Goal: Task Accomplishment & Management: Complete application form

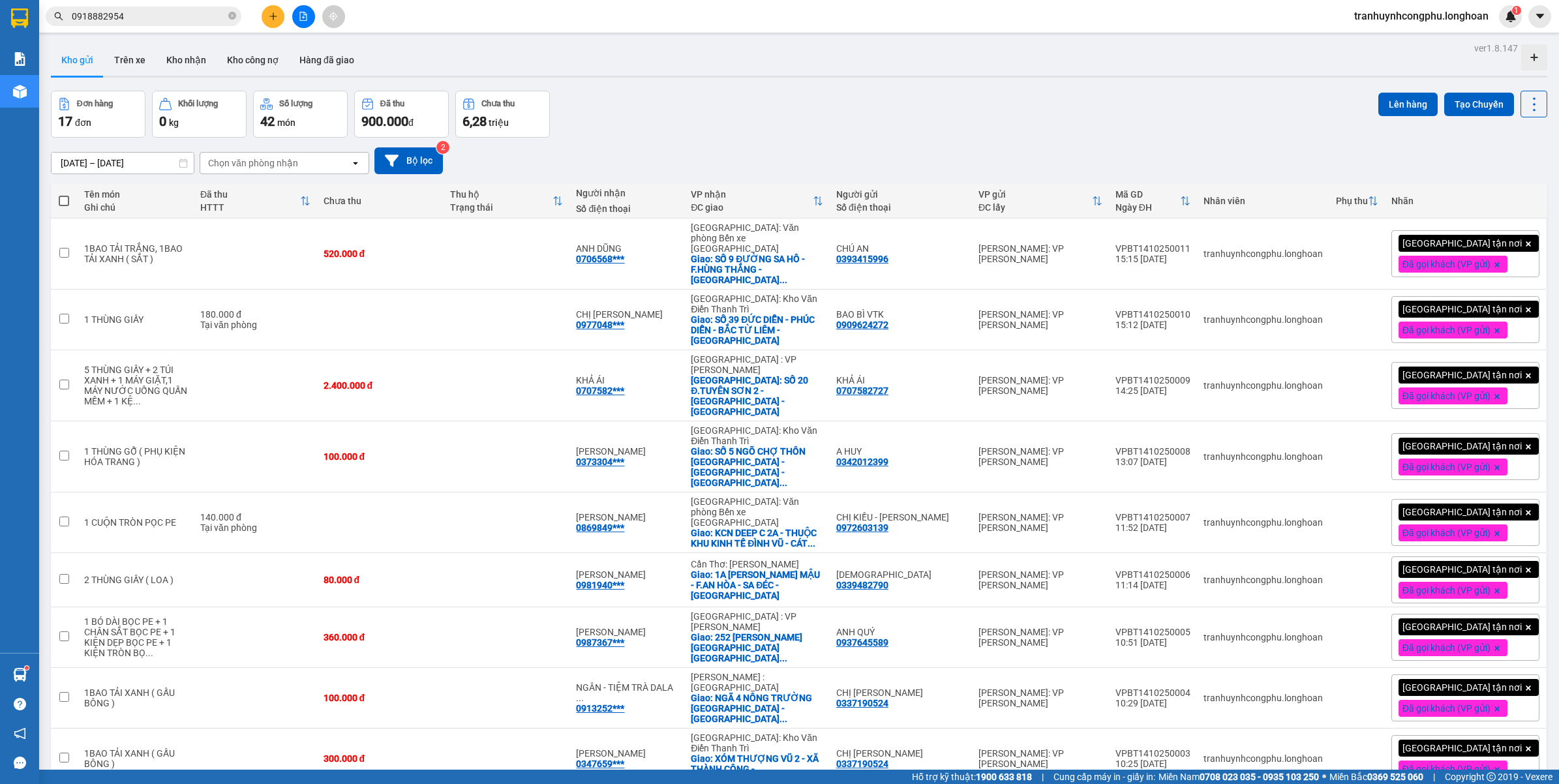
click at [930, 147] on div "[DATE] – [DATE] Press the down arrow key to interact with the calendar and sele…" at bounding box center [799, 160] width 1497 height 27
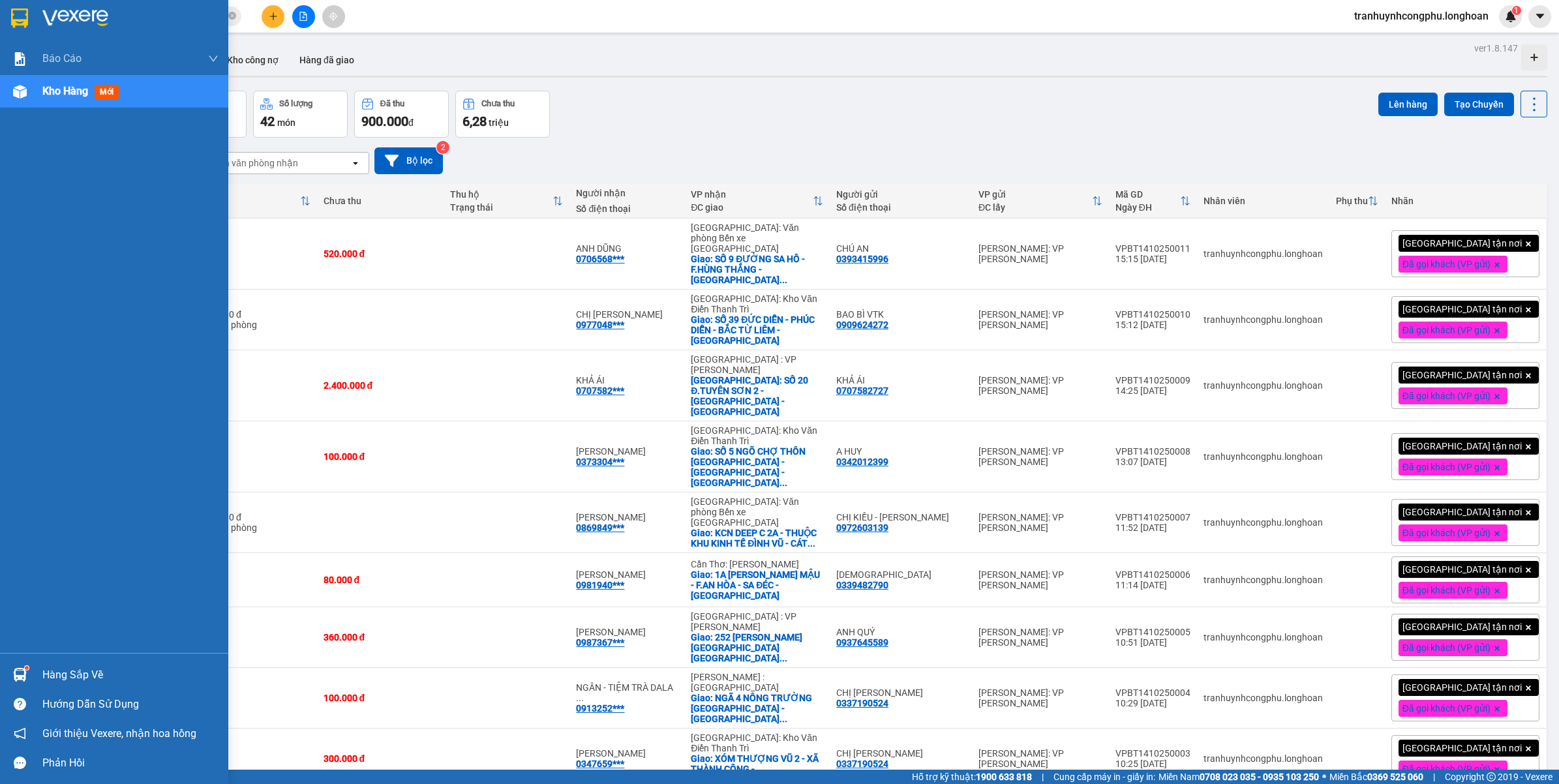
drag, startPoint x: 54, startPoint y: 670, endPoint x: 61, endPoint y: 666, distance: 8.1
click at [59, 669] on div "Hàng sắp về" at bounding box center [130, 674] width 176 height 20
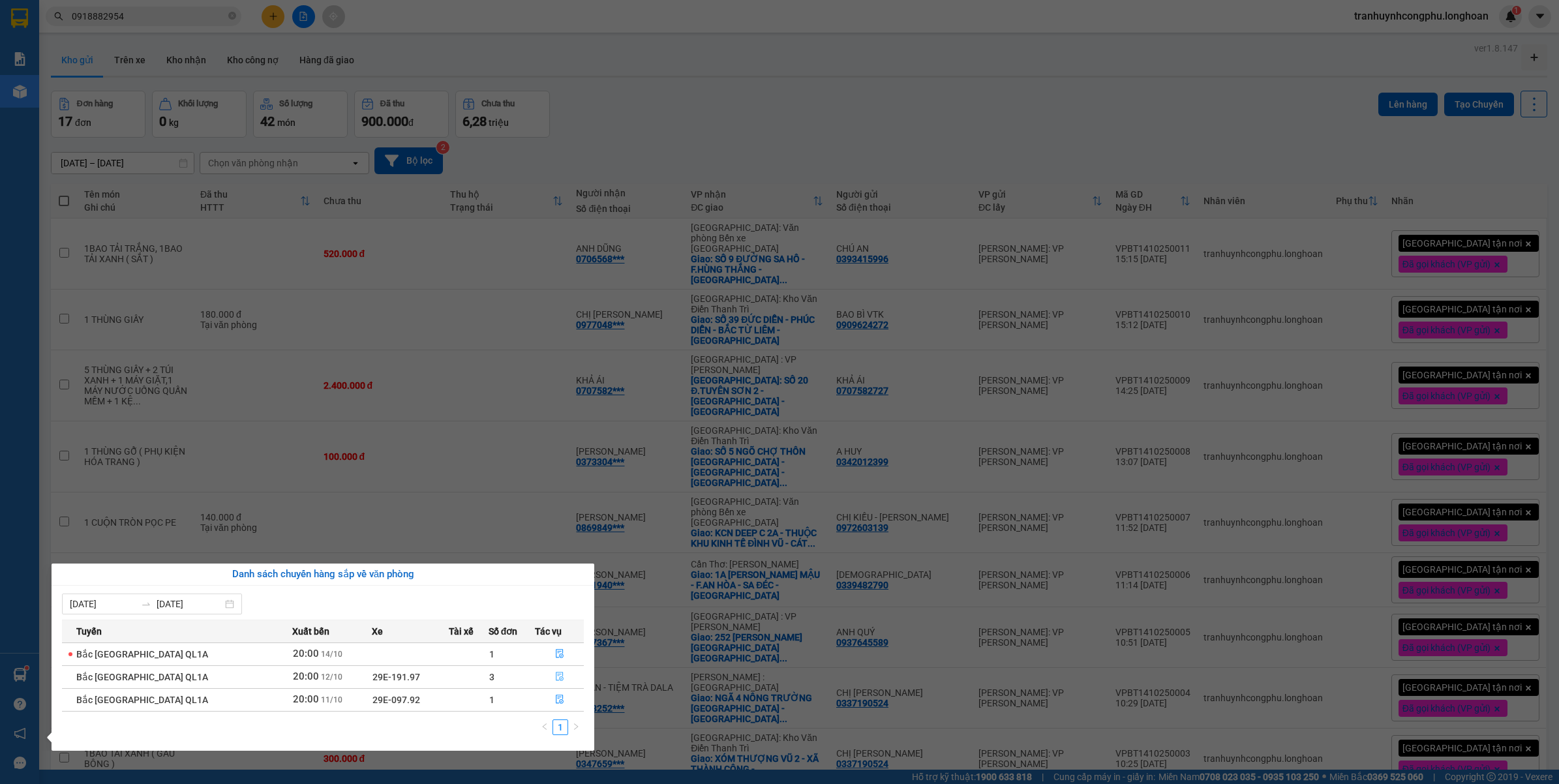
click at [553, 682] on button "button" at bounding box center [559, 677] width 48 height 21
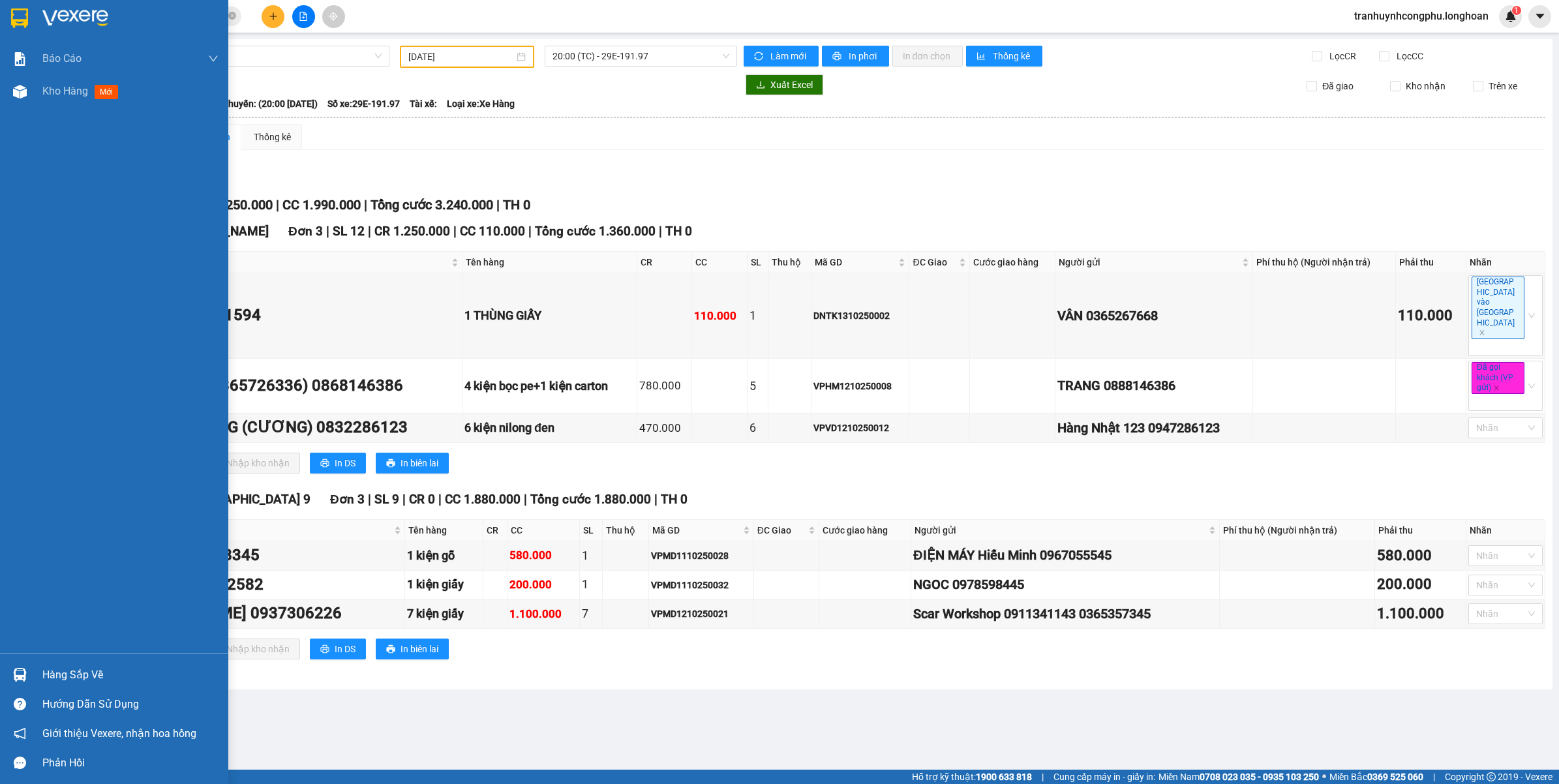
click at [29, 673] on div at bounding box center [20, 674] width 22 height 22
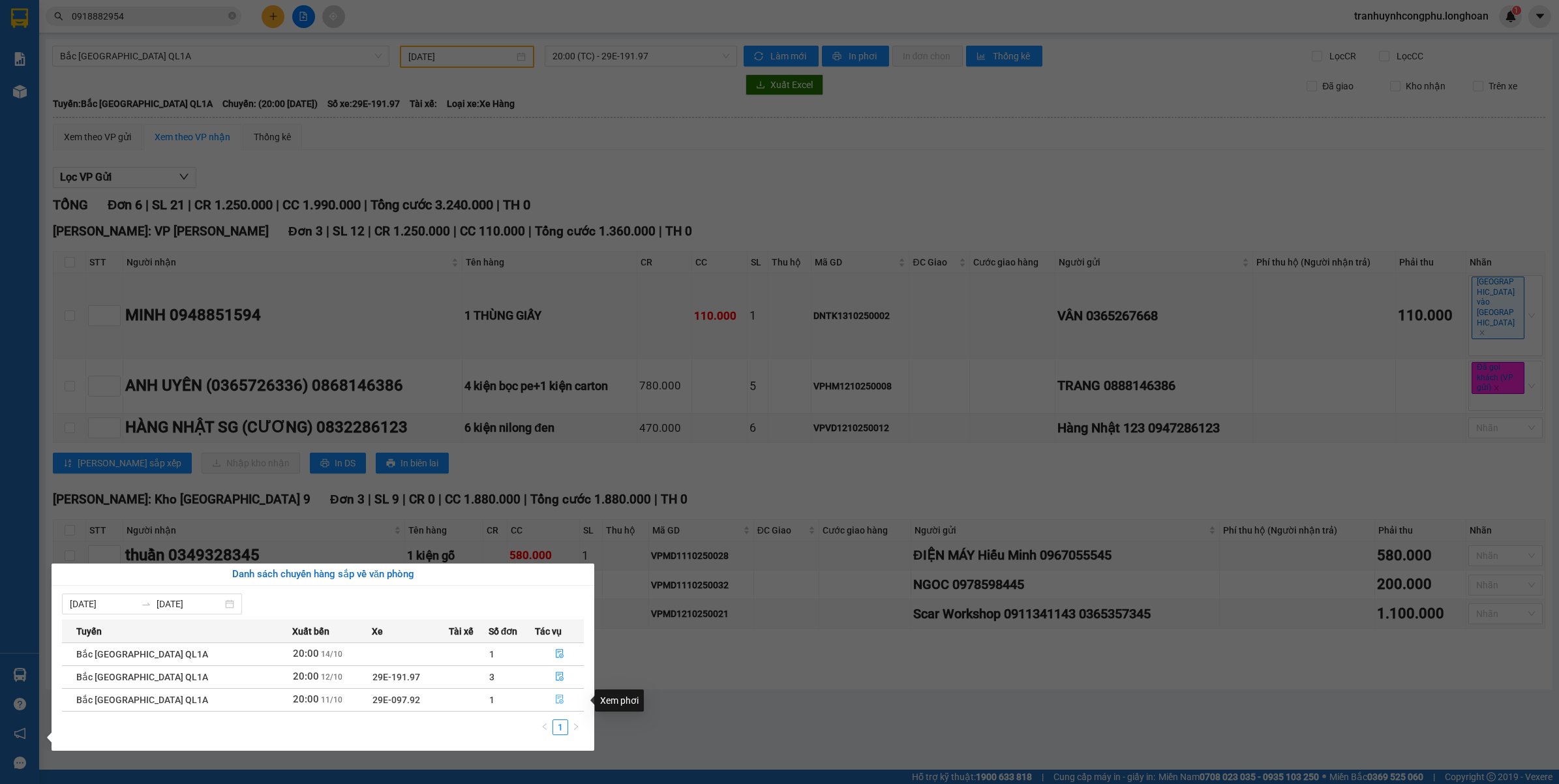
click at [552, 708] on button "button" at bounding box center [559, 699] width 48 height 21
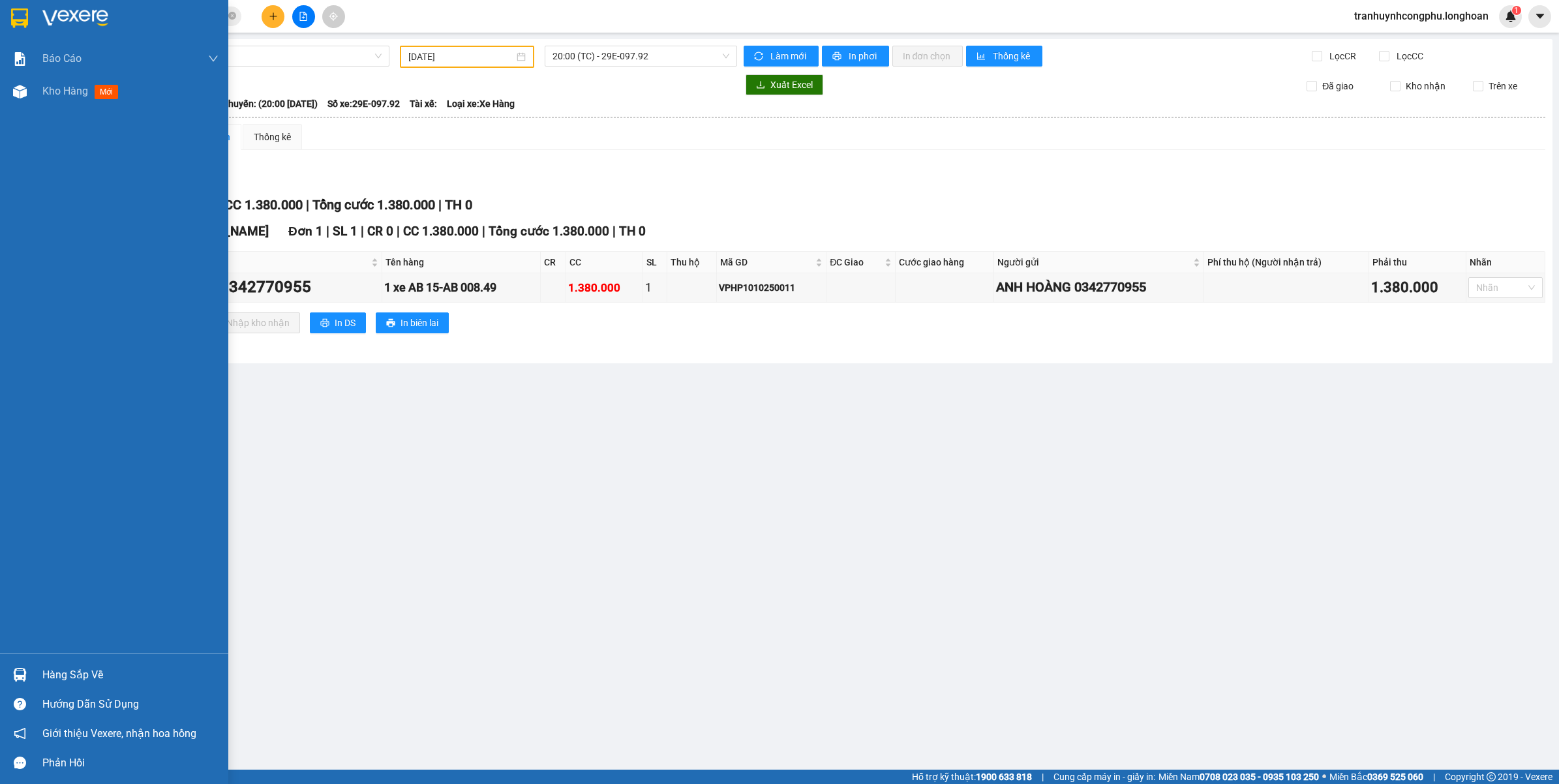
click at [43, 667] on div "Hàng sắp về" at bounding box center [130, 674] width 176 height 20
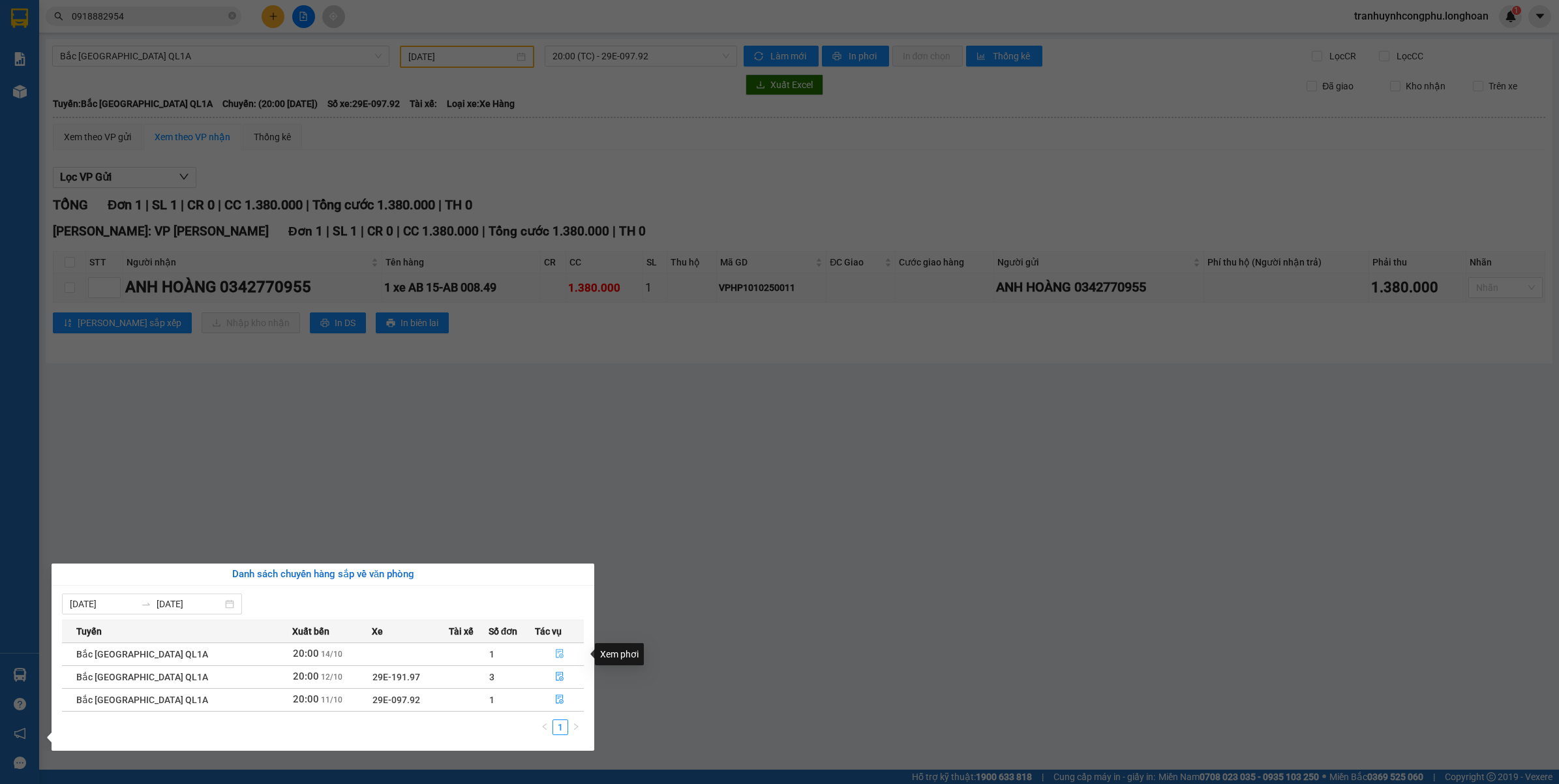
click at [555, 654] on icon "file-done" at bounding box center [559, 653] width 9 height 9
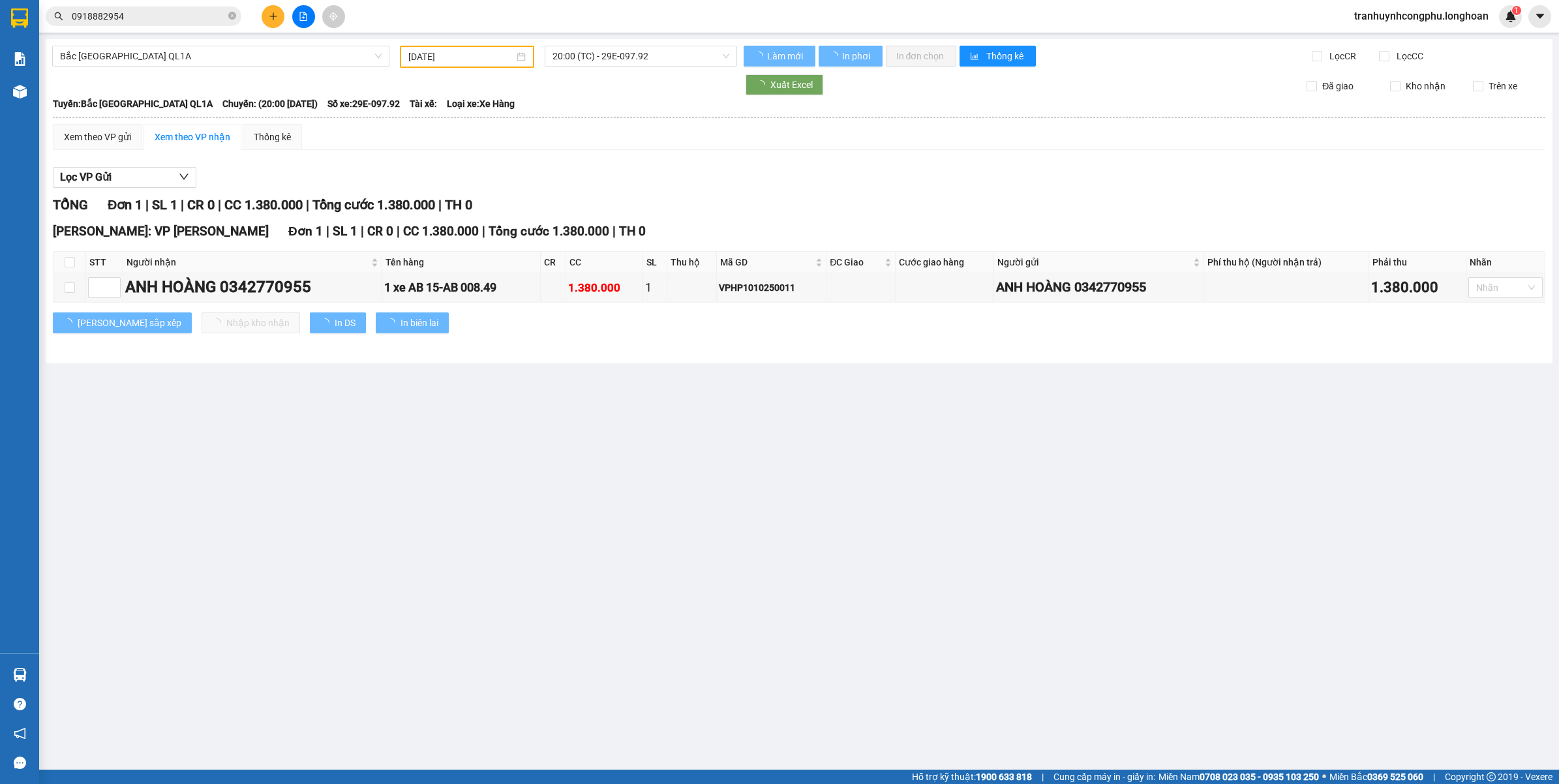
type input "14/10/2025"
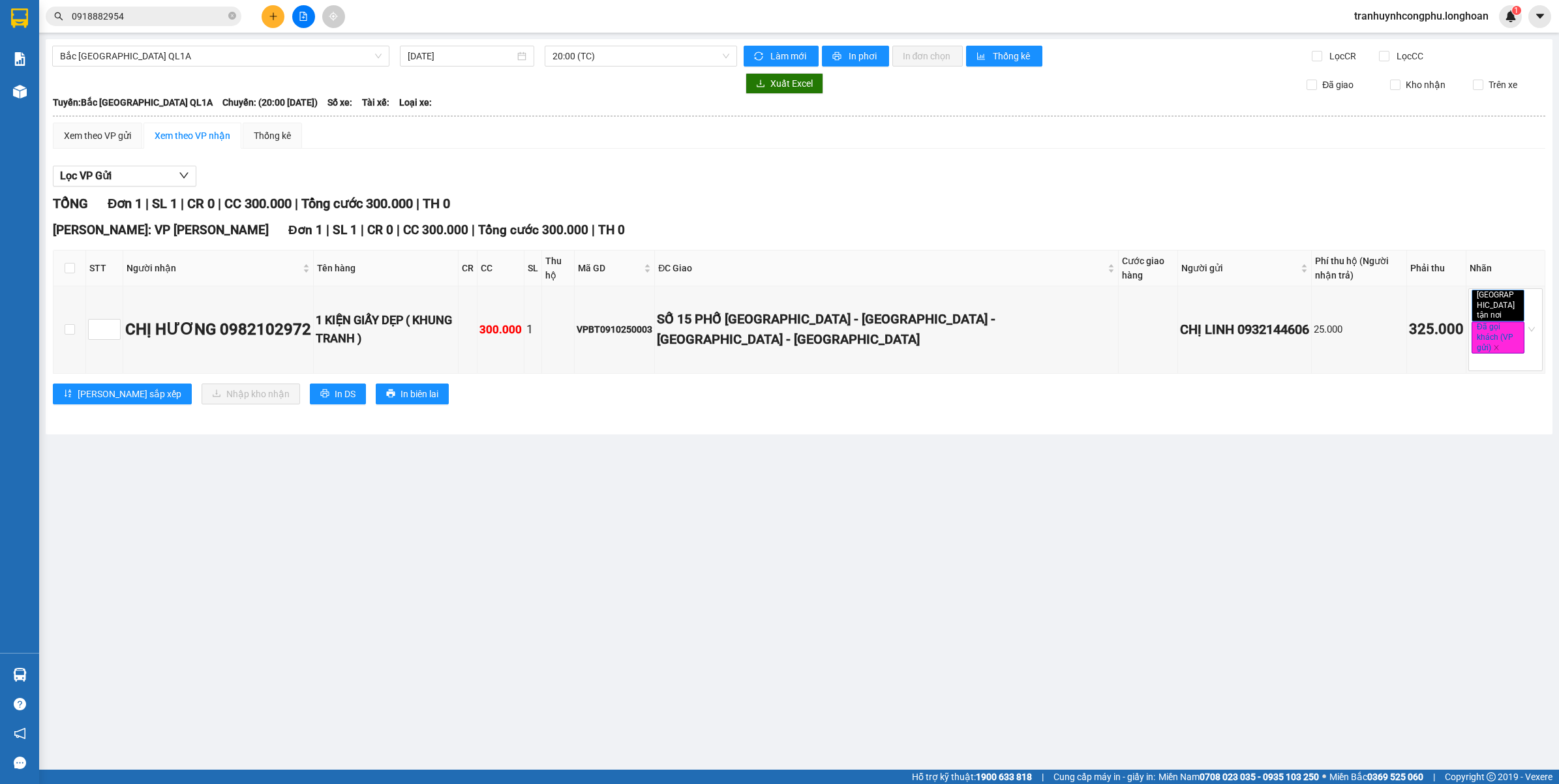
click at [435, 672] on main "Bắc Trung Nam QL1A 14/10/2025 20:00 (TC) Làm mới In phơi In đơn chọn Thống kê L…" at bounding box center [780, 384] width 1559 height 769
click at [651, 324] on div "VPBT0910250003" at bounding box center [614, 329] width 76 height 14
copy div "VPBT0910250003"
click at [129, 10] on input "0918882954" at bounding box center [148, 16] width 154 height 14
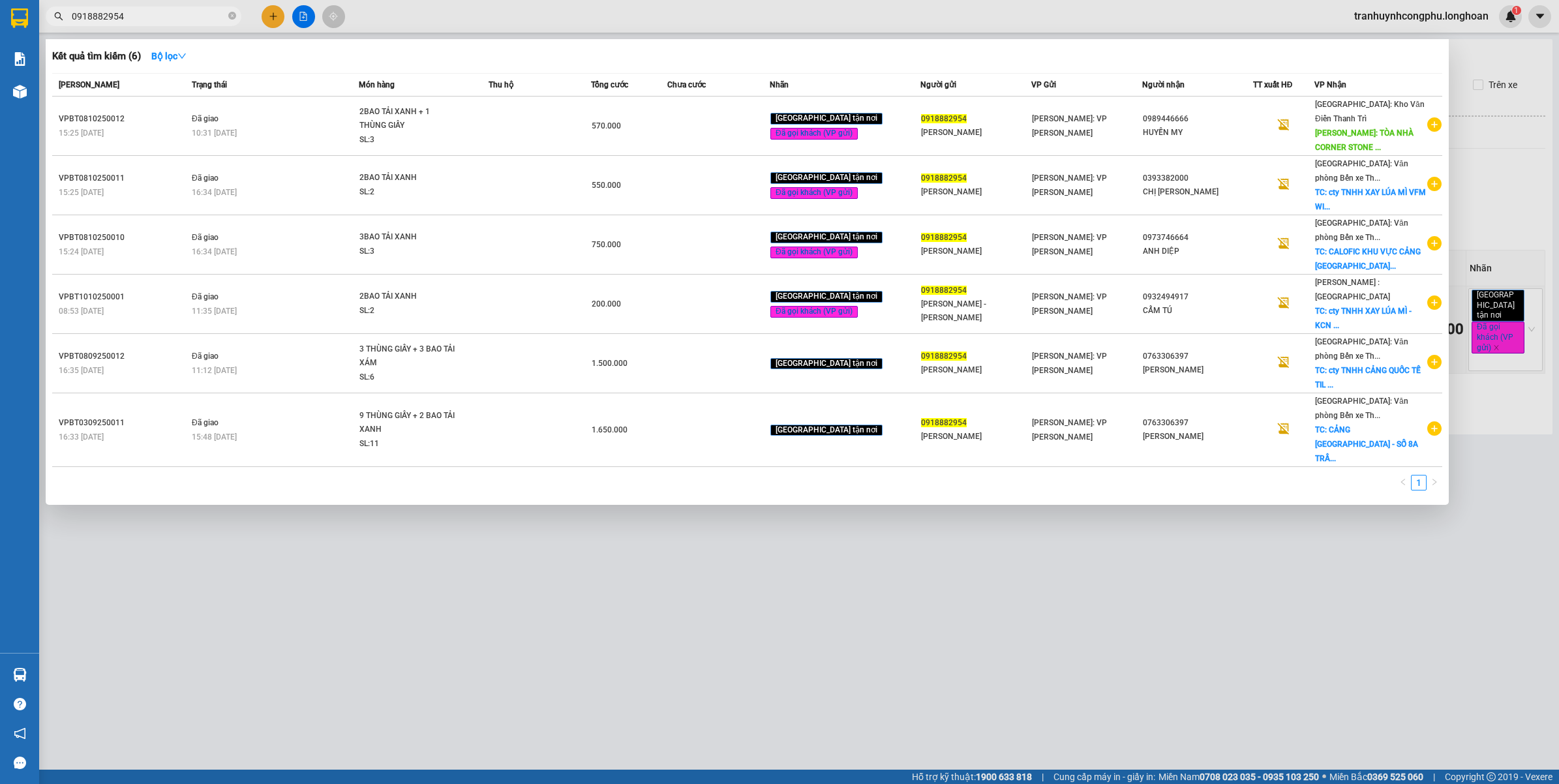
click at [131, 10] on input "0918882954" at bounding box center [148, 16] width 154 height 14
paste input "VPBT0910250003"
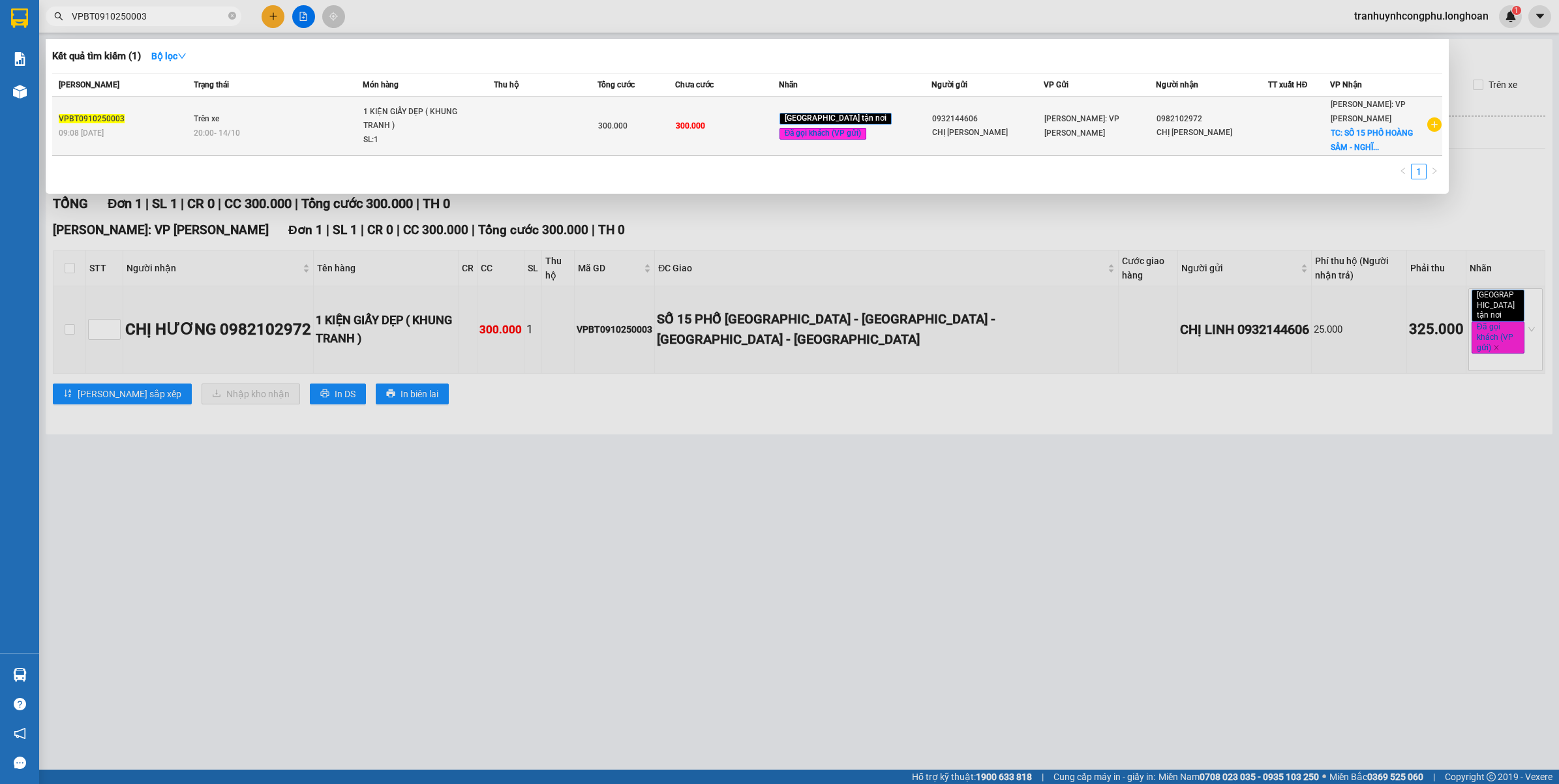
type input "VPBT0910250003"
click at [276, 146] on td "Trên xe 20:00 - 14/10" at bounding box center [276, 127] width 172 height 60
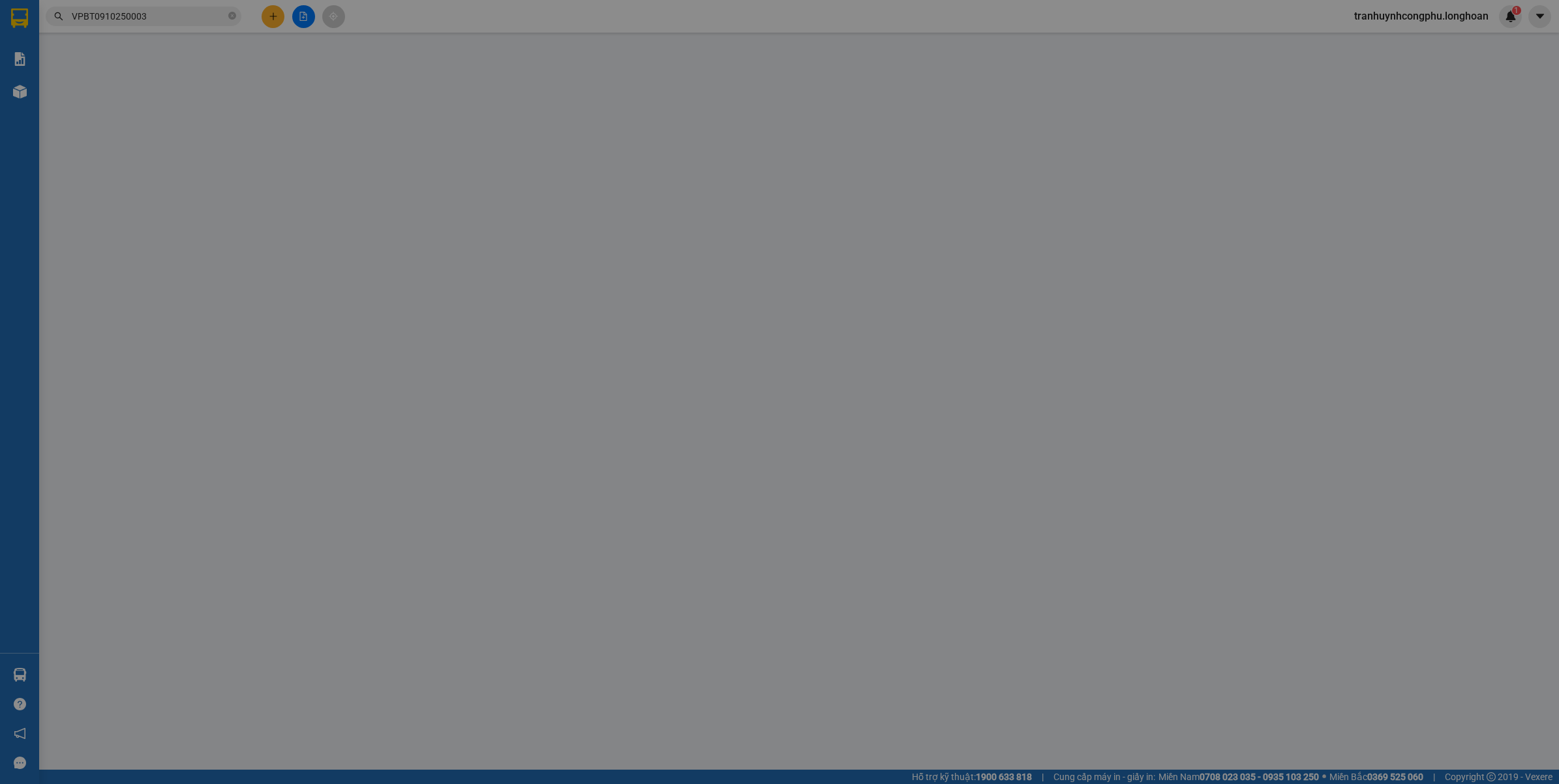
type input "0932144606"
type input "CHỊ LINH"
type input "0982102972"
type input "CHỊ HƯƠNG"
checkbox input "true"
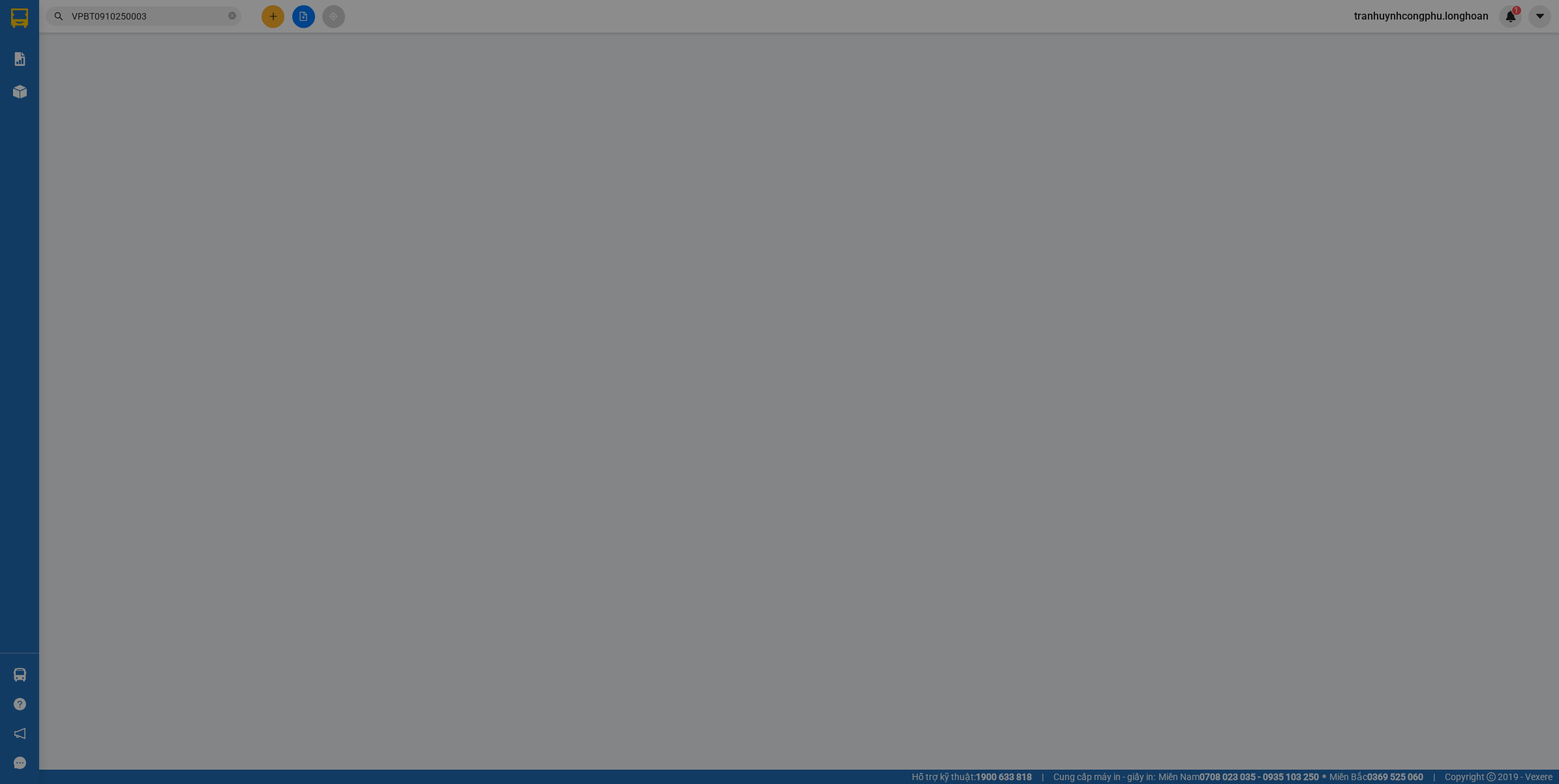
type input "SỐ 15 PHỐ HOÀNG SÂM - NGHĨA ĐÔ - CẦU GIẤY - HÀ NỘI"
type input "HÀNG DỄ VỠ VẬN CHUYỂN NHẸ TAY - HƯ VỠ KHÔNG ĐỀN"
checkbox input "true"
type input "25.000"
type input "300.000"
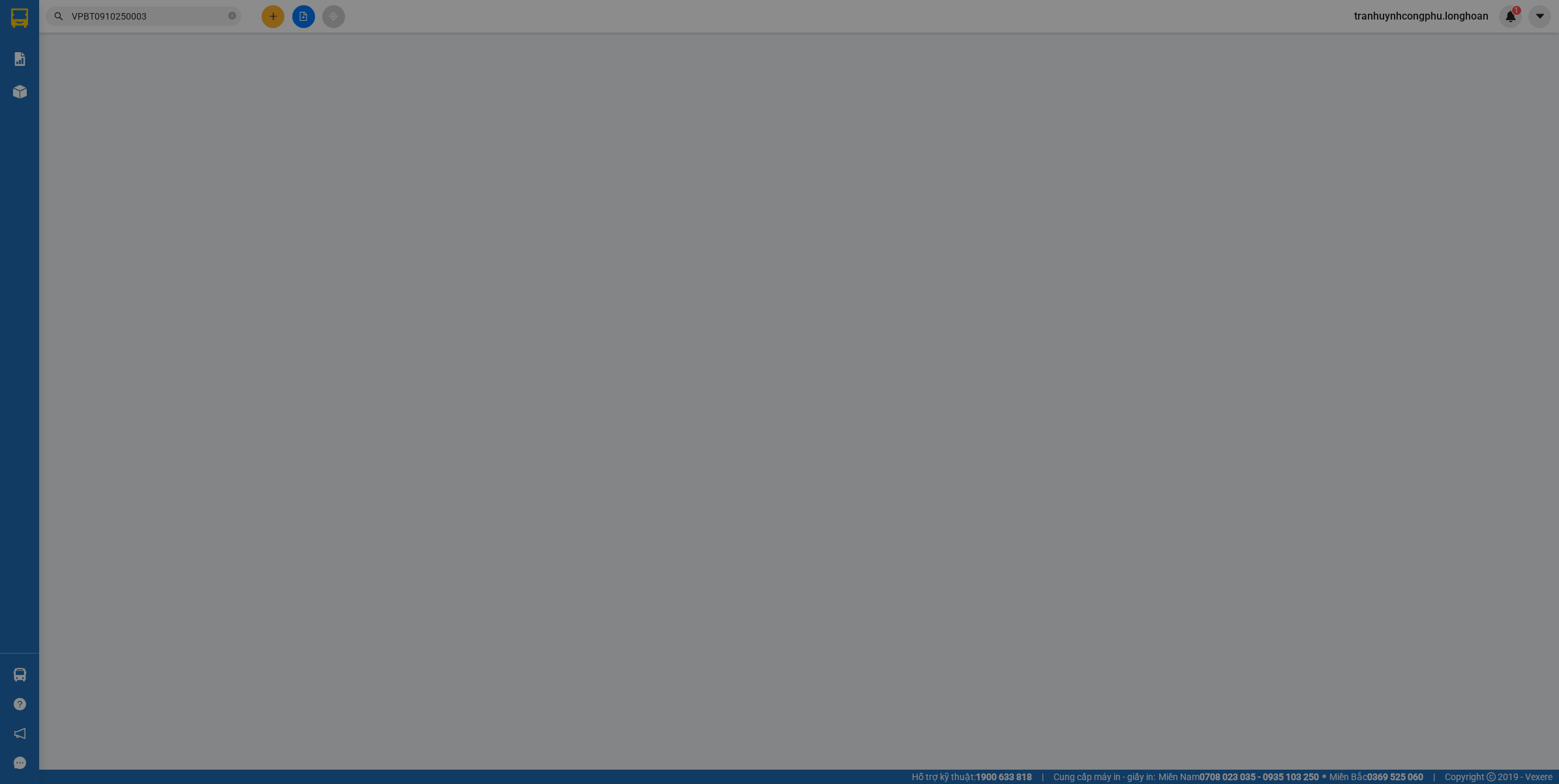
type input "300.000"
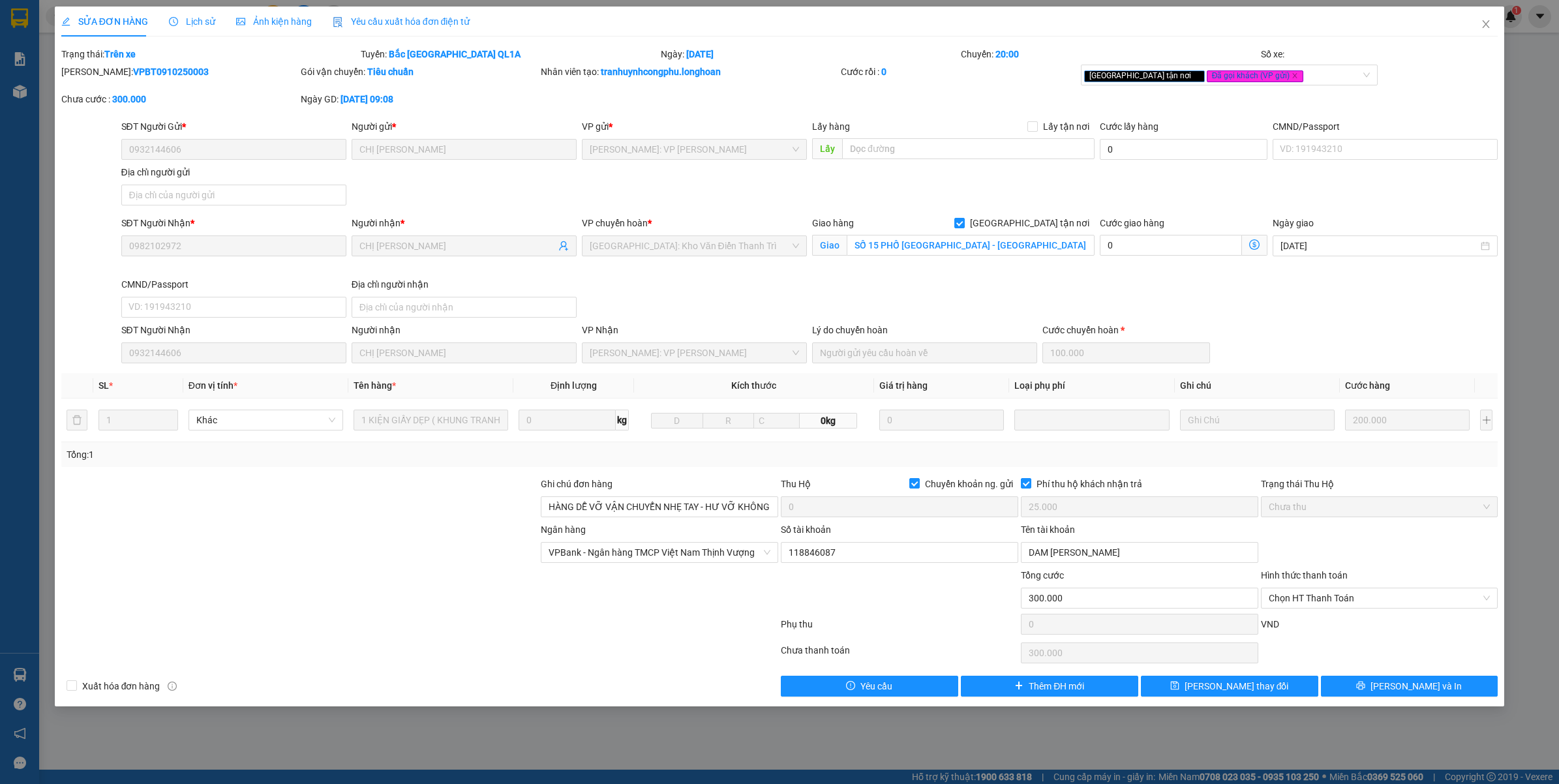
click at [211, 23] on div "Lịch sử" at bounding box center [192, 21] width 47 height 14
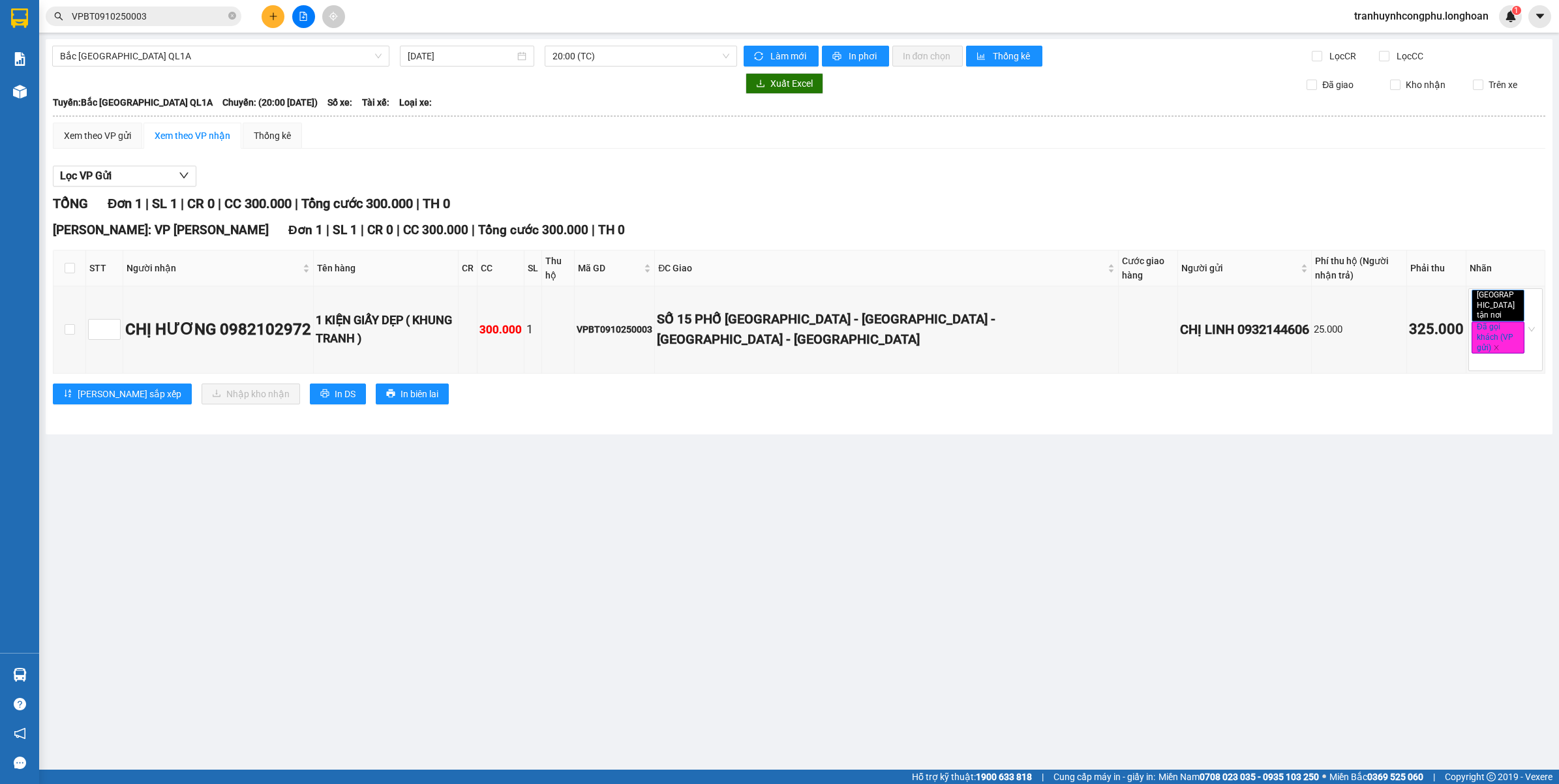
click at [366, 585] on main "Bắc Trung Nam QL1A 14/10/2025 20:00 (TC) Làm mới In phơi In đơn chọn Thống kê L…" at bounding box center [780, 384] width 1559 height 769
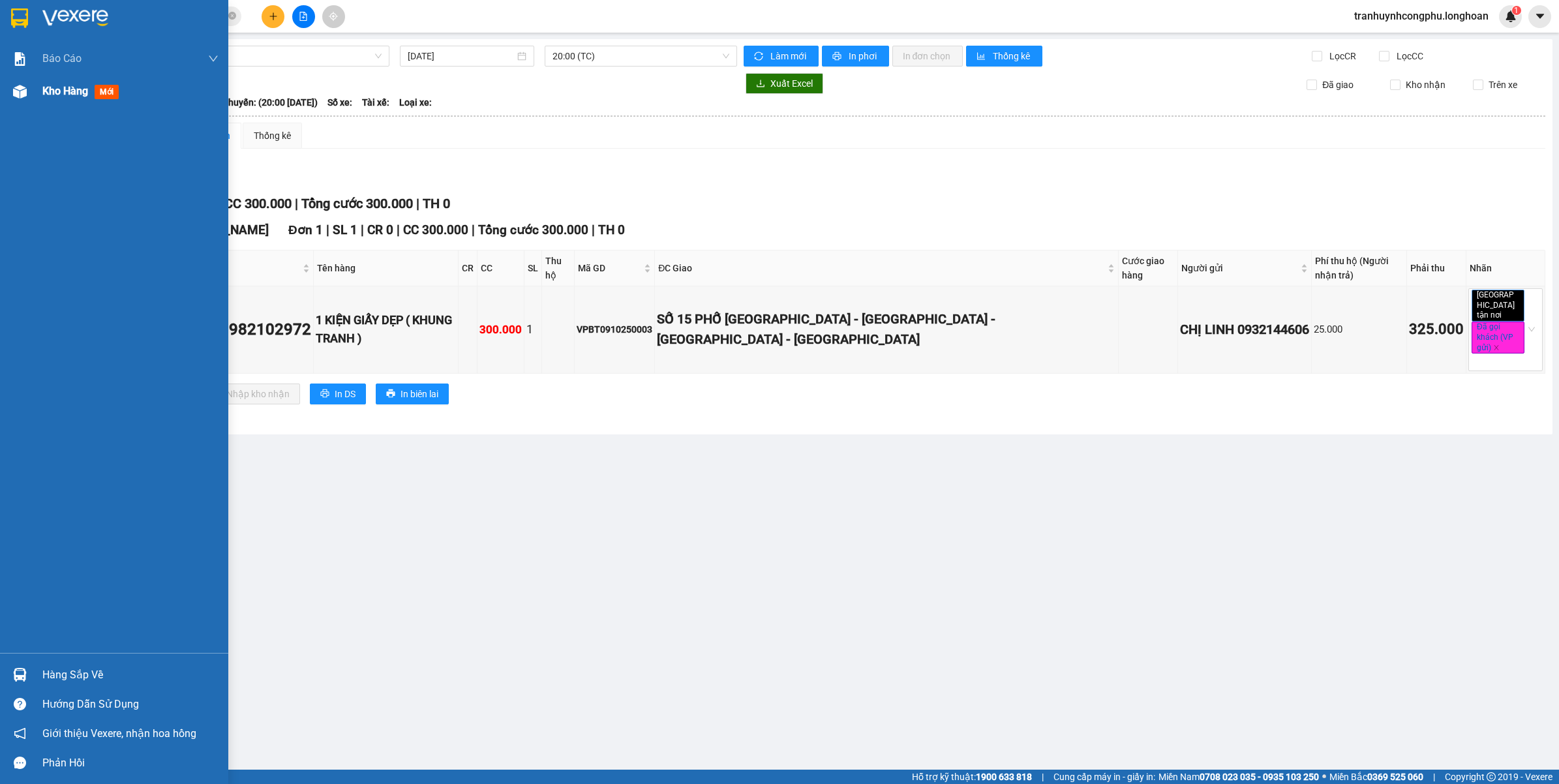
click at [14, 94] on img at bounding box center [20, 91] width 14 height 14
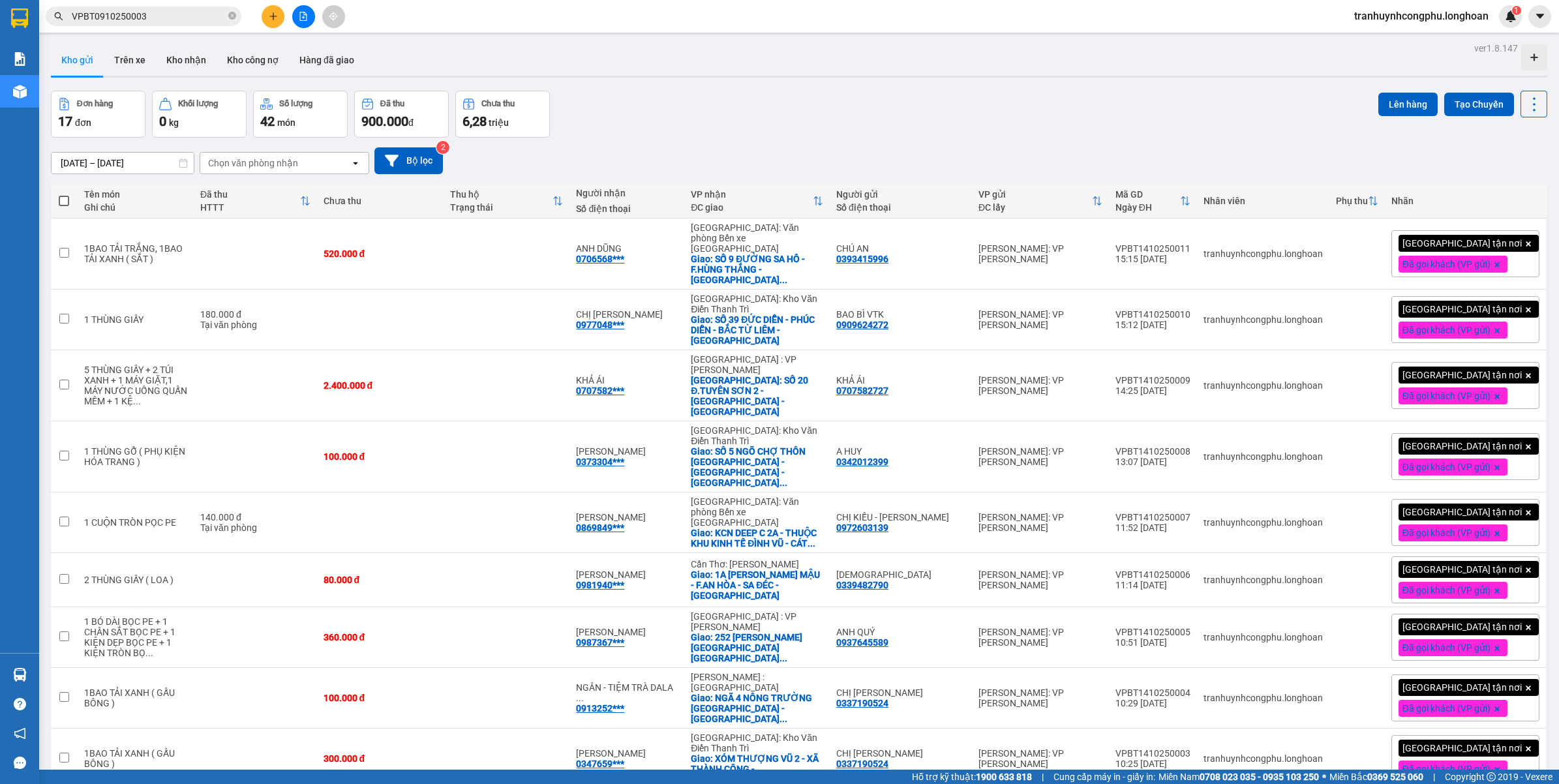
click at [696, 105] on div "Đơn hàng 17 đơn Khối lượng 0 kg Số lượng 42 món Đã thu 900.000 đ Chưa thu 6,28 …" at bounding box center [799, 114] width 1497 height 47
click at [274, 10] on button at bounding box center [272, 17] width 22 height 22
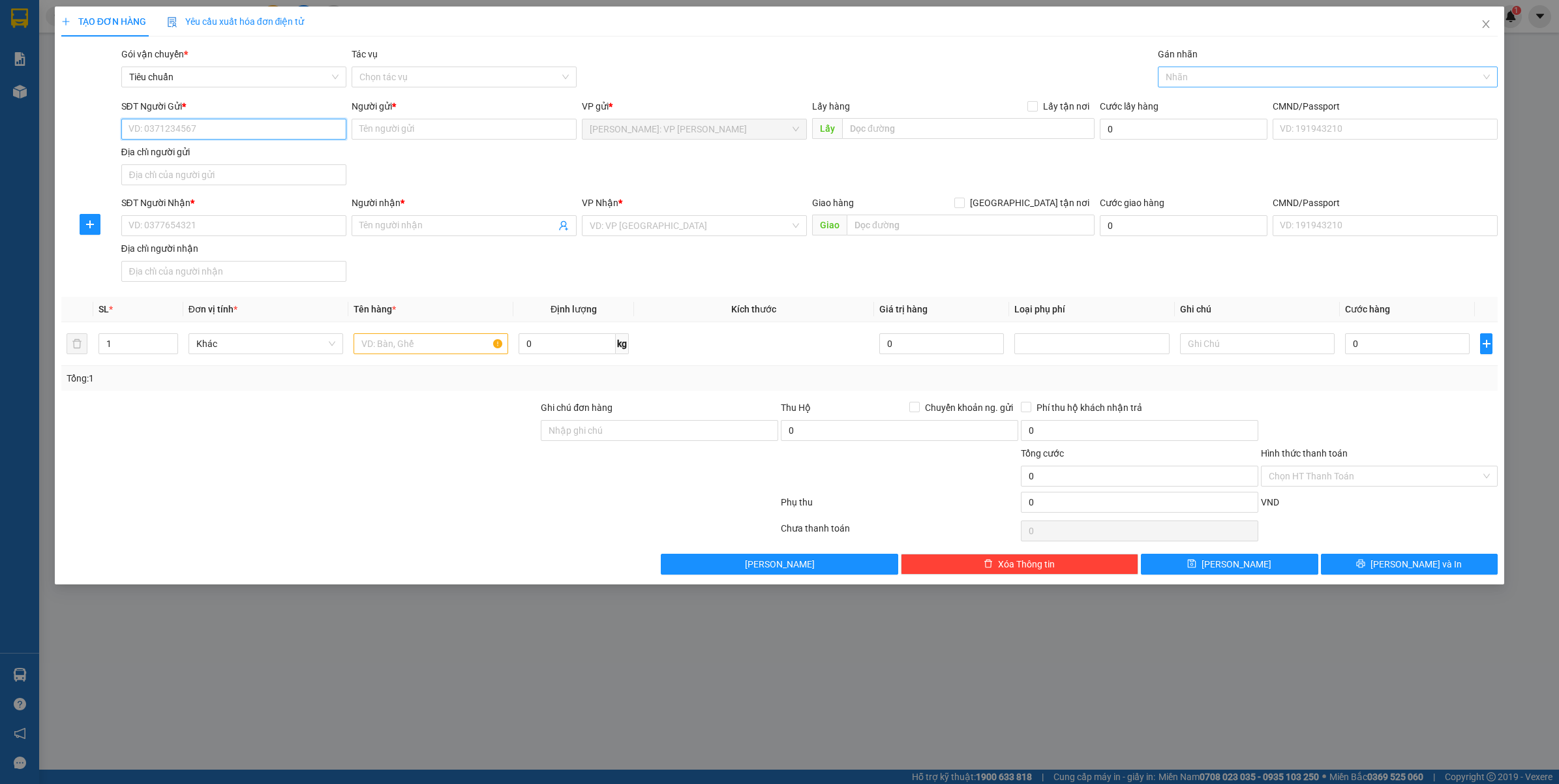
click at [1217, 76] on div at bounding box center [1321, 76] width 321 height 16
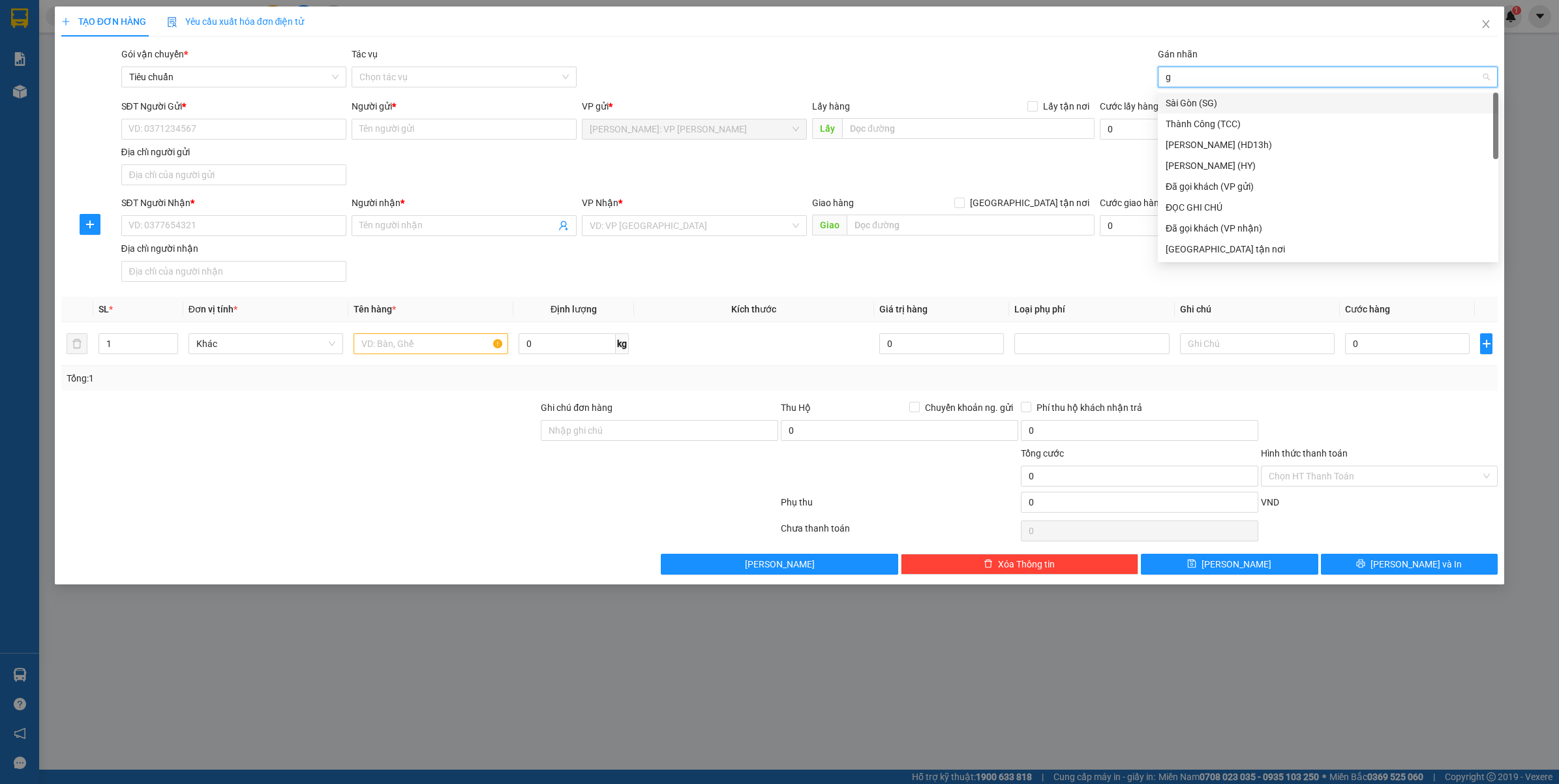
type input "gt"
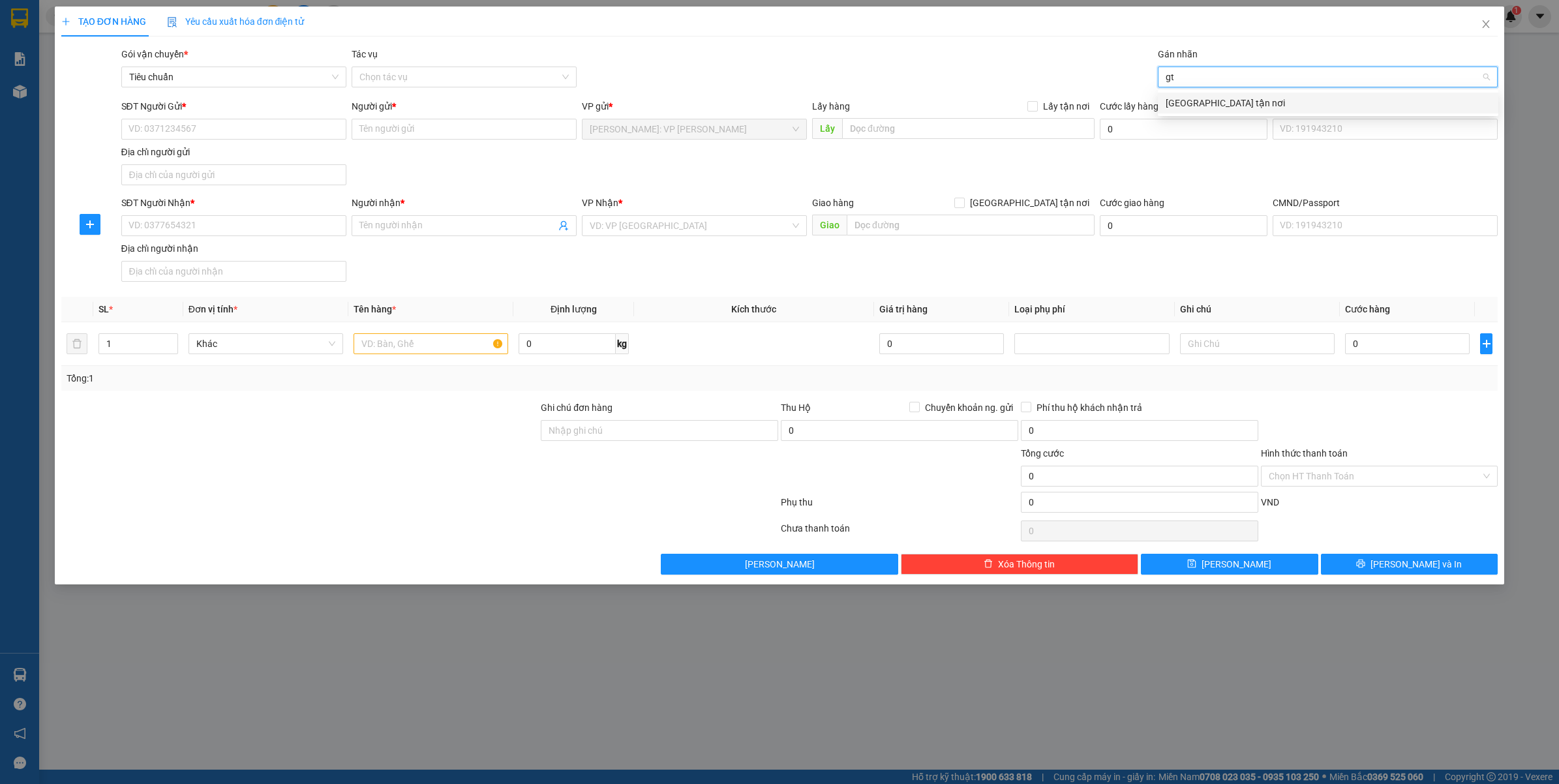
drag, startPoint x: 1215, startPoint y: 110, endPoint x: 1078, endPoint y: 227, distance: 180.2
click at [1214, 111] on div "[GEOGRAPHIC_DATA] tận nơi" at bounding box center [1328, 103] width 340 height 21
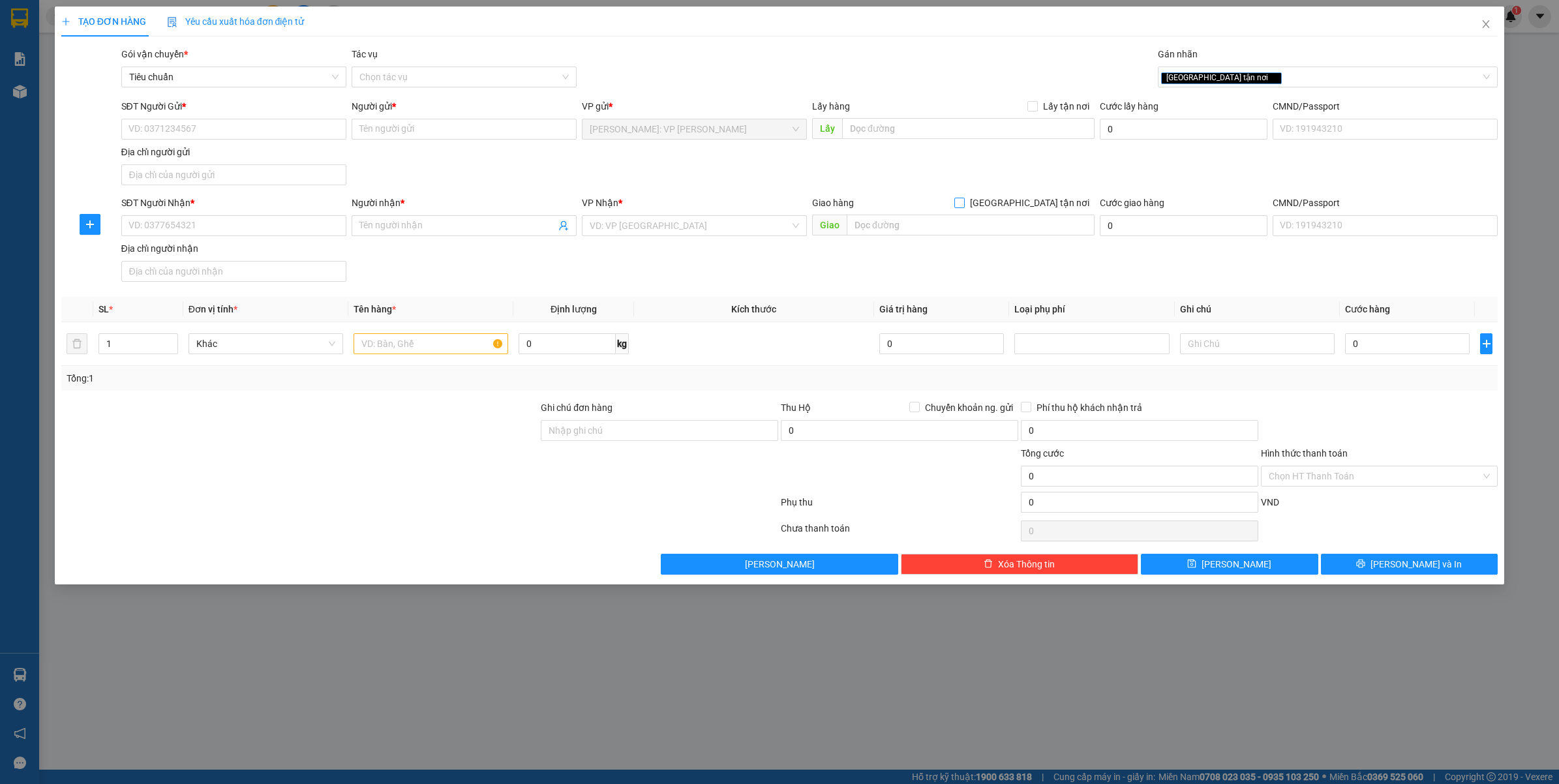
click at [1071, 210] on span "[GEOGRAPHIC_DATA] tận nơi" at bounding box center [1029, 202] width 130 height 14
click at [963, 207] on input "[GEOGRAPHIC_DATA] tận nơi" at bounding box center [959, 202] width 9 height 9
checkbox input "true"
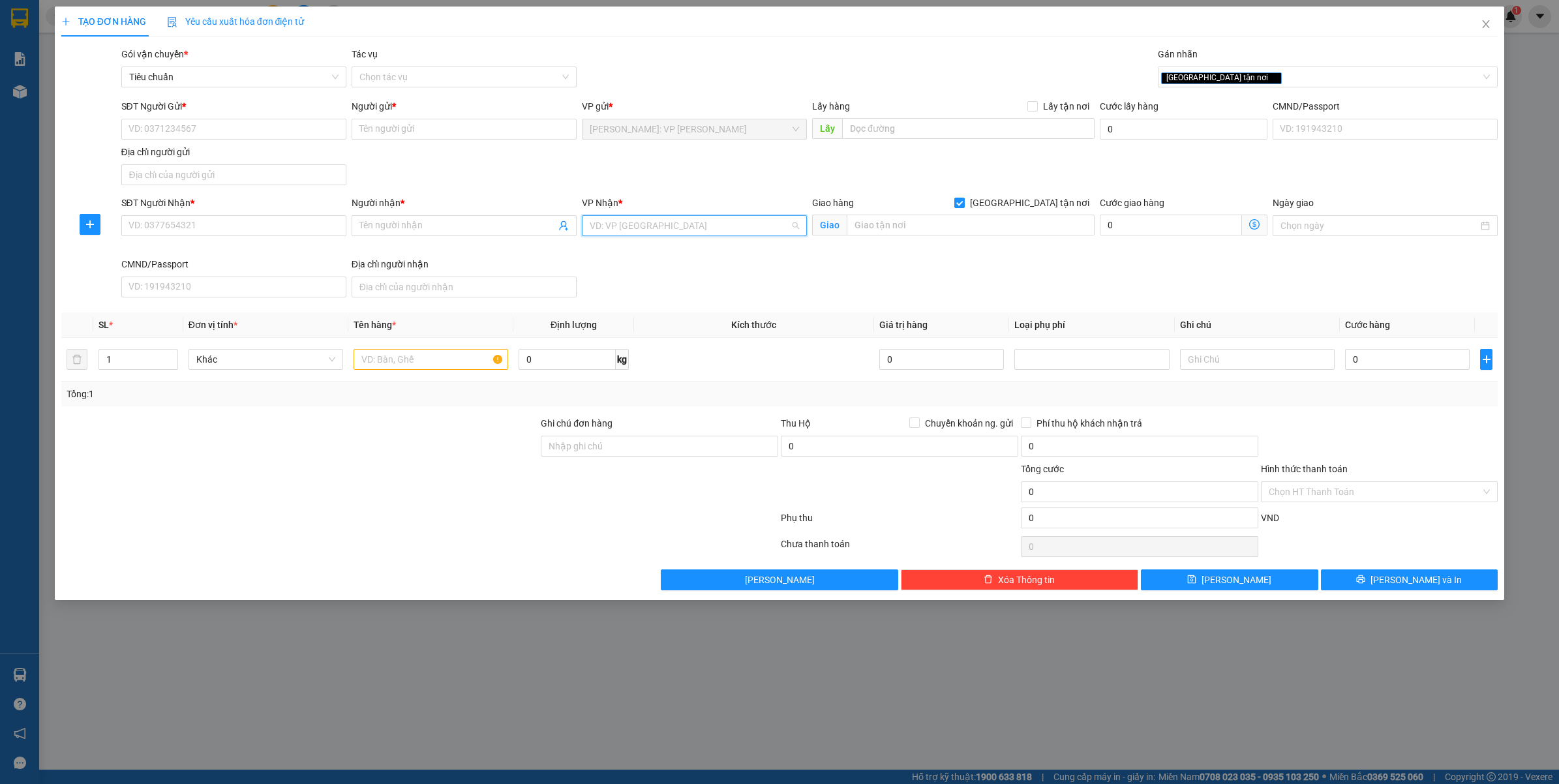
click at [727, 233] on input "search" at bounding box center [689, 226] width 200 height 20
type input "hải"
drag, startPoint x: 714, startPoint y: 258, endPoint x: 735, endPoint y: 254, distance: 21.4
click at [730, 255] on div "Hải Phòng: Văn phòng Bến xe Thượng Lý" at bounding box center [717, 252] width 255 height 14
click at [902, 220] on input "text" at bounding box center [971, 225] width 248 height 21
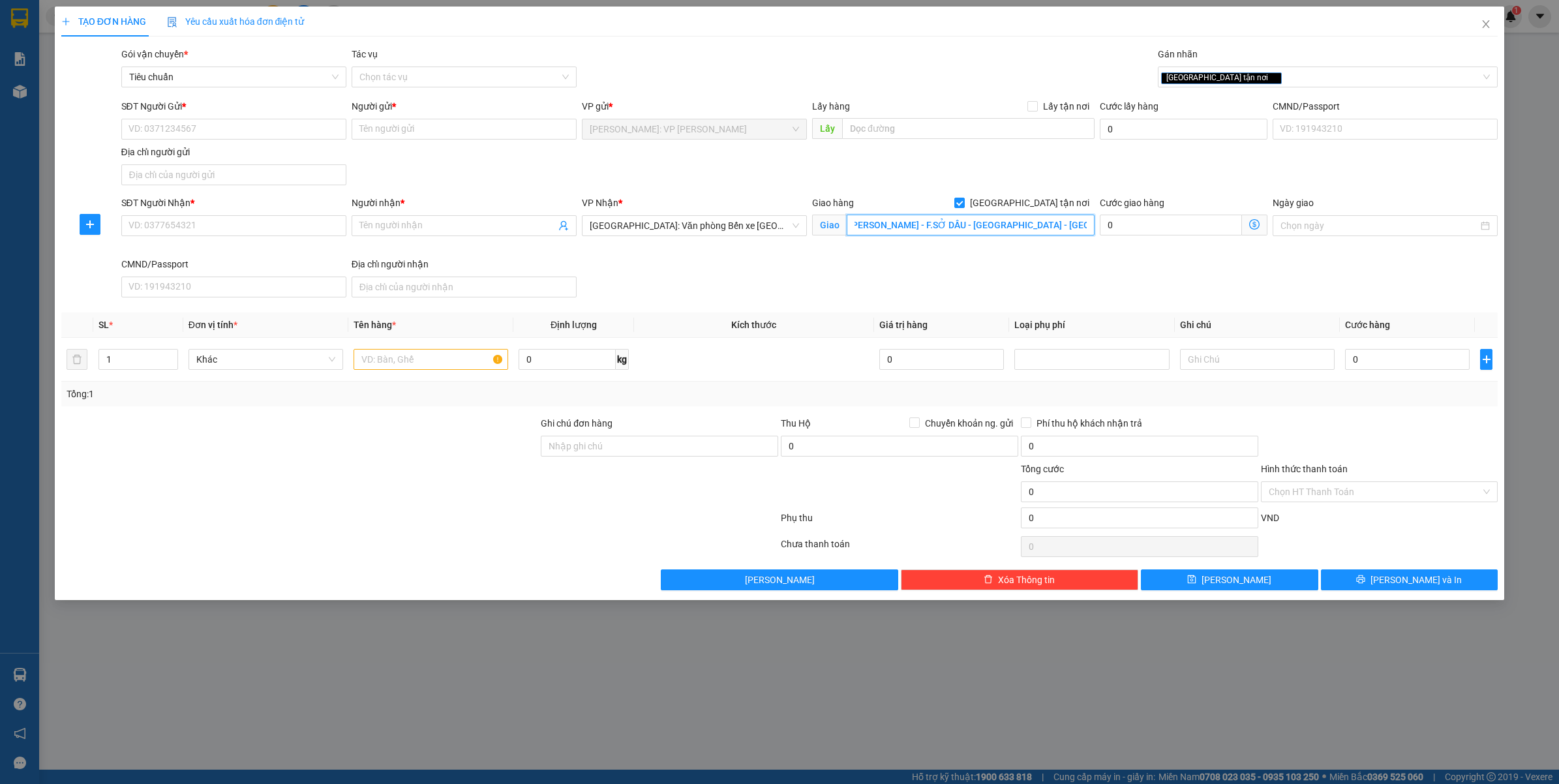
scroll to position [0, 68]
type input "1049 ĐẠI LỘ TÔN ĐỨC THẮNG - F.SỞ DẦU - HỒNG BÀNG - HẢI PHÒNG"
click at [947, 283] on div "SĐT Người Nhận * VD: 0377654321 Người nhận * Tên người nhận VP Nhận * Hải Phòng…" at bounding box center [809, 249] width 1382 height 107
click at [917, 231] on input "1049 ĐẠI LỘ TÔN ĐỨC THẮNG - F.SỞ DẦU - HỒNG BÀNG - HẢI PHÒNG" at bounding box center [971, 225] width 248 height 21
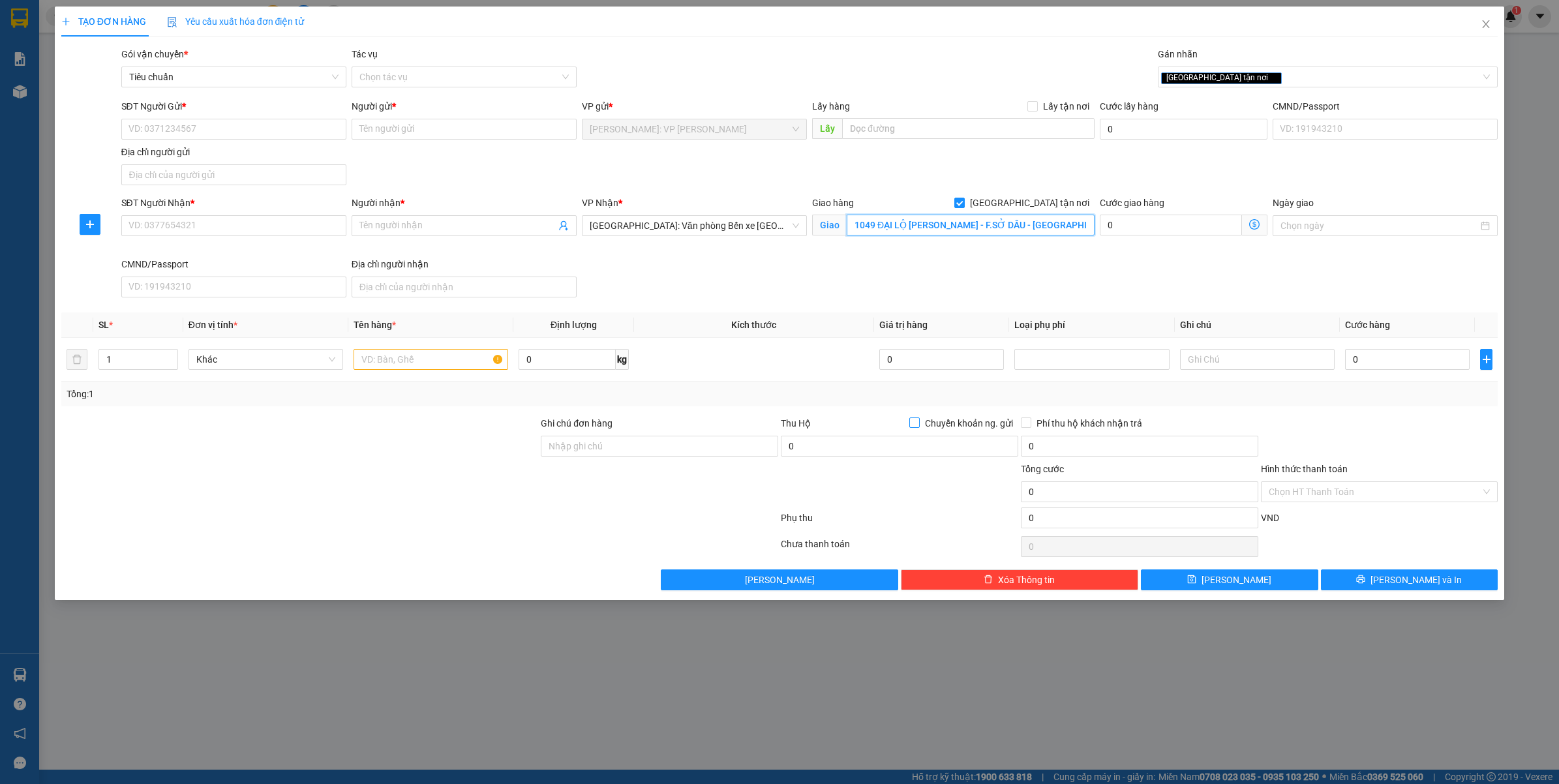
scroll to position [0, 68]
click at [187, 225] on input "SĐT Người Nhận *" at bounding box center [233, 226] width 225 height 21
click at [1259, 76] on div "[GEOGRAPHIC_DATA] tận nơi" at bounding box center [1321, 76] width 321 height 16
type input "D"
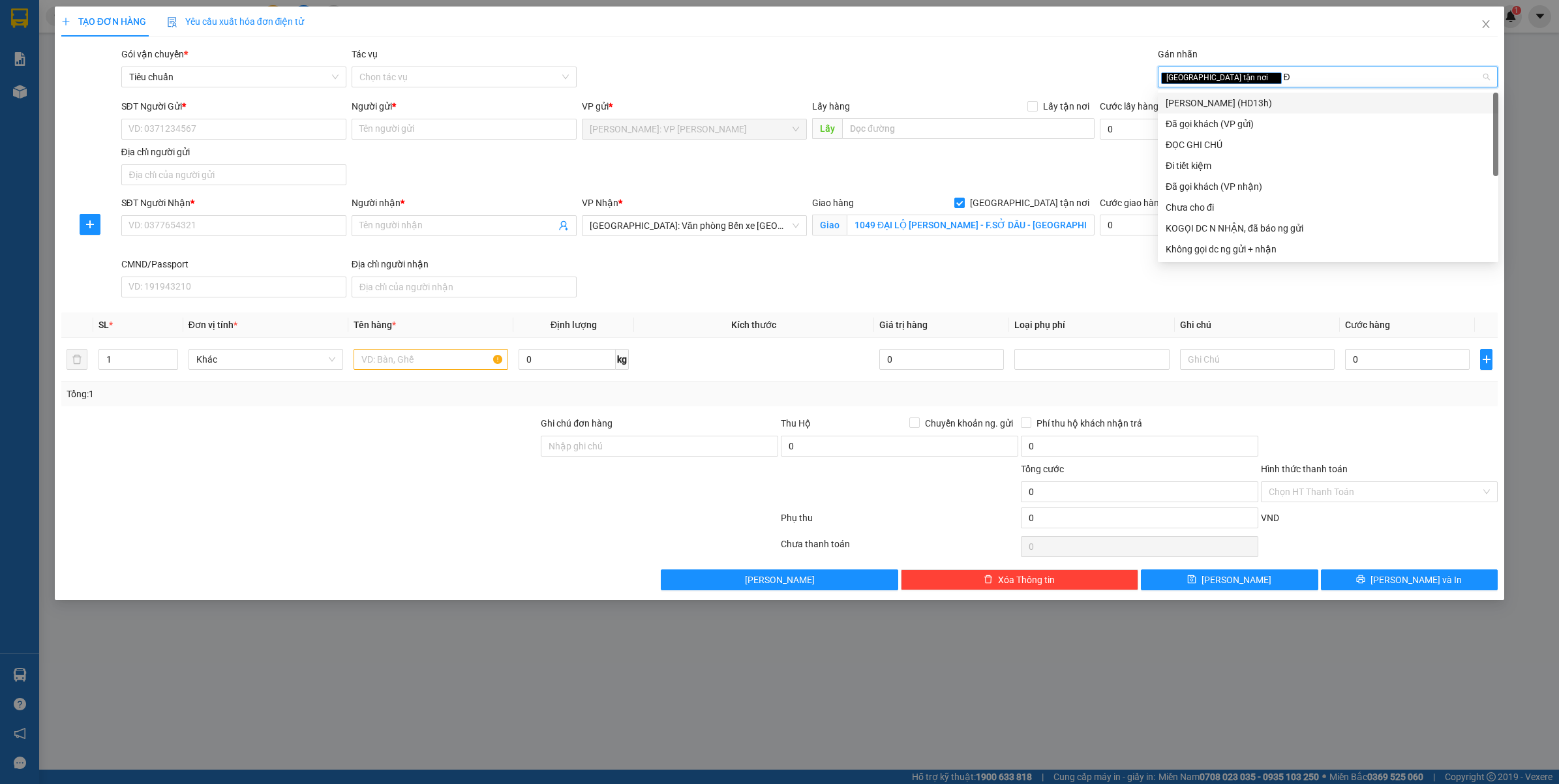
type input "ĐA"
click at [1243, 101] on div "Đã gọi khách (VP gửi)" at bounding box center [1328, 103] width 324 height 14
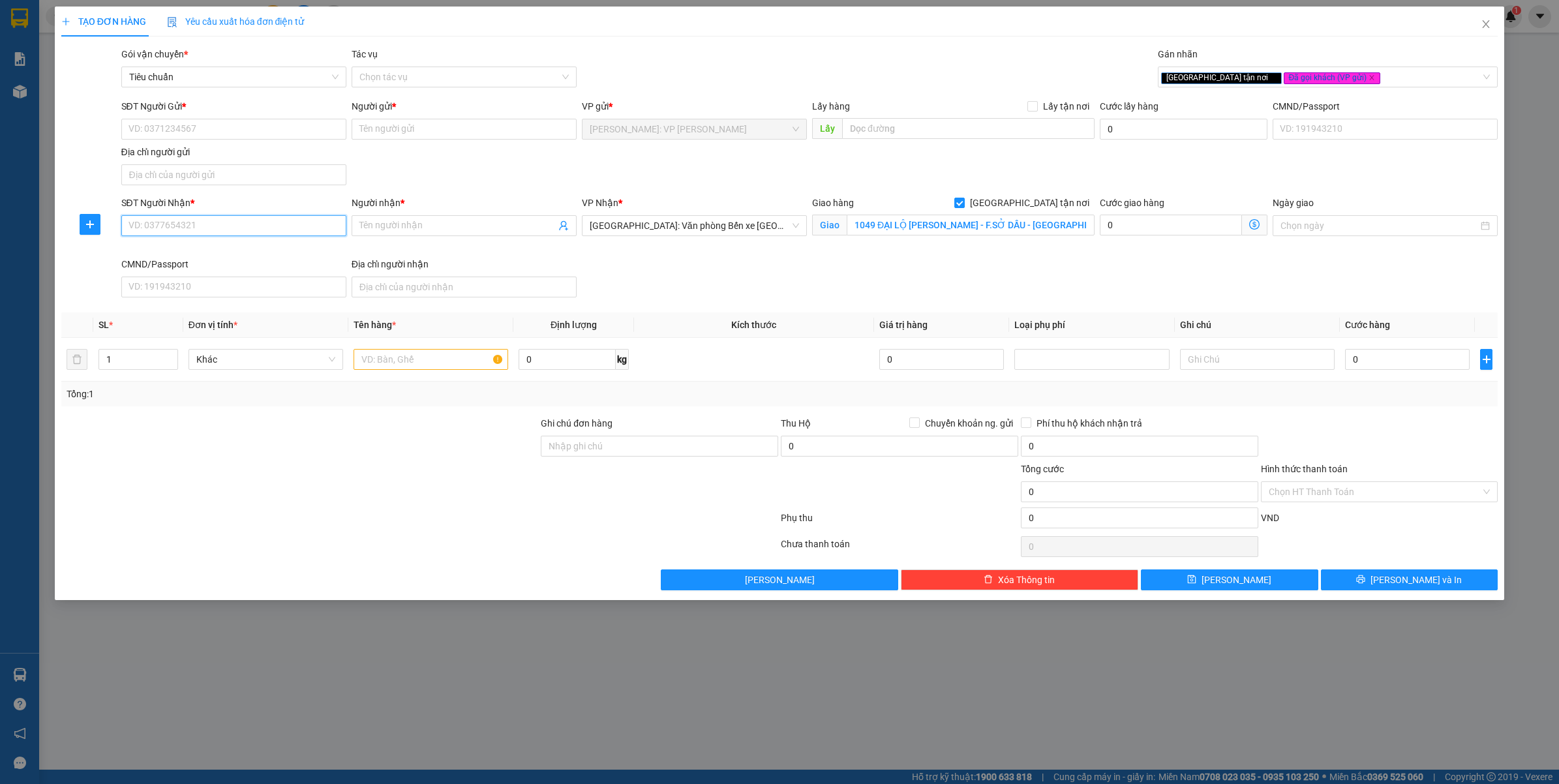
click at [259, 225] on input "SĐT Người Nhận *" at bounding box center [233, 226] width 225 height 21
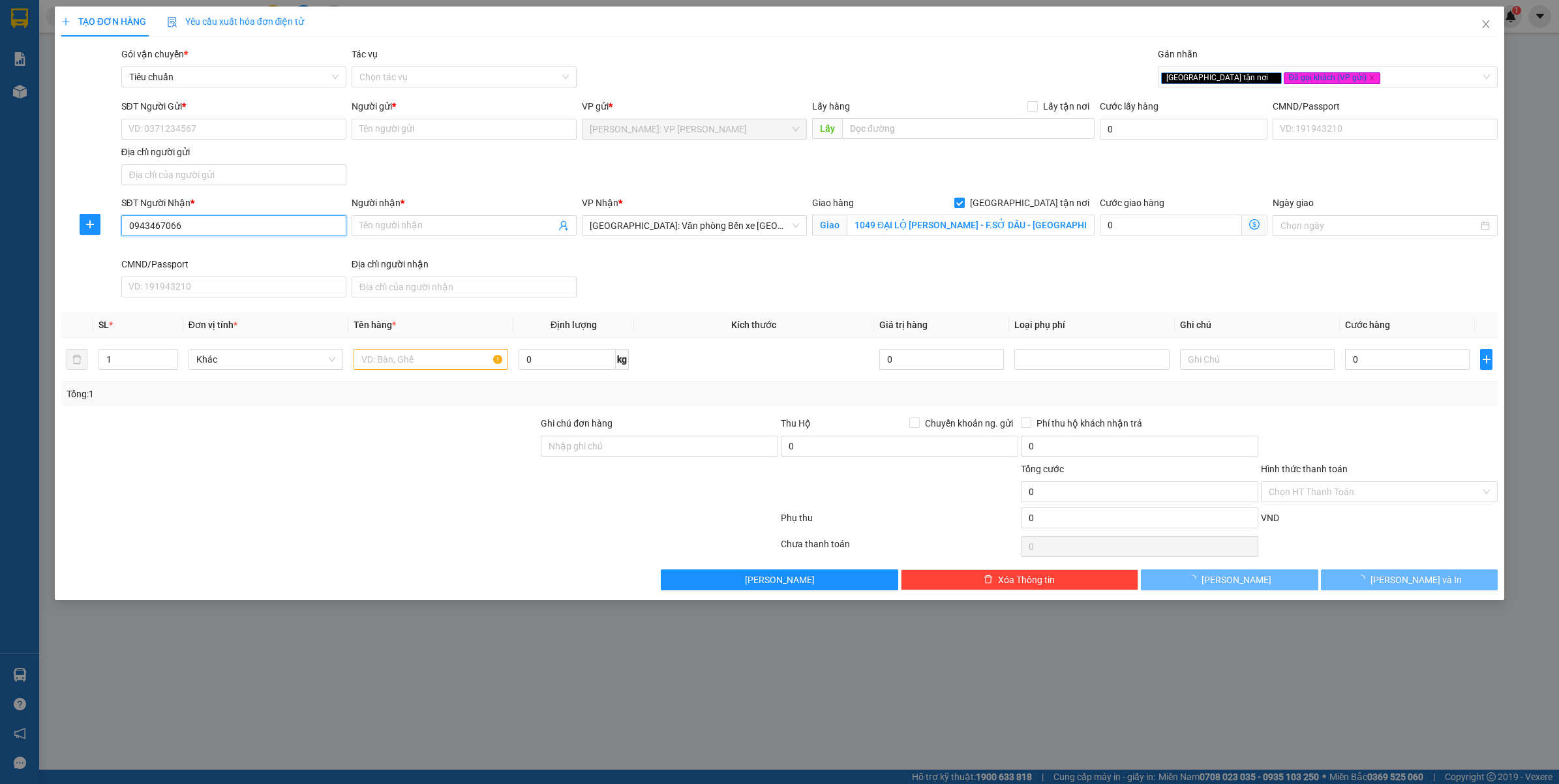
click at [259, 225] on input "0943467066" at bounding box center [233, 226] width 225 height 21
paste input "VPBT0910250003"
type input "VPBT0910250003"
click at [259, 220] on input "VPBT0910250003" at bounding box center [233, 226] width 225 height 21
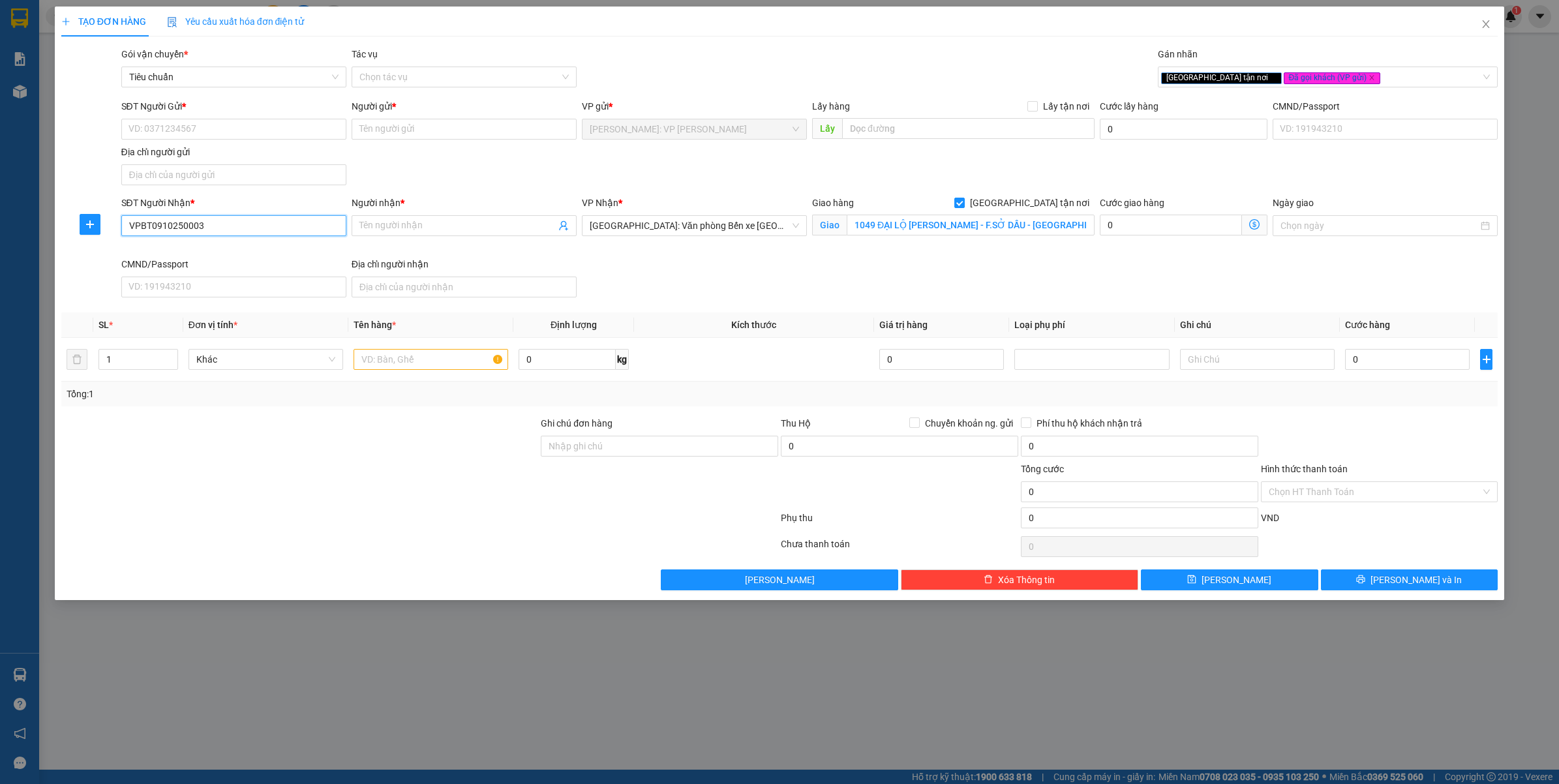
click at [259, 220] on input "VPBT0910250003" at bounding box center [233, 226] width 225 height 21
click at [259, 220] on input "0943467066" at bounding box center [233, 226] width 225 height 21
type input "0943467066"
click at [466, 229] on input "Người nhận *" at bounding box center [457, 225] width 197 height 14
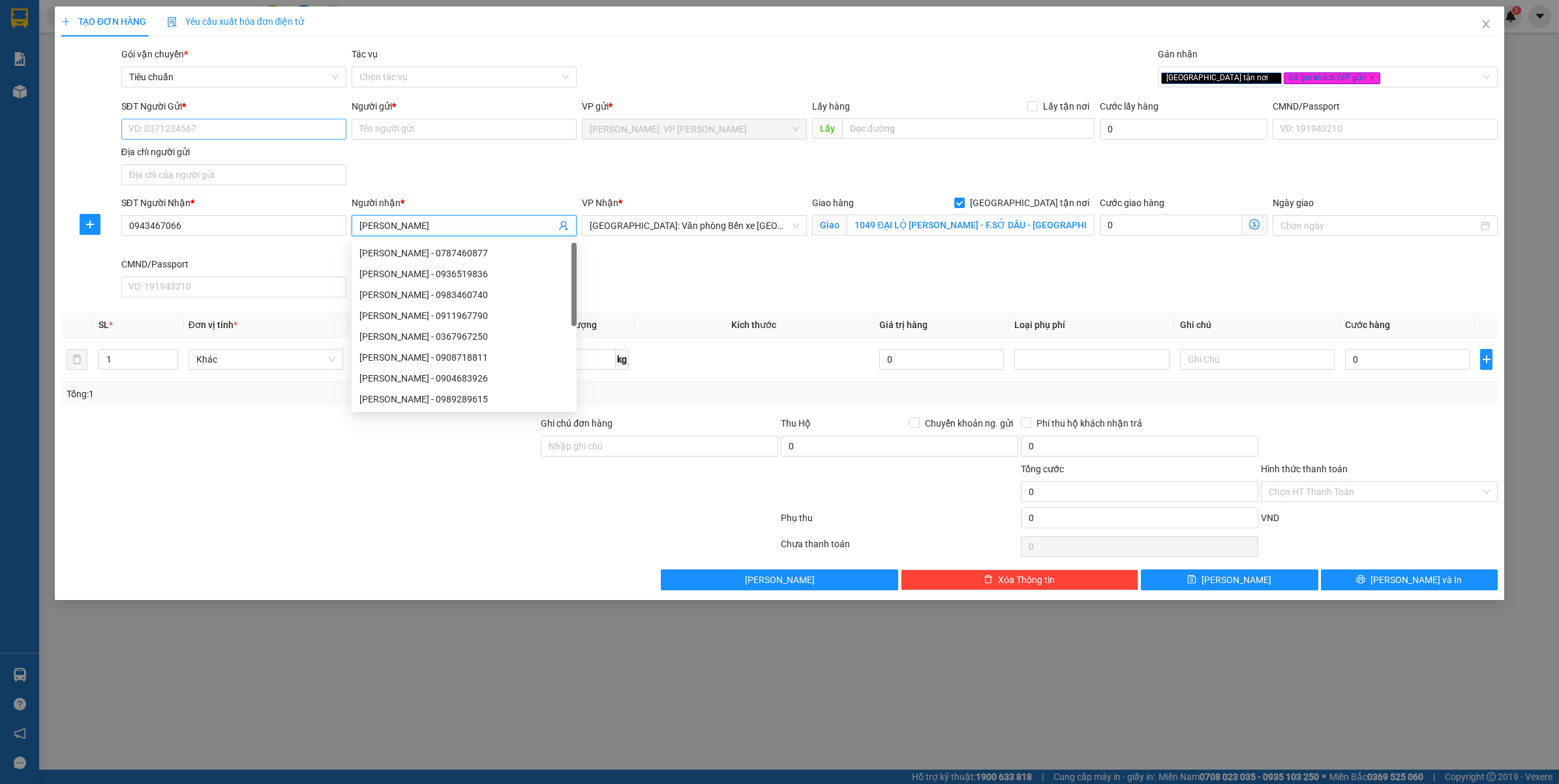
type input "MINH PHƯƠNG"
click at [207, 131] on input "SĐT Người Gửi *" at bounding box center [233, 129] width 225 height 21
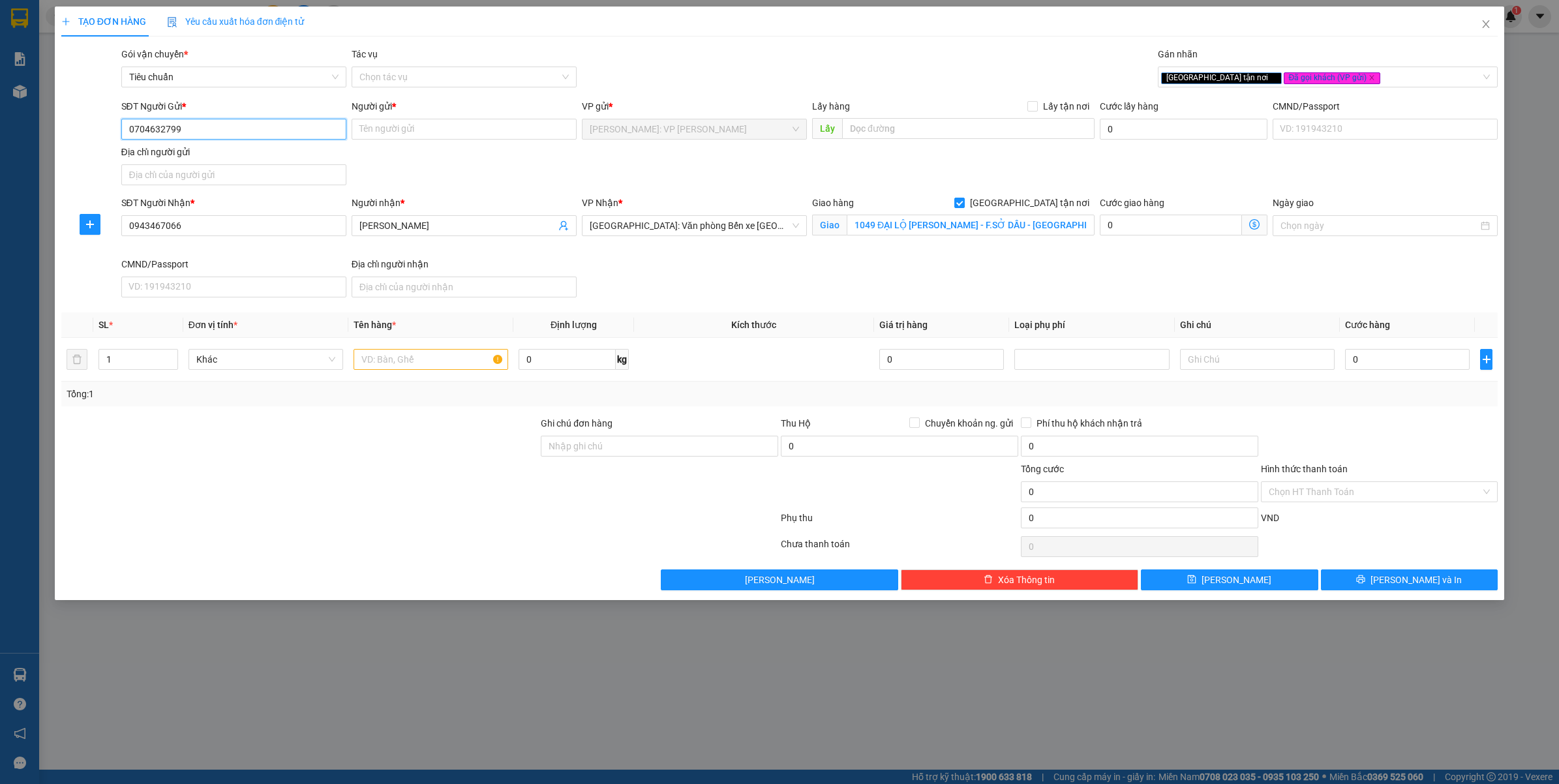
click at [207, 131] on input "0704632799" at bounding box center [233, 129] width 225 height 21
type input "0704632799"
click at [424, 134] on input "Người gửi *" at bounding box center [463, 129] width 225 height 21
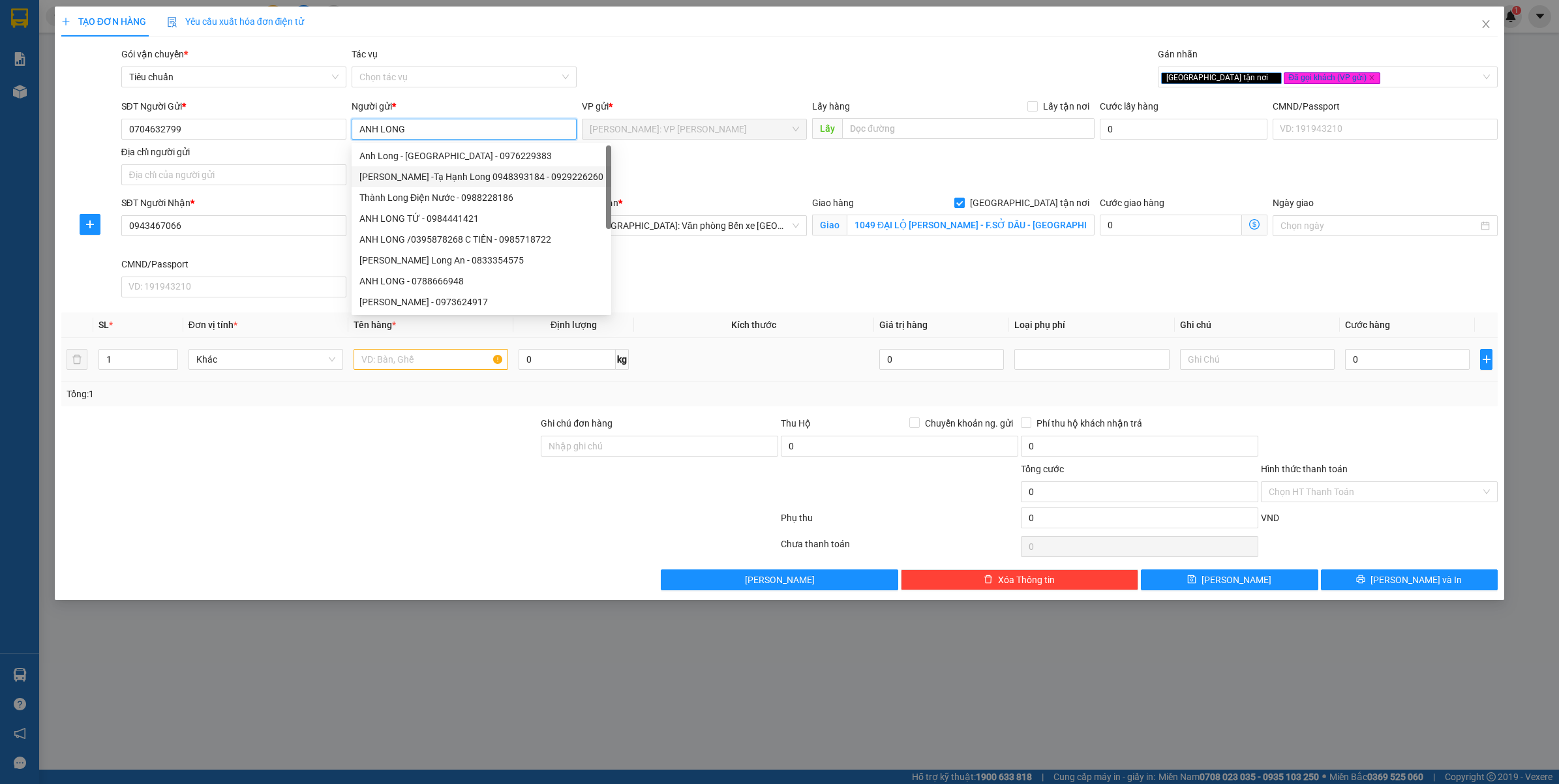
type input "ANH LONG"
click at [416, 367] on input "text" at bounding box center [431, 359] width 155 height 21
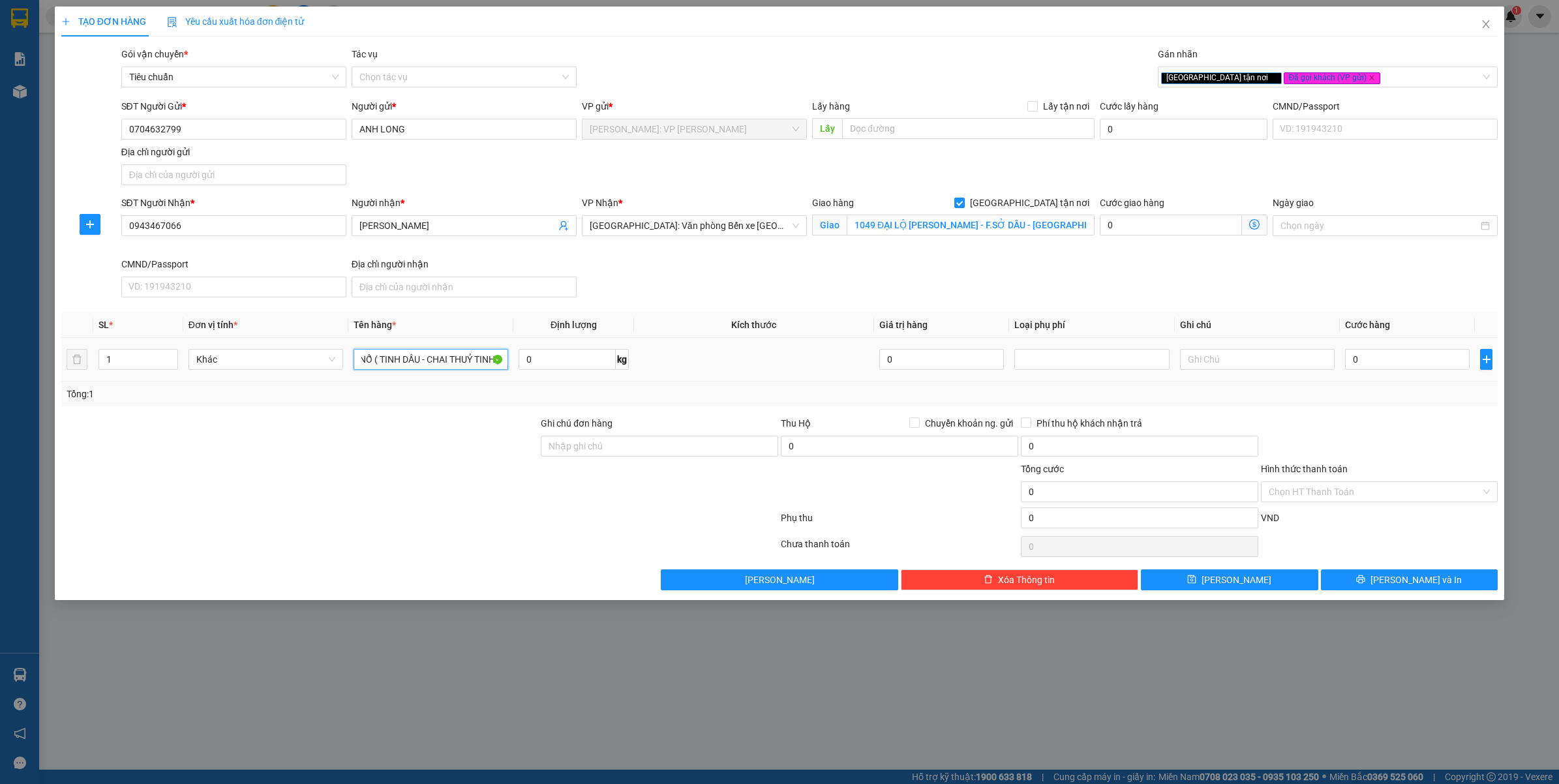
scroll to position [0, 78]
type input "1 KIỆN BỌC XỐP NỔ ( TINH DẦU - CHAI THUỶ TINH )"
click at [307, 441] on div at bounding box center [299, 438] width 480 height 46
click at [605, 442] on input "Ghi chú đơn hàng" at bounding box center [659, 446] width 238 height 21
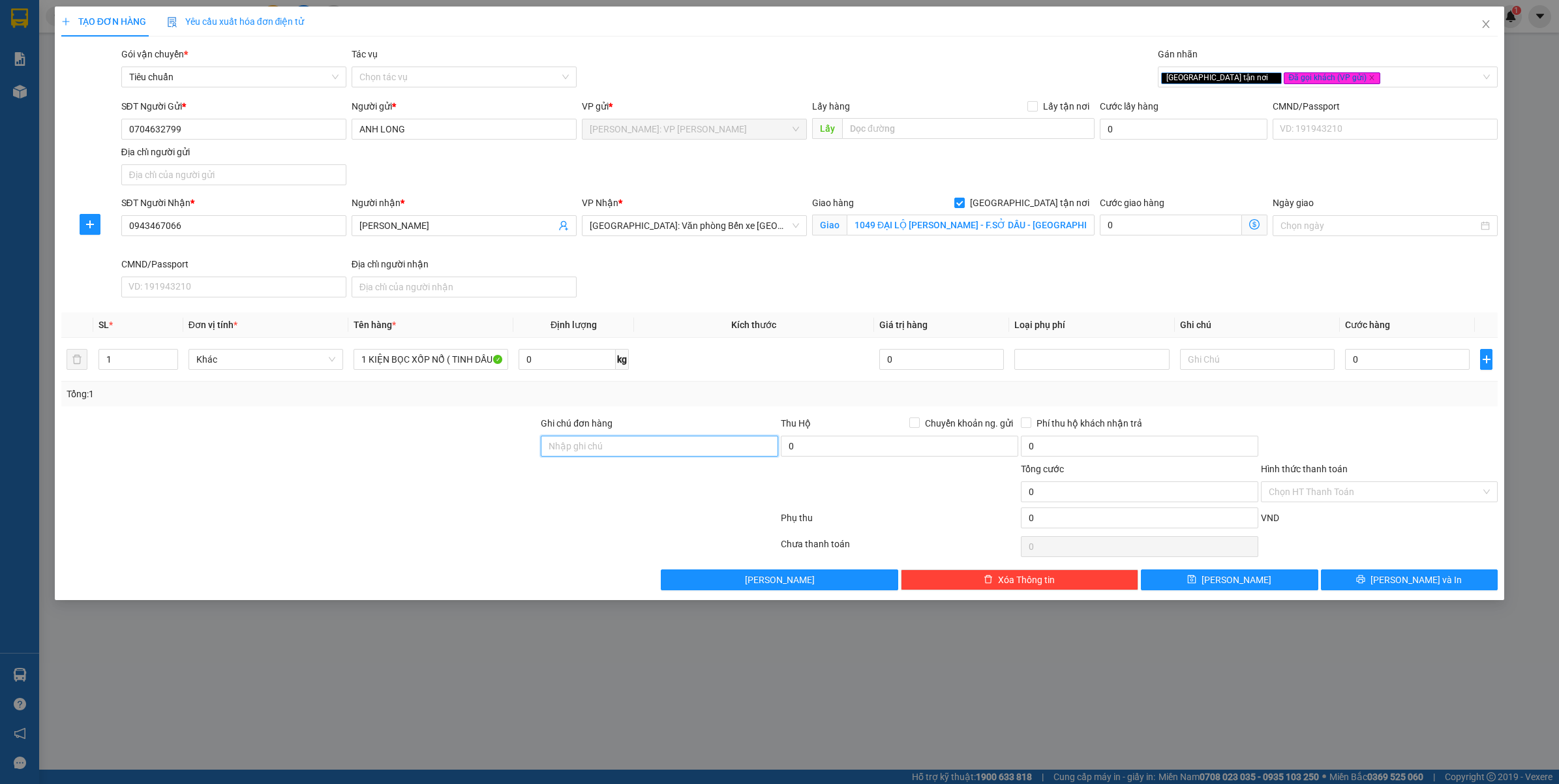
type input "VẬN CHUYỂN NHẸ TAY - HƯ VỠ KHÔNG ĐỀN"
click at [318, 489] on div at bounding box center [299, 484] width 480 height 46
click at [1414, 357] on input "0" at bounding box center [1407, 359] width 125 height 21
type input "2"
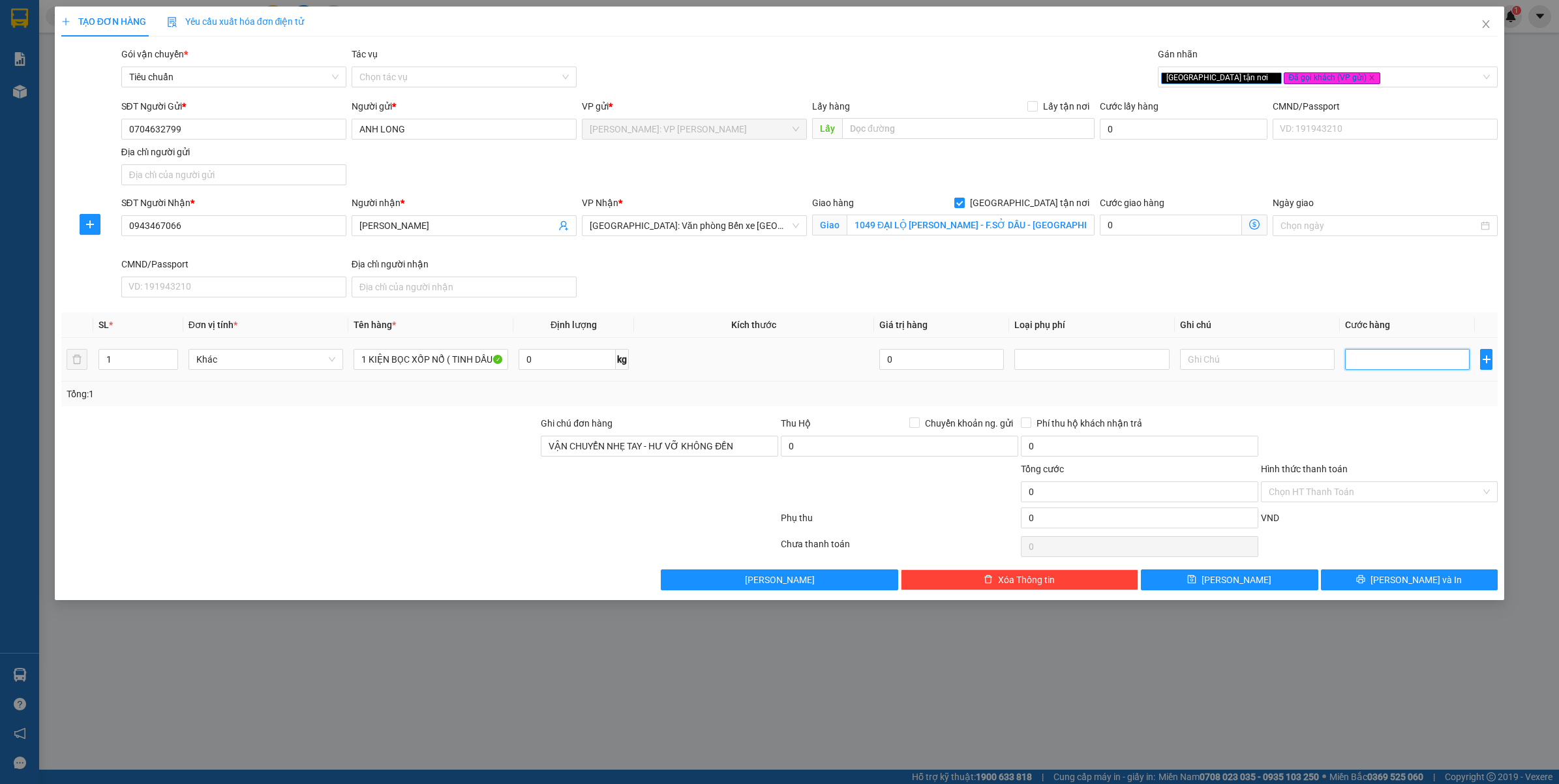
type input "2"
type input "20"
type input "200"
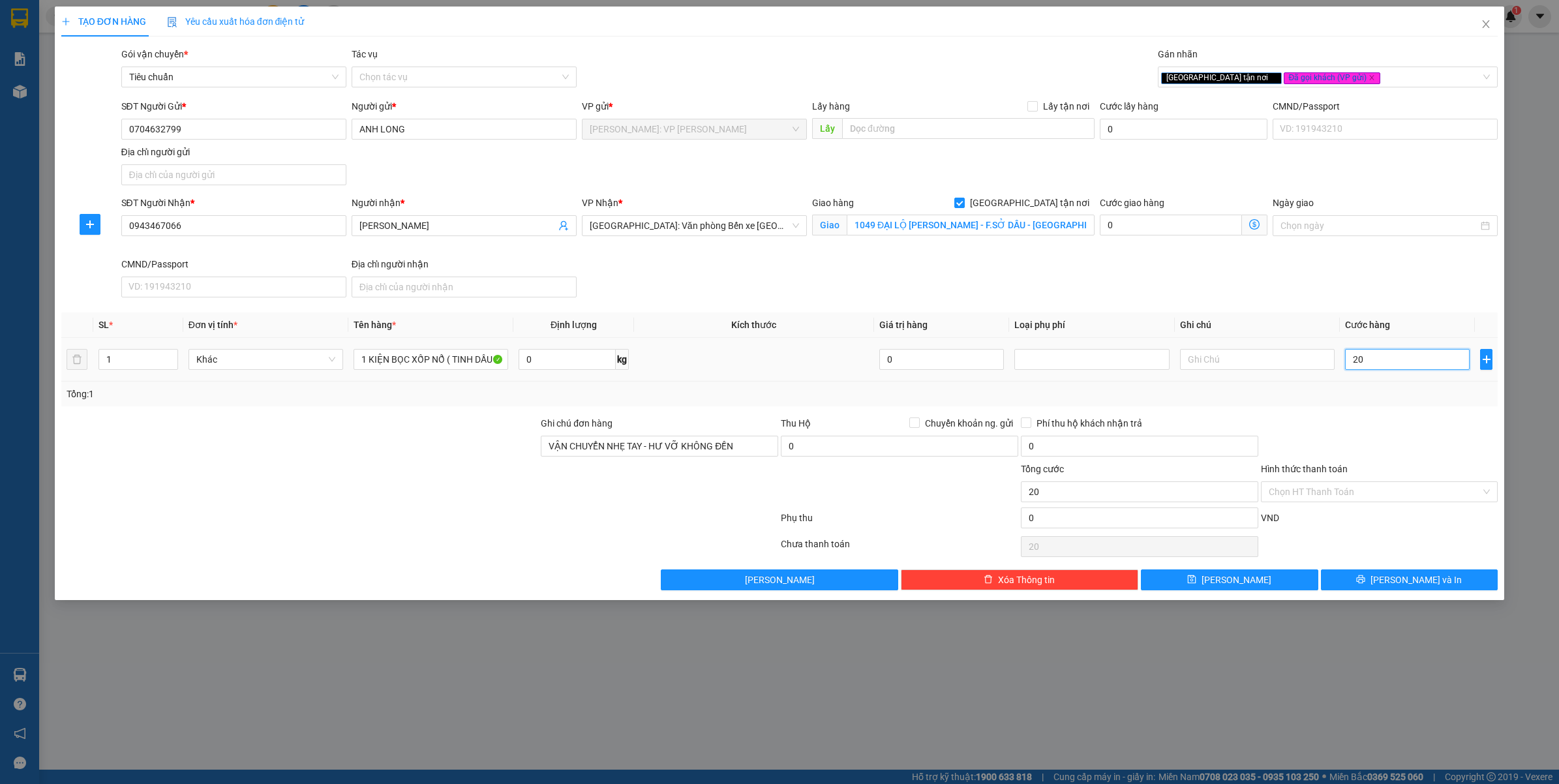
type input "200"
type input "200.000"
click at [1386, 427] on div at bounding box center [1379, 438] width 240 height 46
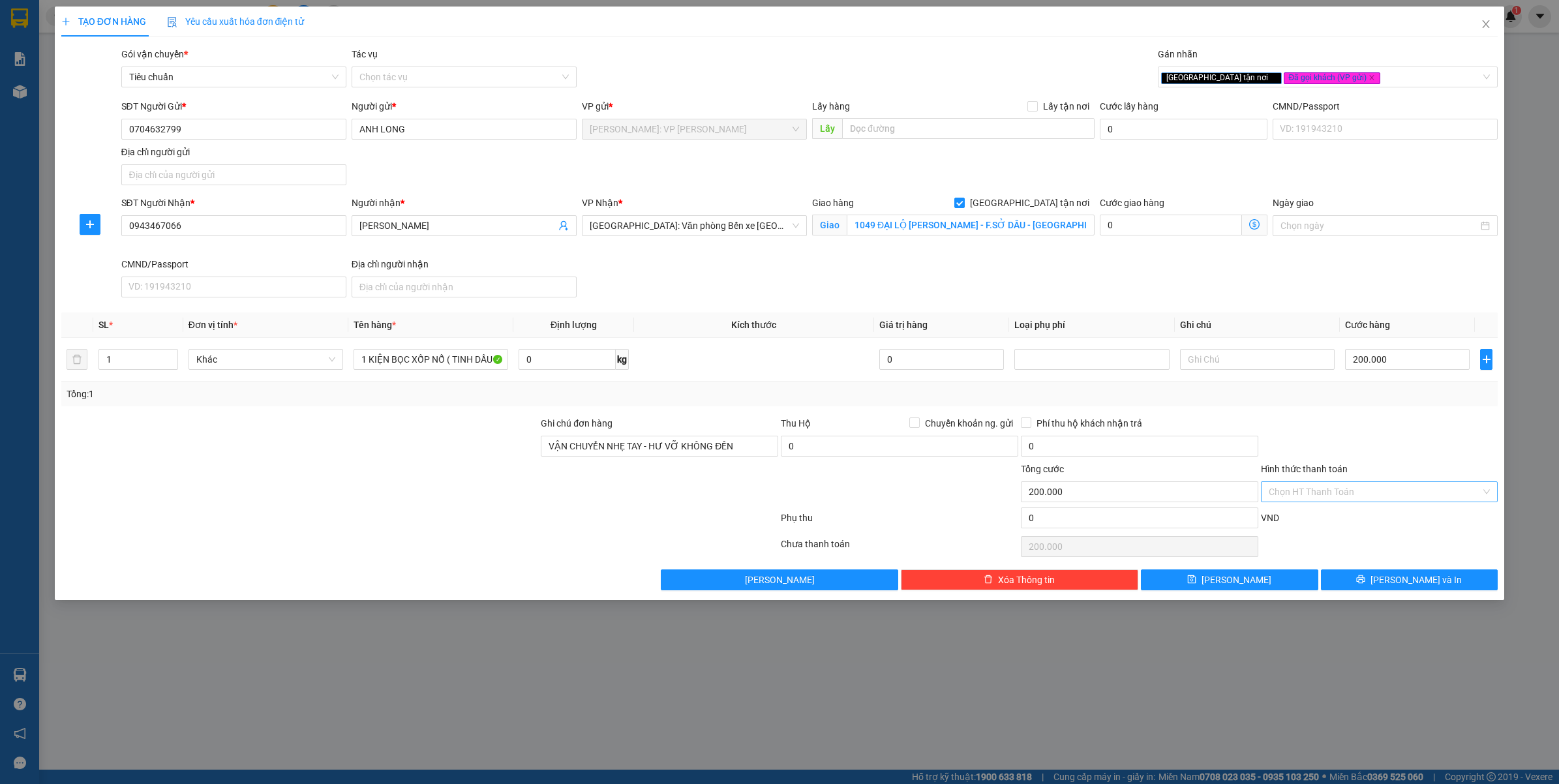
click at [1292, 486] on input "Hình thức thanh toán" at bounding box center [1375, 491] width 213 height 20
click at [1296, 516] on div "Tại văn phòng" at bounding box center [1380, 518] width 222 height 14
type input "0"
drag, startPoint x: 1367, startPoint y: 579, endPoint x: 1557, endPoint y: 370, distance: 282.5
click at [1366, 579] on button "Lưu và In" at bounding box center [1409, 580] width 177 height 21
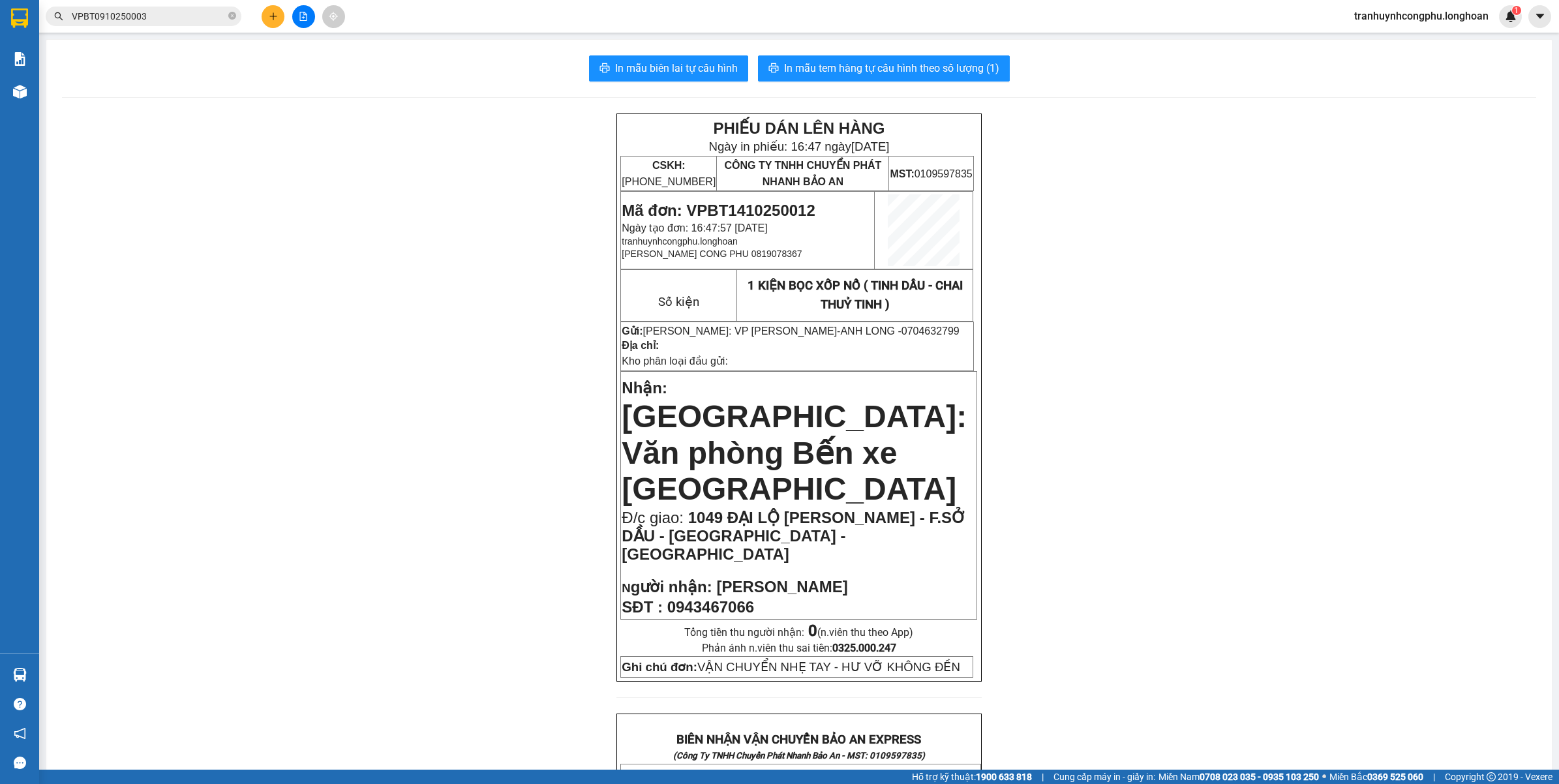
click at [944, 62] on span "In mẫu tem hàng tự cấu hình theo số lượng (1)" at bounding box center [891, 67] width 215 height 16
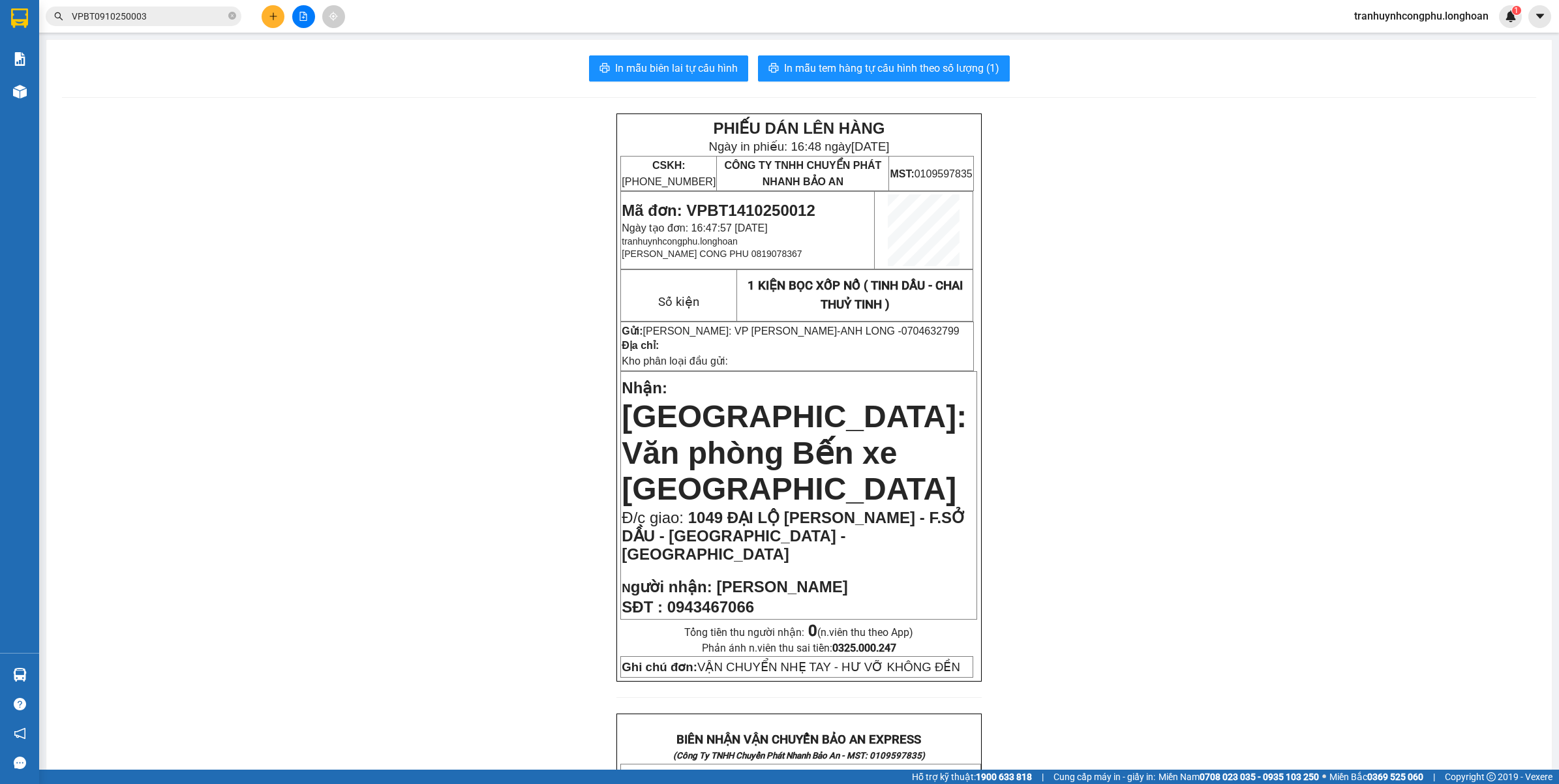
click at [775, 205] on span "Mã đơn: VPBT1410250012" at bounding box center [718, 210] width 193 height 18
click at [279, 21] on button at bounding box center [272, 17] width 22 height 22
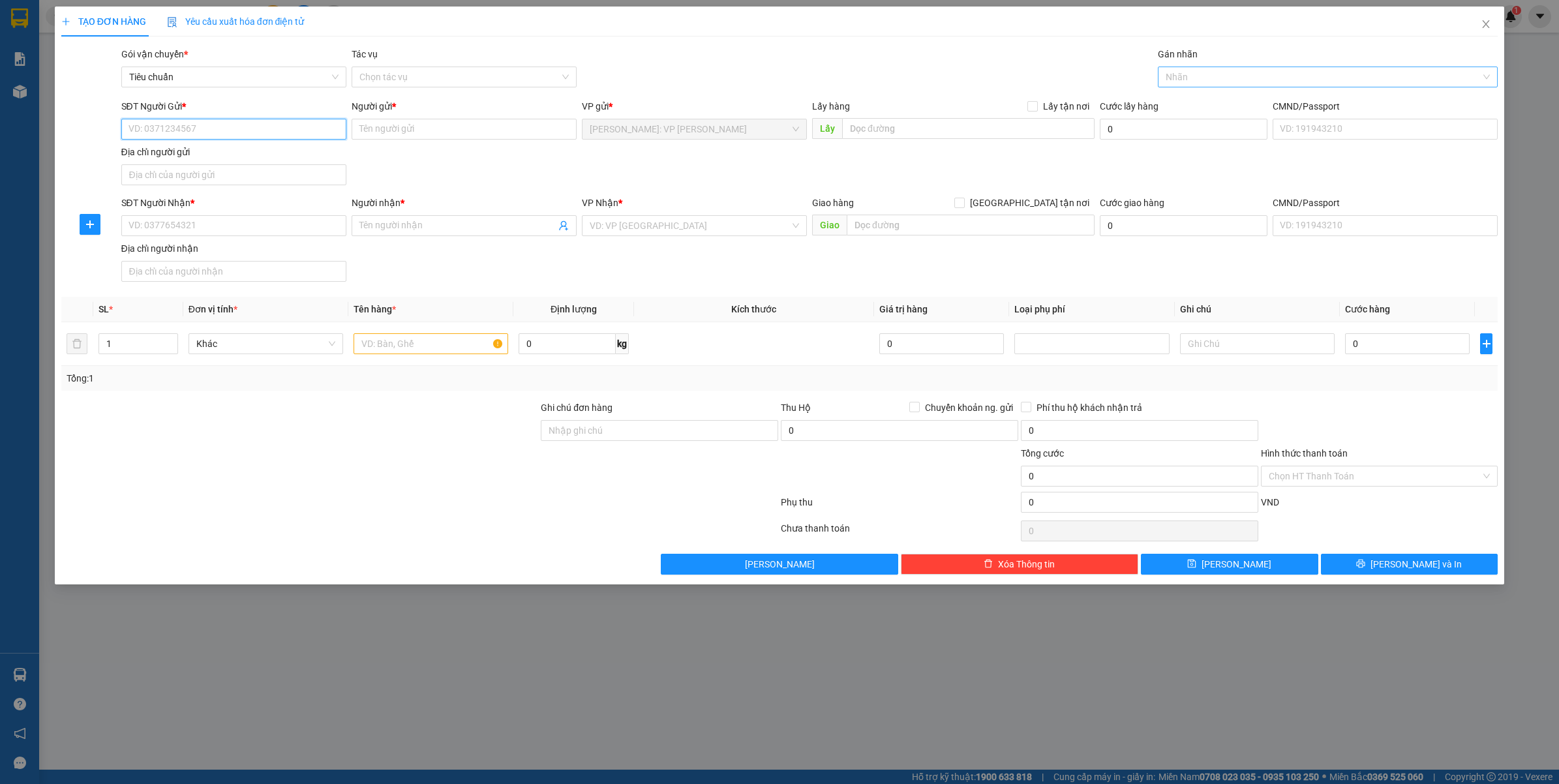
click at [1187, 77] on div at bounding box center [1321, 76] width 321 height 16
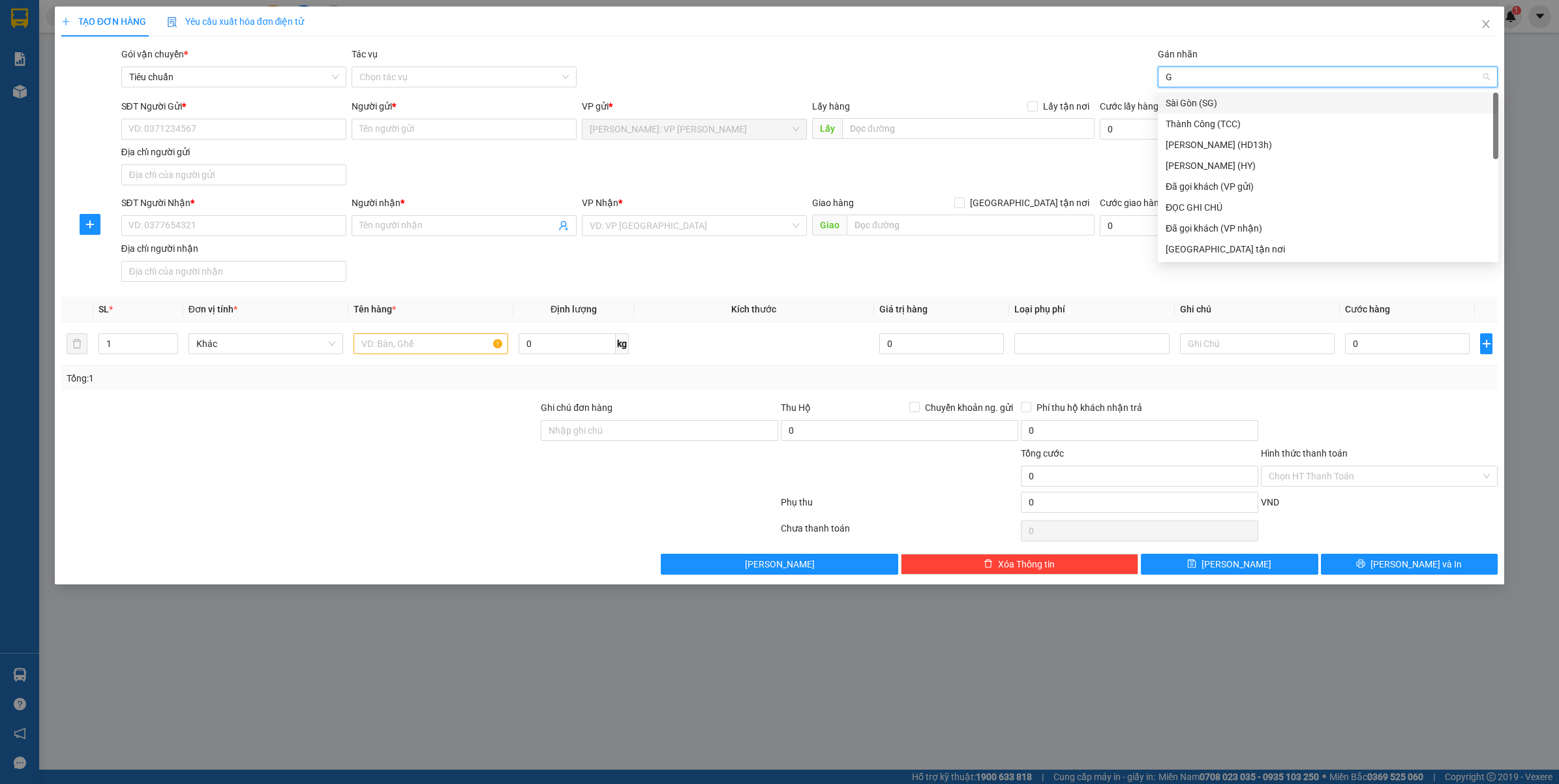
type input "GT"
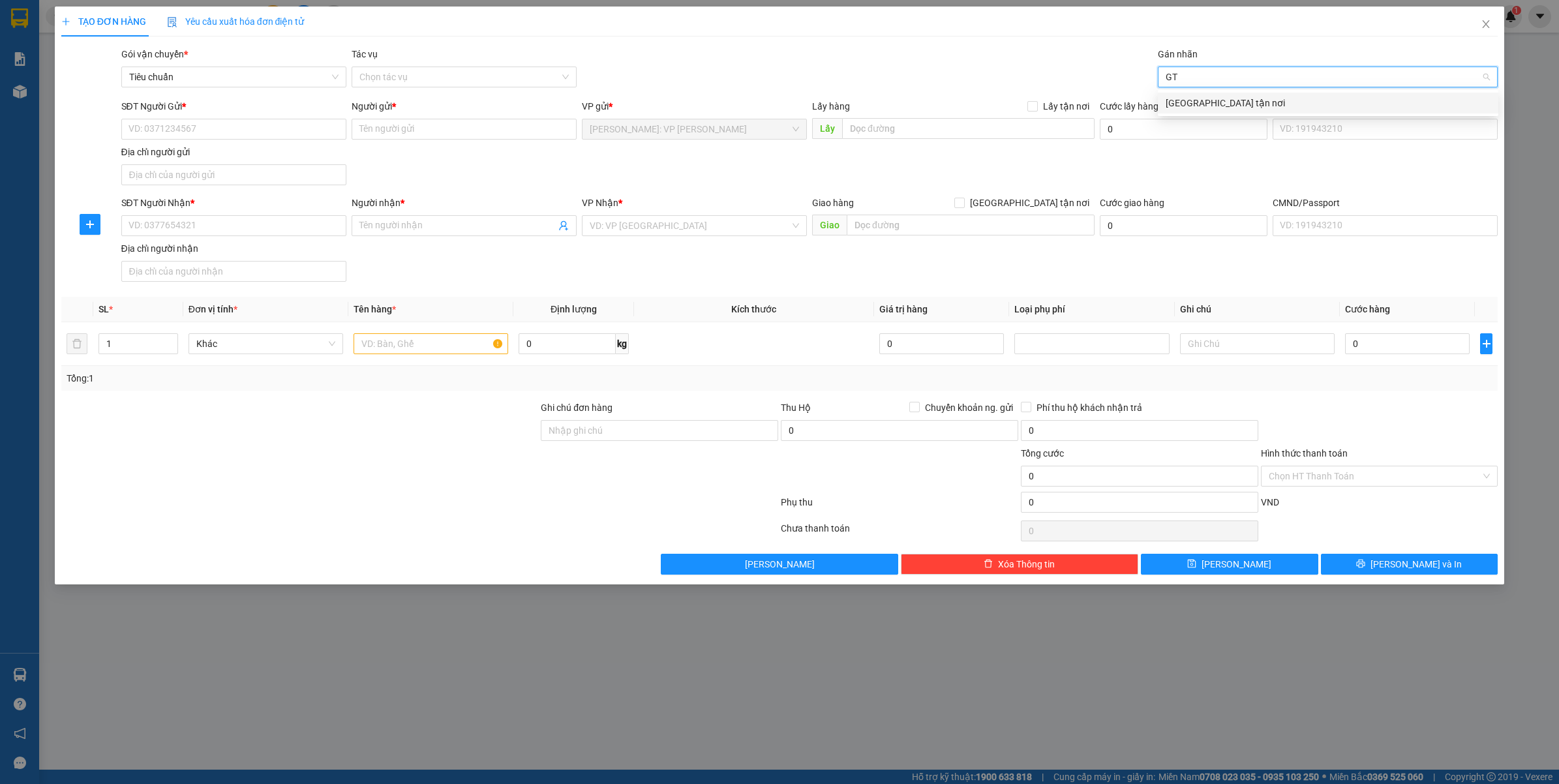
click at [1199, 99] on div "[GEOGRAPHIC_DATA] tận nơi" at bounding box center [1328, 103] width 324 height 14
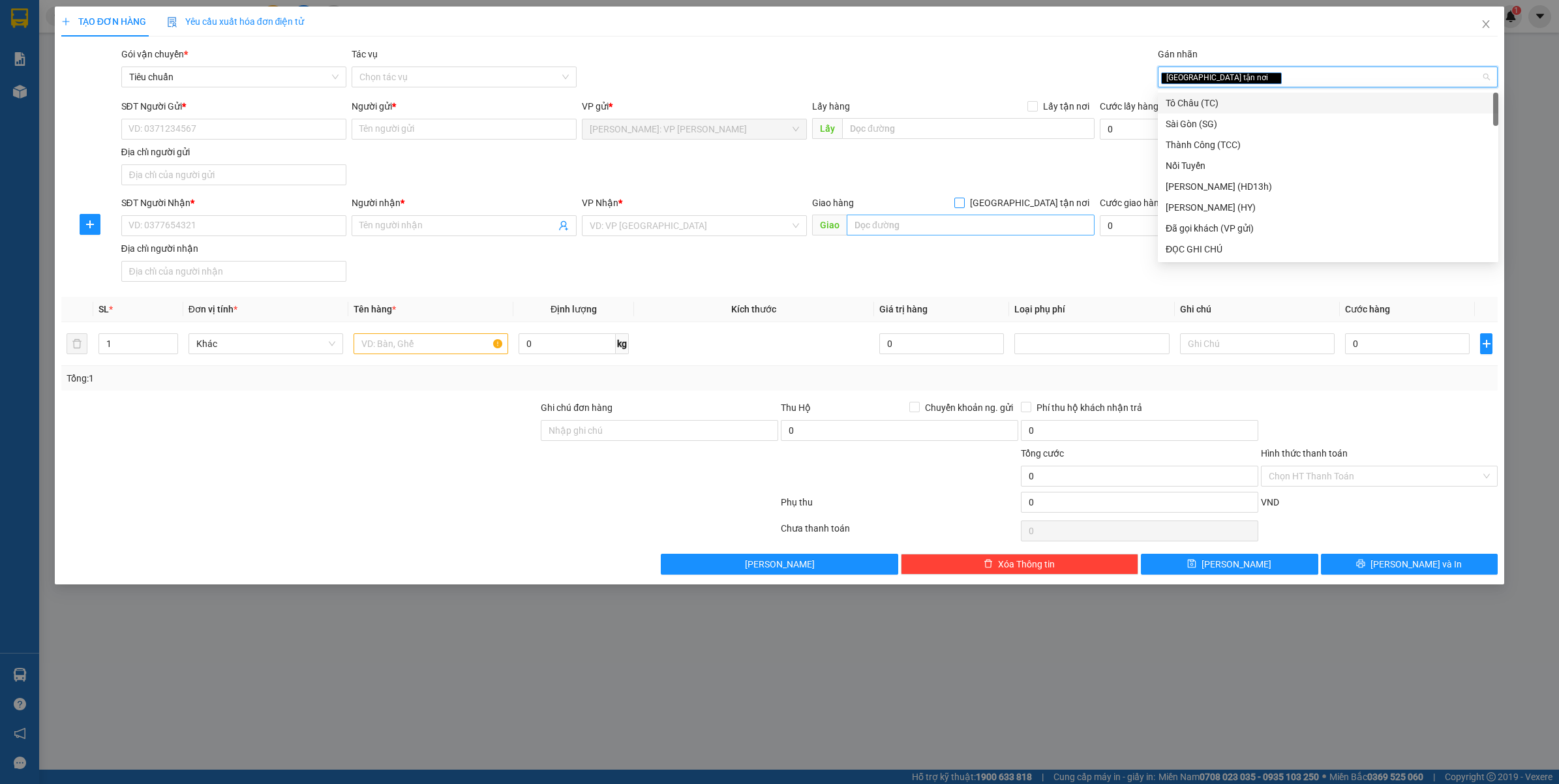
drag, startPoint x: 1026, startPoint y: 200, endPoint x: 945, endPoint y: 236, distance: 88.6
click at [963, 200] on input "[GEOGRAPHIC_DATA] tận nơi" at bounding box center [959, 202] width 9 height 9
checkbox input "true"
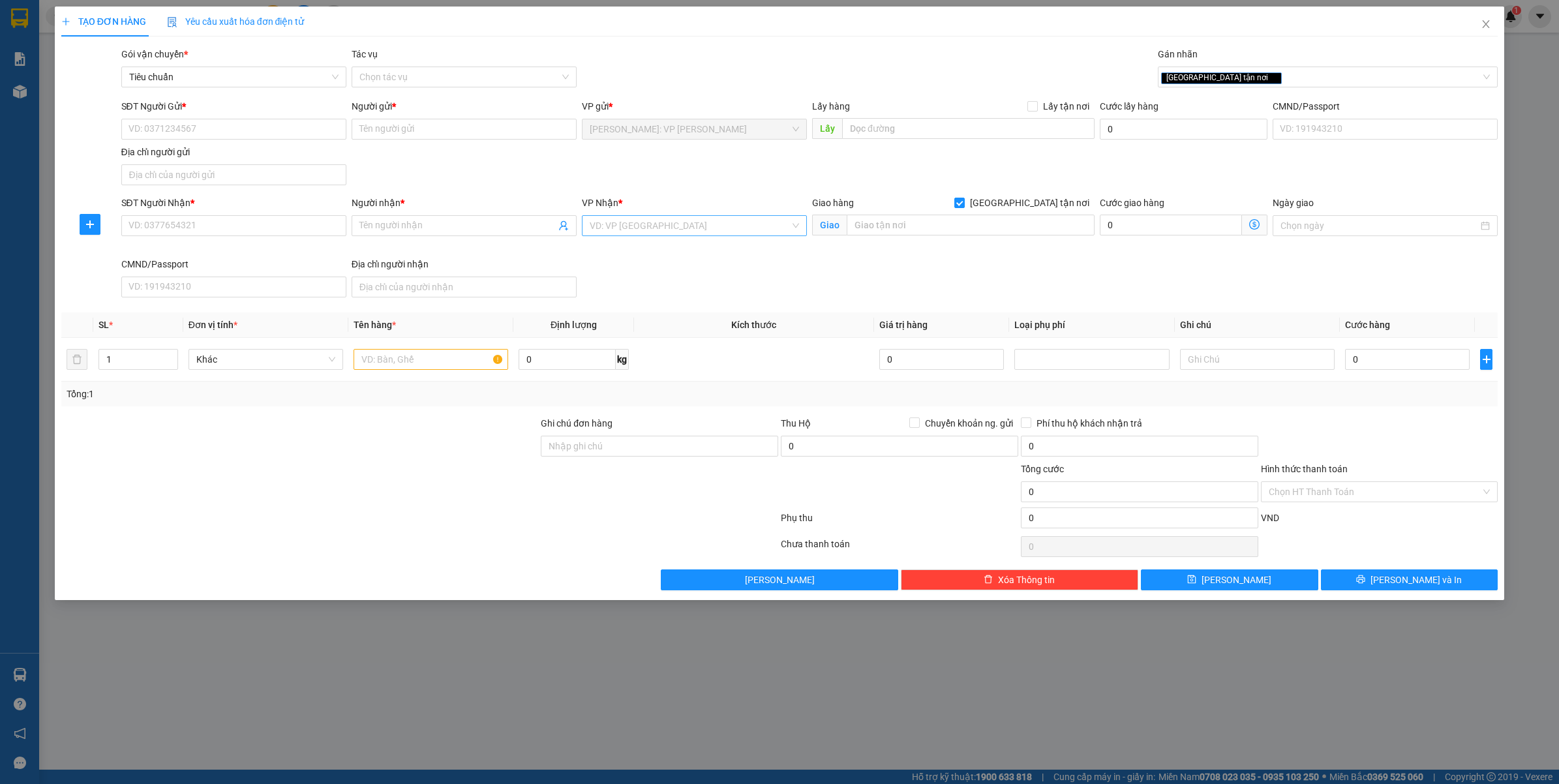
click at [689, 233] on input "search" at bounding box center [689, 226] width 200 height 20
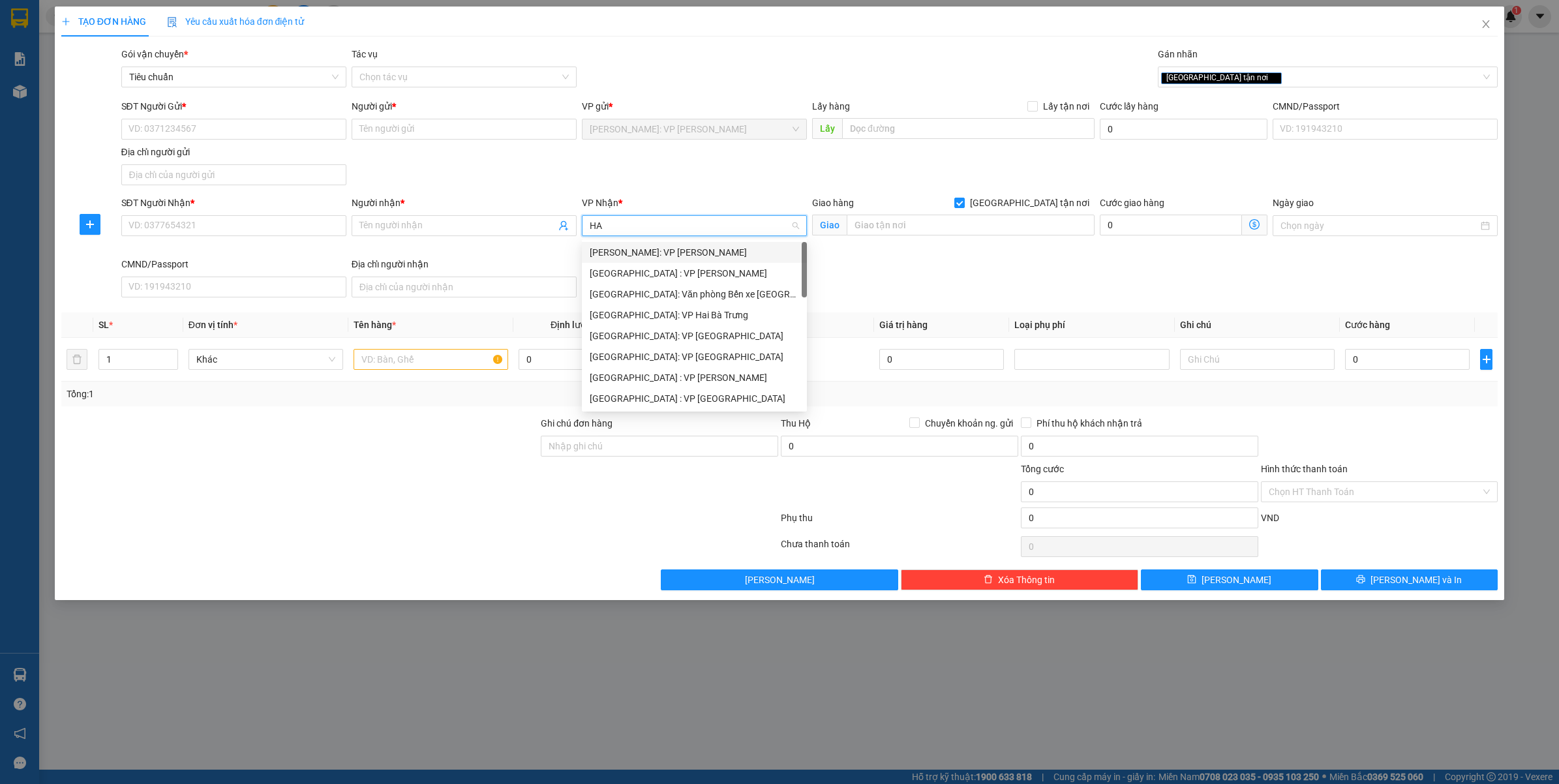
type input "H"
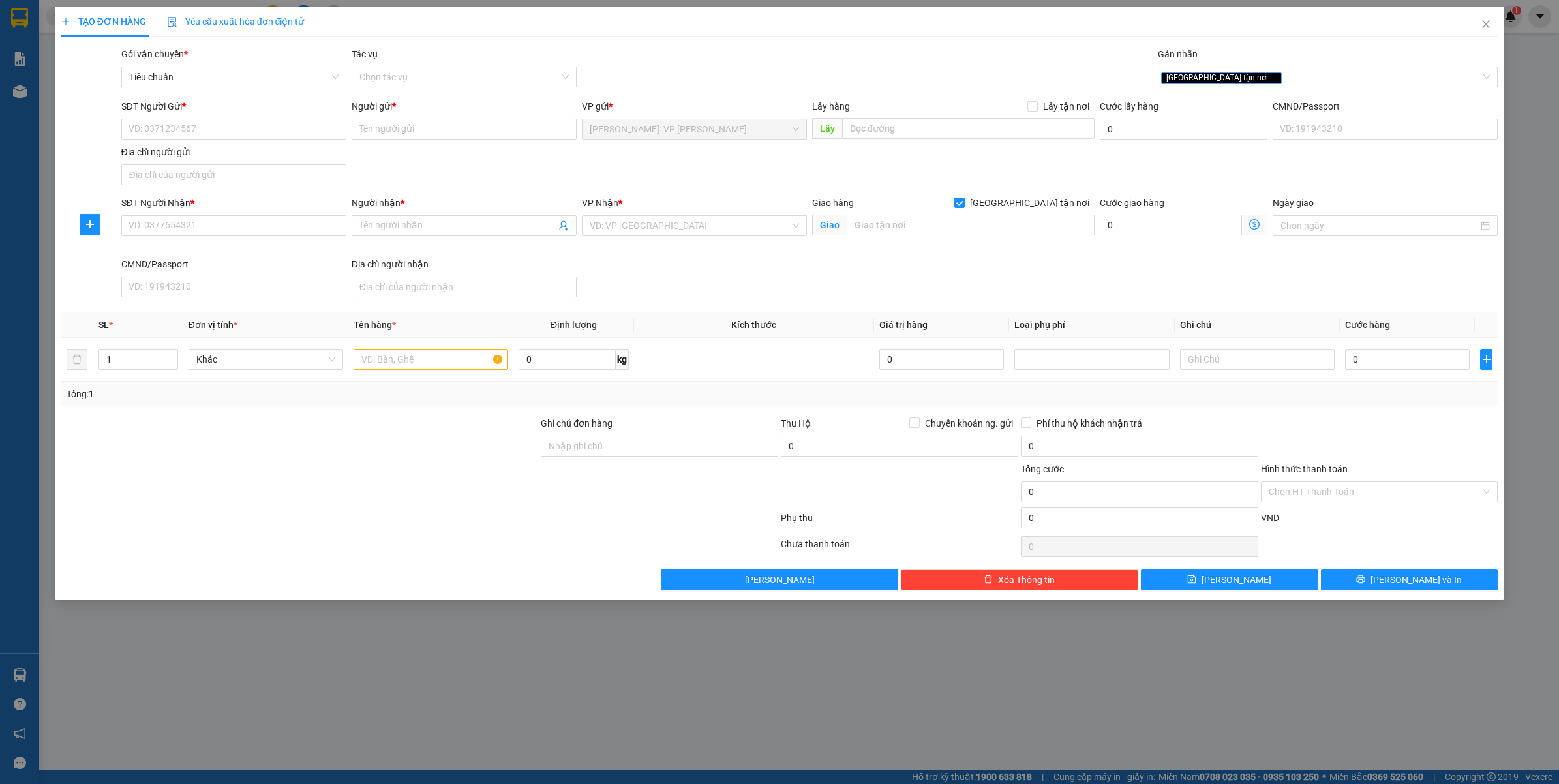
click at [813, 742] on div "TẠO ĐƠN HÀNG Yêu cầu xuất hóa đơn điện tử Transit Pickup Surcharge Ids Transit …" at bounding box center [780, 392] width 1559 height 784
click at [196, 227] on input "SĐT Người Nhận *" at bounding box center [233, 226] width 225 height 21
click at [197, 226] on input "0909721586" at bounding box center [233, 226] width 225 height 21
type input "0909721586"
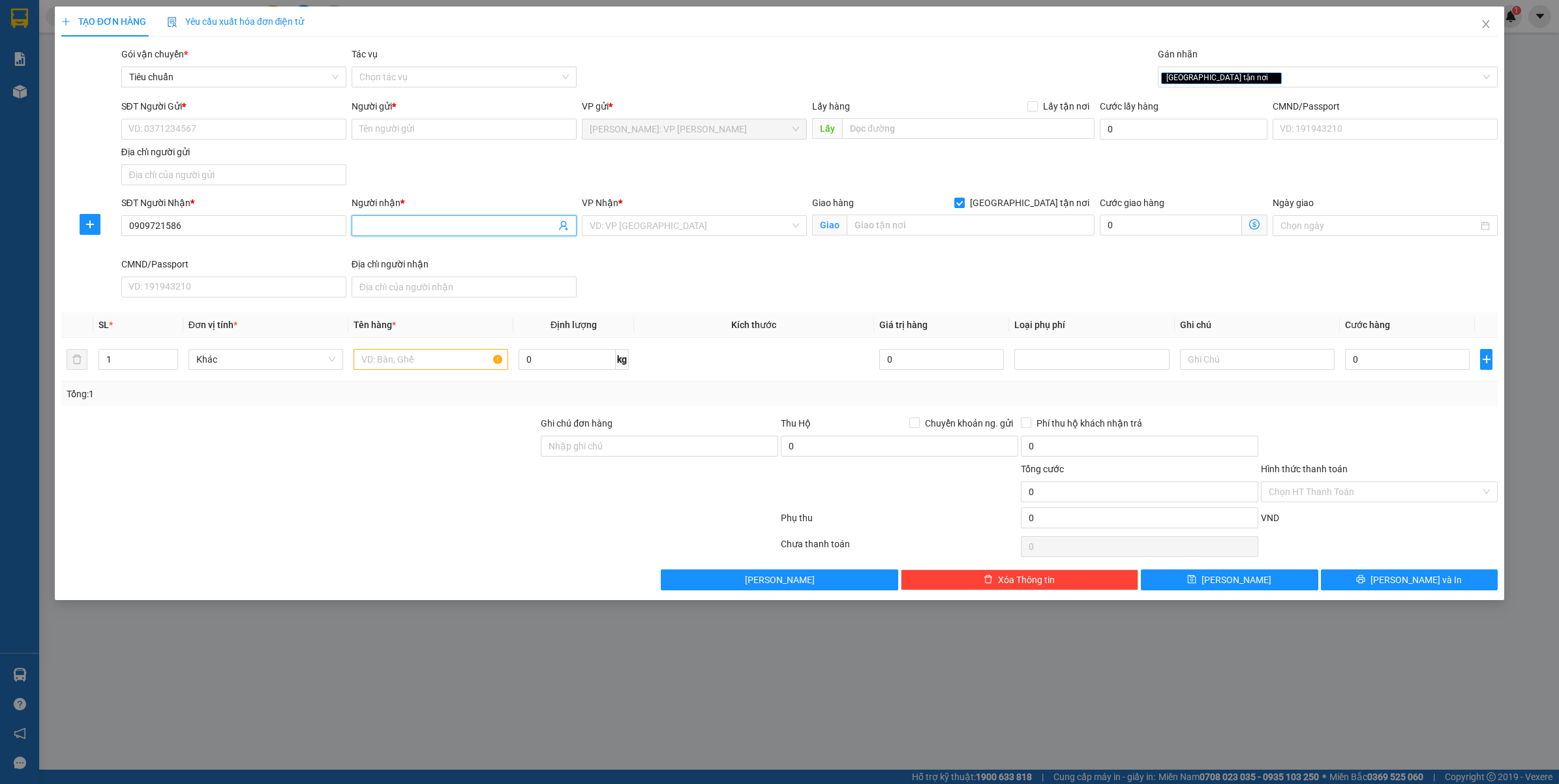
click at [396, 230] on input "Người nhận *" at bounding box center [457, 225] width 197 height 14
click at [372, 223] on input "Người nhận *" at bounding box center [457, 225] width 197 height 14
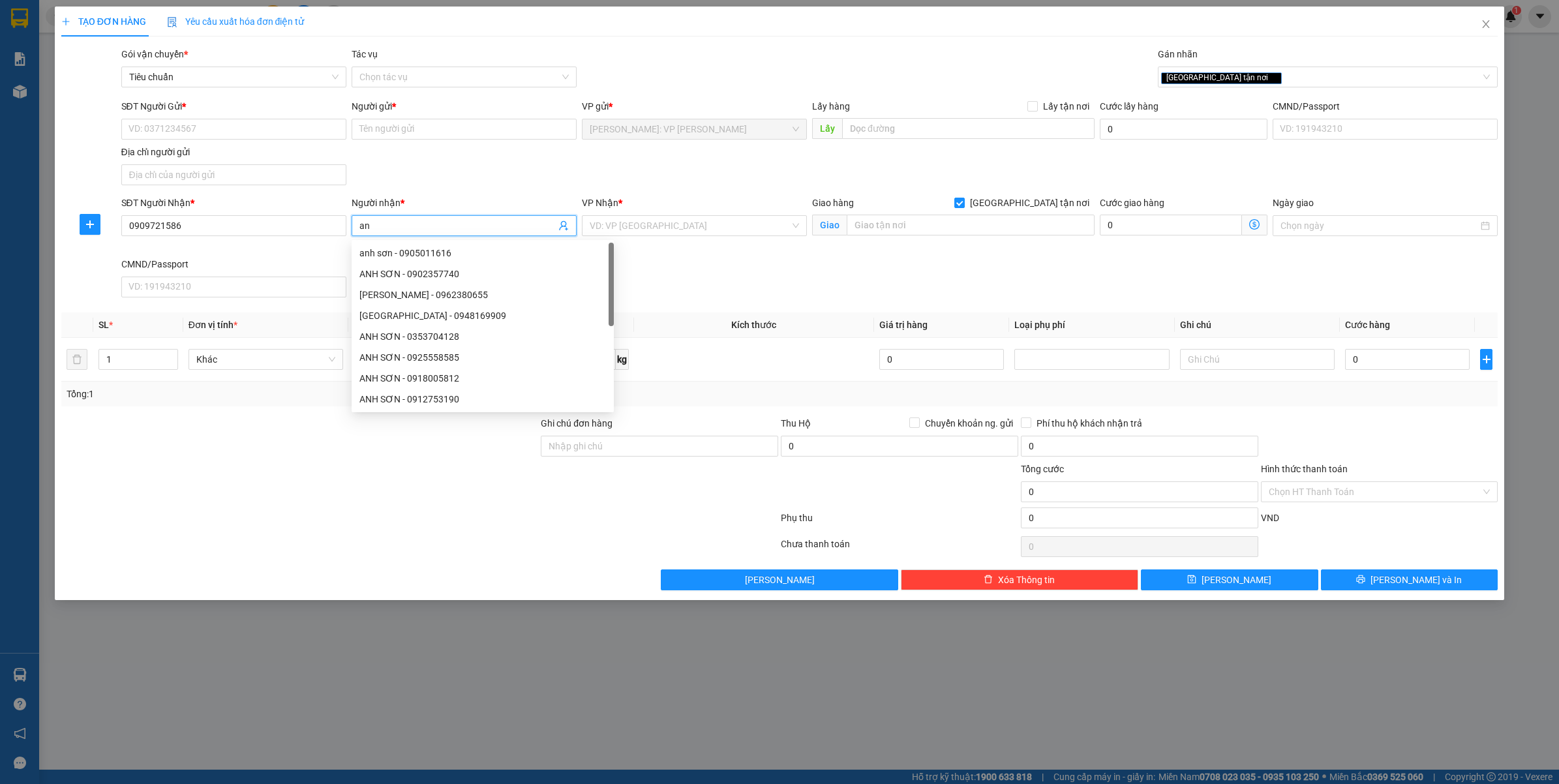
type input "a"
type input "ANH SƠN"
click at [637, 219] on input "search" at bounding box center [689, 226] width 200 height 20
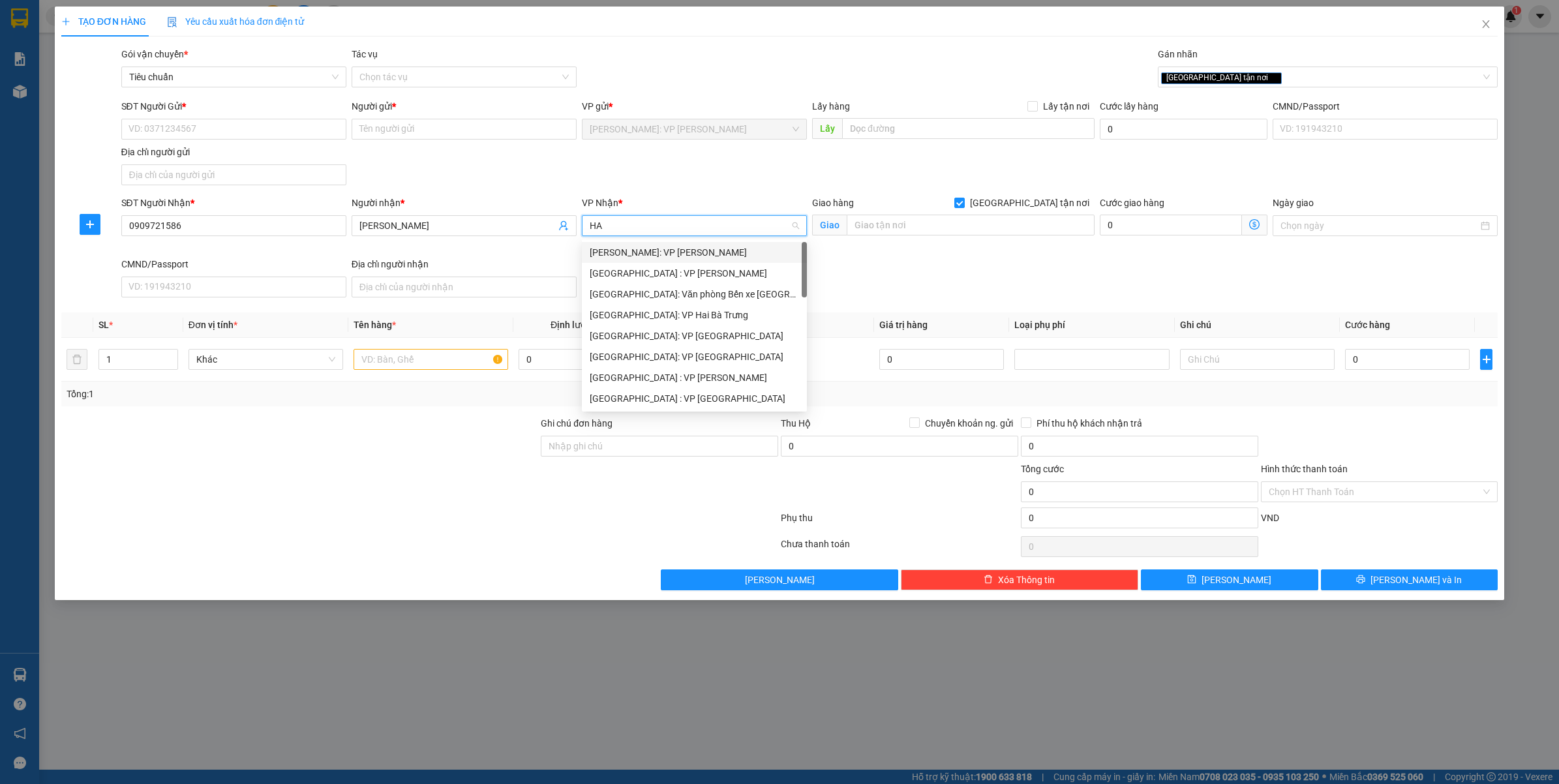
type input "HAI"
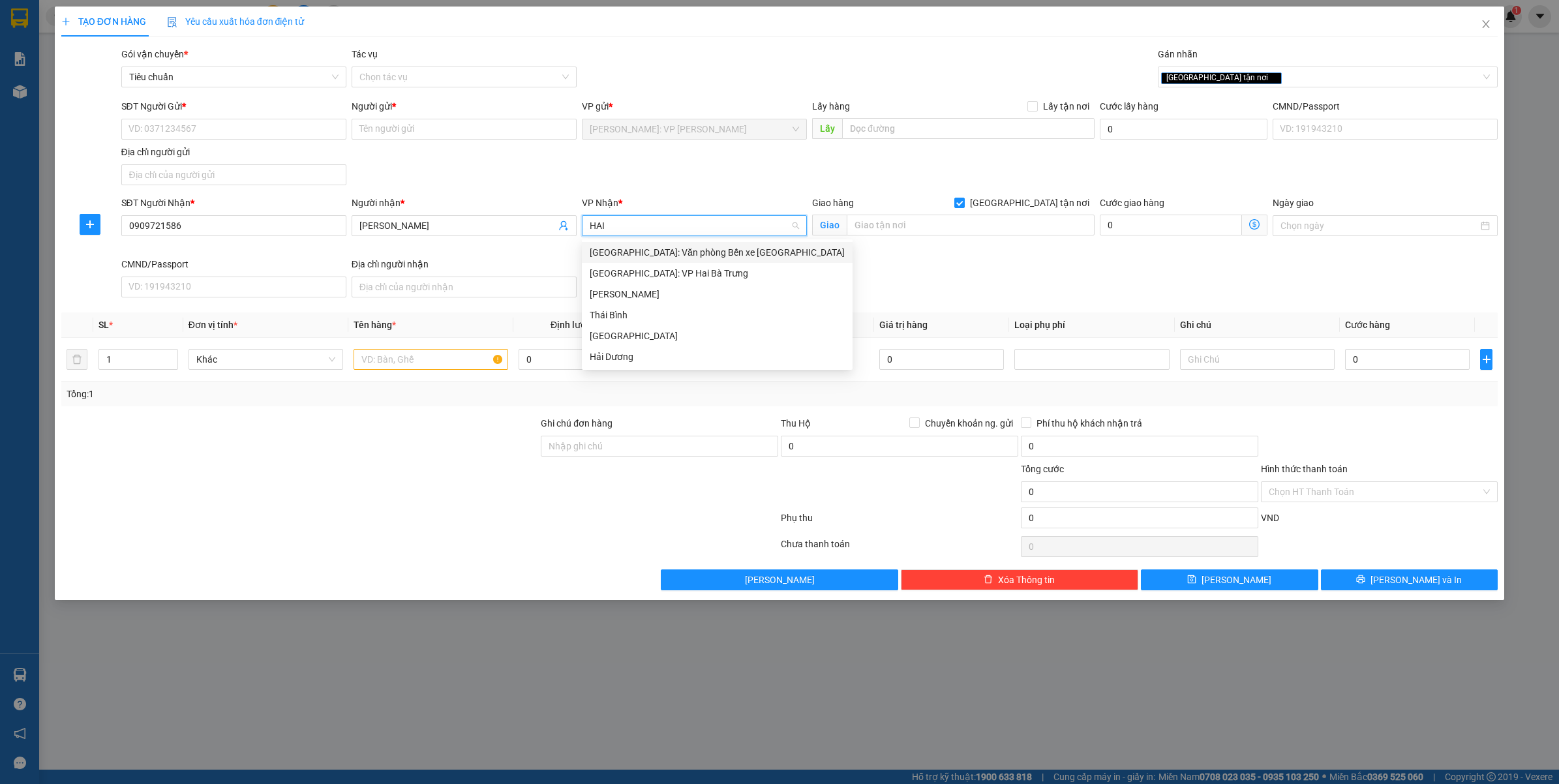
click at [638, 253] on div "Hải Phòng: Văn phòng Bến xe Thượng Lý" at bounding box center [717, 252] width 255 height 14
click at [924, 238] on div "Giao hàng Giao tận nơi Giao" at bounding box center [953, 218] width 283 height 46
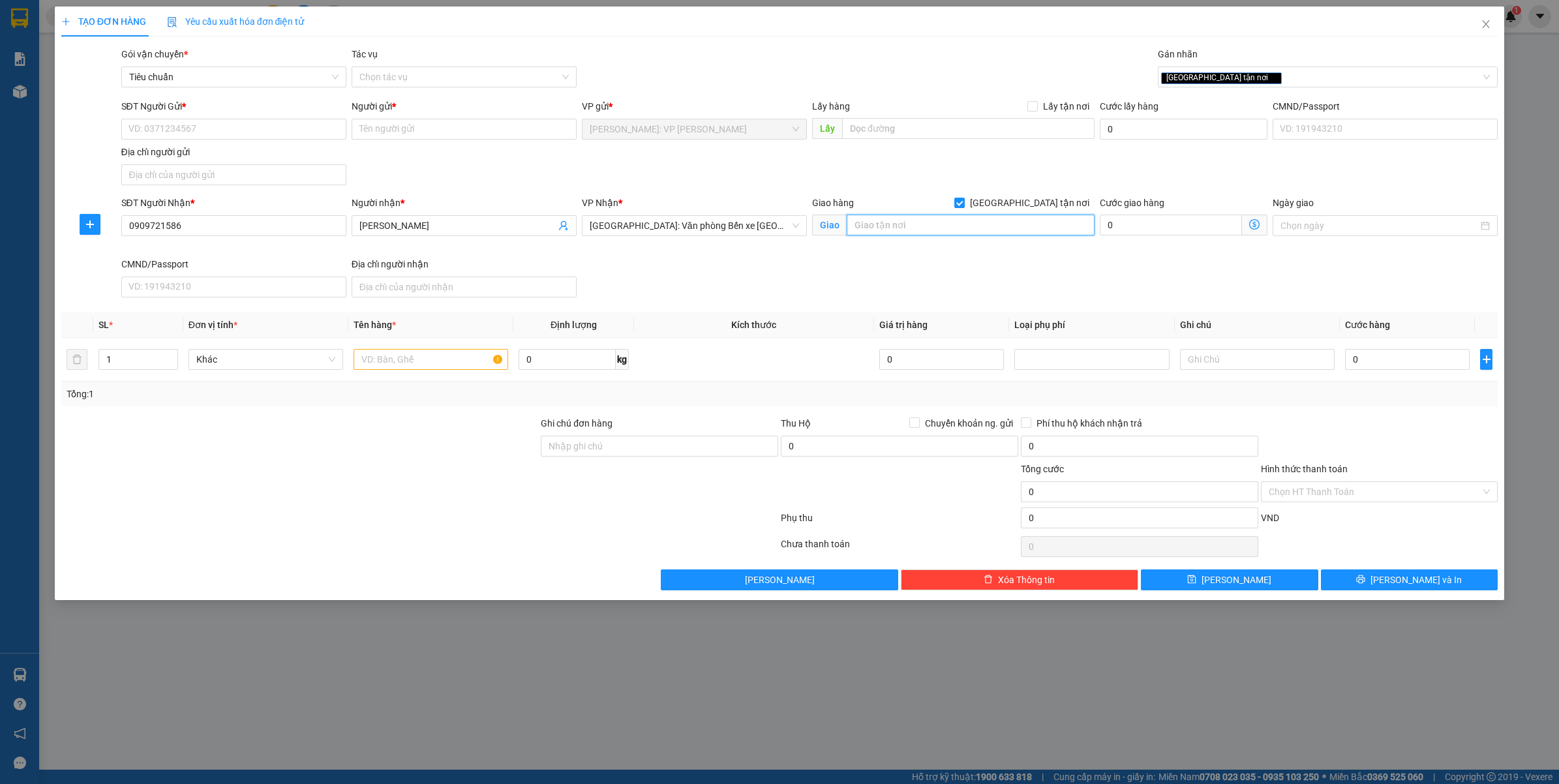
click at [938, 223] on input "text" at bounding box center [971, 225] width 248 height 21
click at [1262, 70] on div "[GEOGRAPHIC_DATA] tận nơi" at bounding box center [1321, 76] width 321 height 16
type input "D"
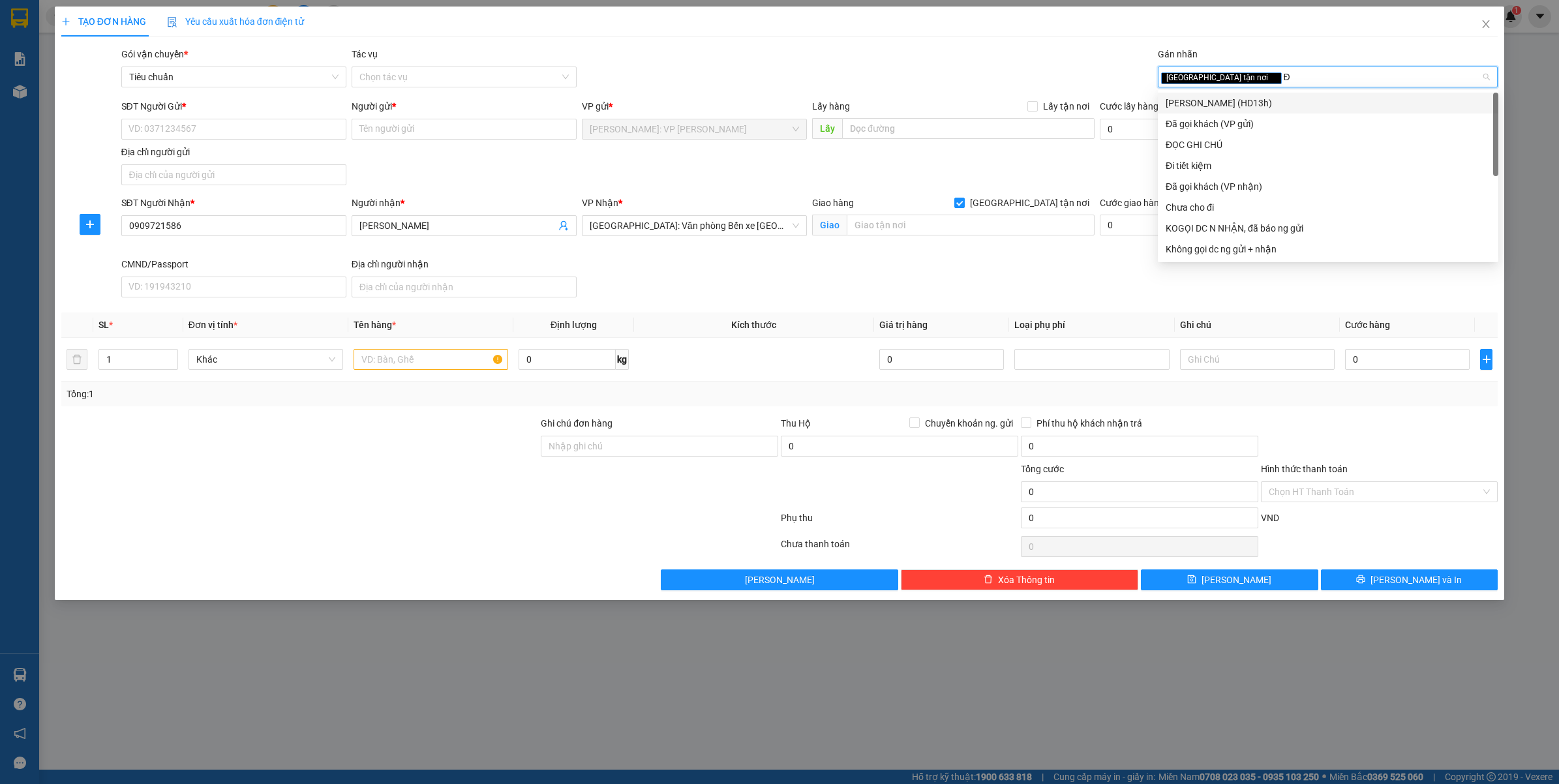
type input "ĐA"
click at [1236, 98] on div "Đã gọi khách (VP gửi)" at bounding box center [1328, 103] width 324 height 14
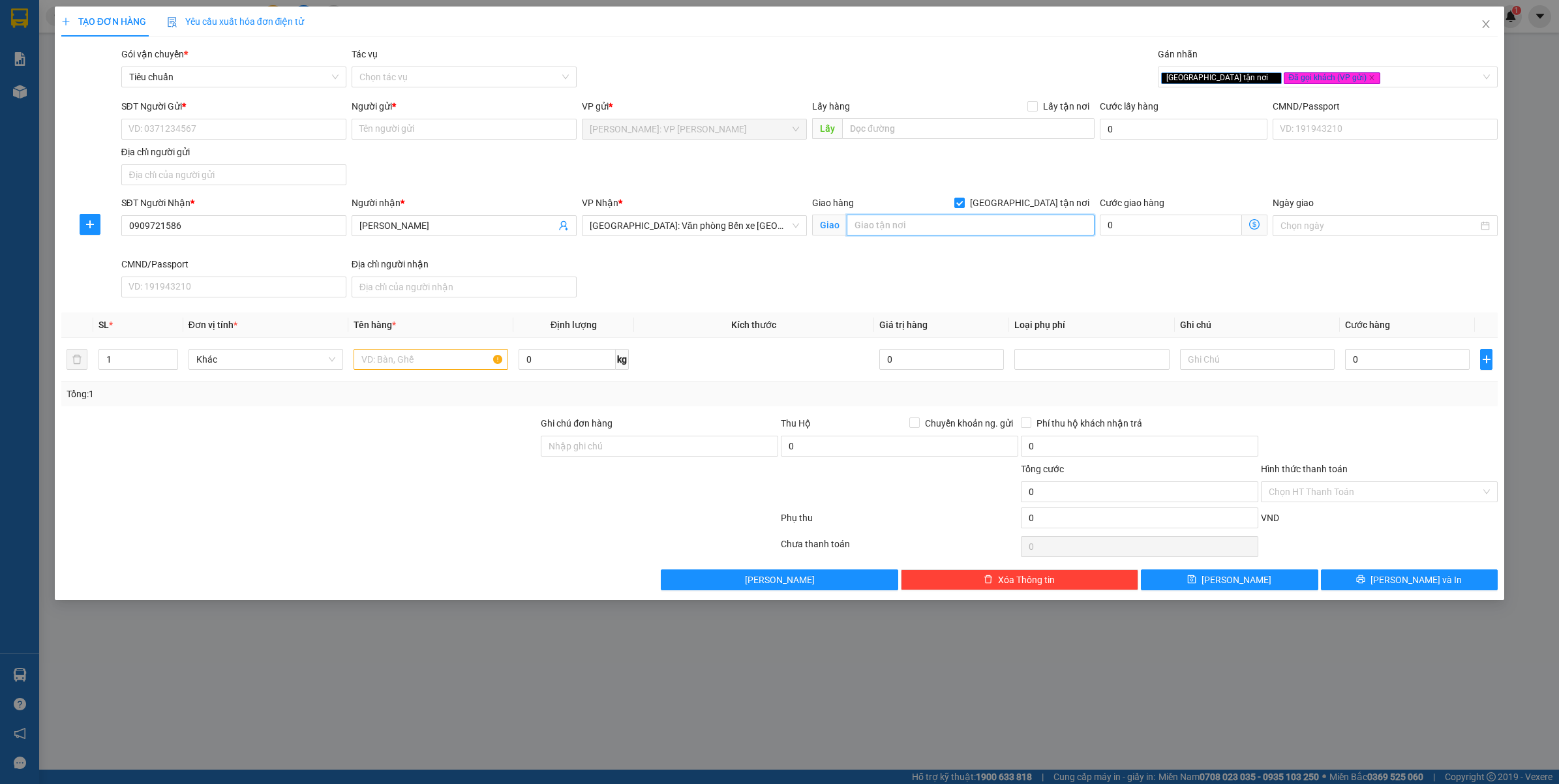
click at [880, 235] on input "text" at bounding box center [971, 225] width 248 height 21
type input "339A NGÃ 3 QUÁN RẼ - MỸ ĐỨC - AN LÃO - HẢI PHÒNG"
click at [1047, 285] on div "SĐT Người Nhận * 0909721586 Người nhận * ANH SƠN VP Nhận * Hải Phòng: Văn phòng…" at bounding box center [809, 249] width 1382 height 107
click at [167, 125] on input "SĐT Người Gửi *" at bounding box center [233, 129] width 225 height 21
click at [442, 363] on input "text" at bounding box center [431, 359] width 155 height 21
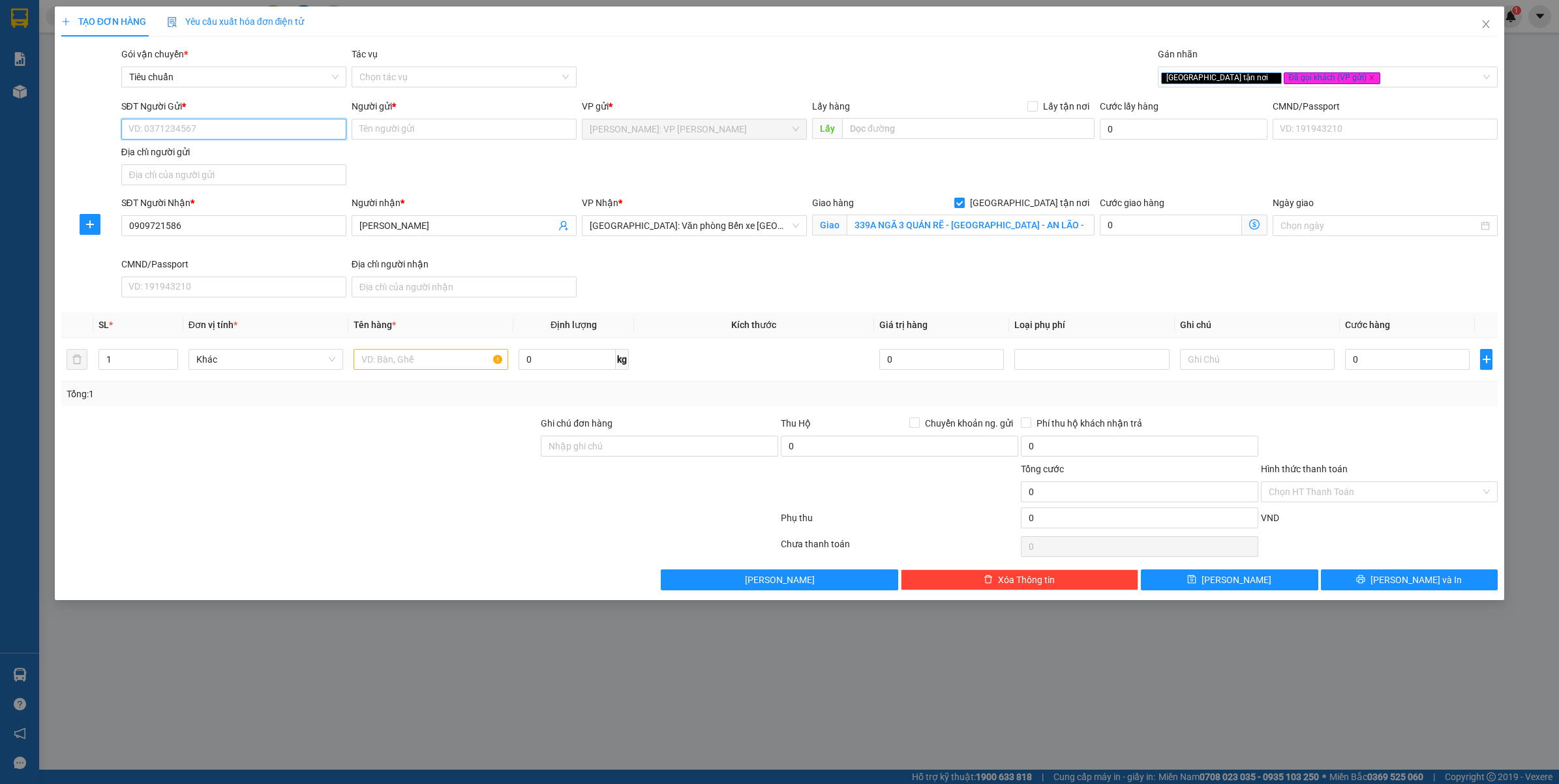
click at [255, 123] on input "SĐT Người Gửi *" at bounding box center [233, 129] width 225 height 21
type input "0942656569"
click at [237, 152] on div "0942656569 - Cty VATS" at bounding box center [233, 155] width 210 height 14
type input "Cty VATS"
type input "0942656569"
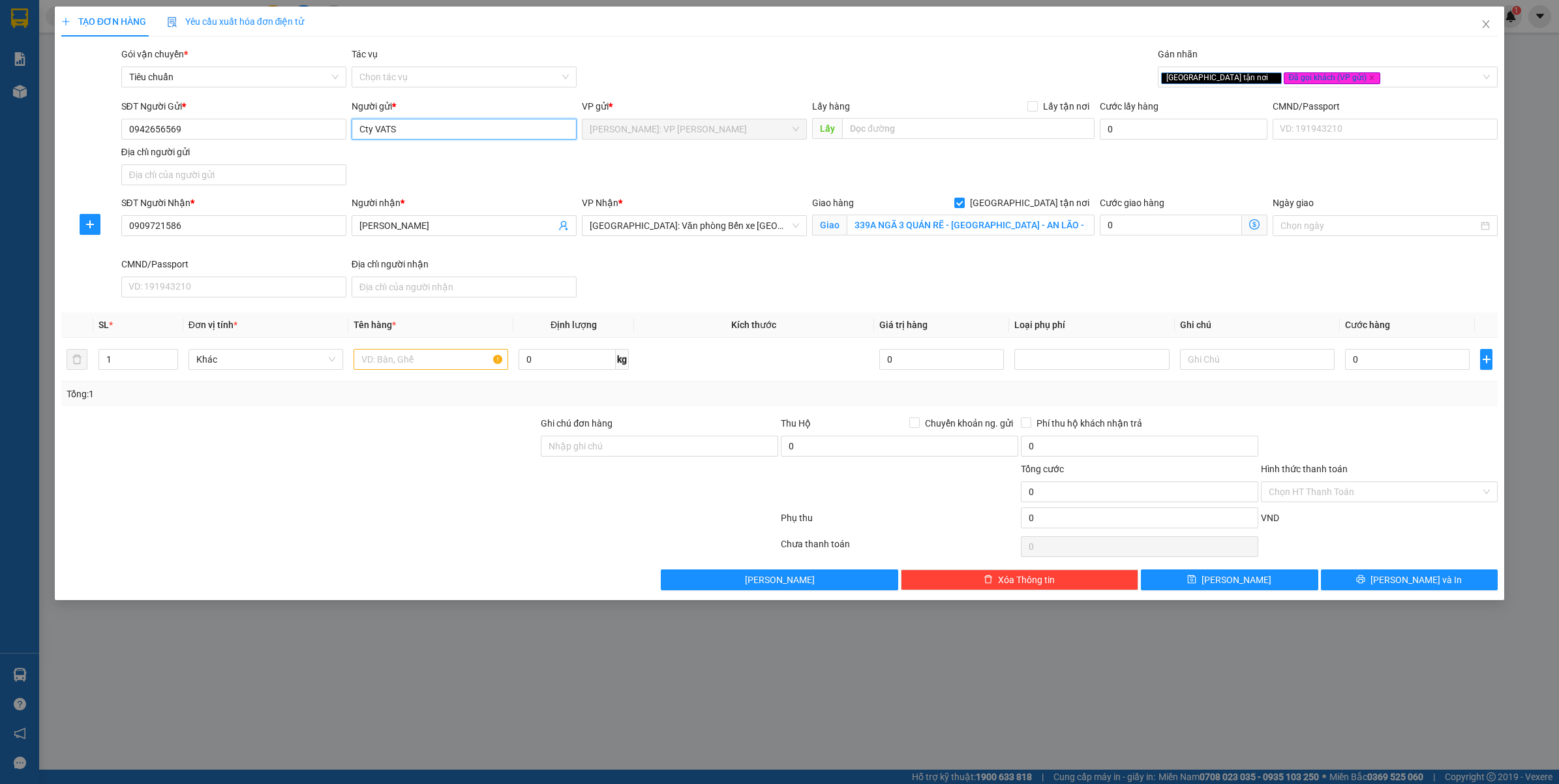
click at [442, 138] on input "Cty VATS" at bounding box center [463, 129] width 225 height 21
type input "ANH PHONG - Cty VATS"
click at [484, 196] on div "Người nhận *" at bounding box center [463, 202] width 225 height 14
click at [484, 218] on input "ANH SƠN" at bounding box center [457, 225] width 197 height 14
click at [518, 158] on div "SĐT Người Gửi * 0942656569 Người gửi * ANH PHONG - Cty VATS VP gửi * Hồ Chí Min…" at bounding box center [809, 144] width 1382 height 91
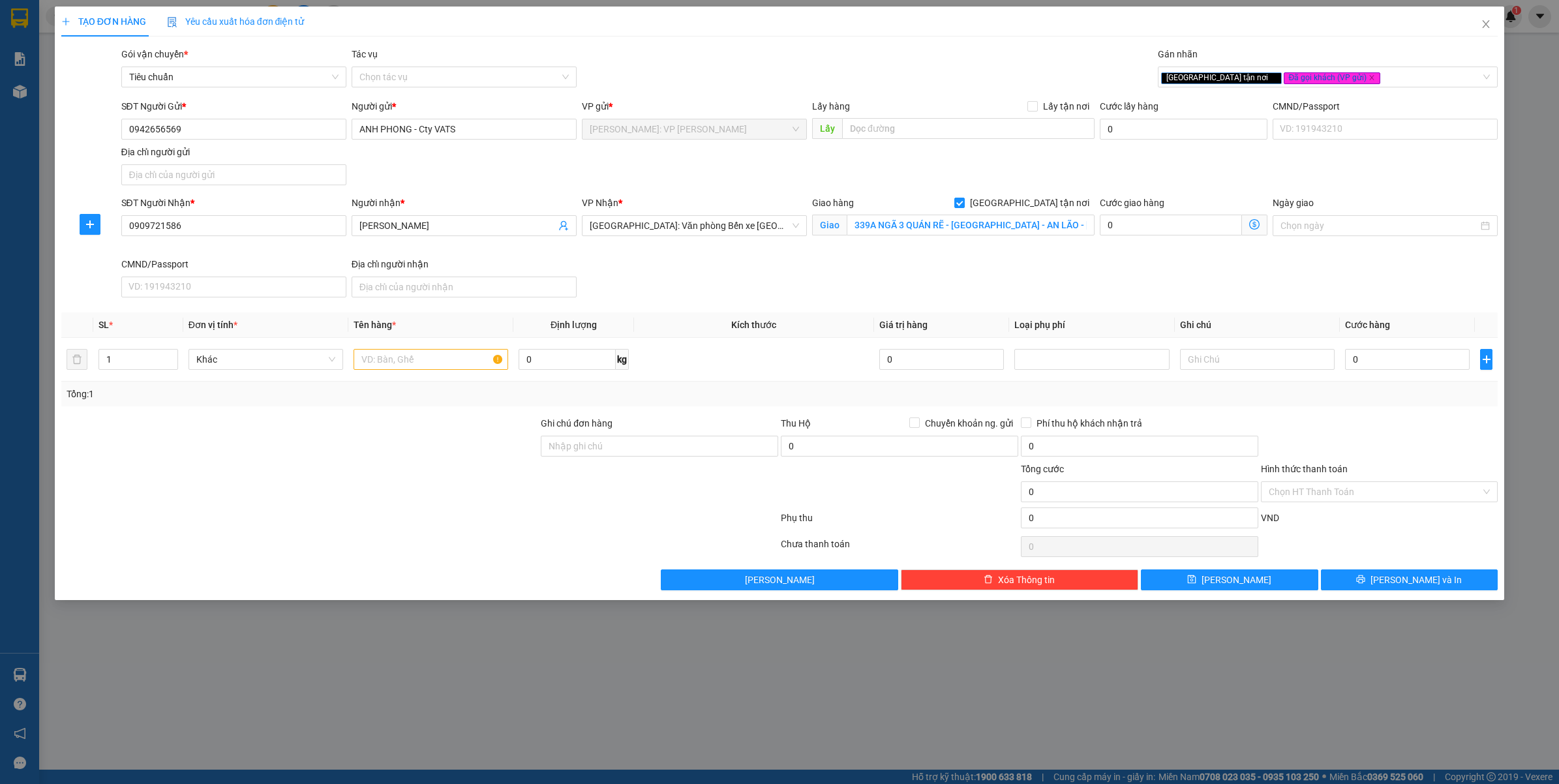
click at [335, 744] on div "TẠO ĐƠN HÀNG Yêu cầu xuất hóa đơn điện tử Transit Pickup Surcharge Ids Transit …" at bounding box center [780, 392] width 1559 height 784
click at [426, 361] on input "text" at bounding box center [431, 359] width 155 height 21
click at [407, 476] on div at bounding box center [299, 484] width 480 height 46
click at [481, 354] on input "1 THÙNG GIẤY BỌC PE" at bounding box center [431, 359] width 155 height 21
type input "1 THÙNG GIẤY BỌC PE ( PHỤ TÙNG OTO )"
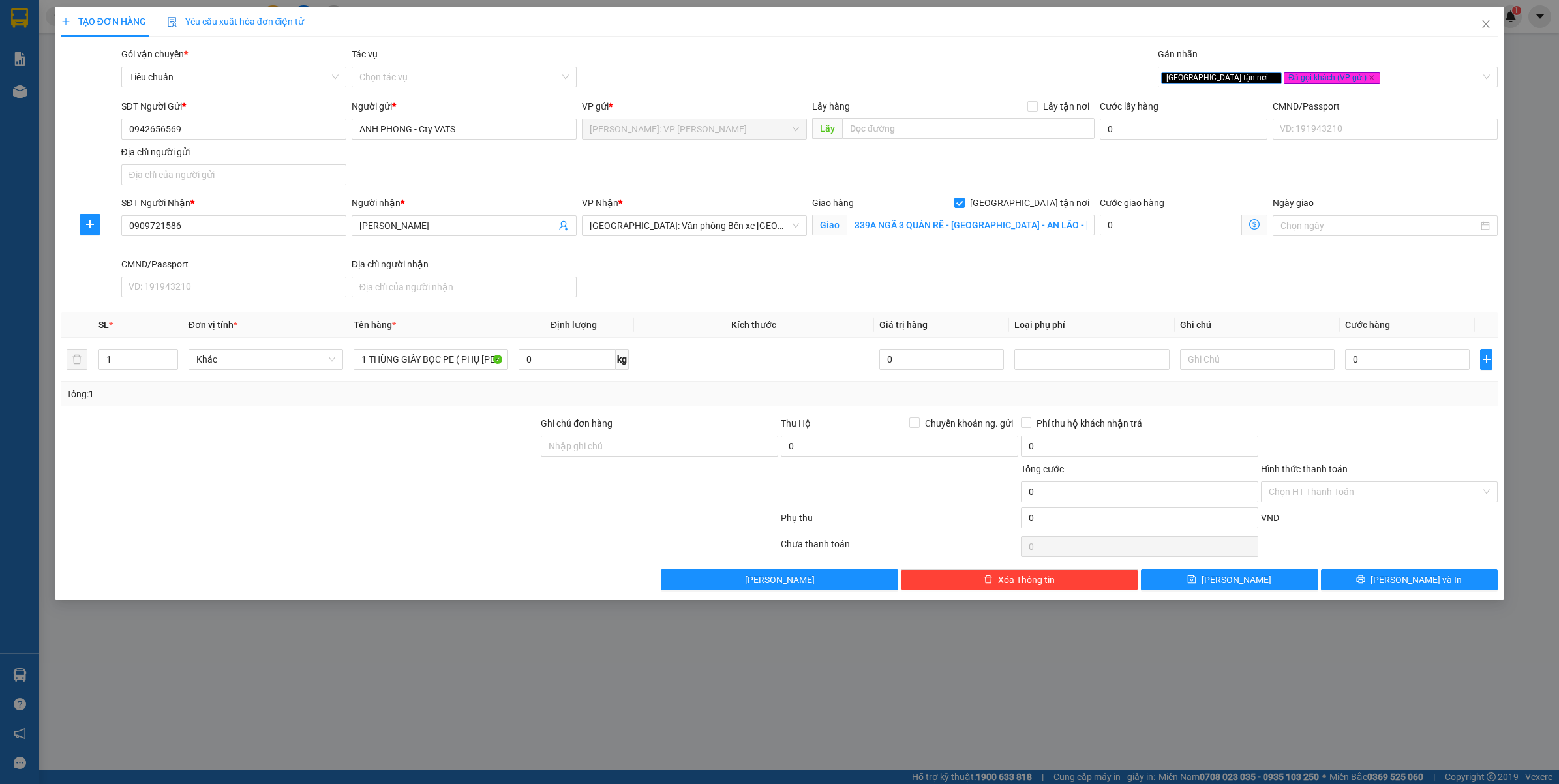
click at [386, 448] on div at bounding box center [299, 438] width 480 height 46
click at [561, 448] on input "Ghi chú đơn hàng" at bounding box center [659, 446] width 238 height 21
drag, startPoint x: 499, startPoint y: 514, endPoint x: 1019, endPoint y: 516, distance: 520.0
click at [503, 514] on div at bounding box center [420, 520] width 720 height 26
click at [1412, 370] on input "0" at bounding box center [1407, 359] width 125 height 21
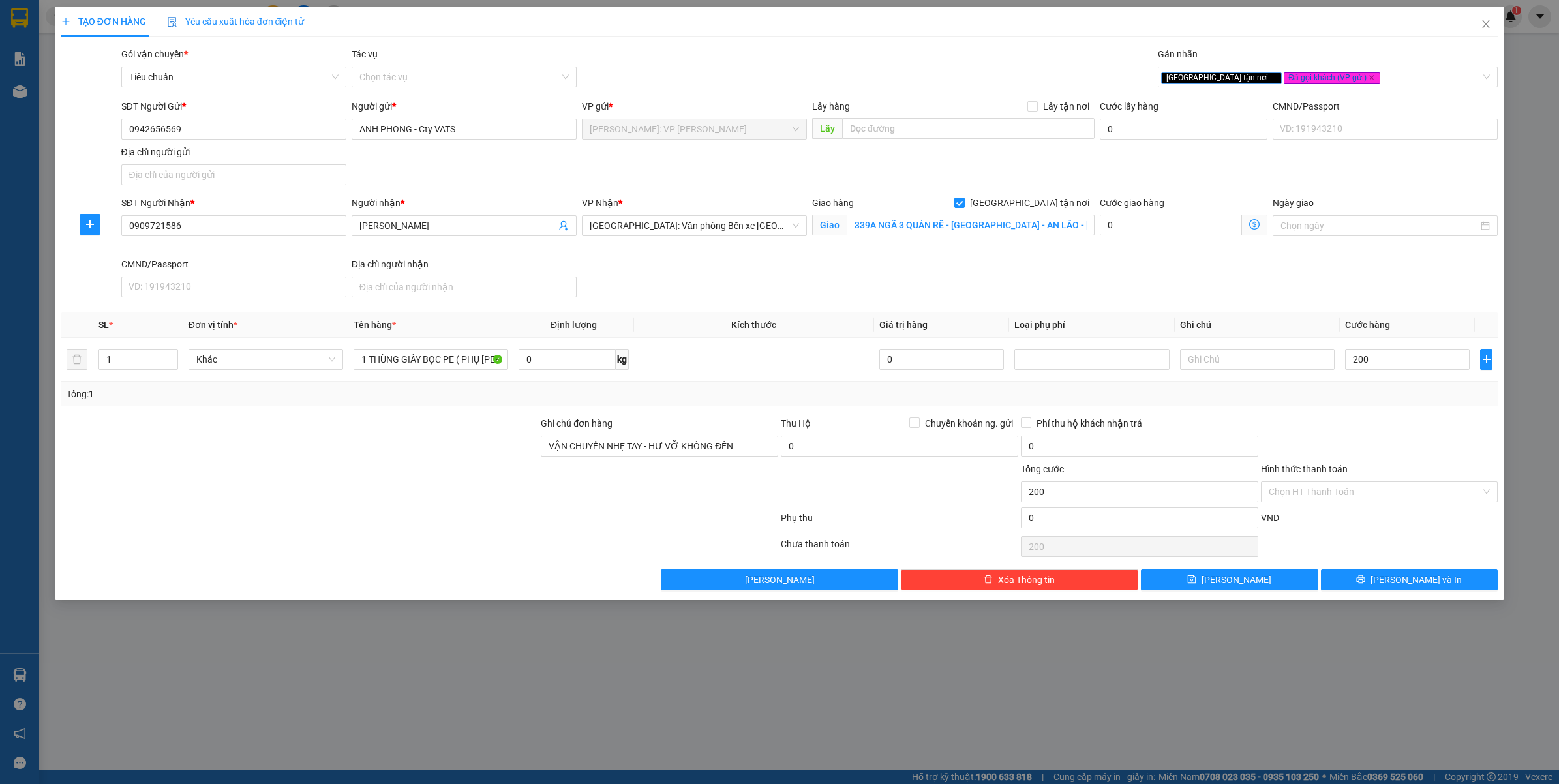
click at [1313, 393] on div "Tổng: 1" at bounding box center [780, 393] width 1427 height 14
click at [1380, 581] on button "Lưu và In" at bounding box center [1409, 580] width 177 height 21
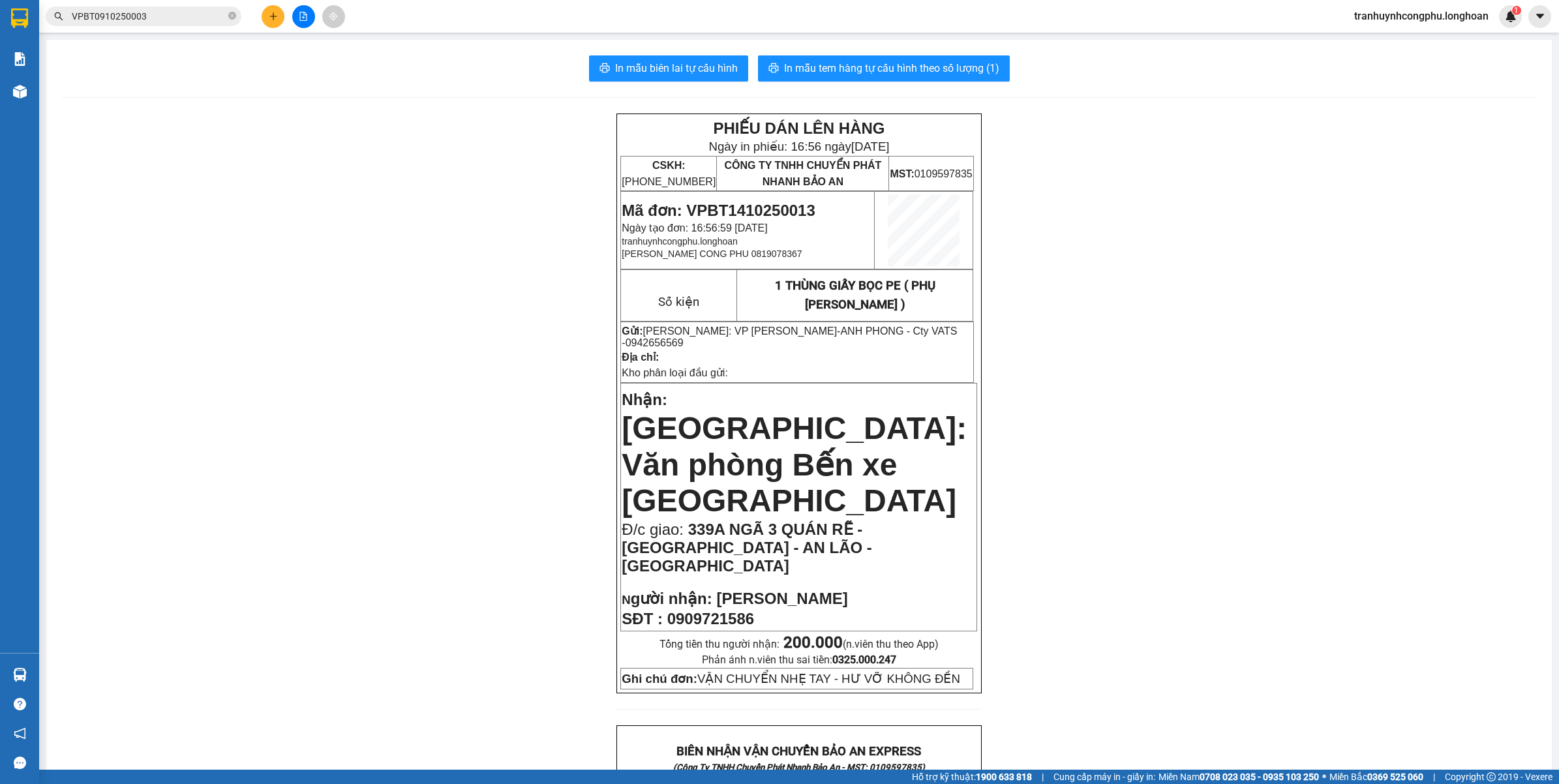
click at [669, 344] on span "0942656569" at bounding box center [655, 343] width 58 height 11
drag, startPoint x: 784, startPoint y: 272, endPoint x: 849, endPoint y: 240, distance: 72.4
click at [786, 270] on td "1 THÙNG GIẤY BỌC PE ( PHỤ TÙNG OTO )" at bounding box center [855, 296] width 237 height 51
click at [923, 63] on span "In mẫu tem hàng tự cấu hình theo số lượng (1)" at bounding box center [891, 67] width 215 height 16
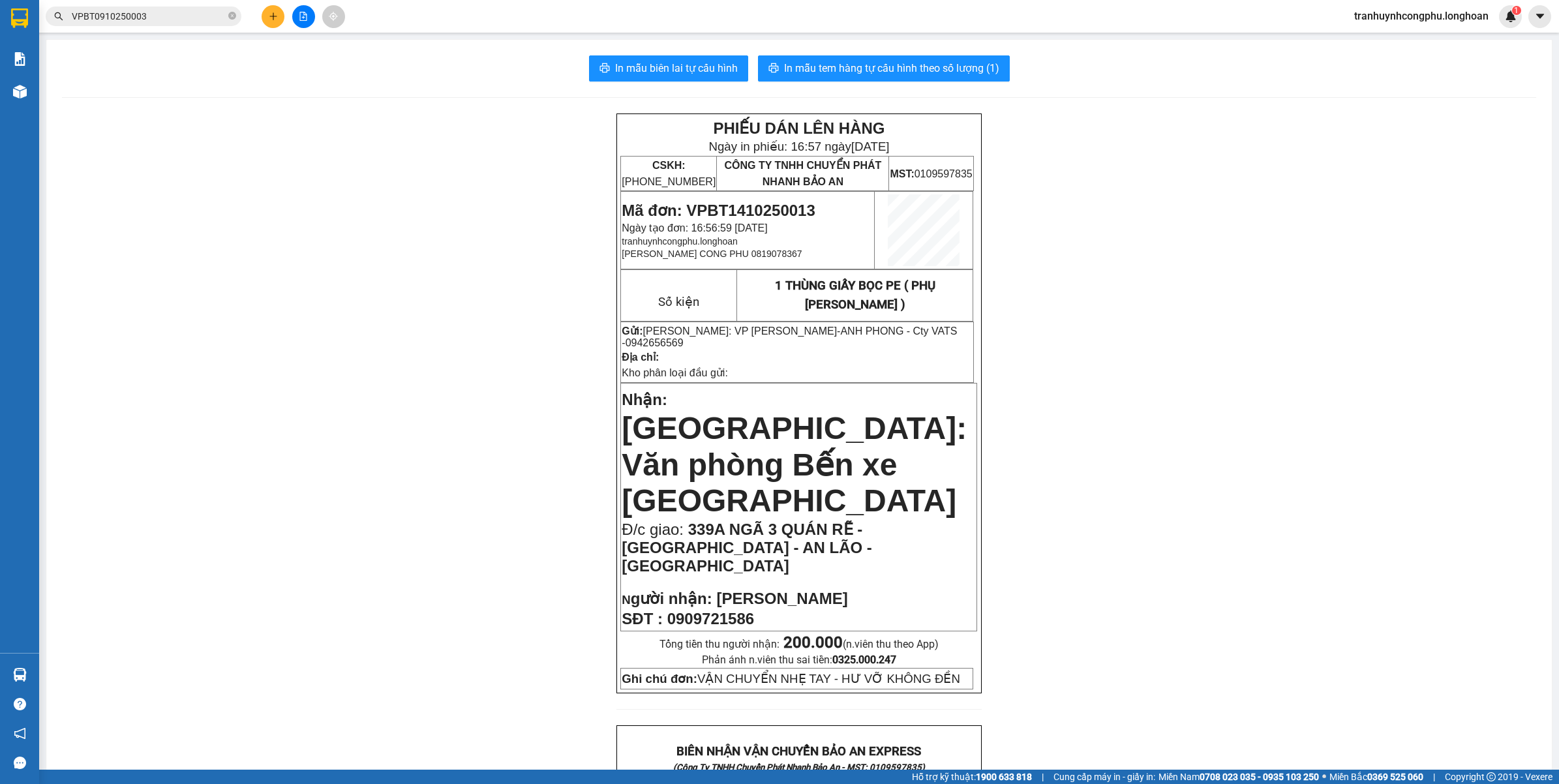
click at [734, 201] on span "Mã đơn: VPBT1410250013" at bounding box center [718, 210] width 193 height 18
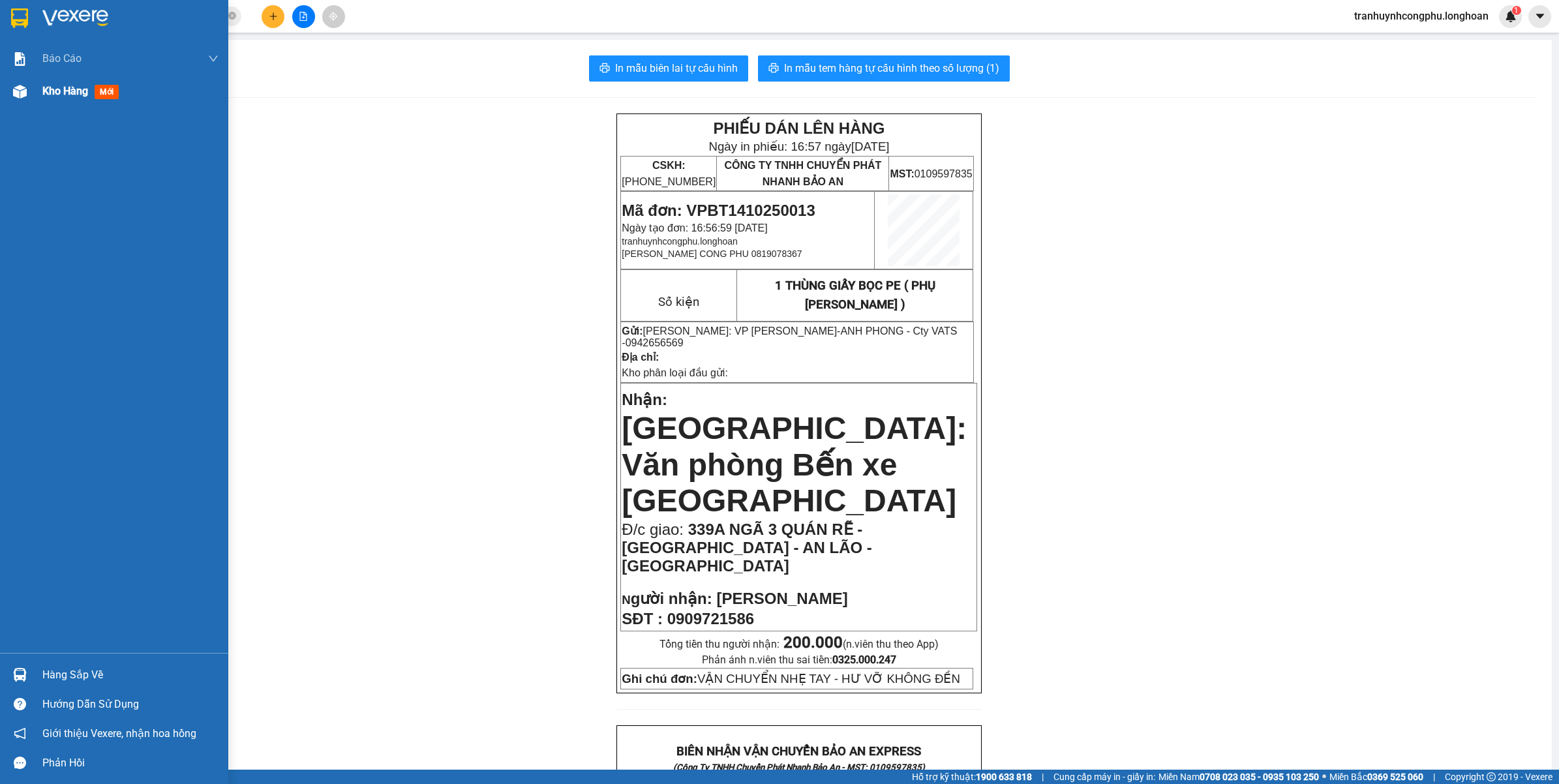
click at [13, 92] on img at bounding box center [20, 91] width 14 height 14
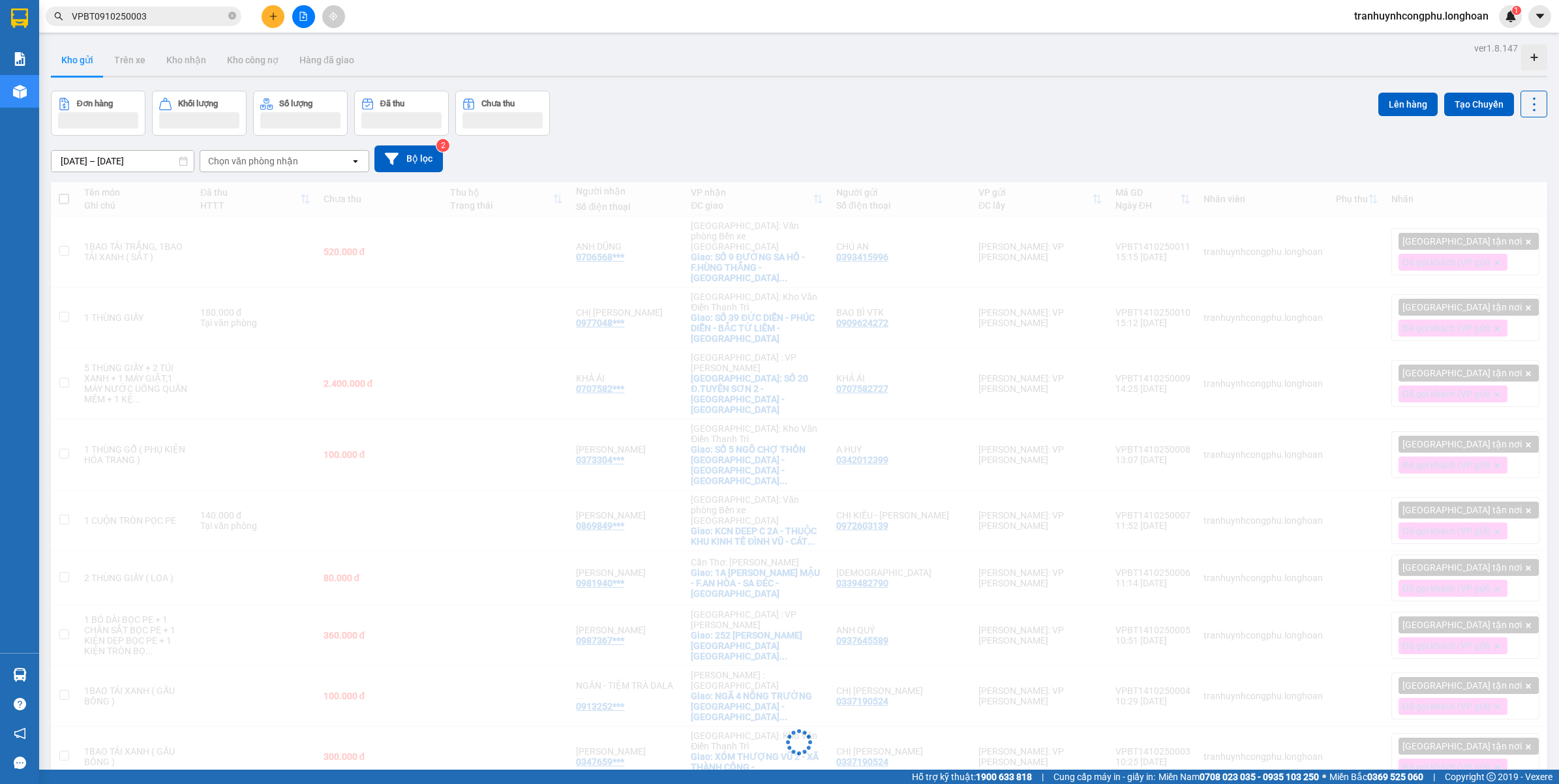
click at [171, 19] on input "VPBT0910250003" at bounding box center [148, 16] width 154 height 14
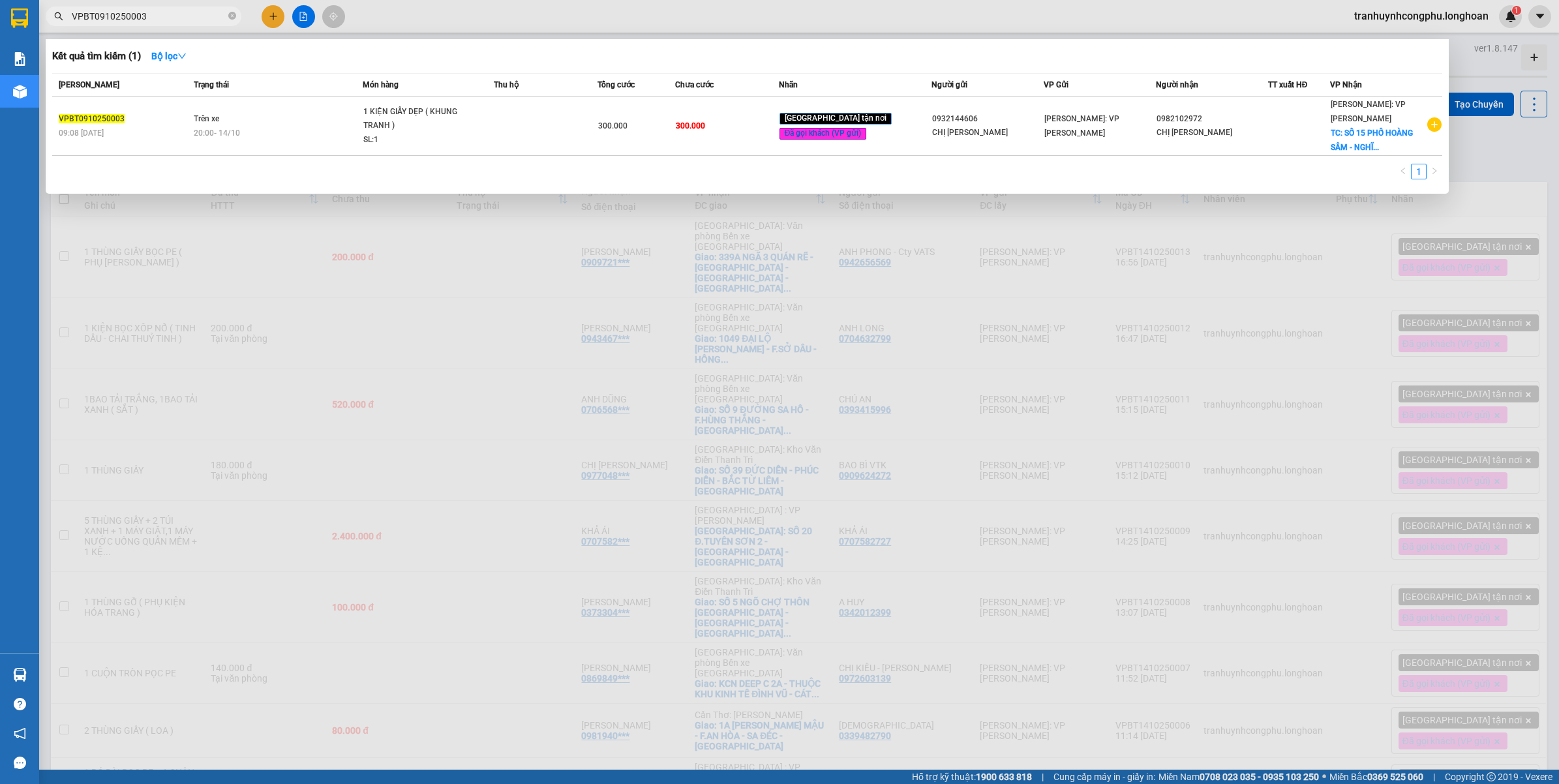
click at [171, 19] on input "VPBT0910250003" at bounding box center [148, 16] width 154 height 14
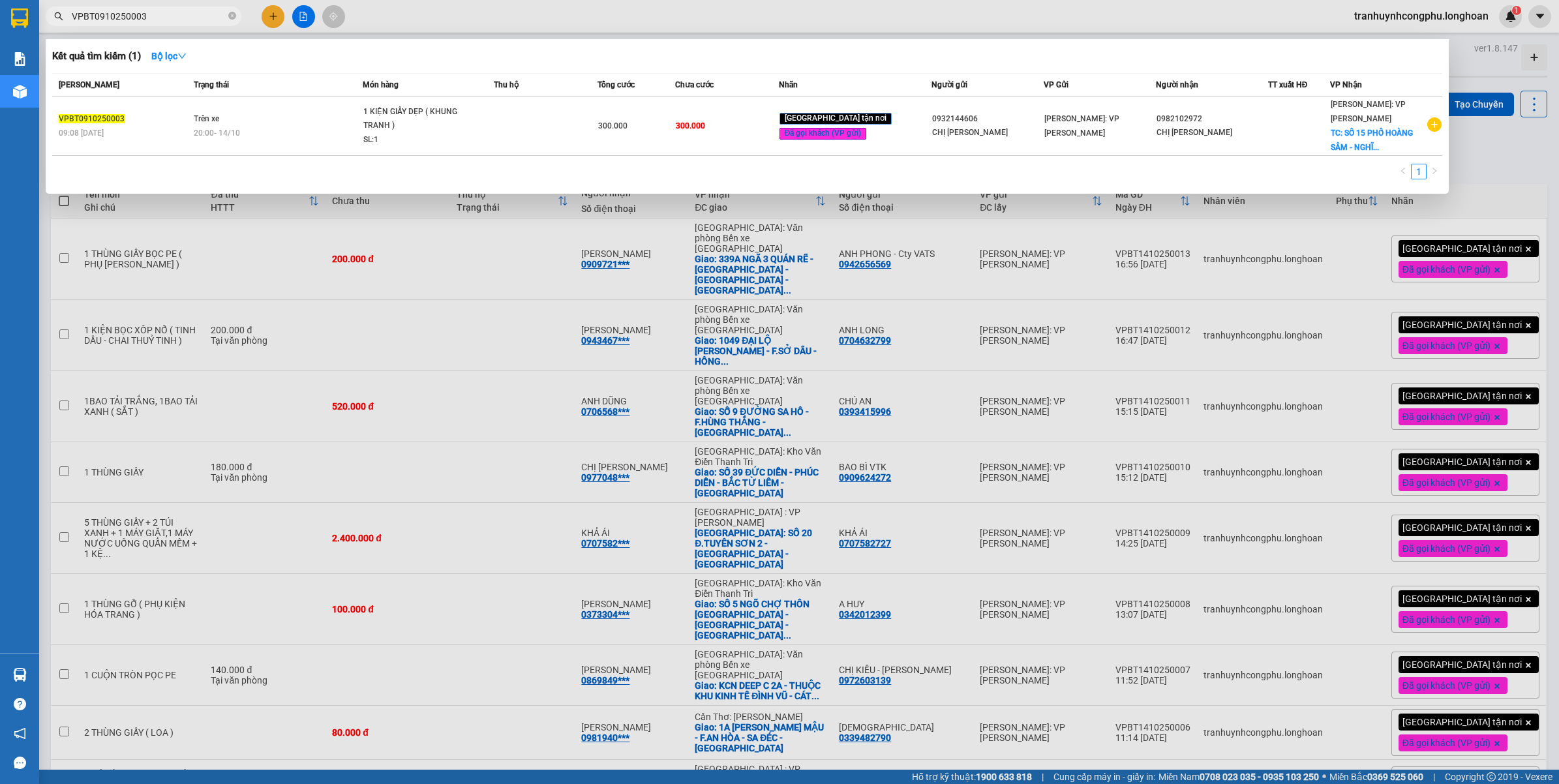
paste input "0945511566"
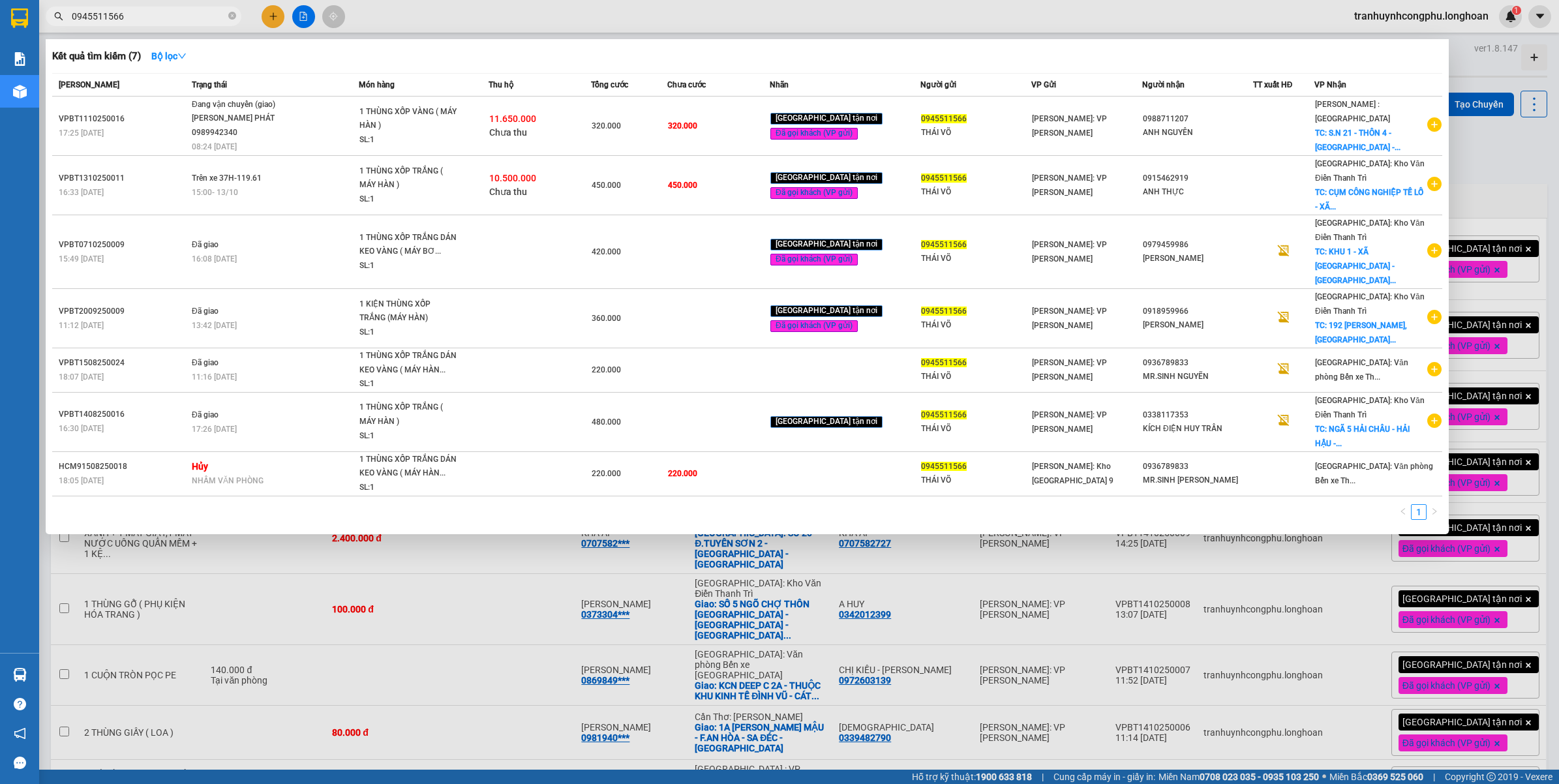
type input "0945511566"
click at [1083, 571] on div at bounding box center [780, 392] width 1559 height 784
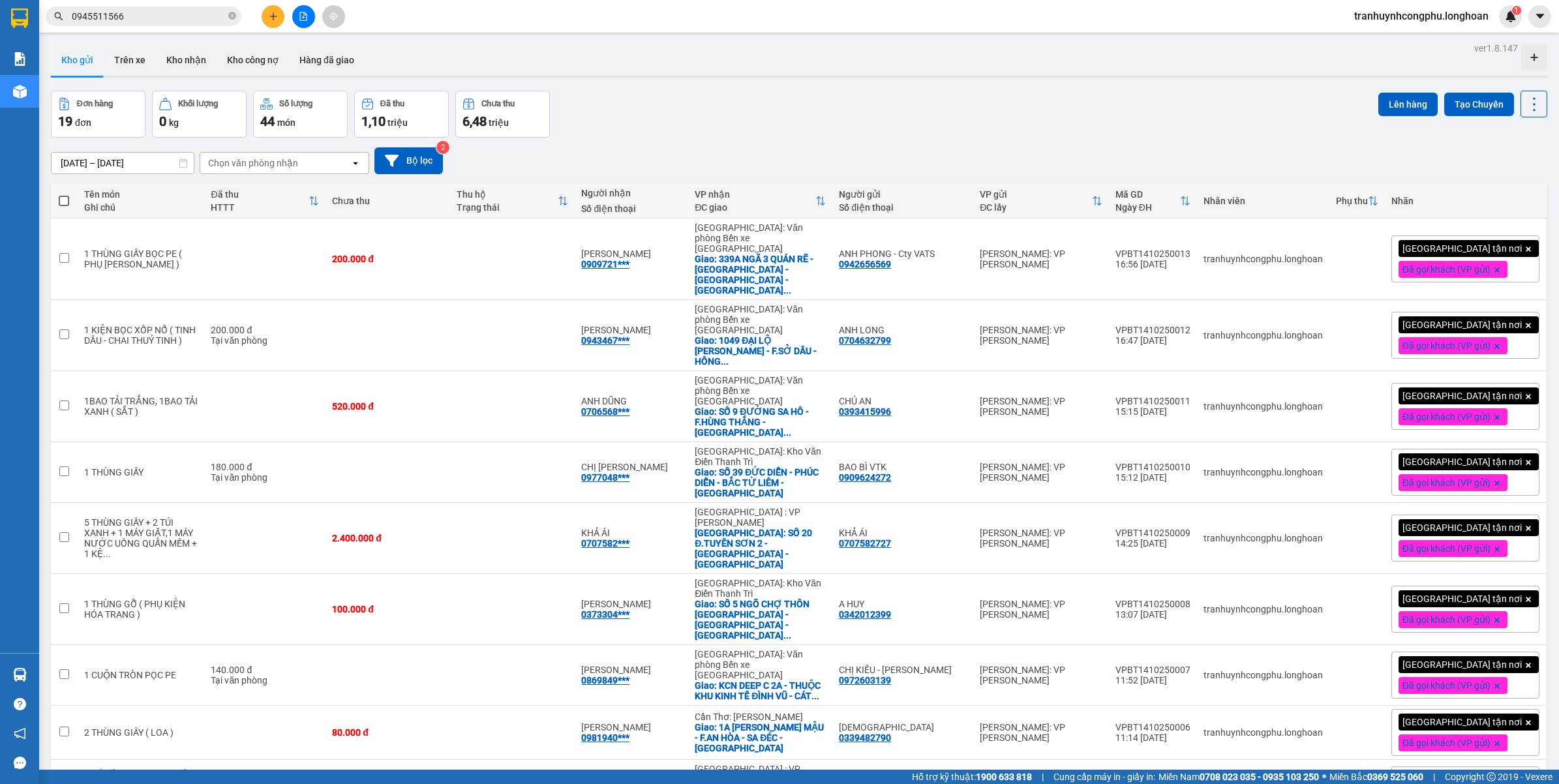
click at [163, 15] on input "0945511566" at bounding box center [148, 16] width 154 height 14
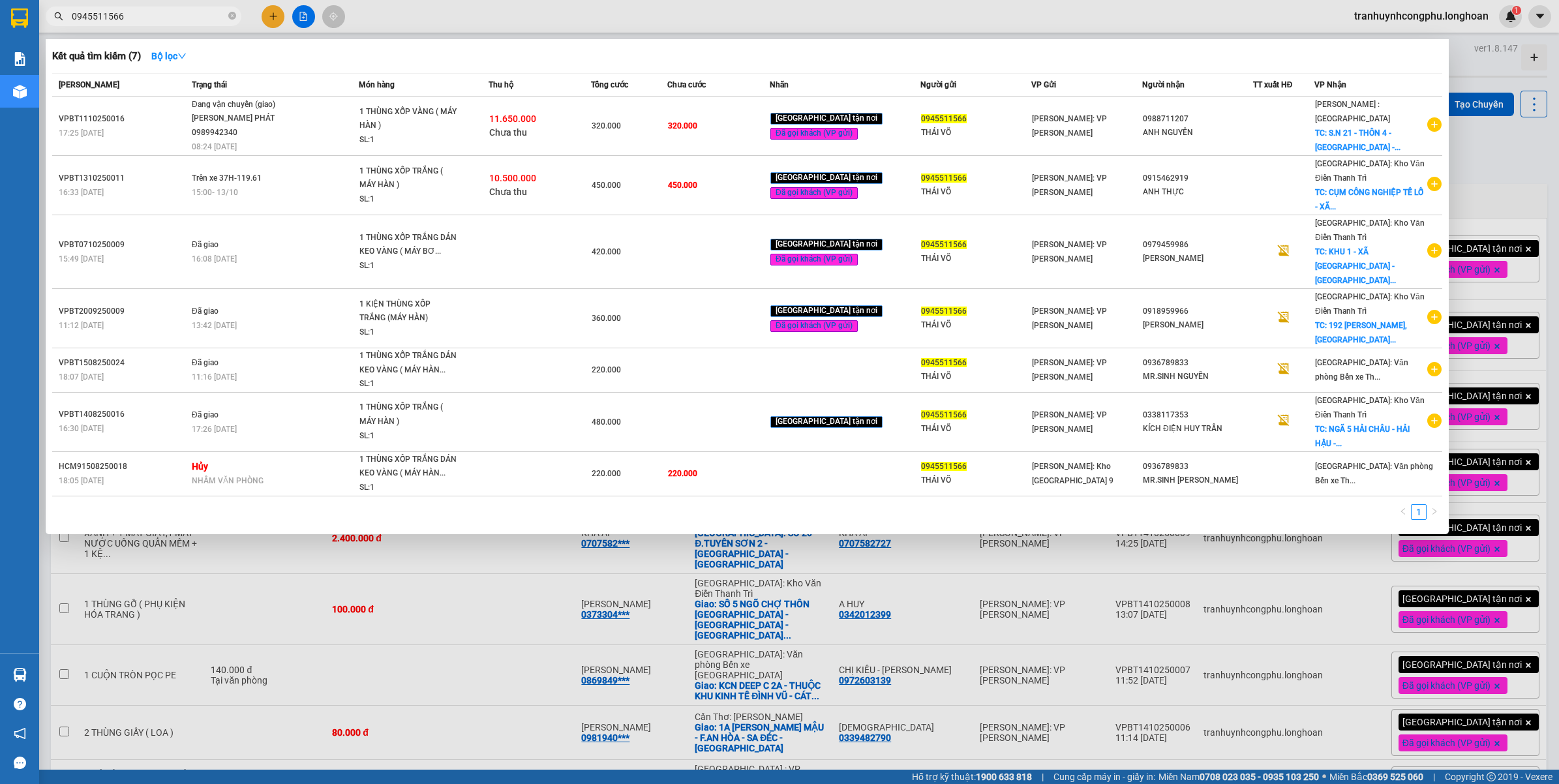
click at [163, 15] on input "0945511566" at bounding box center [148, 16] width 154 height 14
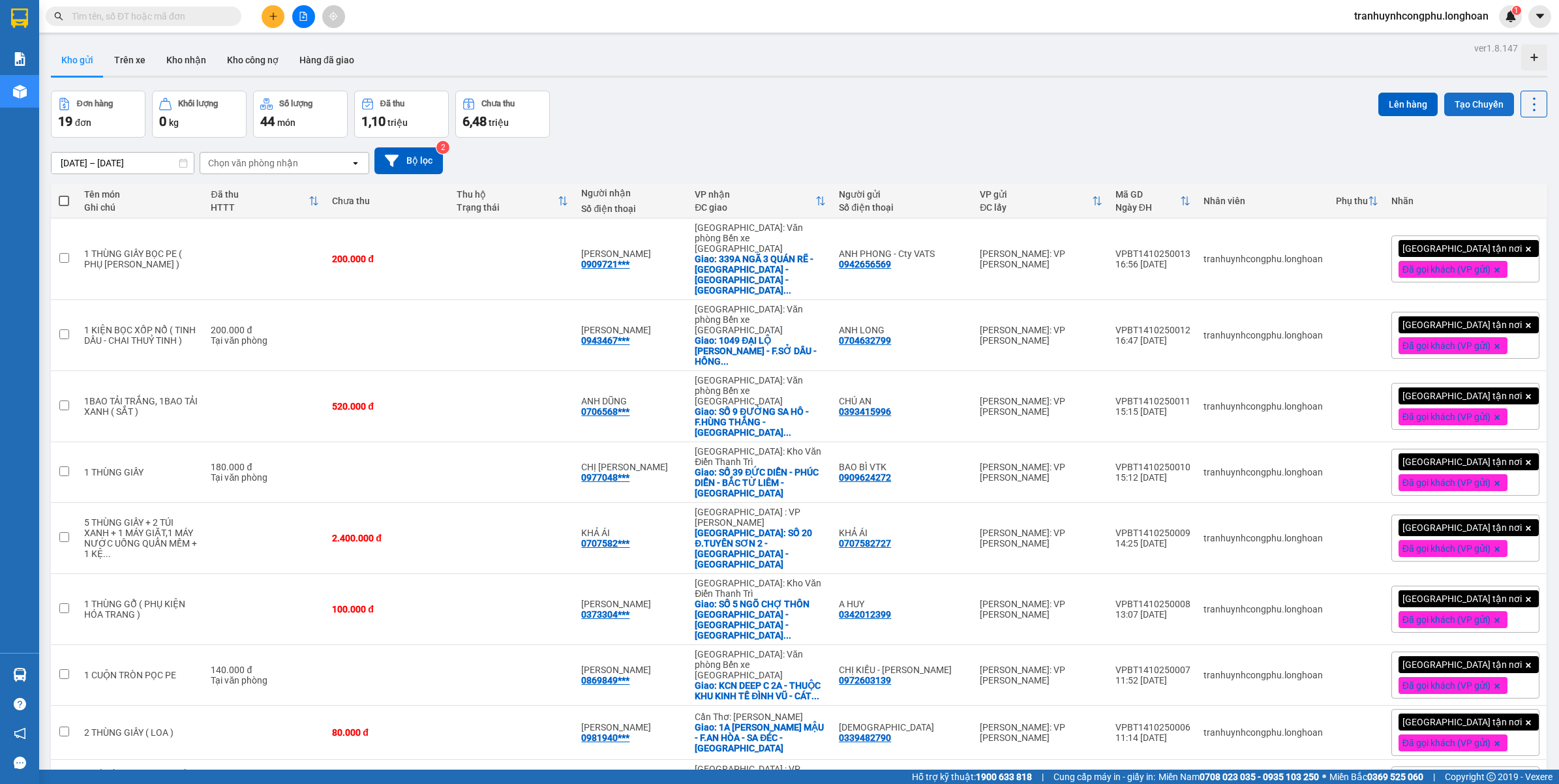
click at [1479, 104] on button "Tạo Chuyến" at bounding box center [1479, 103] width 70 height 23
click at [1490, 103] on button "Tạo Chuyến" at bounding box center [1479, 103] width 70 height 23
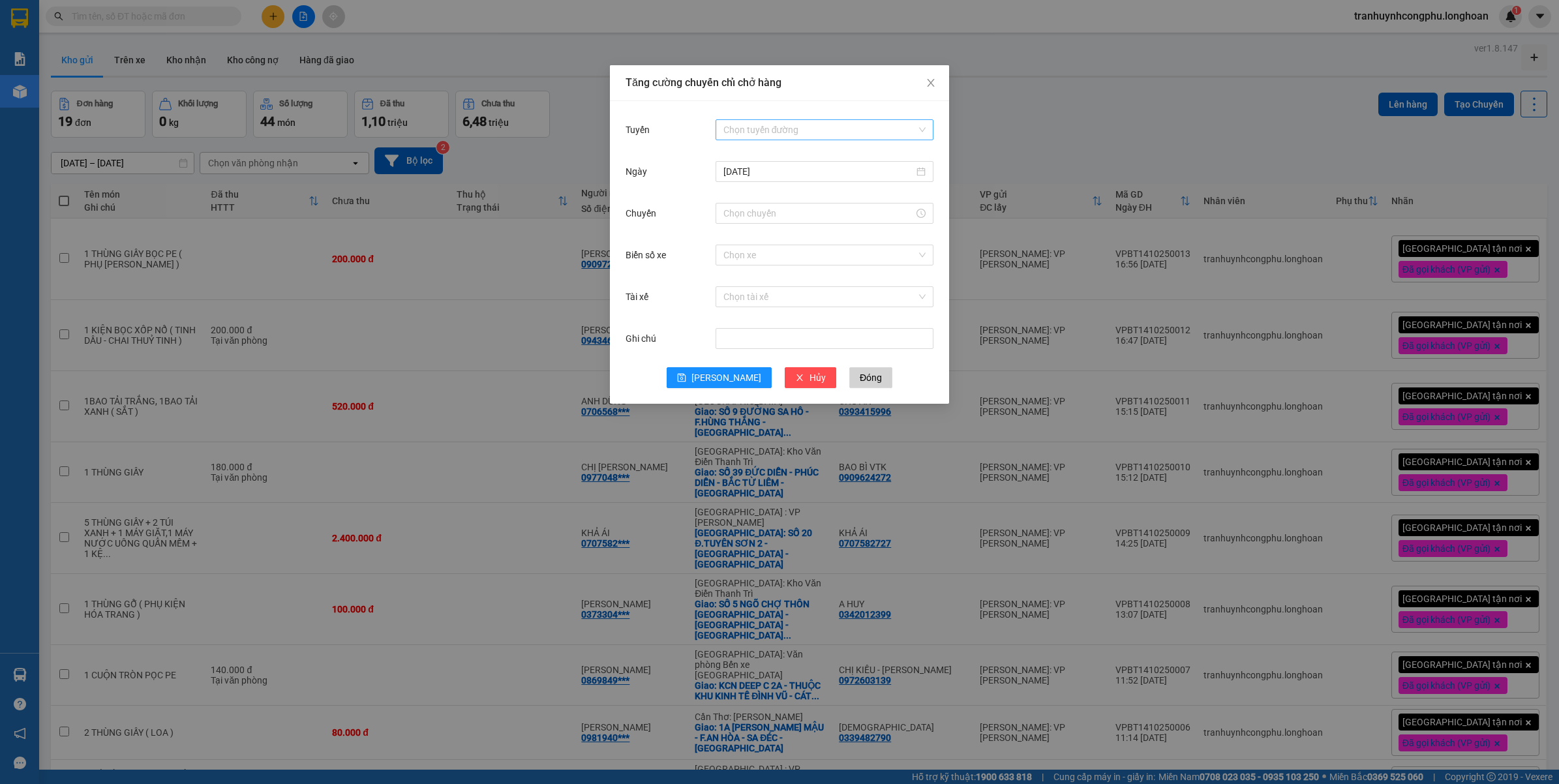
drag, startPoint x: 757, startPoint y: 124, endPoint x: 761, endPoint y: 148, distance: 24.3
click at [758, 124] on input "Tuyến" at bounding box center [820, 130] width 193 height 20
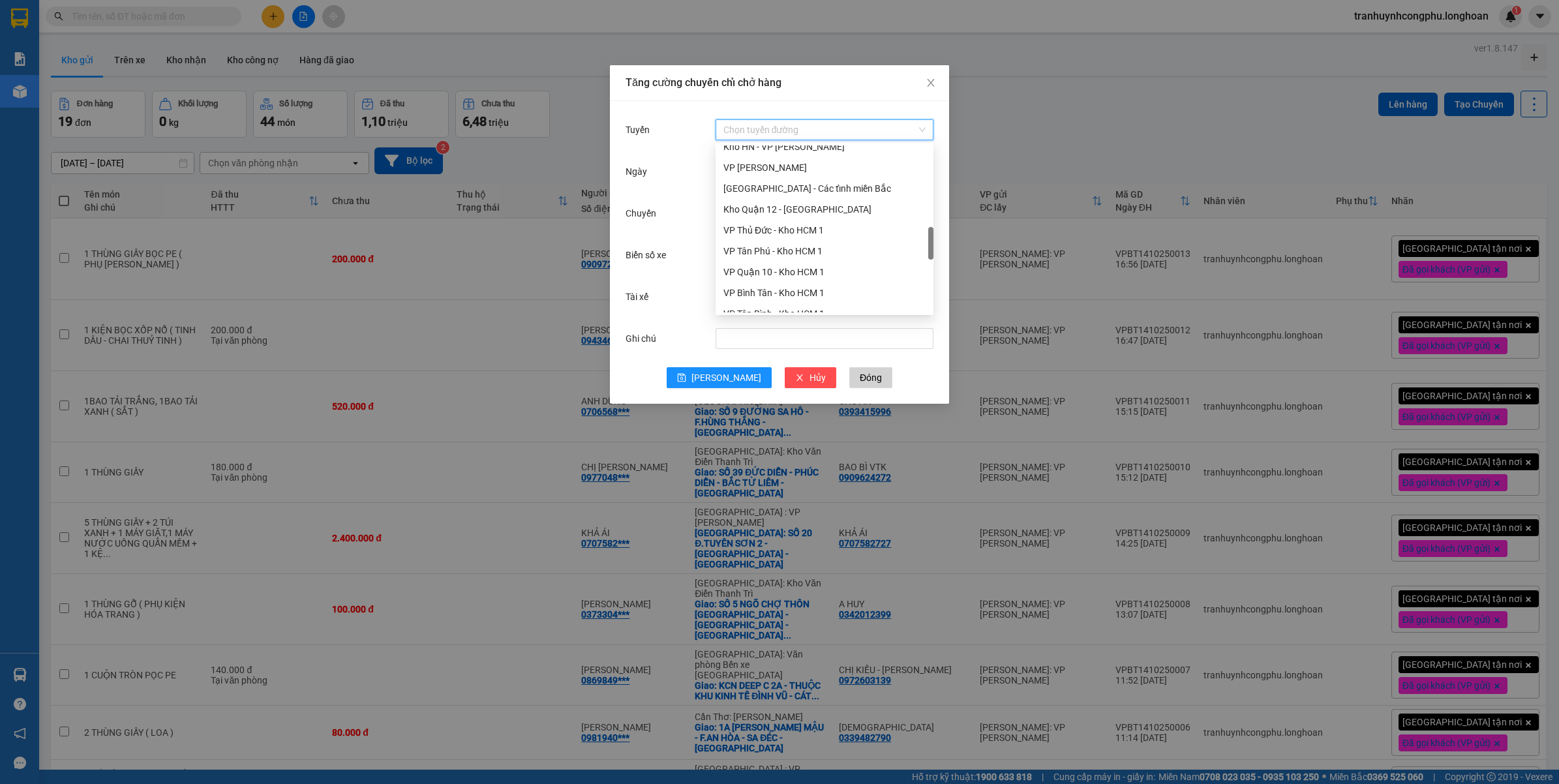
scroll to position [652, 0]
click at [797, 170] on div "VP Bình Thạnh - Kho HCM 1" at bounding box center [824, 171] width 202 height 14
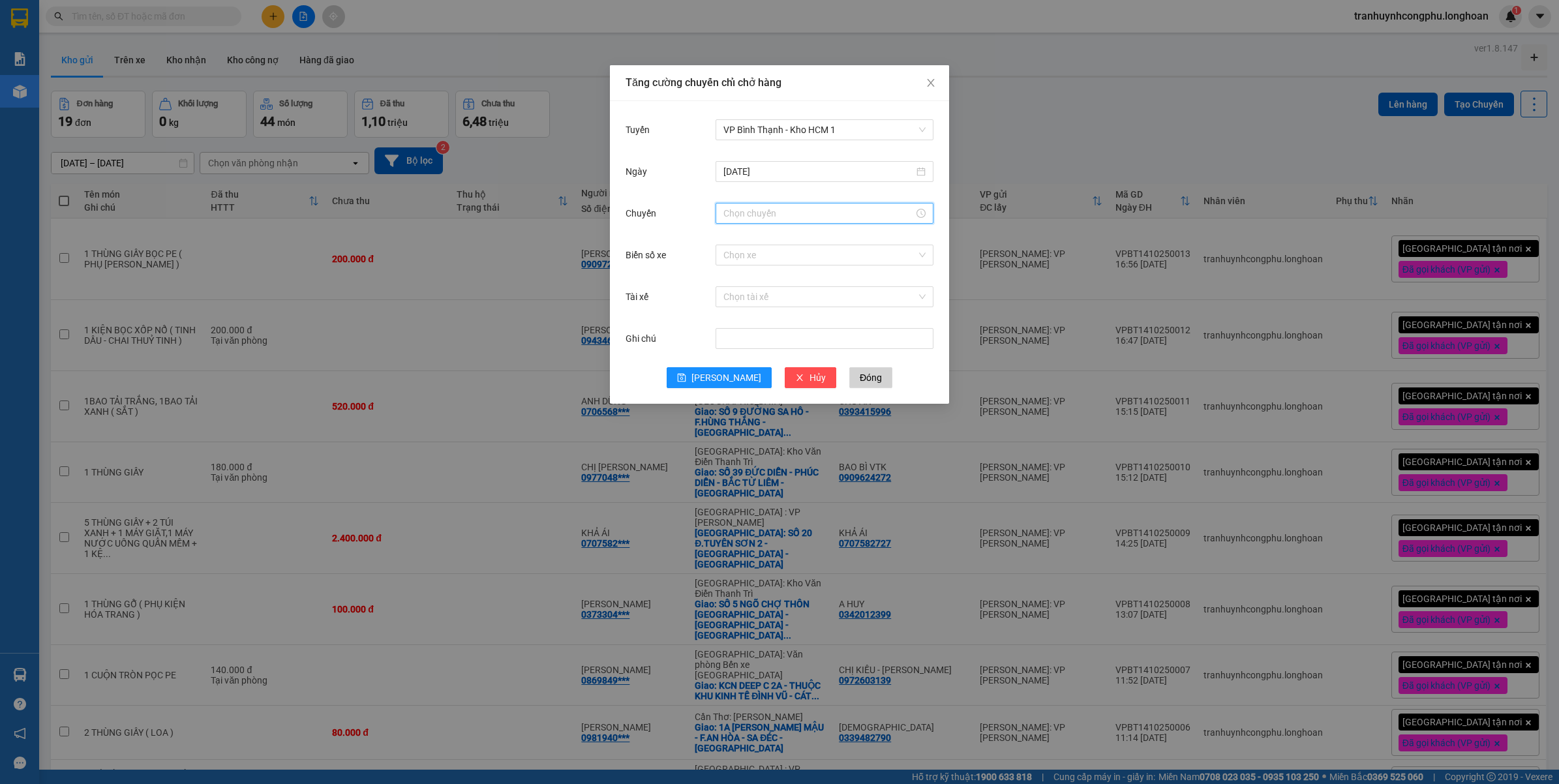
click at [771, 215] on input "Chuyến" at bounding box center [819, 213] width 190 height 14
click at [731, 366] on div "17" at bounding box center [733, 374] width 36 height 19
click at [769, 323] on div "10" at bounding box center [770, 323] width 35 height 19
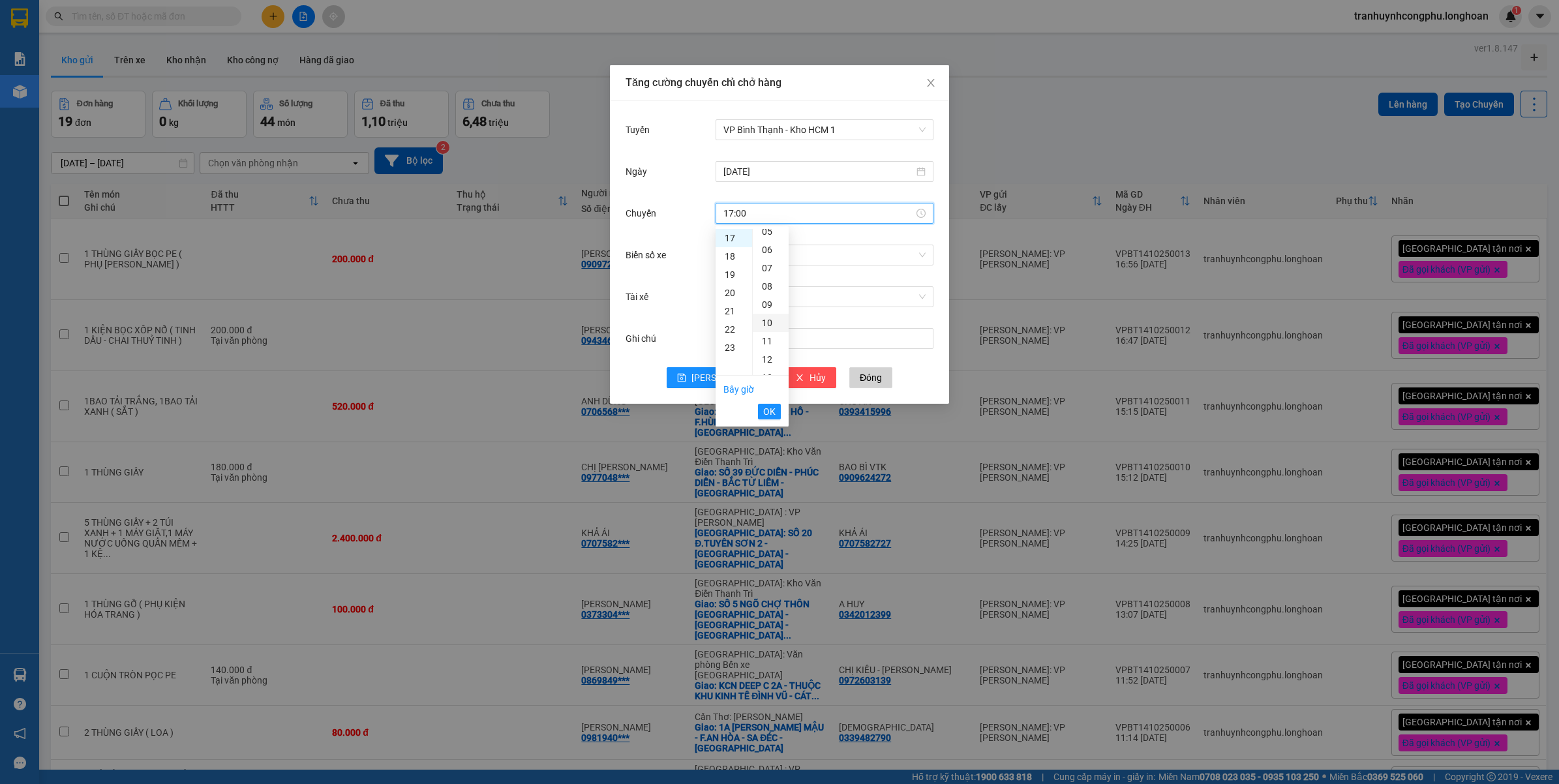
type input "17:10"
click at [767, 409] on span "OK" at bounding box center [768, 411] width 12 height 14
click at [708, 385] on button "Lưu" at bounding box center [719, 378] width 105 height 21
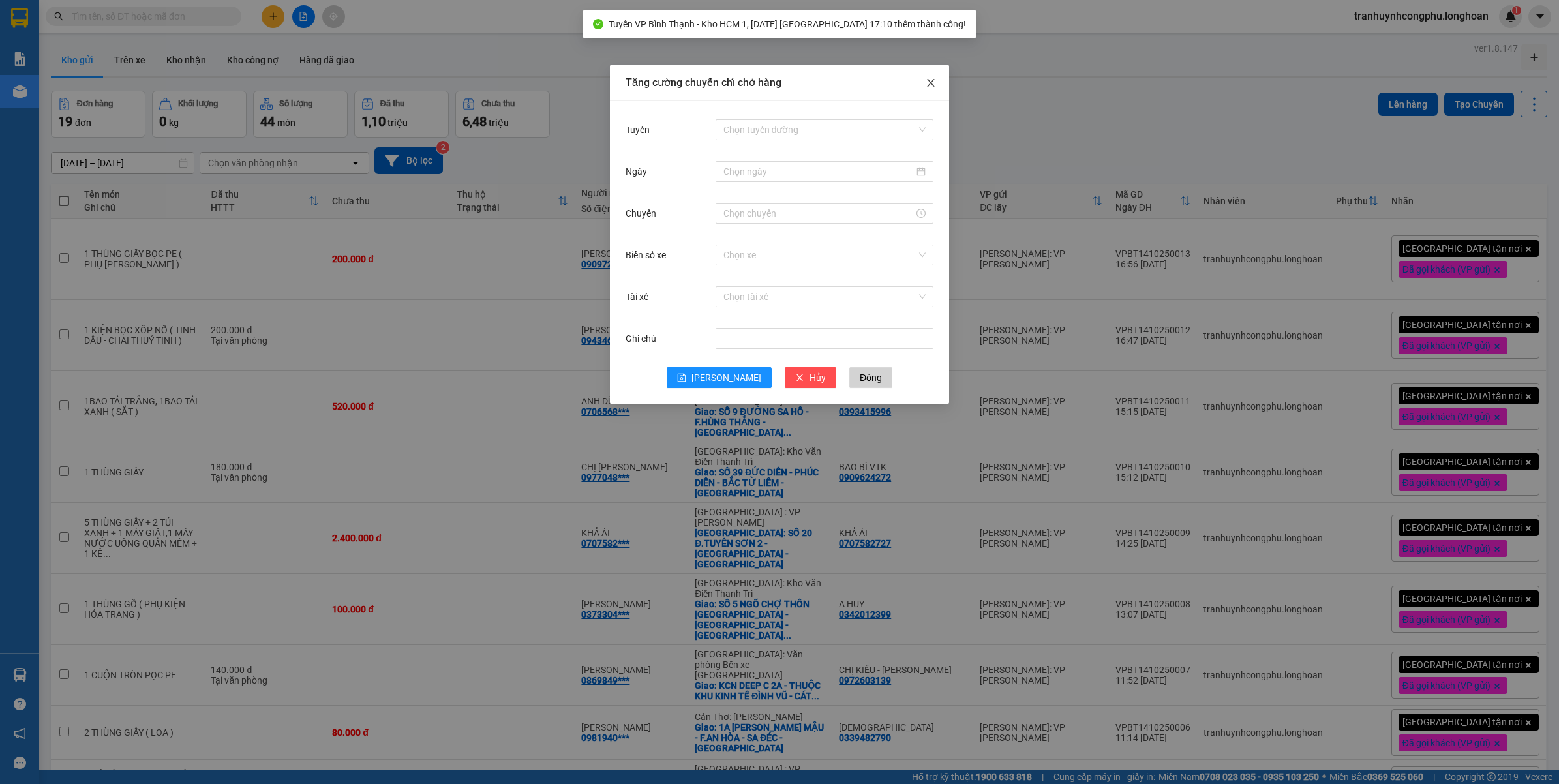
click at [933, 86] on icon "close" at bounding box center [931, 83] width 7 height 7
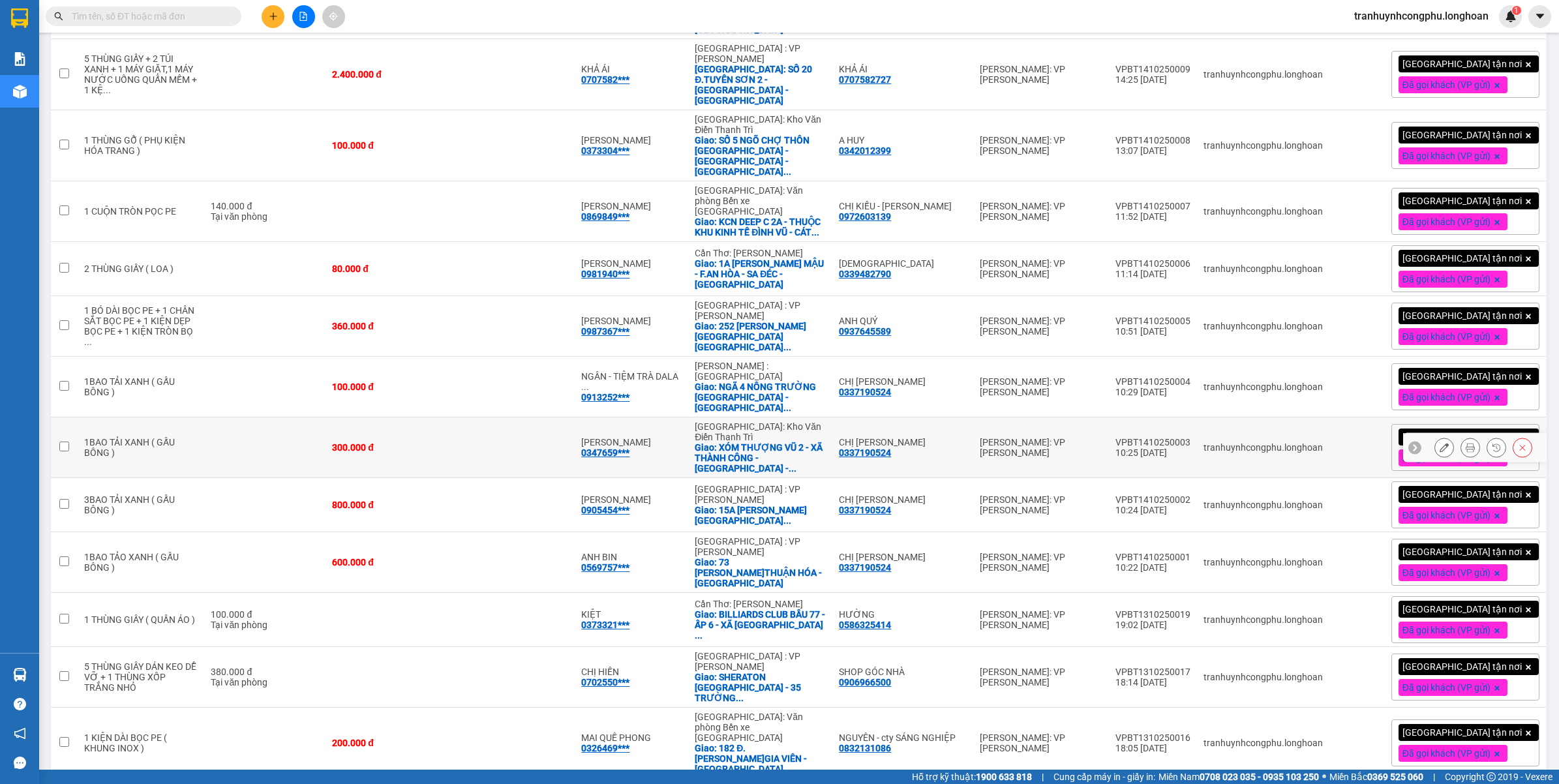
scroll to position [552, 0]
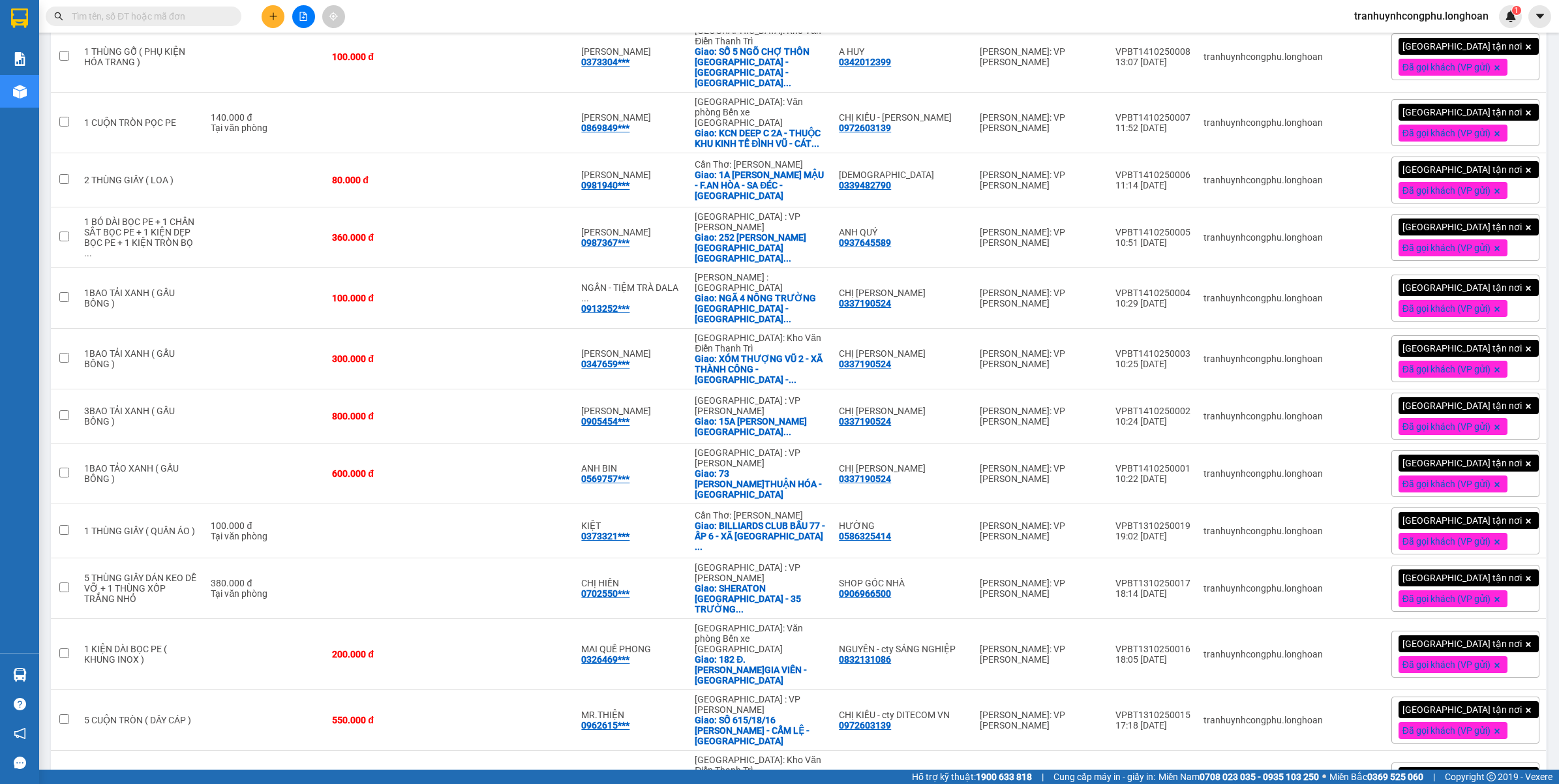
checkbox input "true"
click at [255, 750] on td at bounding box center [265, 786] width 121 height 71
checkbox input "true"
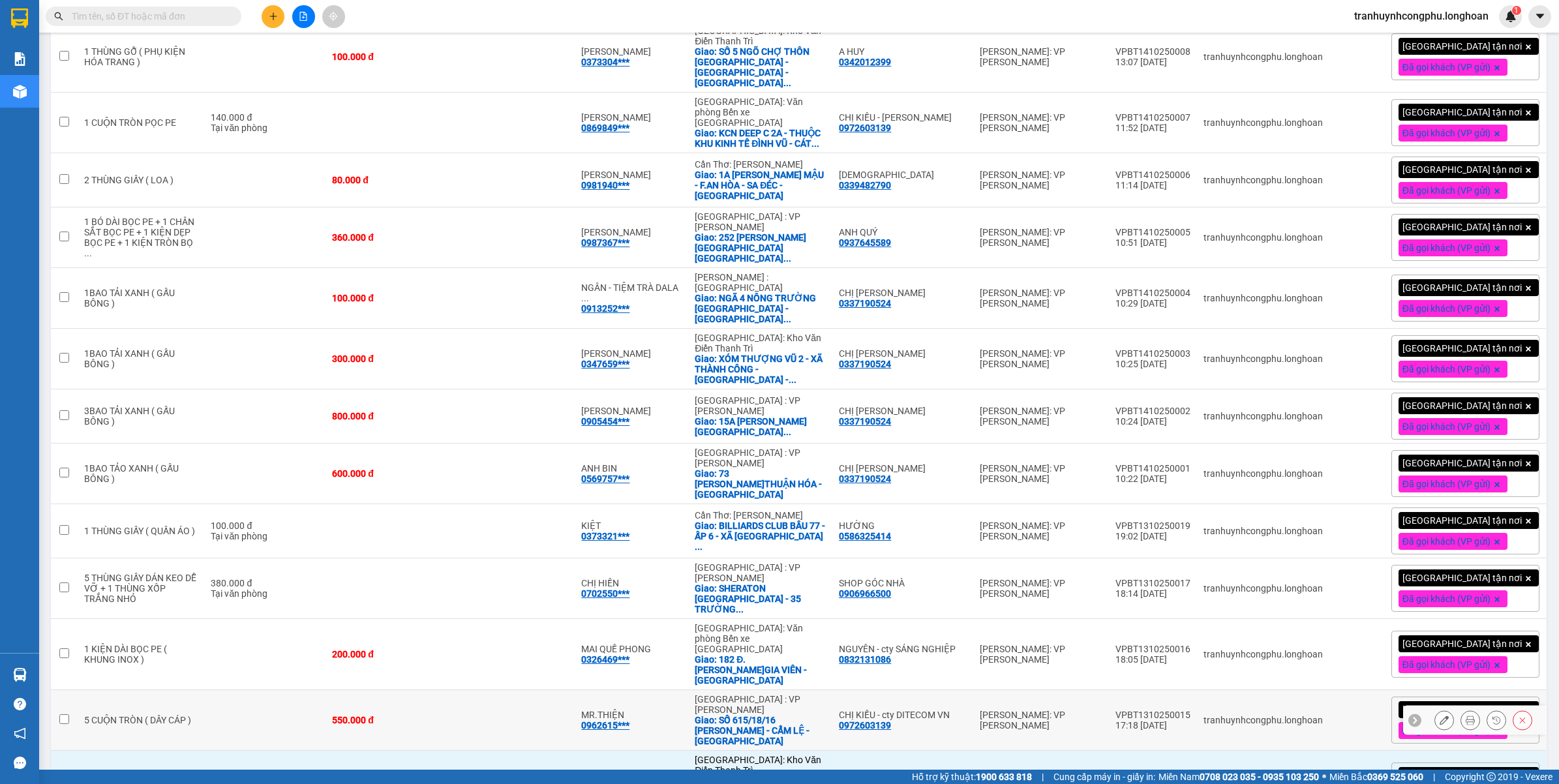
click at [248, 690] on td at bounding box center [265, 720] width 121 height 61
checkbox input "true"
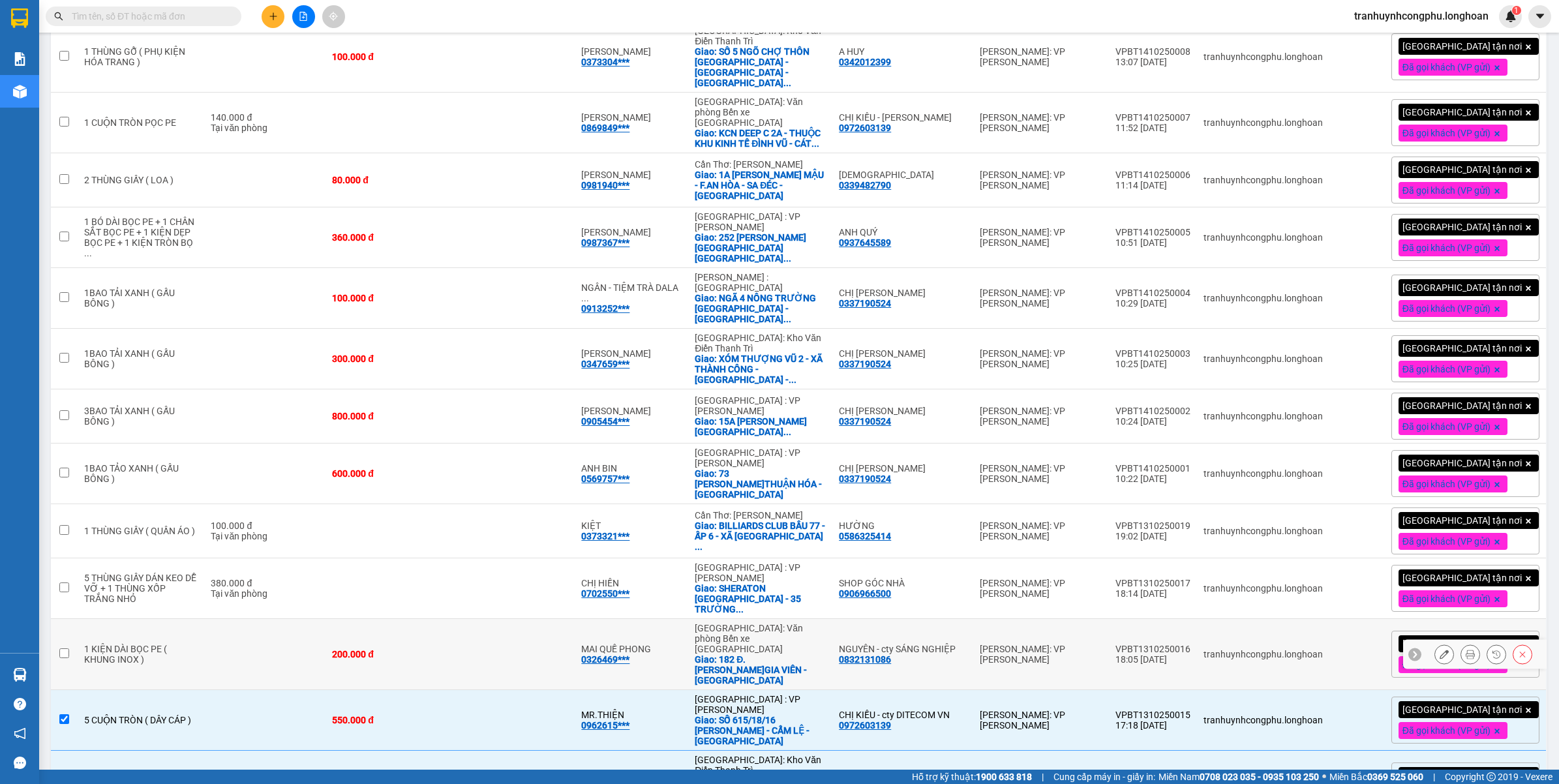
click at [241, 619] on td at bounding box center [265, 654] width 121 height 71
checkbox input "true"
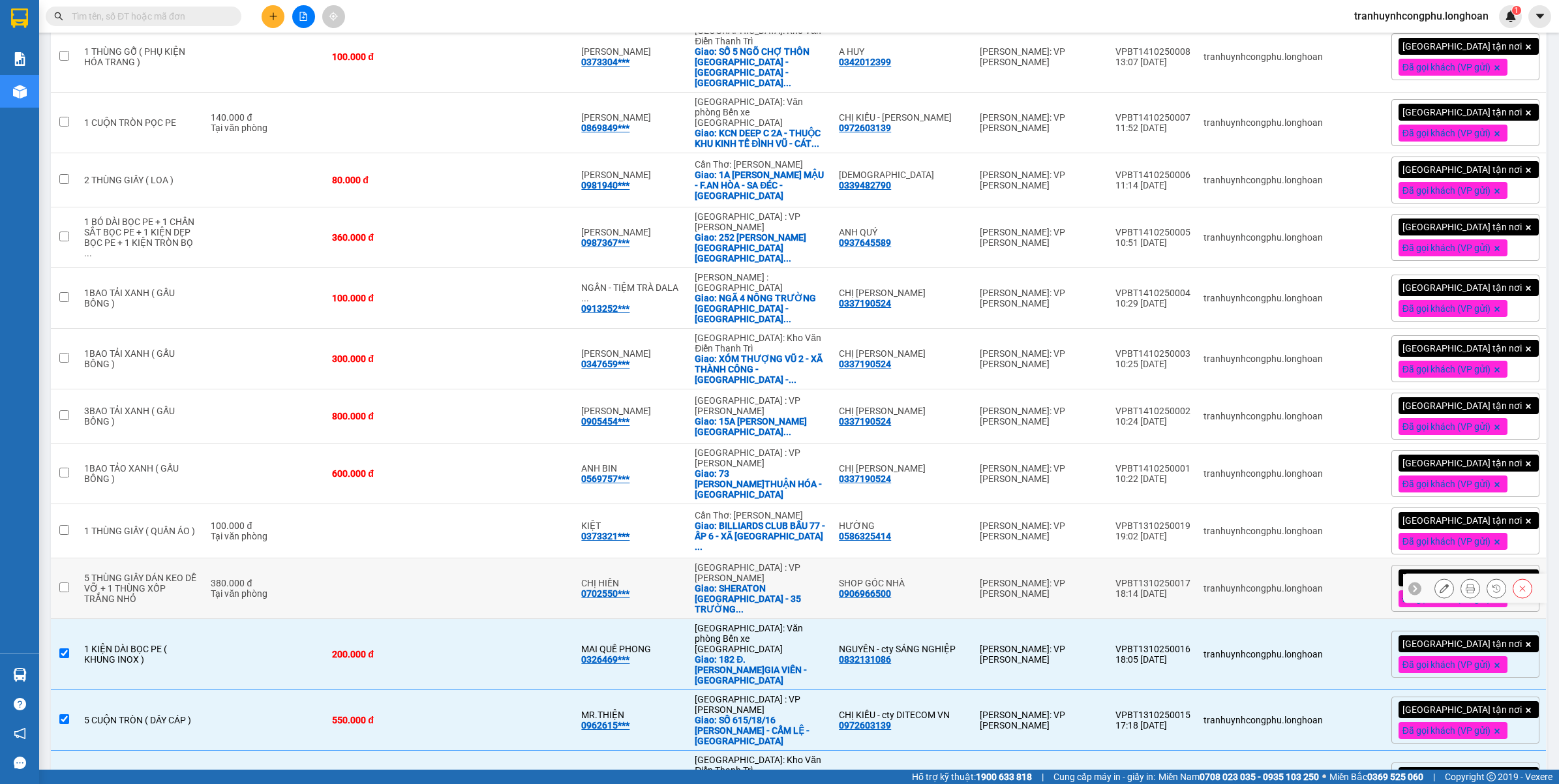
click at [233, 558] on td "380.000 đ Tại văn phòng" at bounding box center [265, 588] width 121 height 61
checkbox input "true"
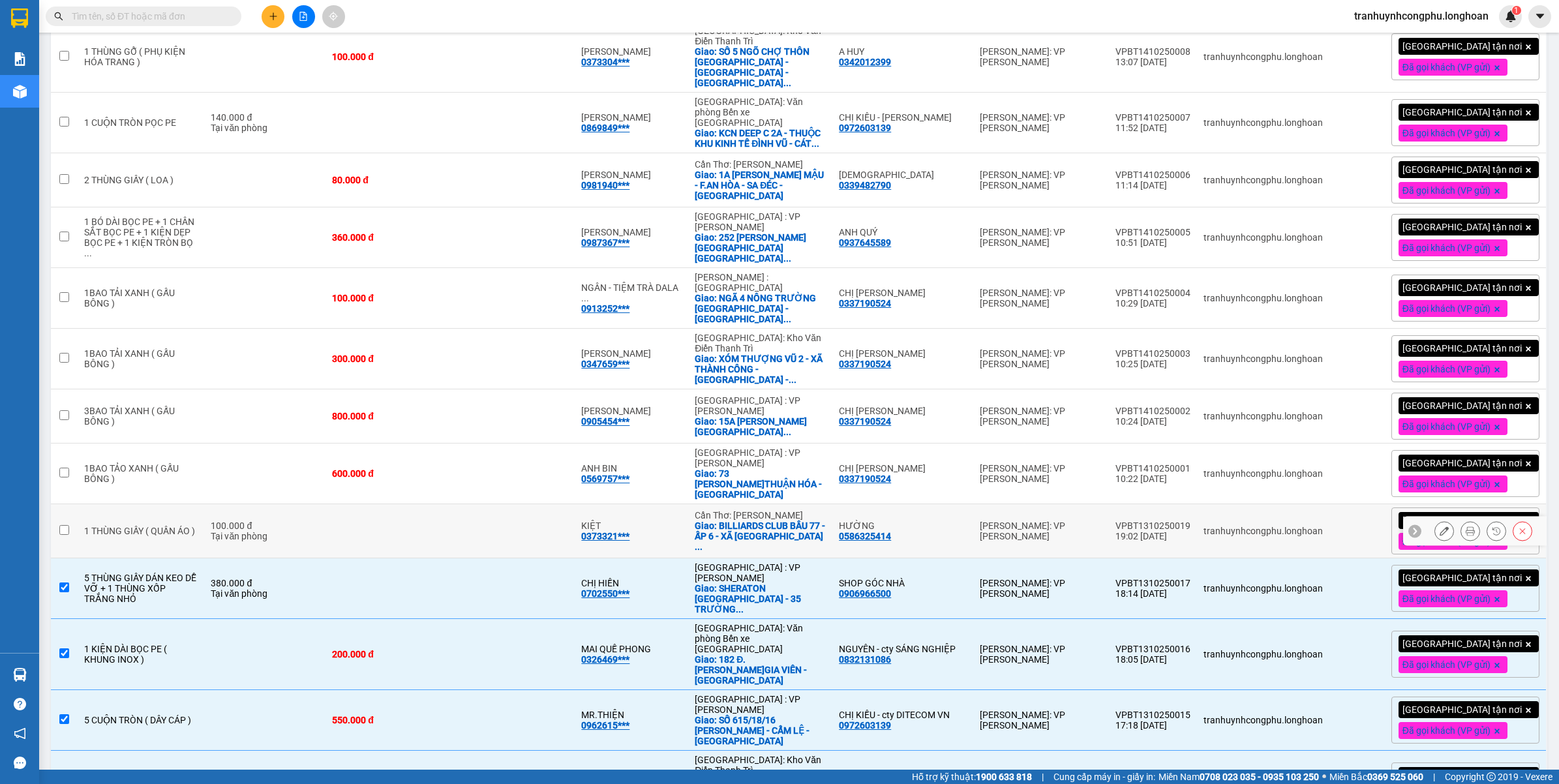
click at [243, 530] on div "Tại văn phòng" at bounding box center [265, 535] width 108 height 10
checkbox input "true"
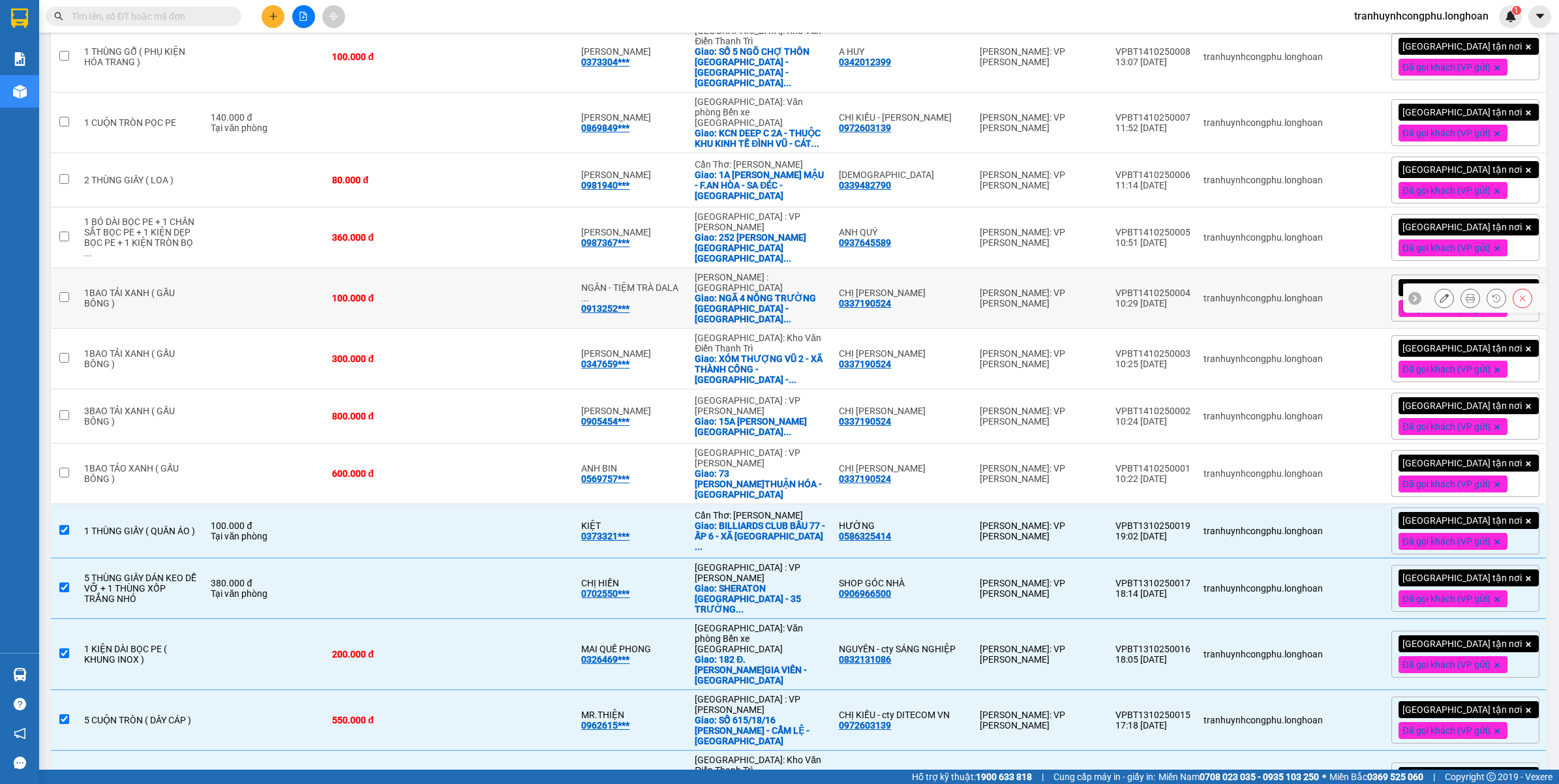
click at [435, 293] on div "100.000 đ" at bounding box center [388, 297] width 112 height 10
checkbox input "true"
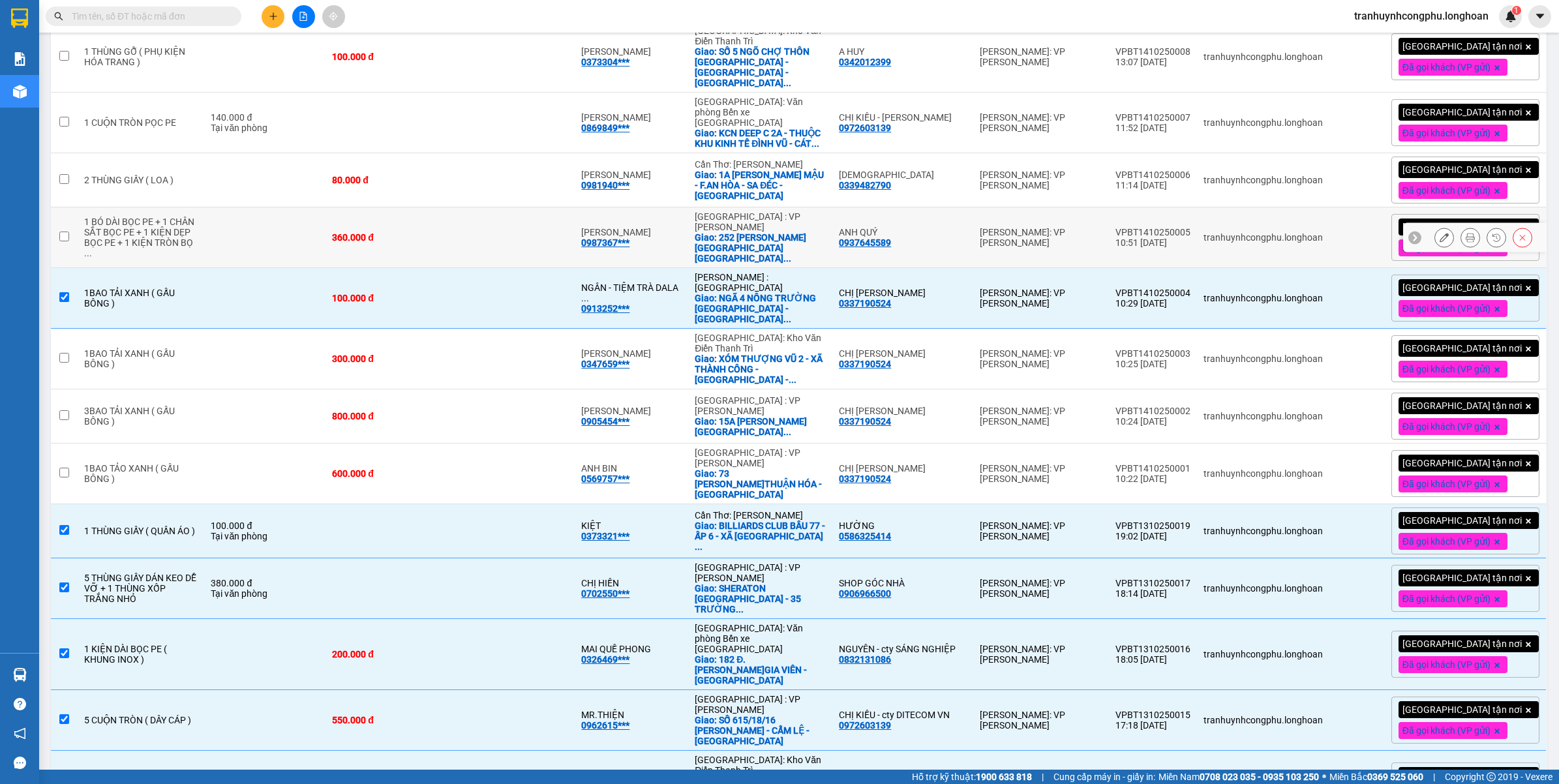
click at [422, 232] on div "360.000 đ" at bounding box center [388, 237] width 112 height 10
checkbox input "true"
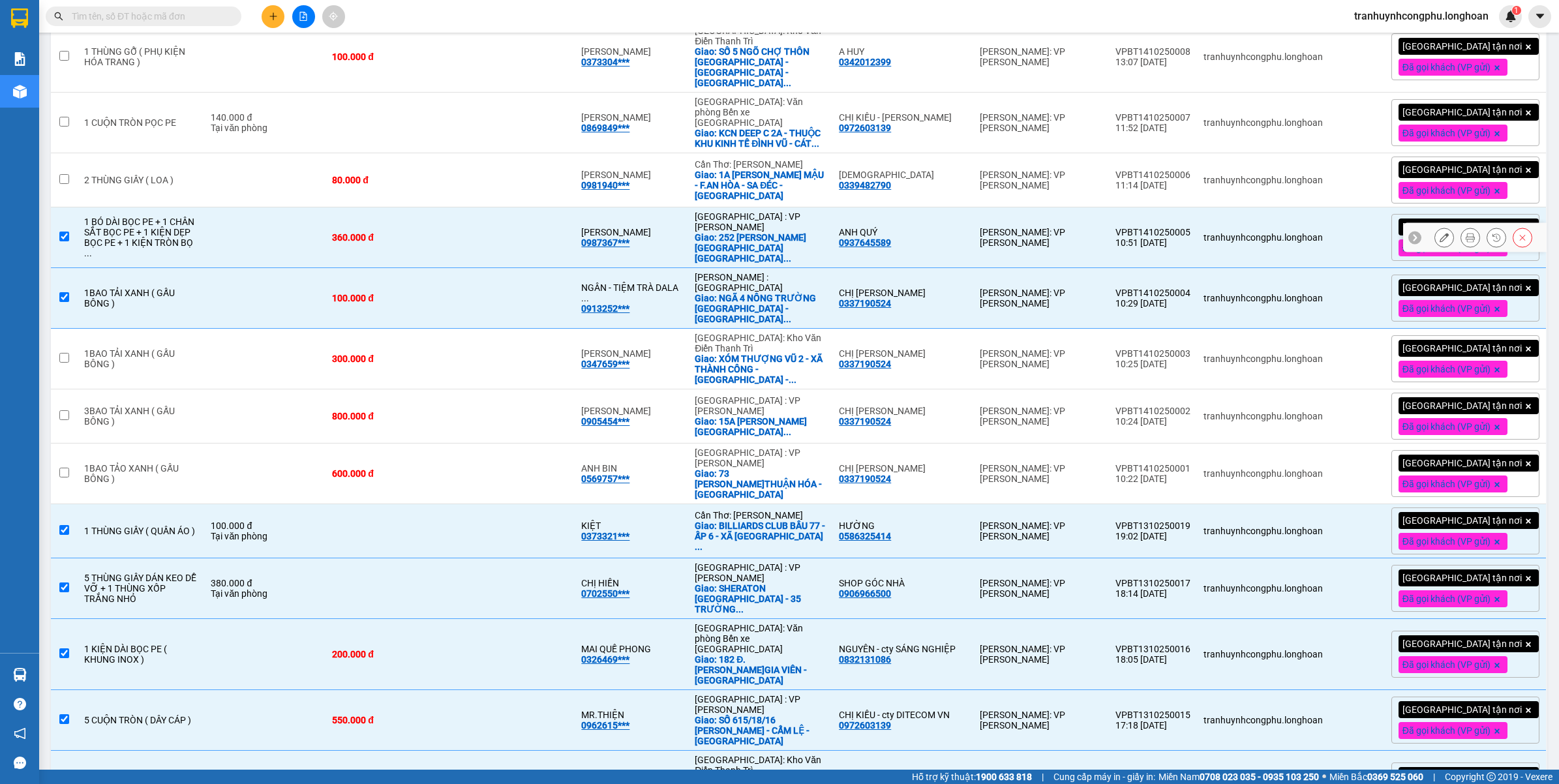
scroll to position [308, 0]
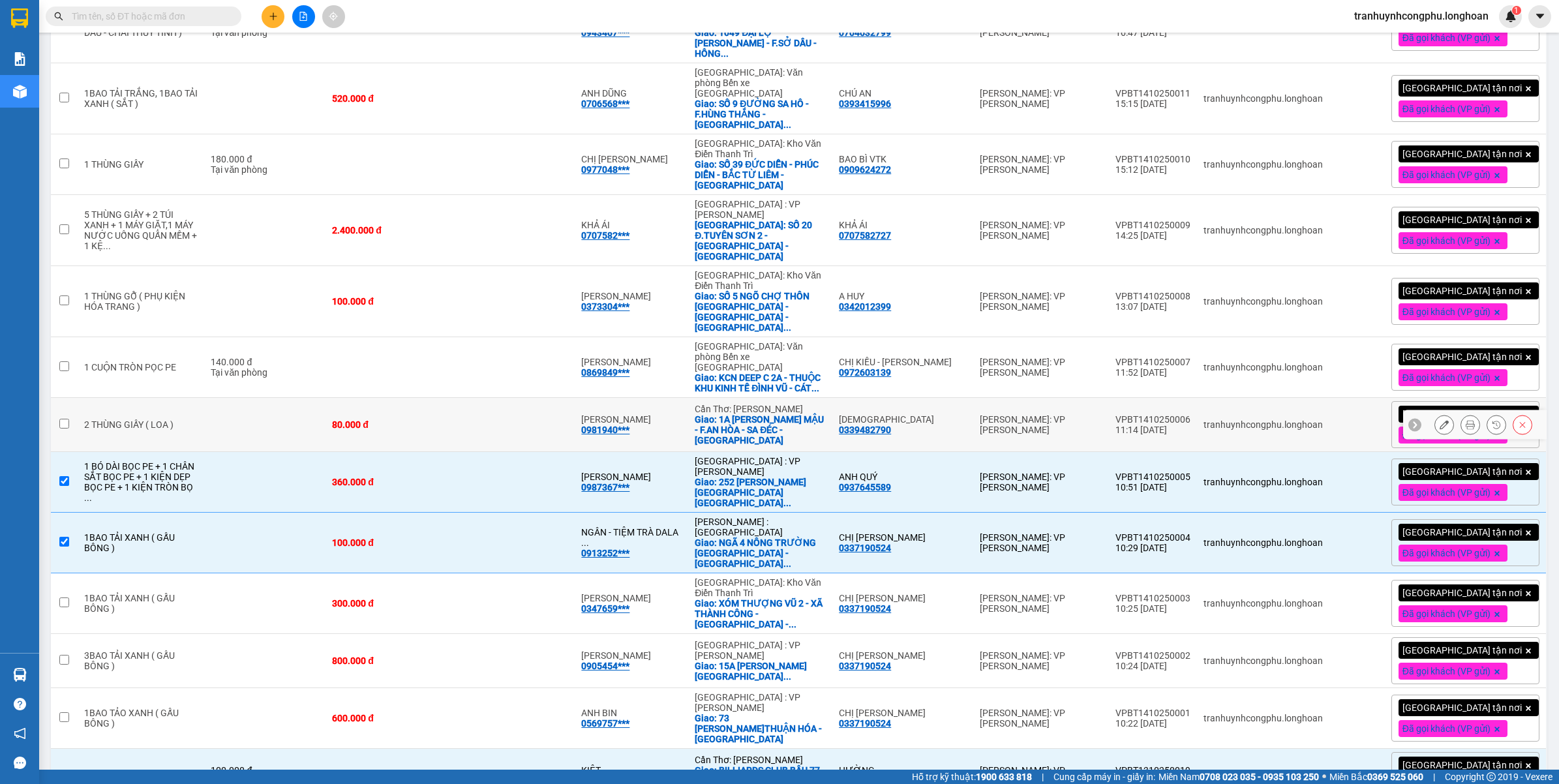
click at [372, 398] on td "80.000 đ" at bounding box center [388, 425] width 125 height 54
checkbox input "true"
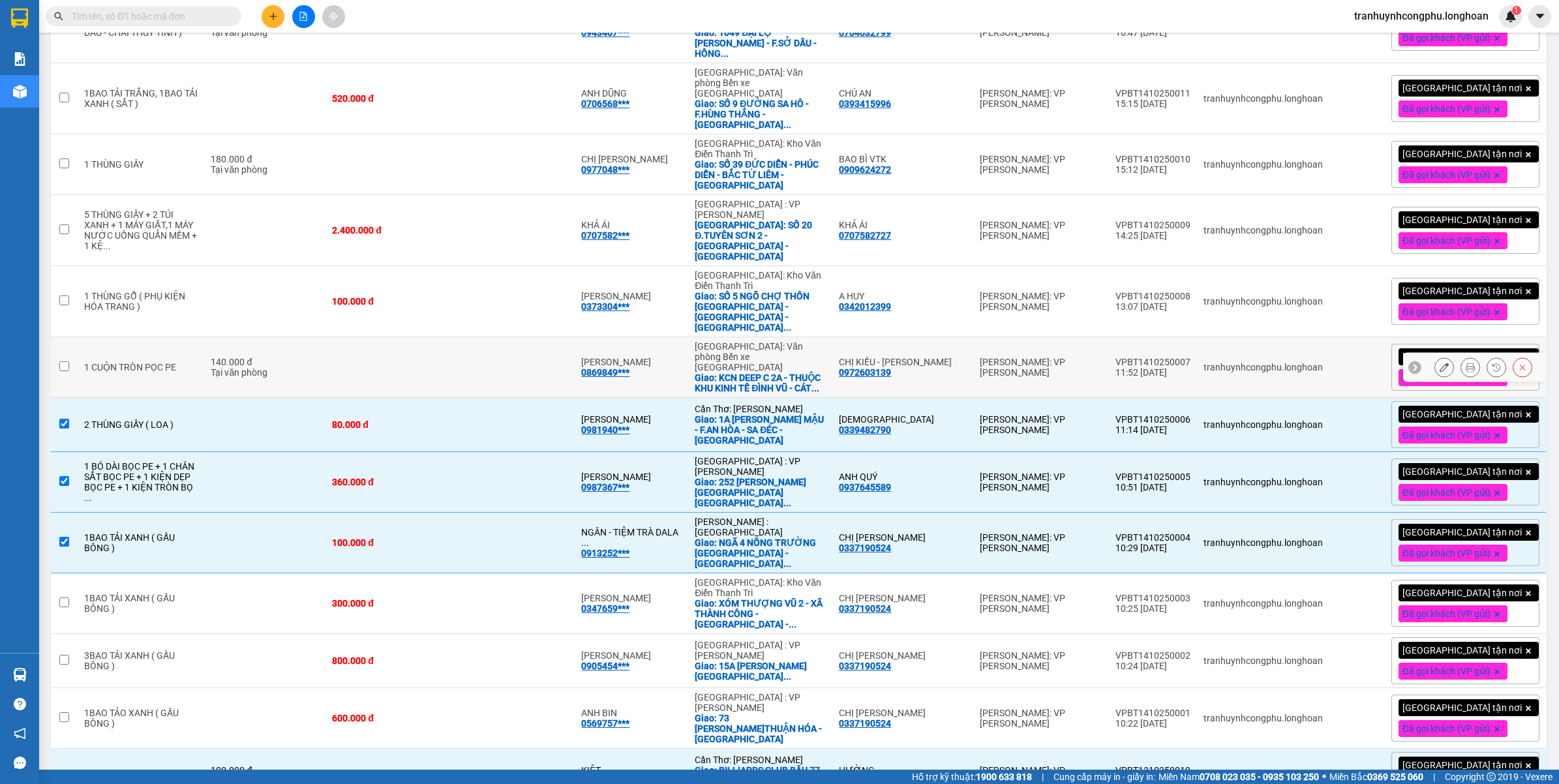
click at [319, 367] on div "Tại văn phòng" at bounding box center [265, 372] width 108 height 10
checkbox input "true"
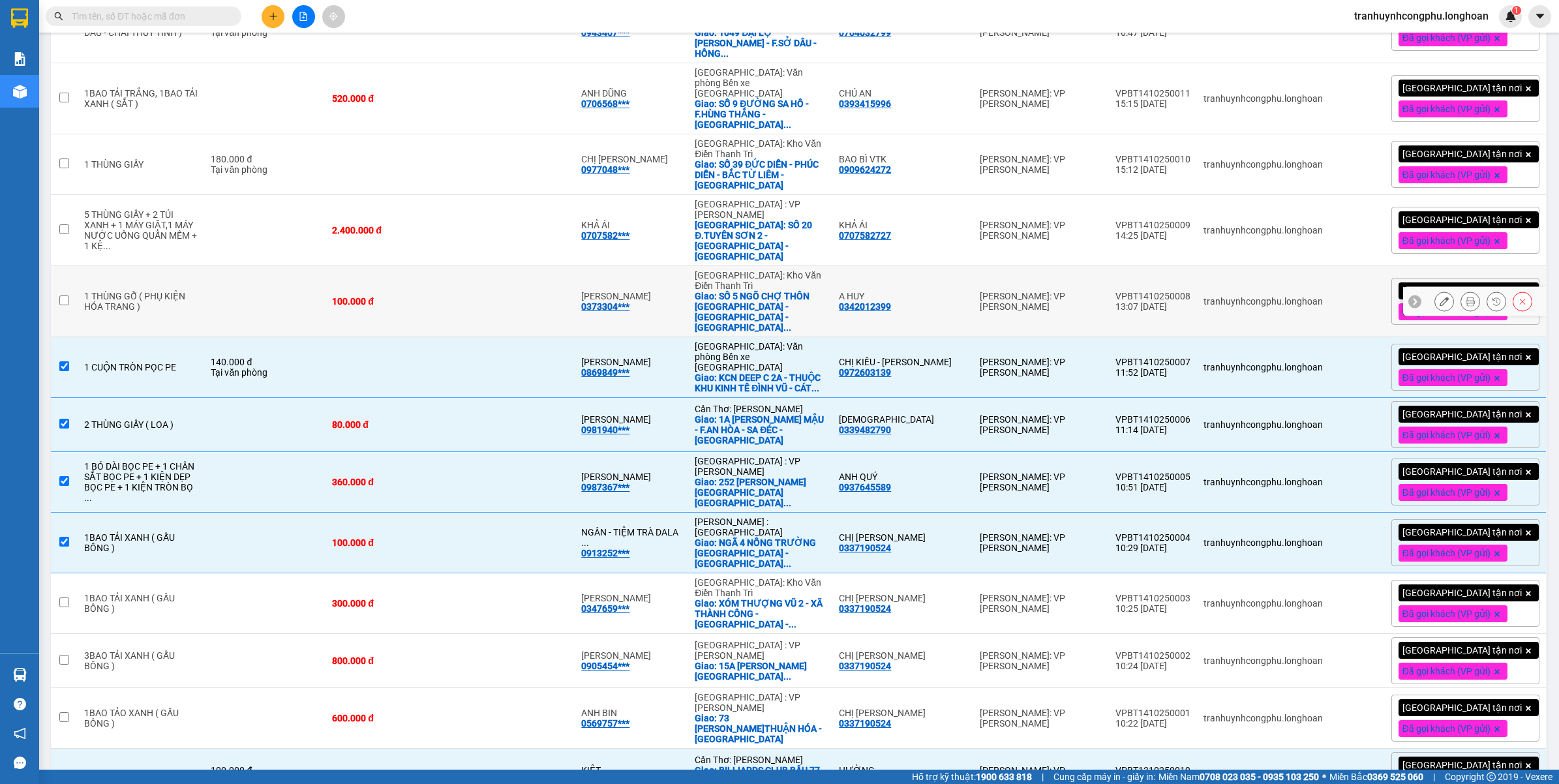
click at [360, 266] on td "100.000 đ" at bounding box center [388, 301] width 125 height 71
checkbox input "true"
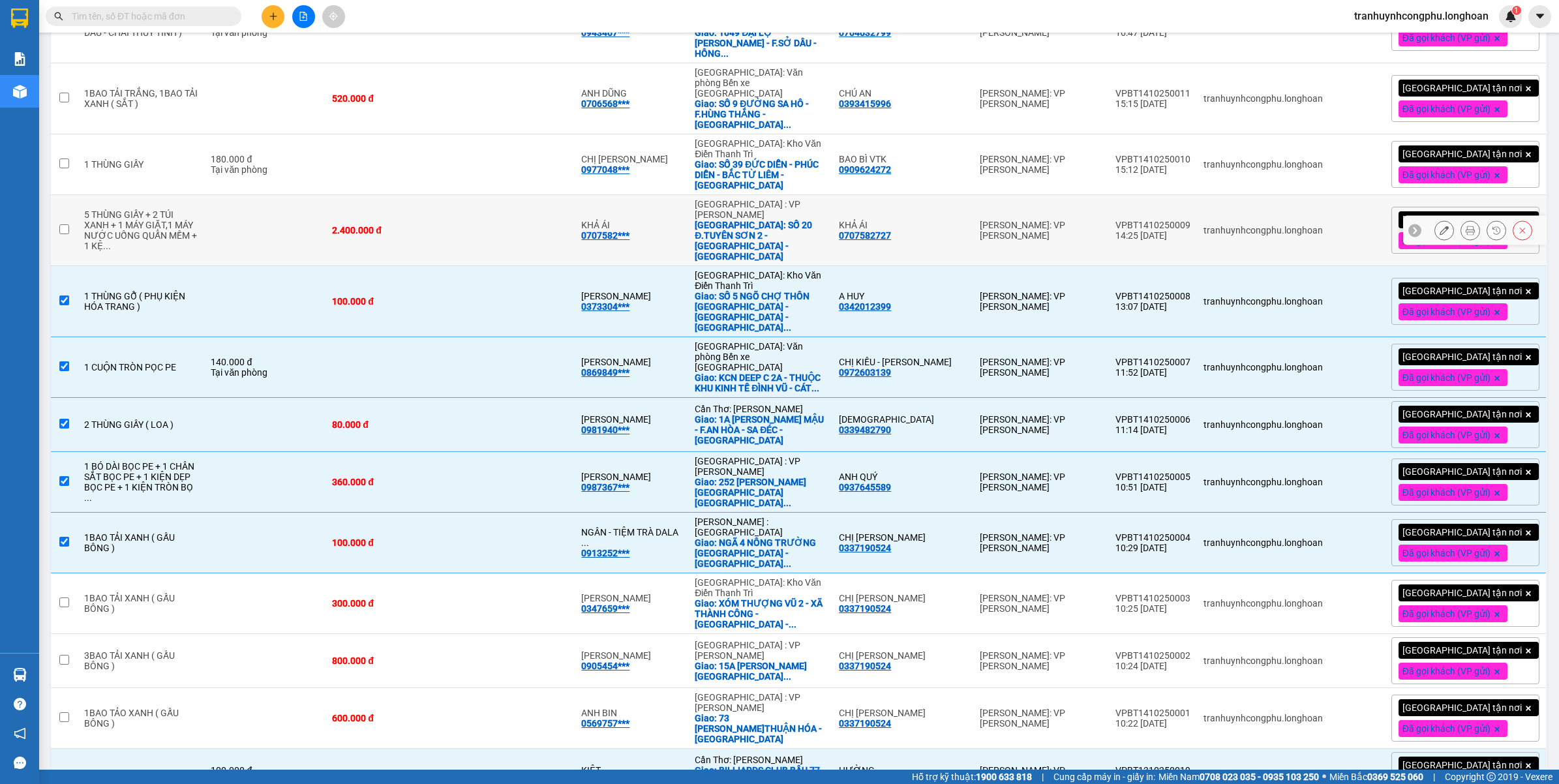
click at [392, 195] on td "2.400.000 đ" at bounding box center [388, 230] width 125 height 71
checkbox input "true"
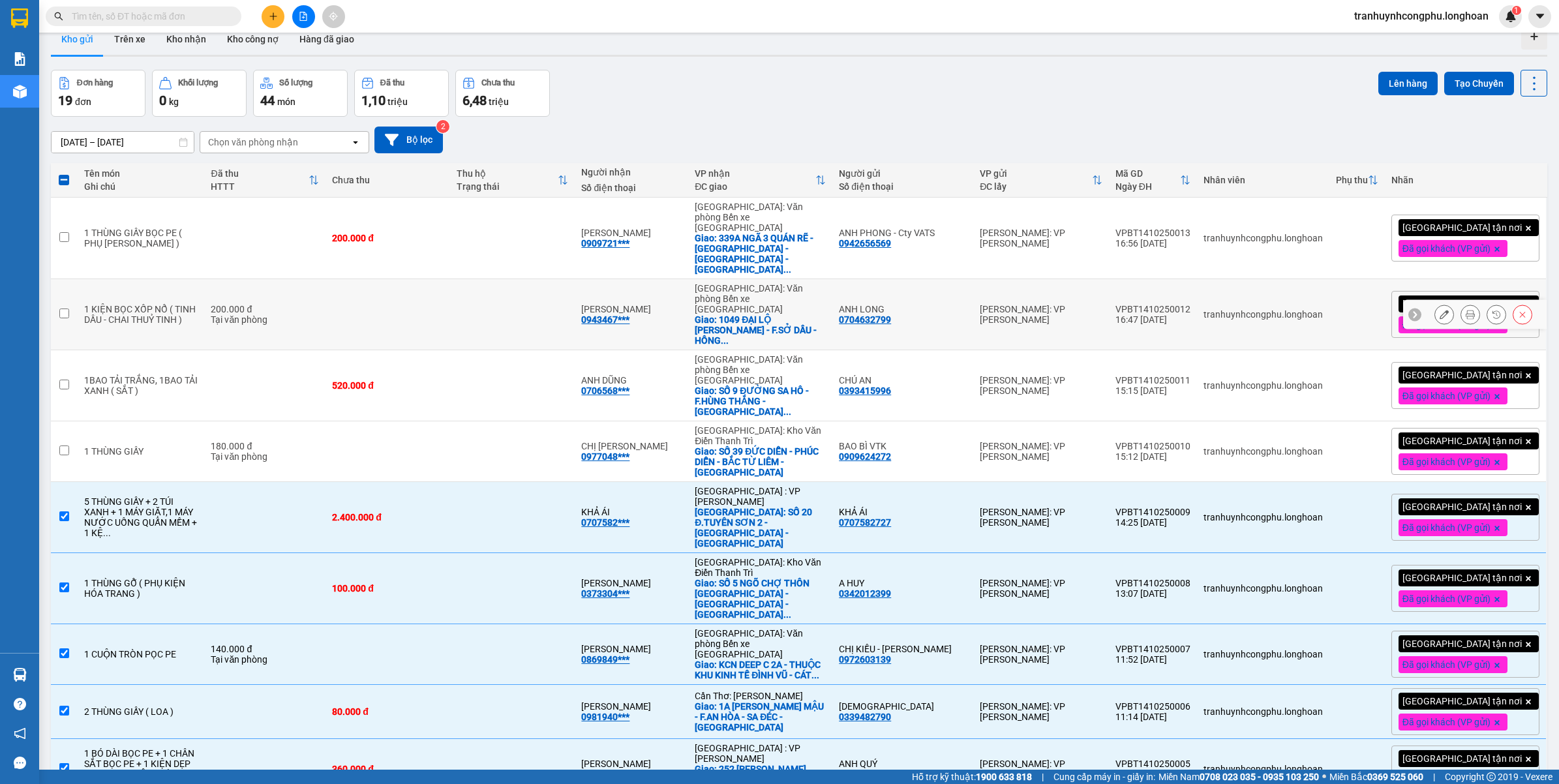
scroll to position [0, 0]
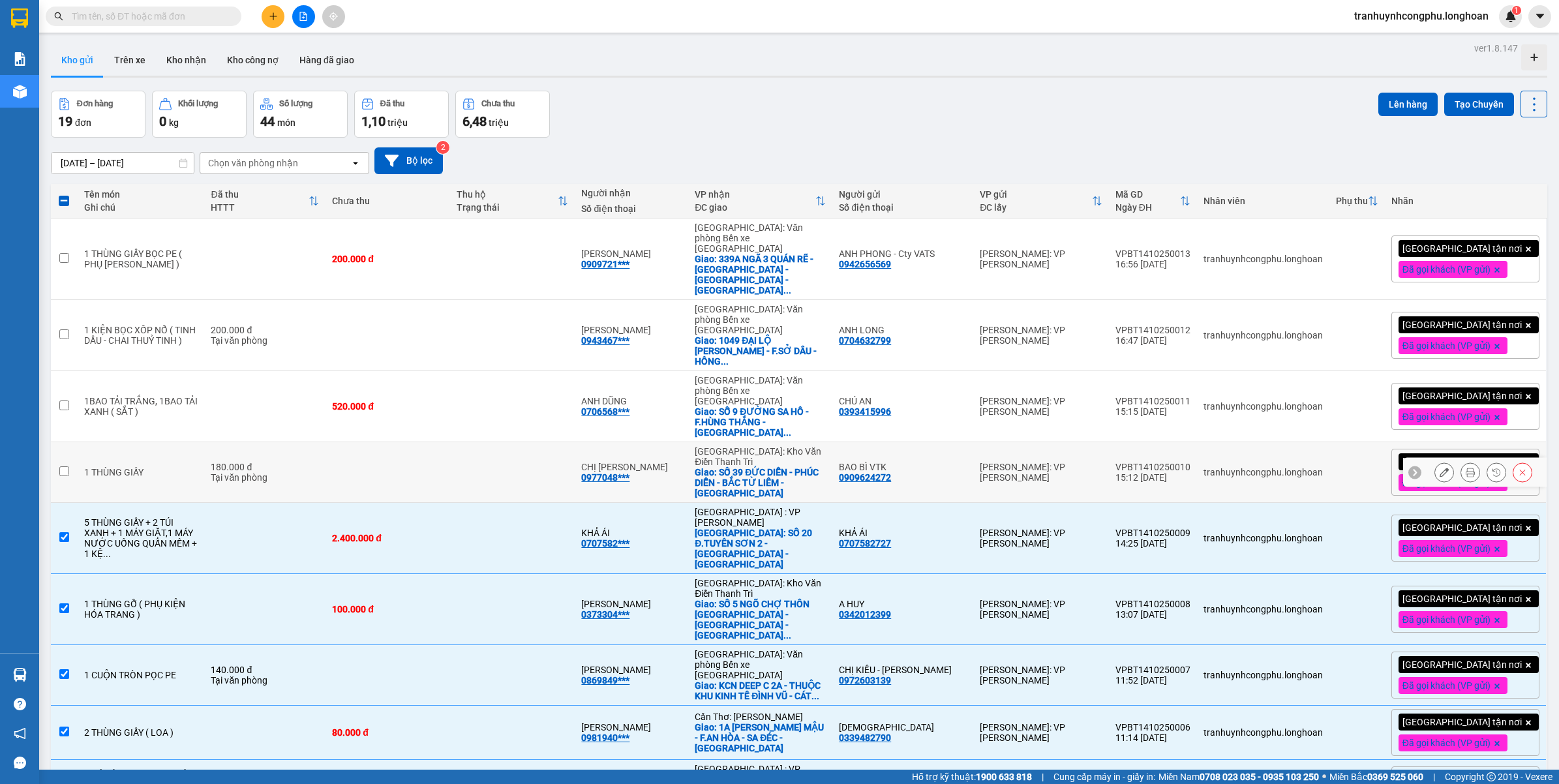
click at [305, 442] on td "180.000 đ Tại văn phòng" at bounding box center [265, 472] width 121 height 61
checkbox input "true"
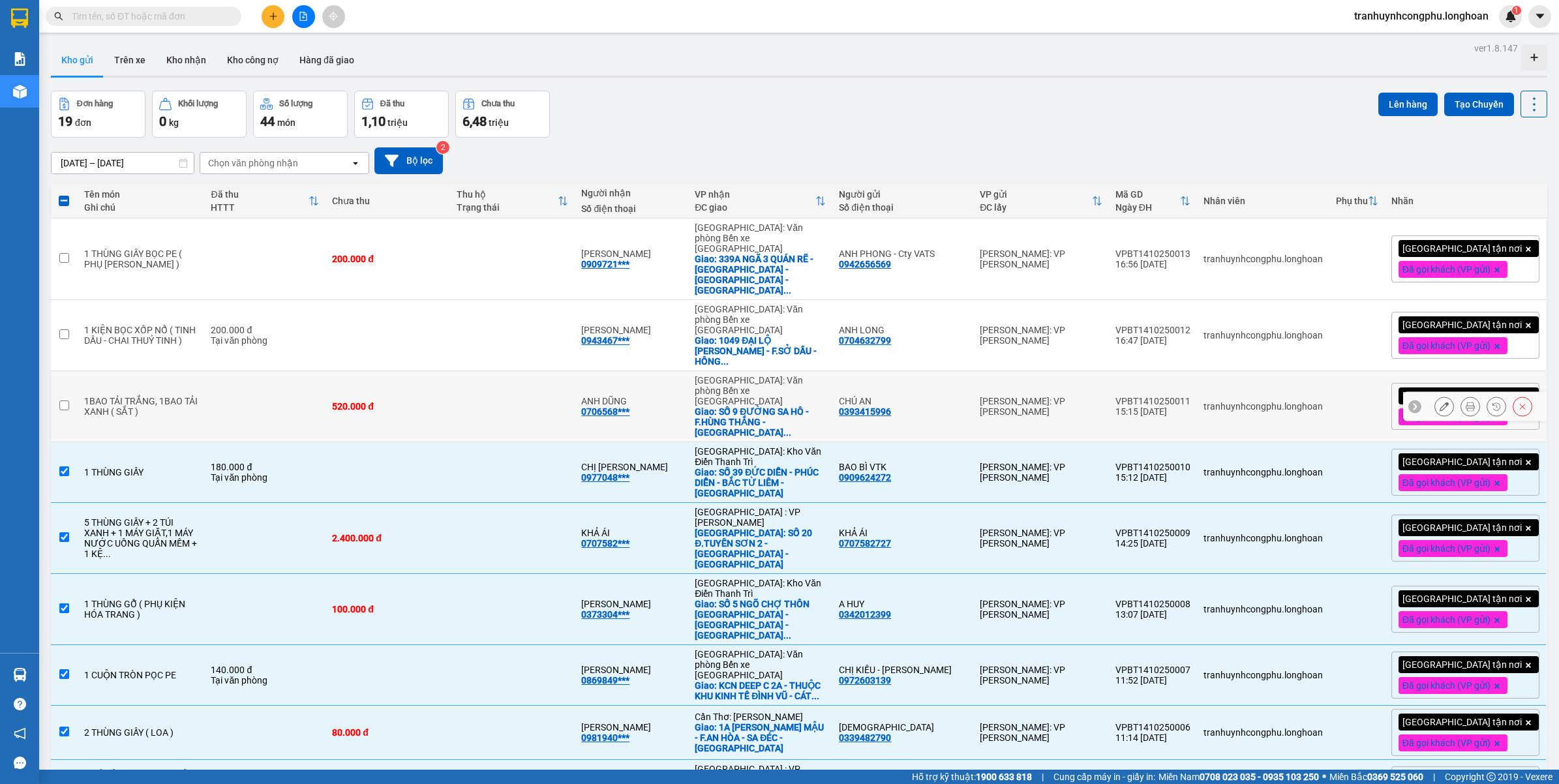
click at [300, 371] on td at bounding box center [265, 406] width 121 height 71
checkbox input "true"
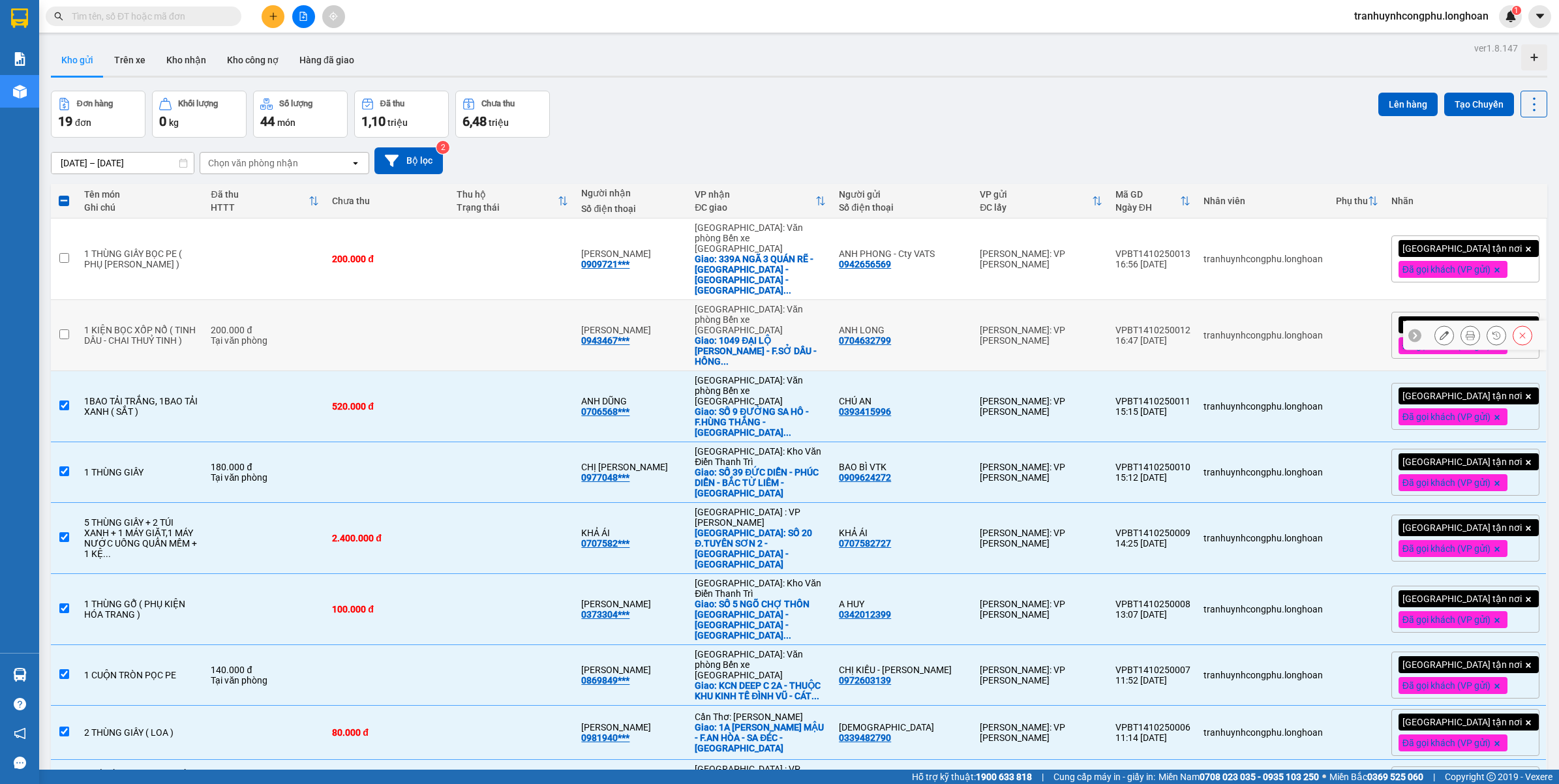
click at [310, 311] on td "200.000 đ Tại văn phòng" at bounding box center [265, 336] width 121 height 71
checkbox input "true"
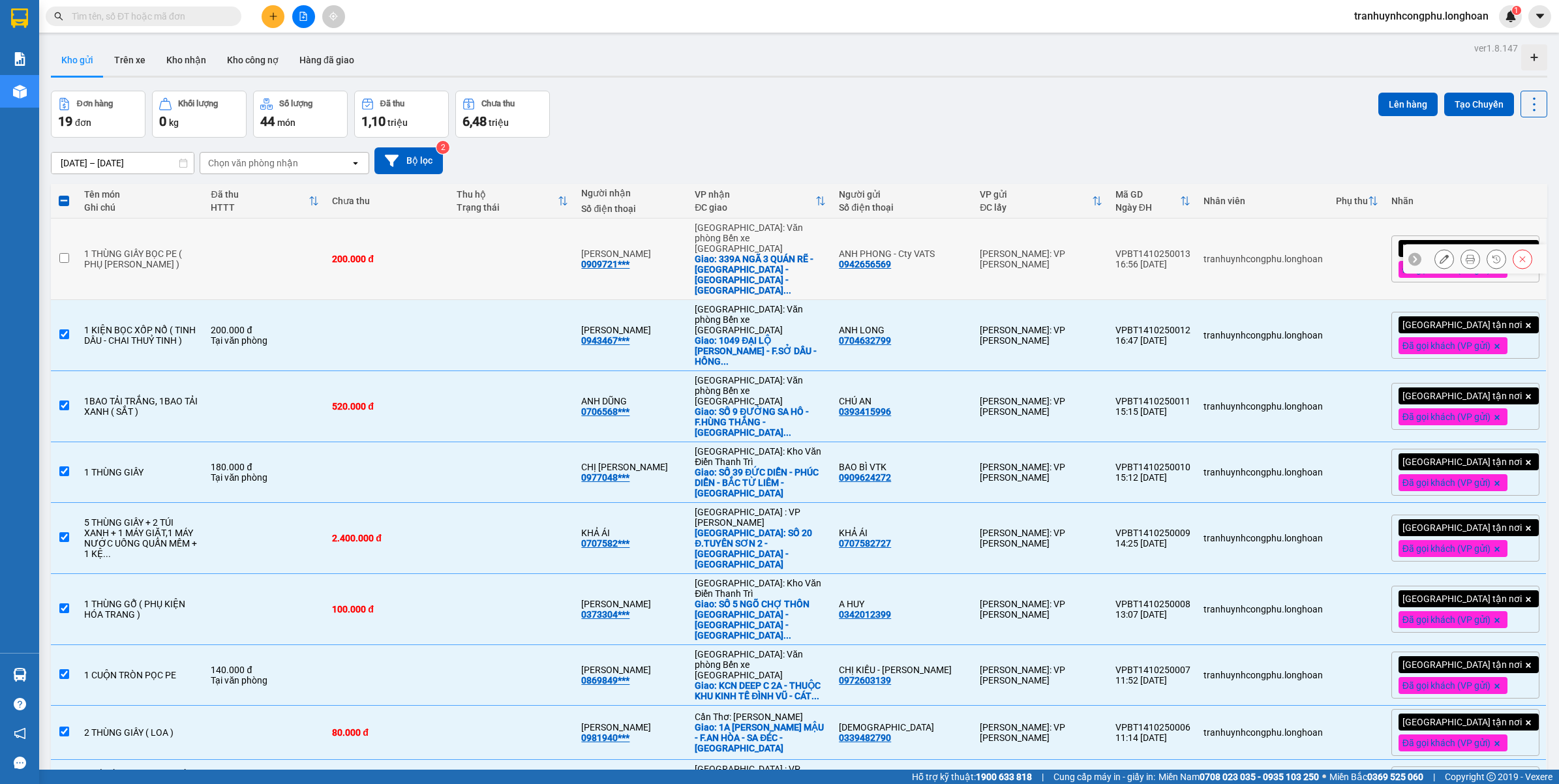
click at [368, 254] on div "200.000 đ" at bounding box center [388, 258] width 112 height 10
checkbox input "true"
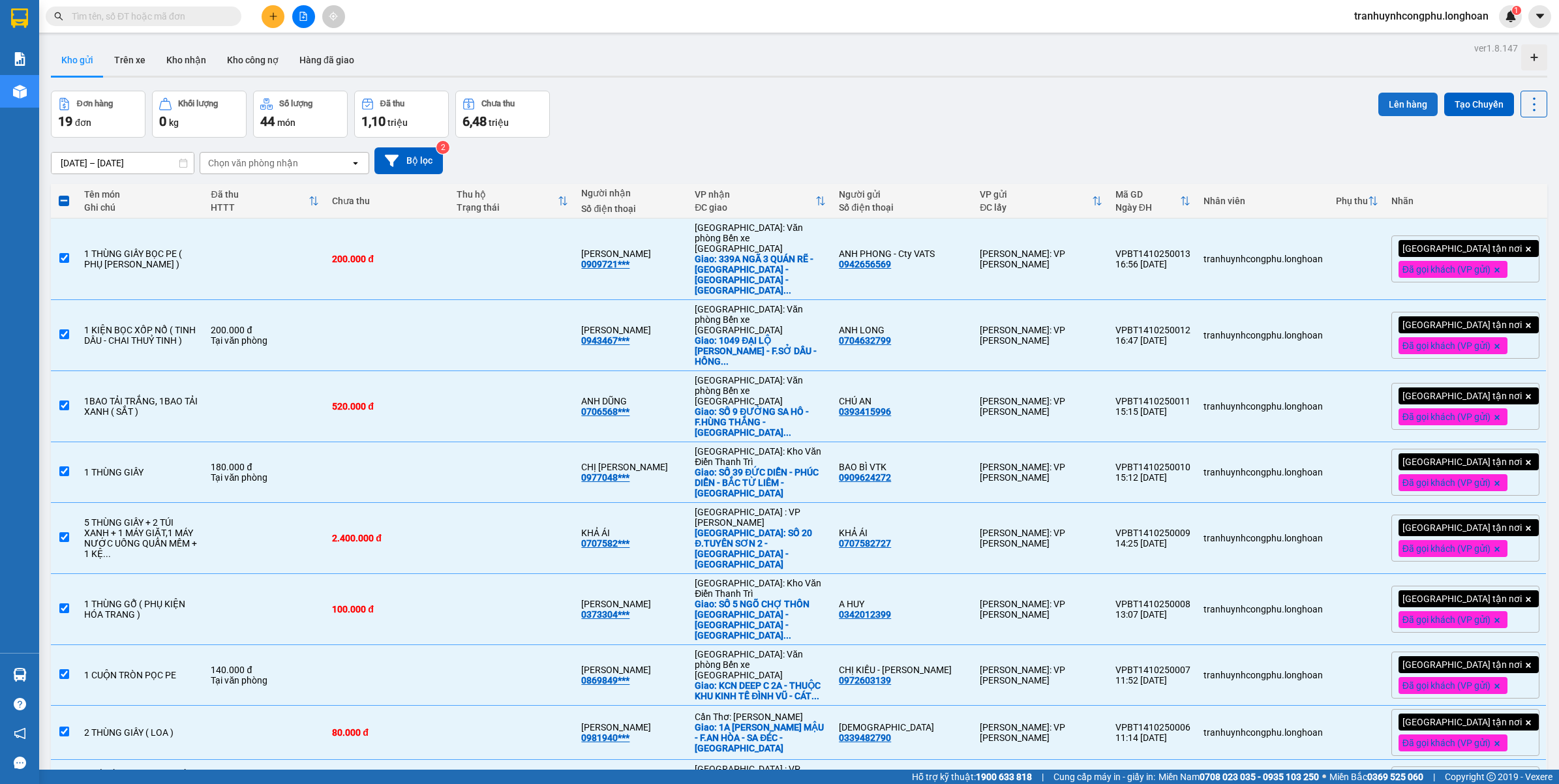
click at [1410, 102] on button "Lên hàng" at bounding box center [1408, 103] width 60 height 23
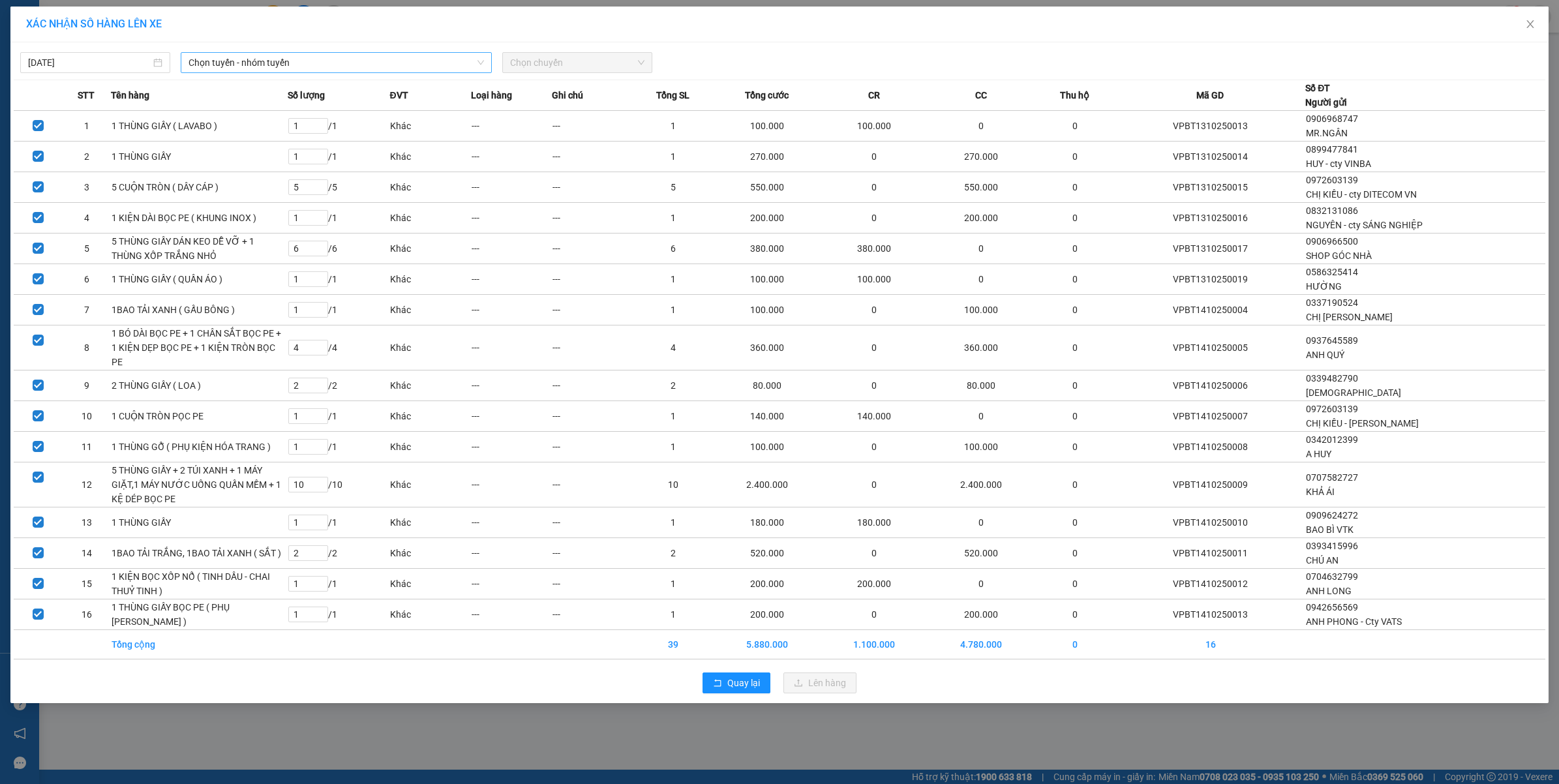
click at [297, 67] on span "Chọn tuyến - nhóm tuyến" at bounding box center [336, 62] width 296 height 20
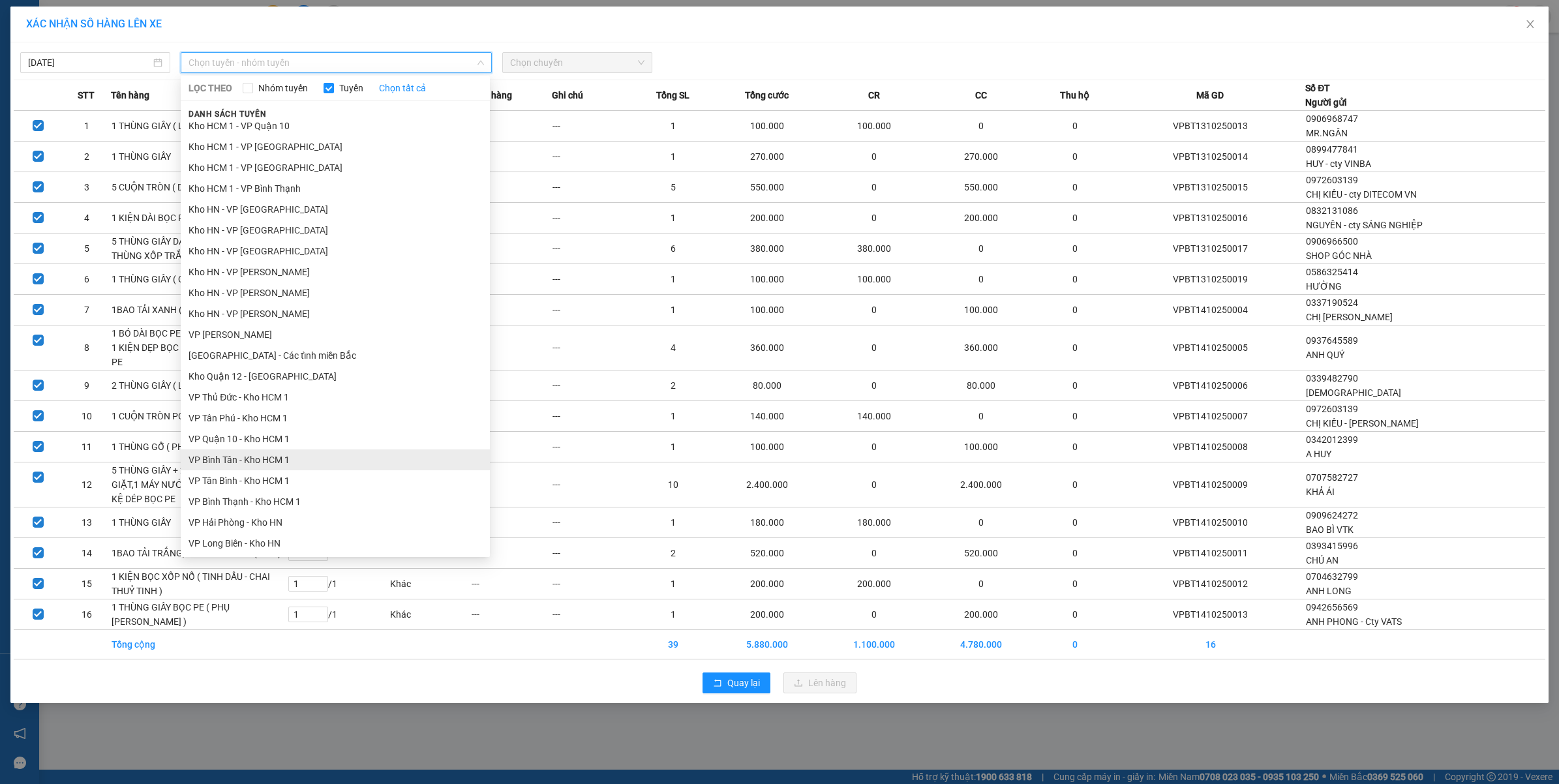
scroll to position [326, 0]
click at [257, 473] on li "VP Bình Thạnh - Kho HCM 1" at bounding box center [336, 473] width 310 height 21
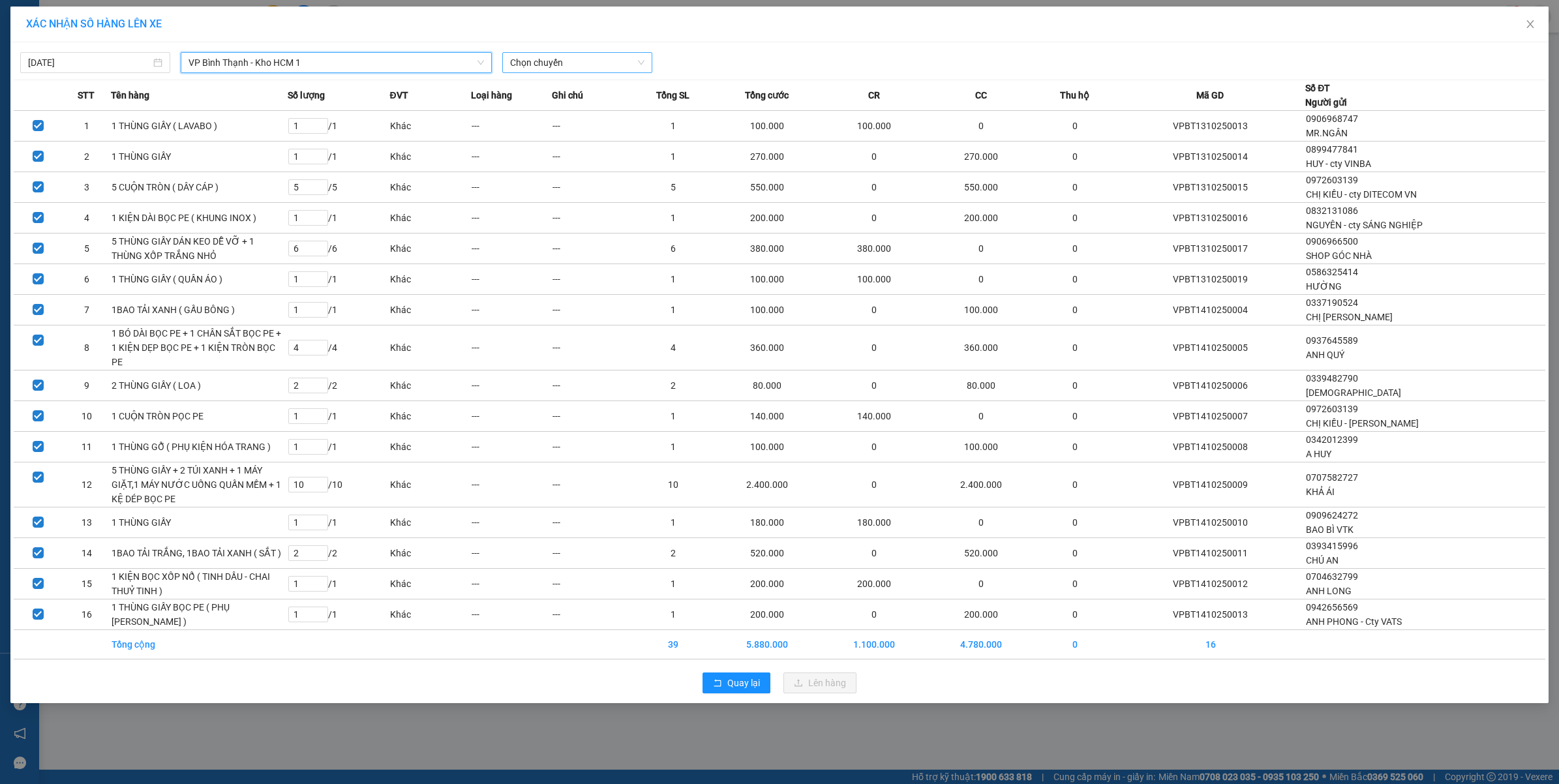
click at [545, 52] on div "Chọn chuyến" at bounding box center [577, 62] width 150 height 21
click at [526, 105] on div "17:10 (TC)" at bounding box center [555, 109] width 102 height 14
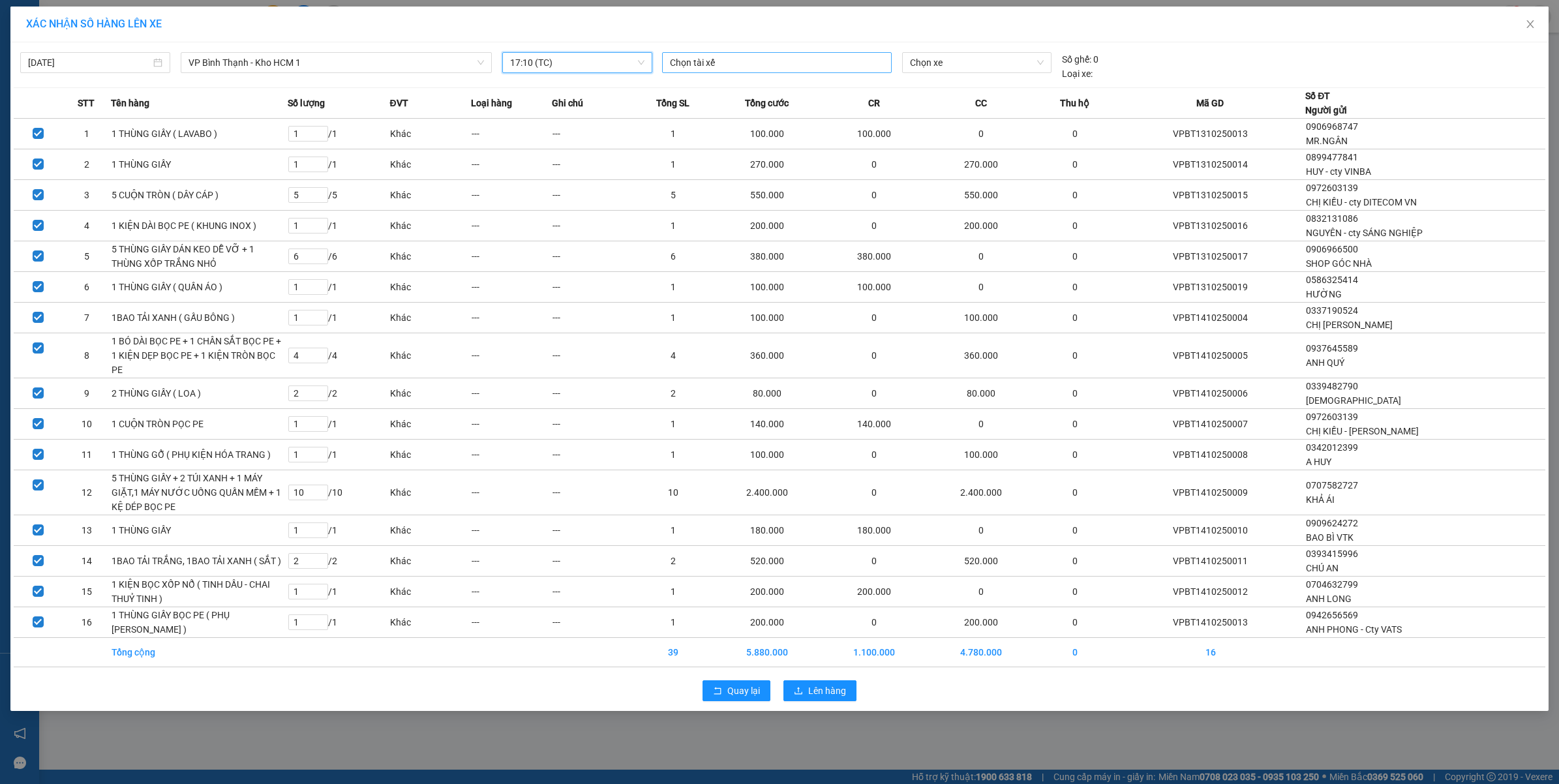
click at [757, 55] on div at bounding box center [776, 62] width 223 height 16
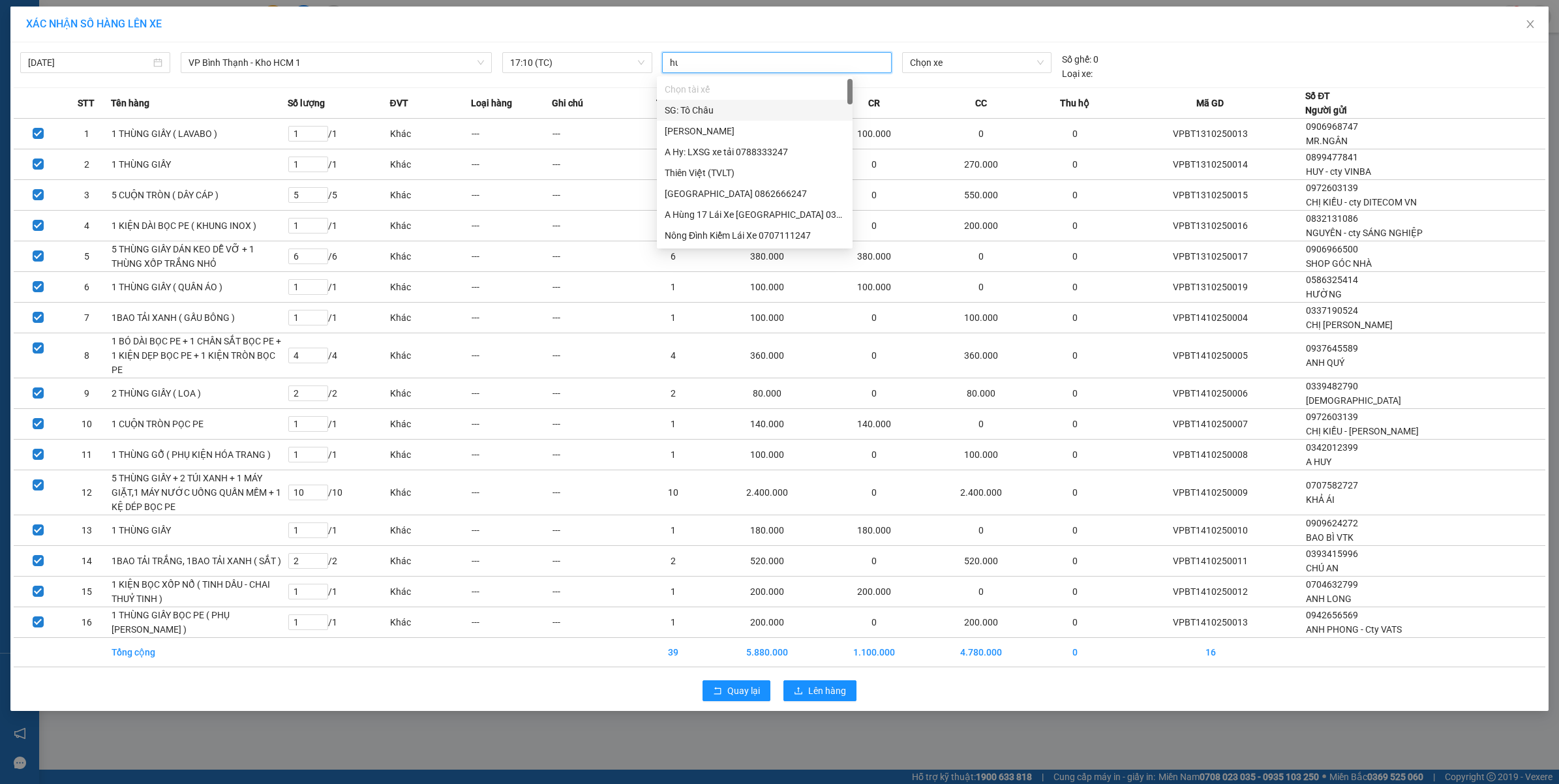
type input "huy"
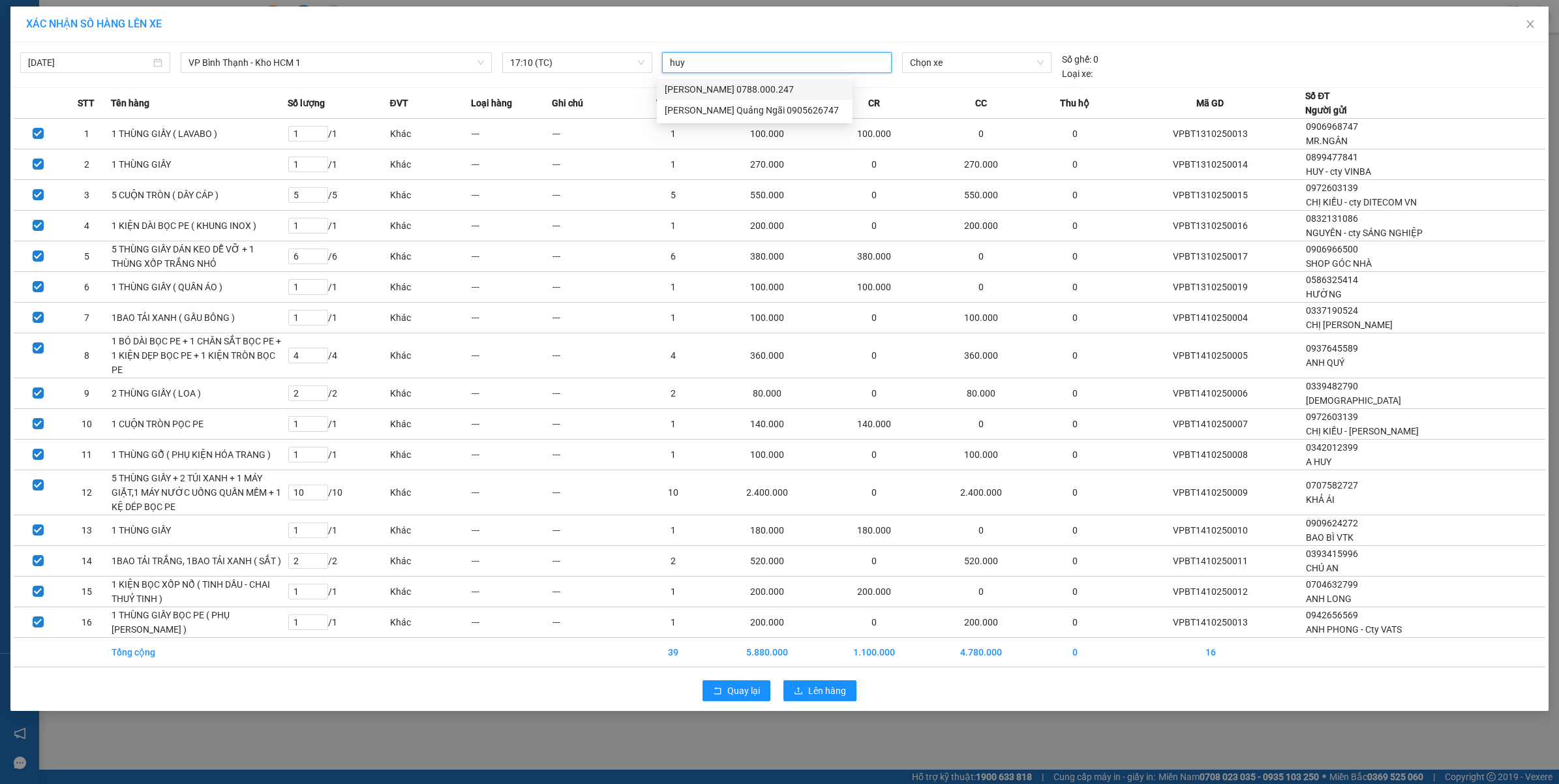
click at [740, 92] on div "Nguyễn Bảo Huy 0788.000.247" at bounding box center [754, 89] width 180 height 14
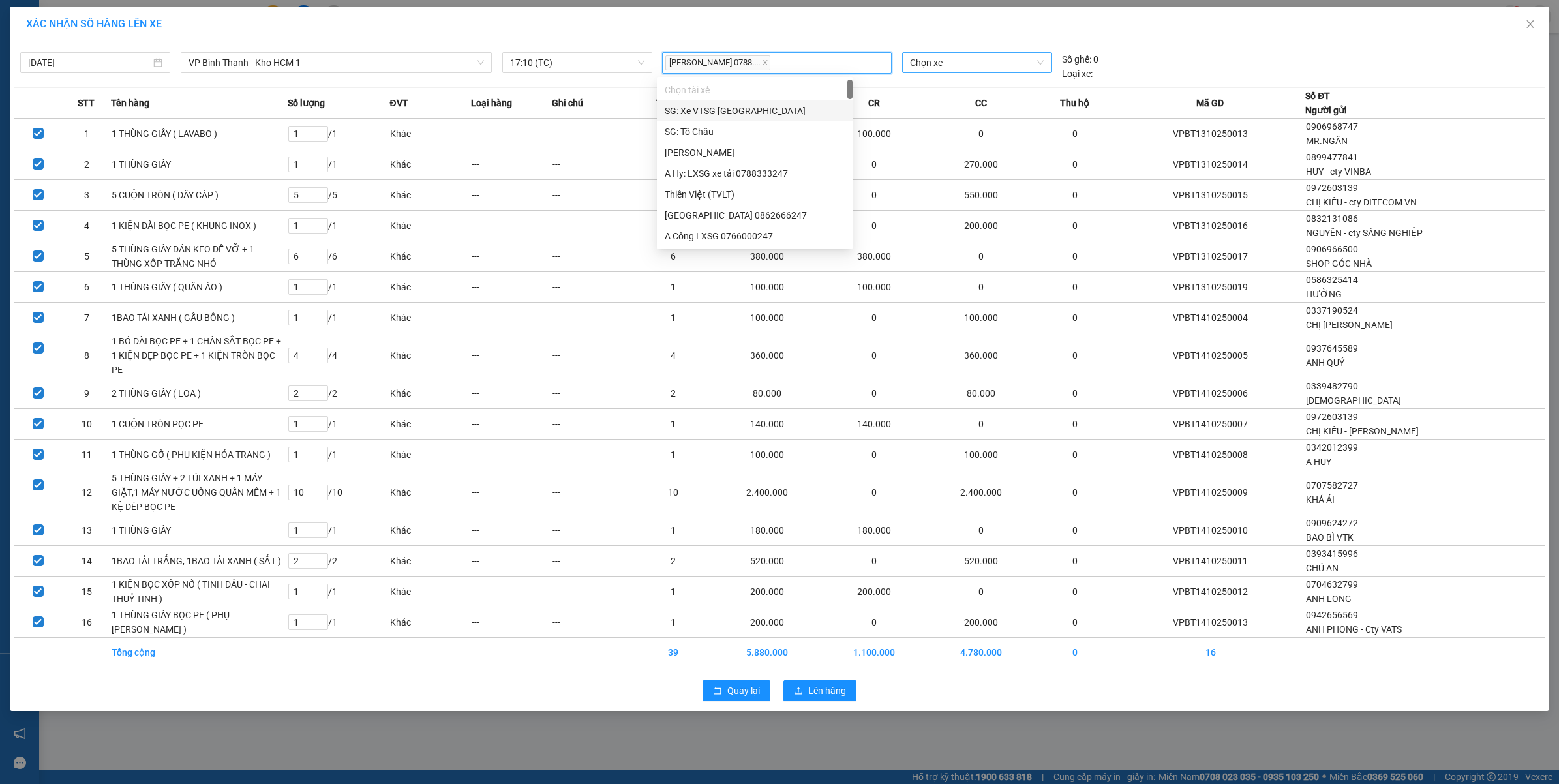
click at [946, 62] on span "Chọn xe" at bounding box center [976, 62] width 133 height 20
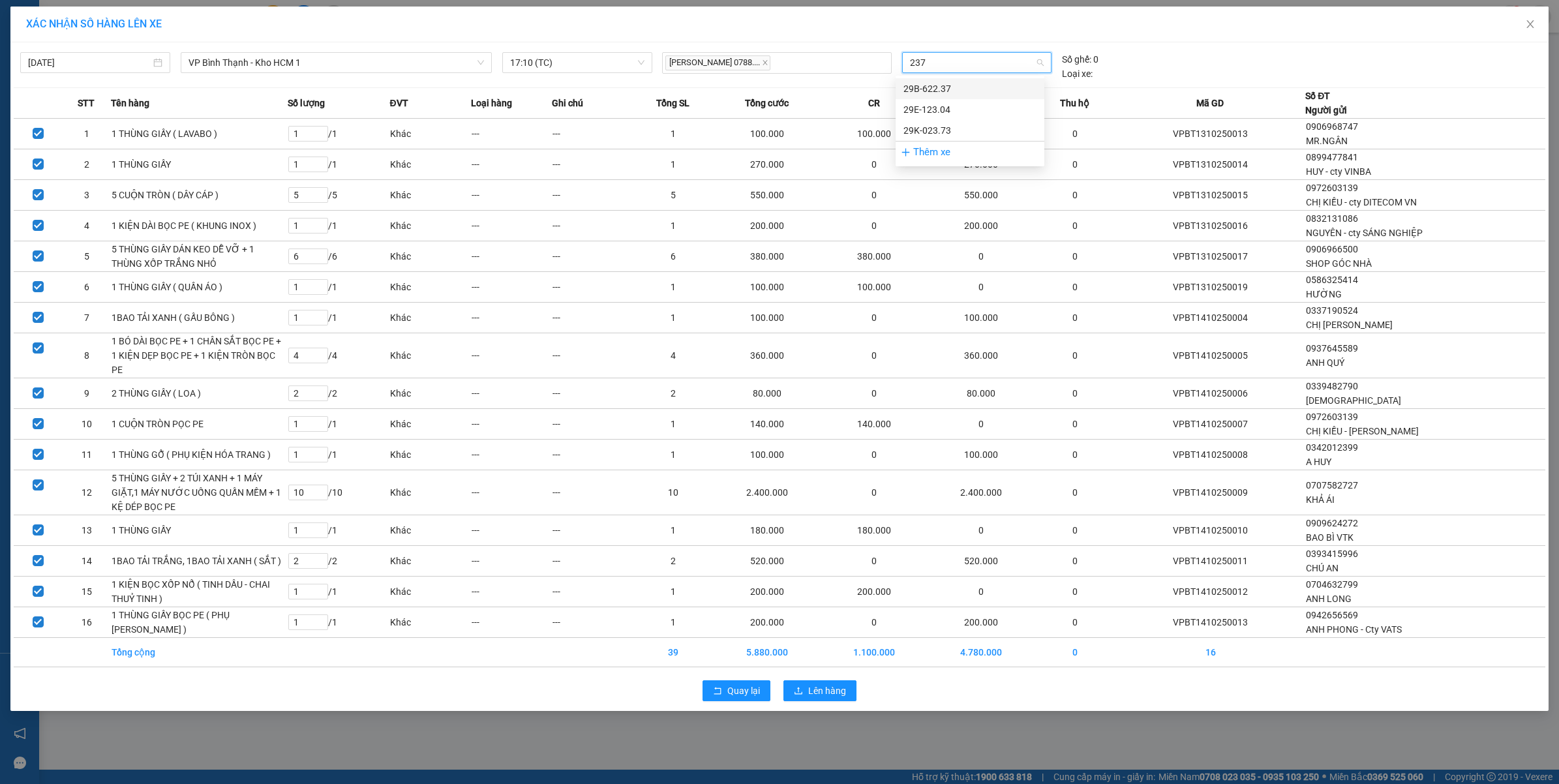
type input "2373"
click at [944, 87] on div "29K-023.73" at bounding box center [970, 88] width 133 height 14
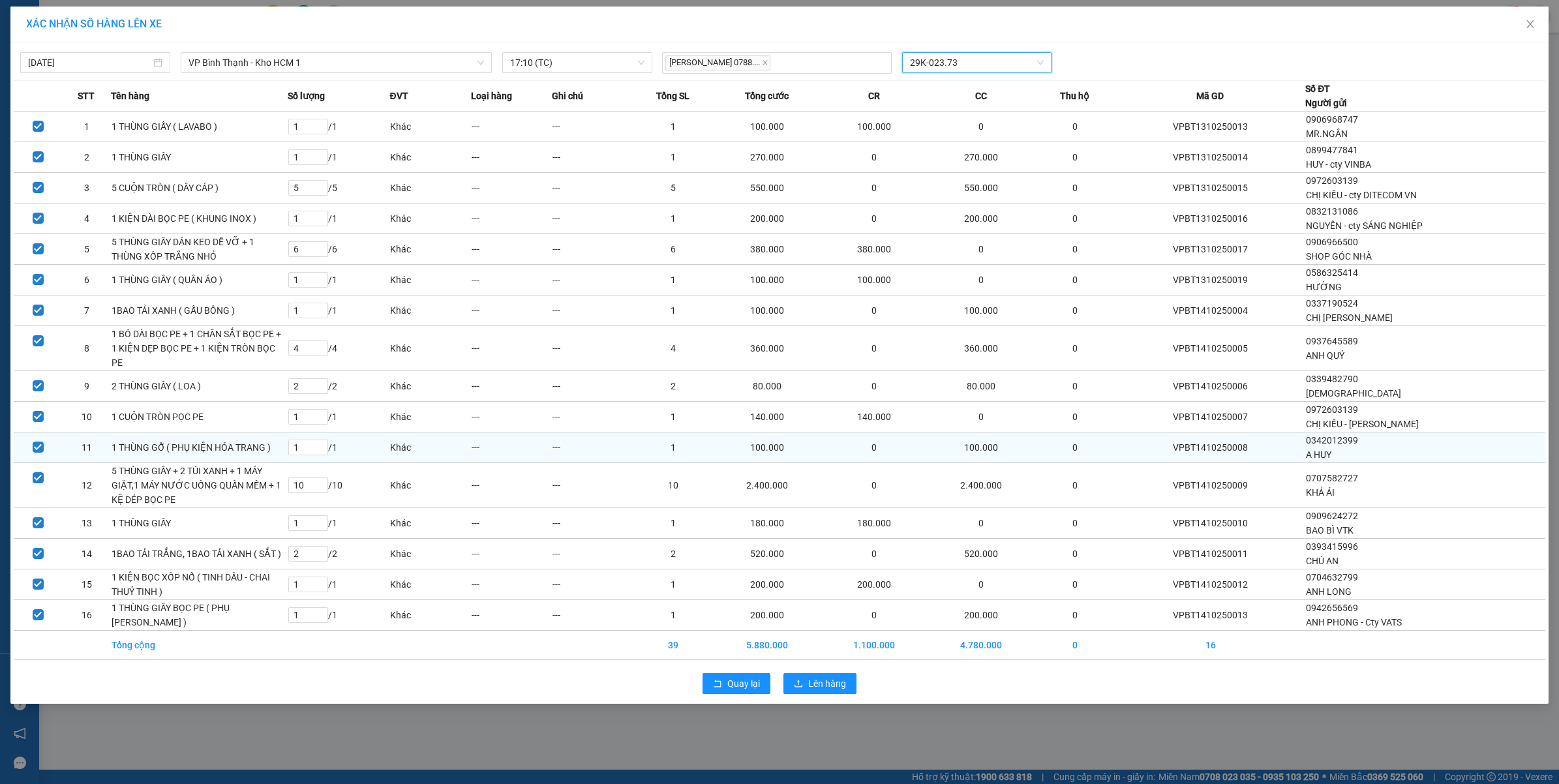
scroll to position [0, 0]
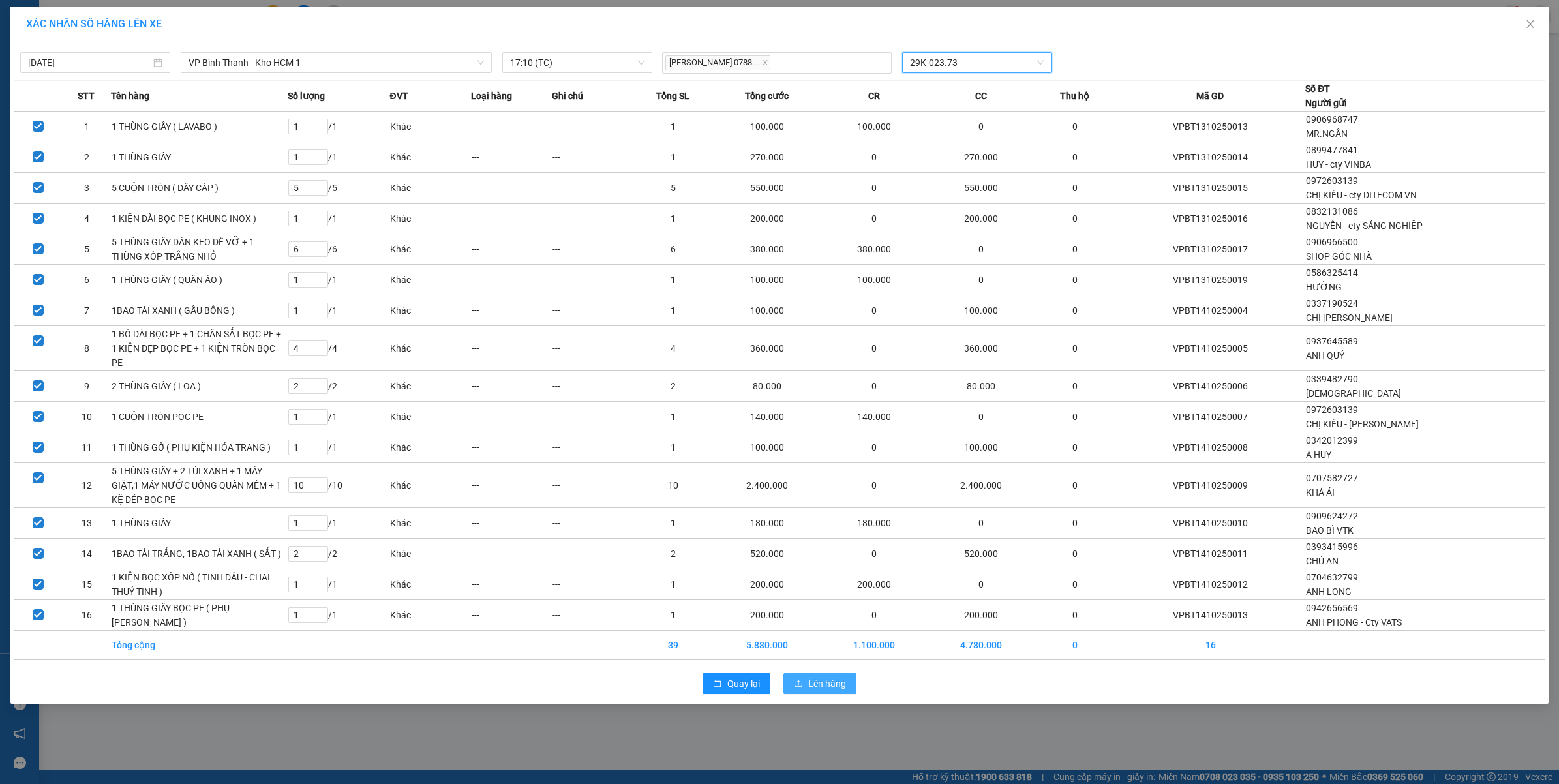
click at [812, 691] on span "Lên hàng" at bounding box center [827, 682] width 38 height 14
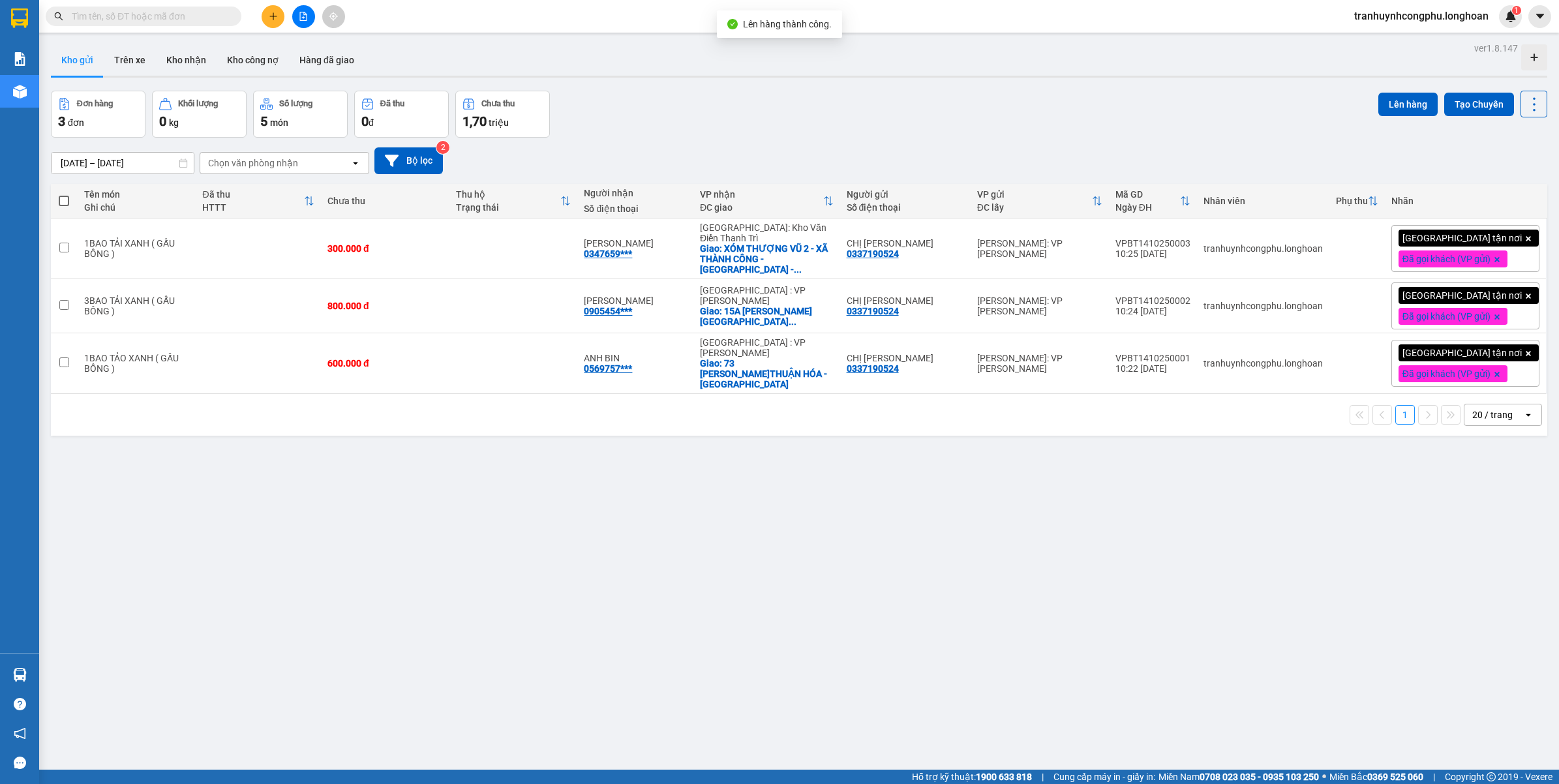
click at [472, 522] on div "ver 1.8.147 Kho gửi Trên xe Kho nhận Kho công nợ Hàng đã giao Đơn hàng 3 đơn Kh…" at bounding box center [799, 431] width 1507 height 784
click at [305, 512] on div "ver 1.8.147 Kho gửi Trên xe Kho nhận Kho công nợ Hàng đã giao Đơn hàng 3 đơn Kh…" at bounding box center [799, 431] width 1507 height 784
click at [1518, 304] on icon at bounding box center [1523, 306] width 9 height 9
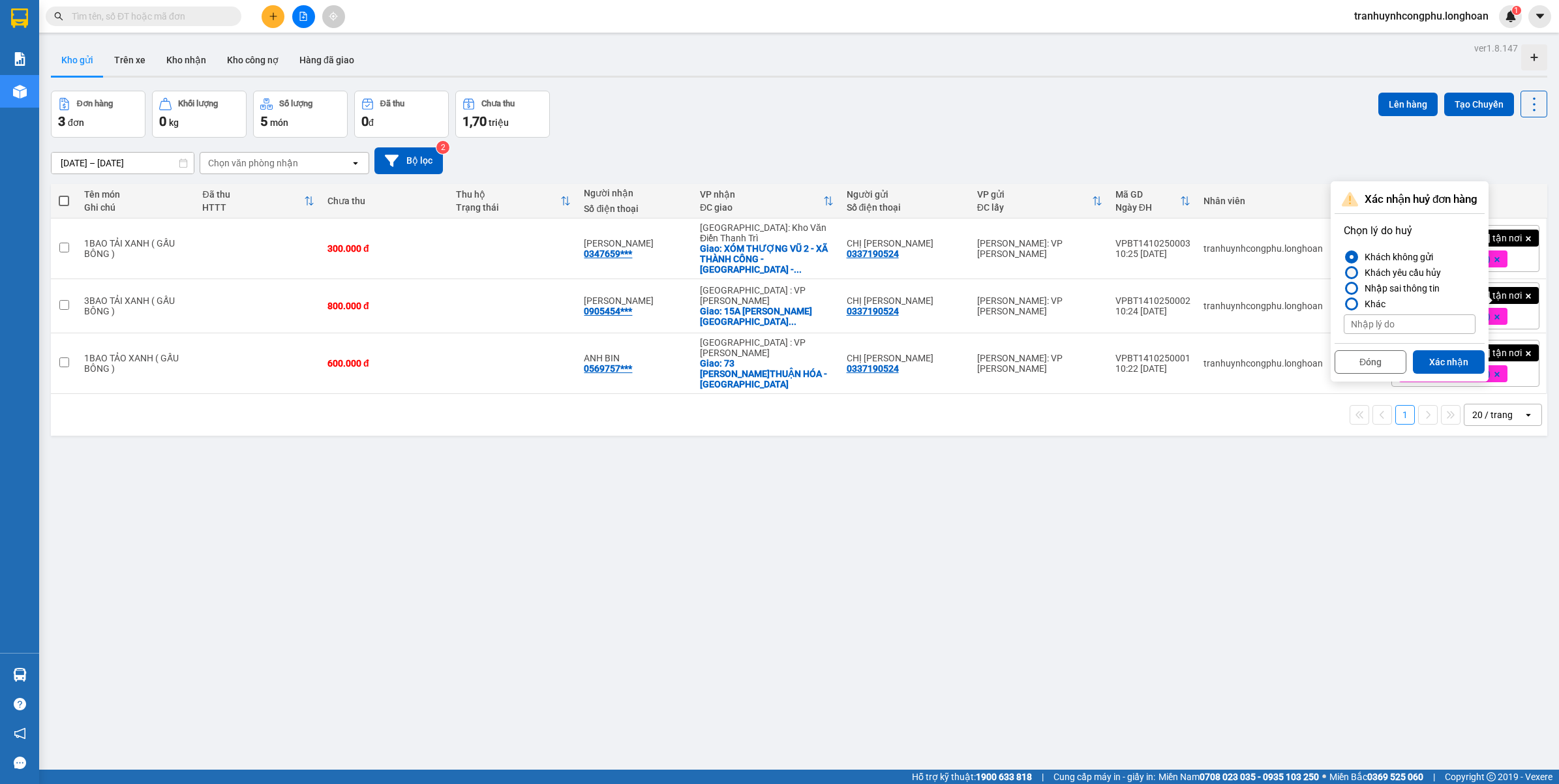
click at [1400, 272] on div "Khách yêu cầu hủy" at bounding box center [1400, 272] width 81 height 16
click at [1344, 272] on input "Khách yêu cầu hủy" at bounding box center [1344, 272] width 0 height 0
click at [1440, 362] on button "Xác nhận" at bounding box center [1448, 362] width 72 height 23
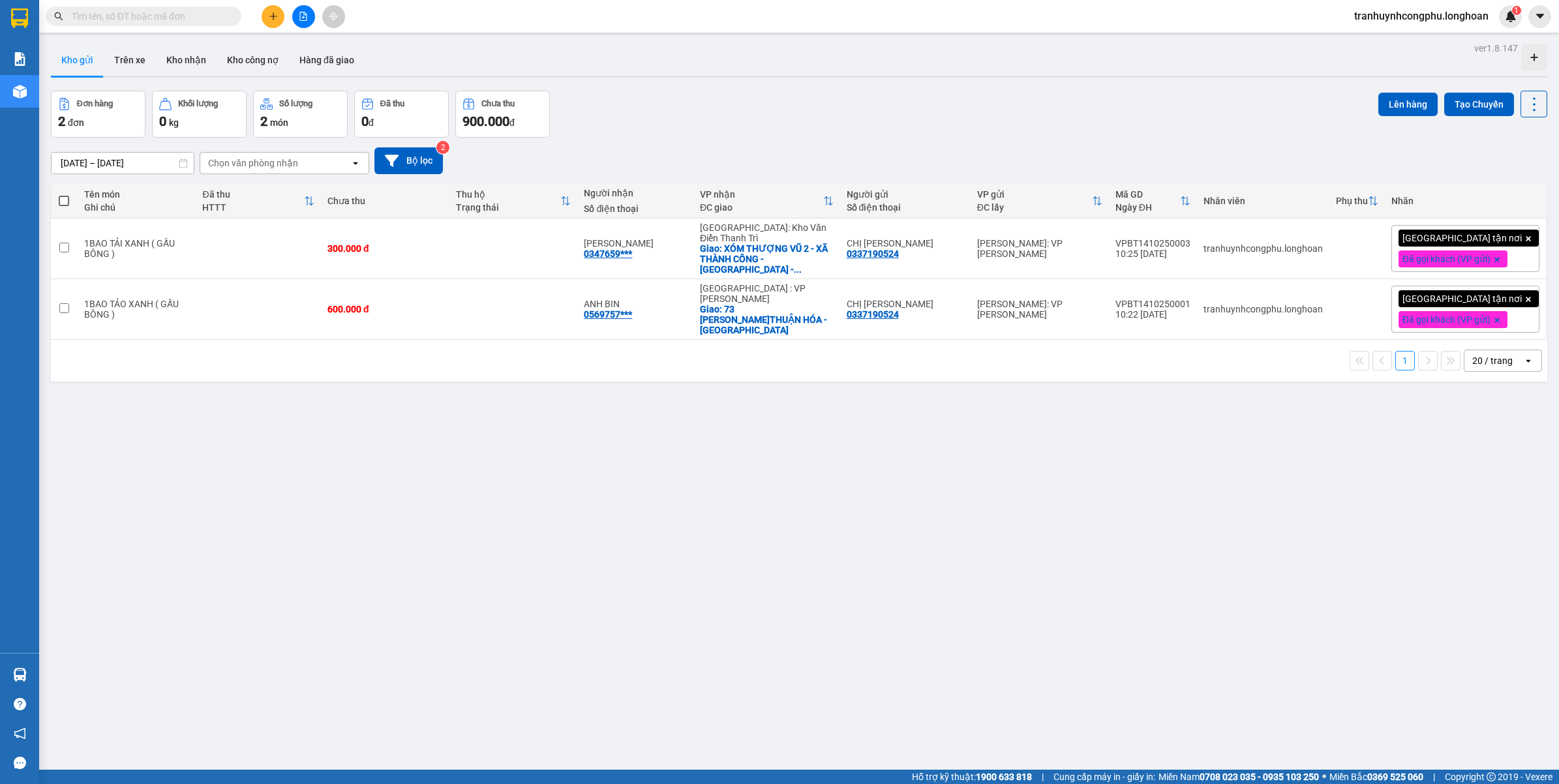
click at [790, 638] on div "ver 1.8.147 Kho gửi Trên xe Kho nhận Kho công nợ Hàng đã giao Đơn hàng 2 đơn Kh…" at bounding box center [799, 431] width 1507 height 784
click at [904, 664] on div "ver 1.8.147 Kho gửi Trên xe Kho nhận Kho công nợ Hàng đã giao Đơn hàng 2 đơn Kh…" at bounding box center [799, 431] width 1507 height 784
click at [1054, 618] on div "ver 1.8.147 Kho gửi Trên xe Kho nhận Kho công nợ Hàng đã giao Đơn hàng 2 đơn Kh…" at bounding box center [799, 431] width 1507 height 784
click at [603, 603] on div "ver 1.8.147 Kho gửi Trên xe Kho nhận Kho công nợ Hàng đã giao Đơn hàng 2 đơn Kh…" at bounding box center [799, 431] width 1507 height 784
click at [173, 63] on button "Kho nhận" at bounding box center [186, 61] width 61 height 32
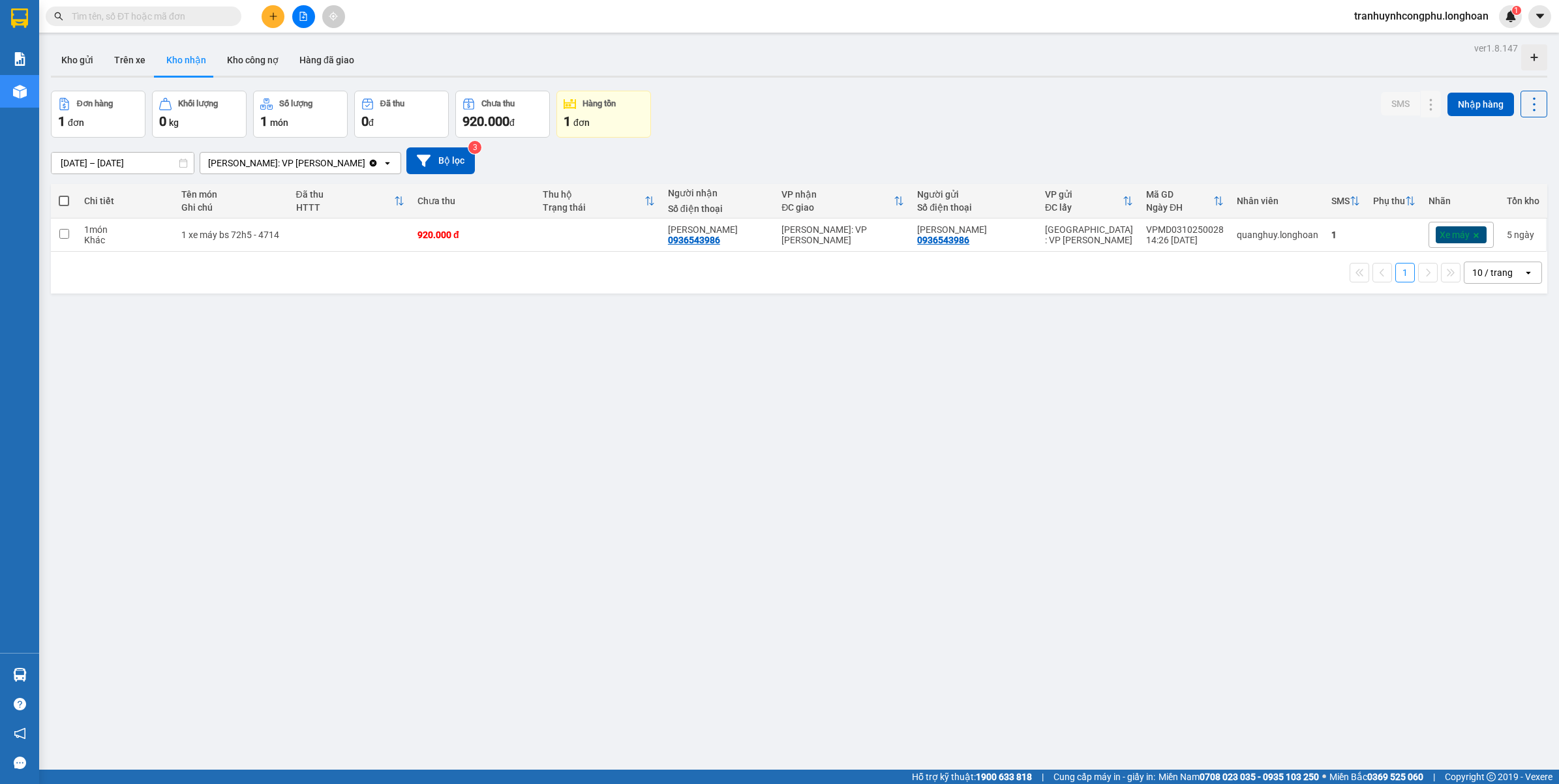
click at [565, 558] on div "ver 1.8.147 Kho gửi Trên xe Kho nhận Kho công nợ Hàng đã giao Đơn hàng 1 đơn Kh…" at bounding box center [799, 431] width 1507 height 784
click at [627, 396] on div "ver 1.8.147 Kho gửi Trên xe Kho nhận Kho công nợ Hàng đã giao Đơn hàng 1 đơn Kh…" at bounding box center [799, 431] width 1507 height 784
click at [66, 48] on button "Kho gửi" at bounding box center [77, 61] width 53 height 32
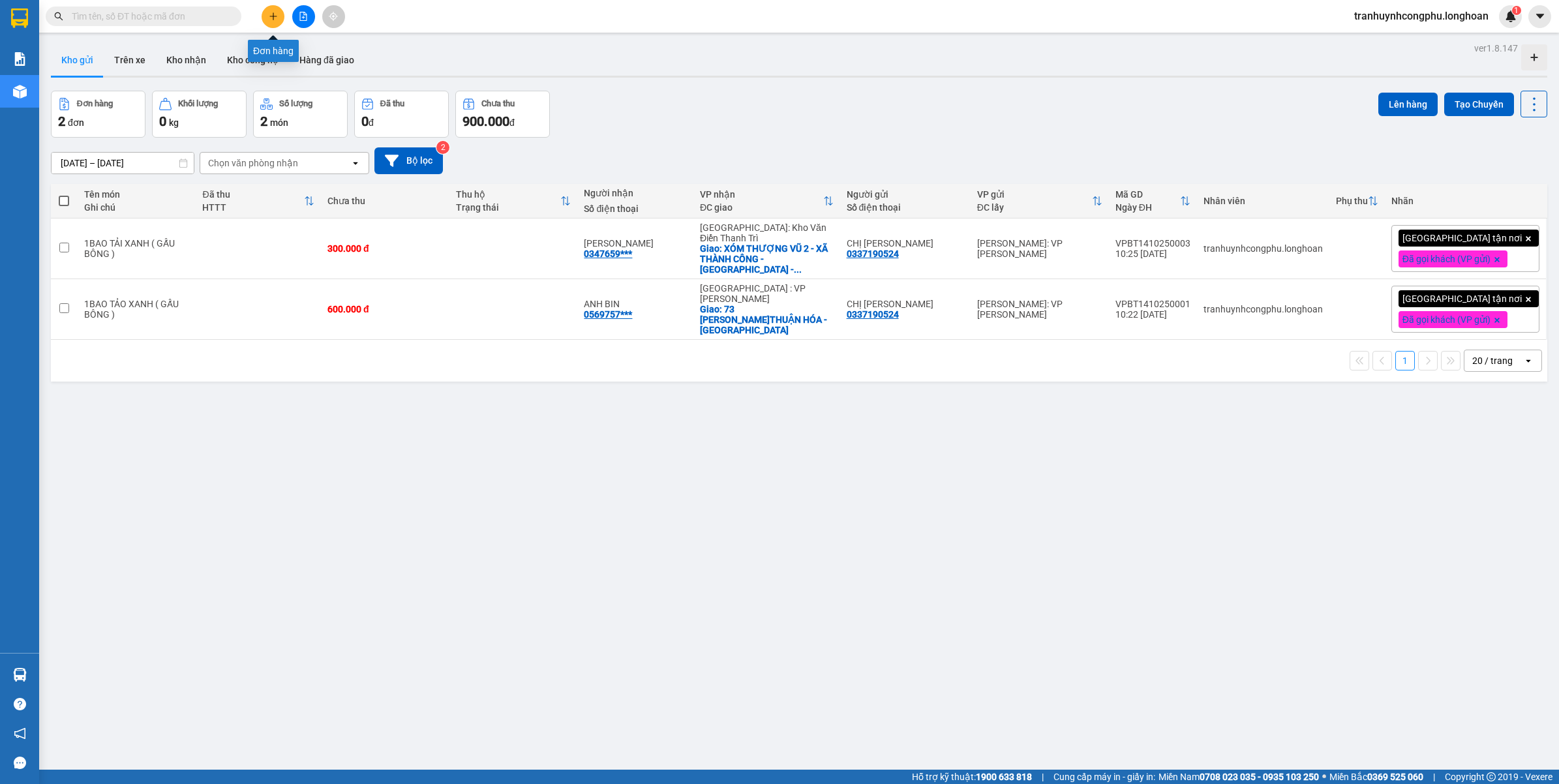
click at [274, 21] on icon "plus" at bounding box center [273, 17] width 9 height 9
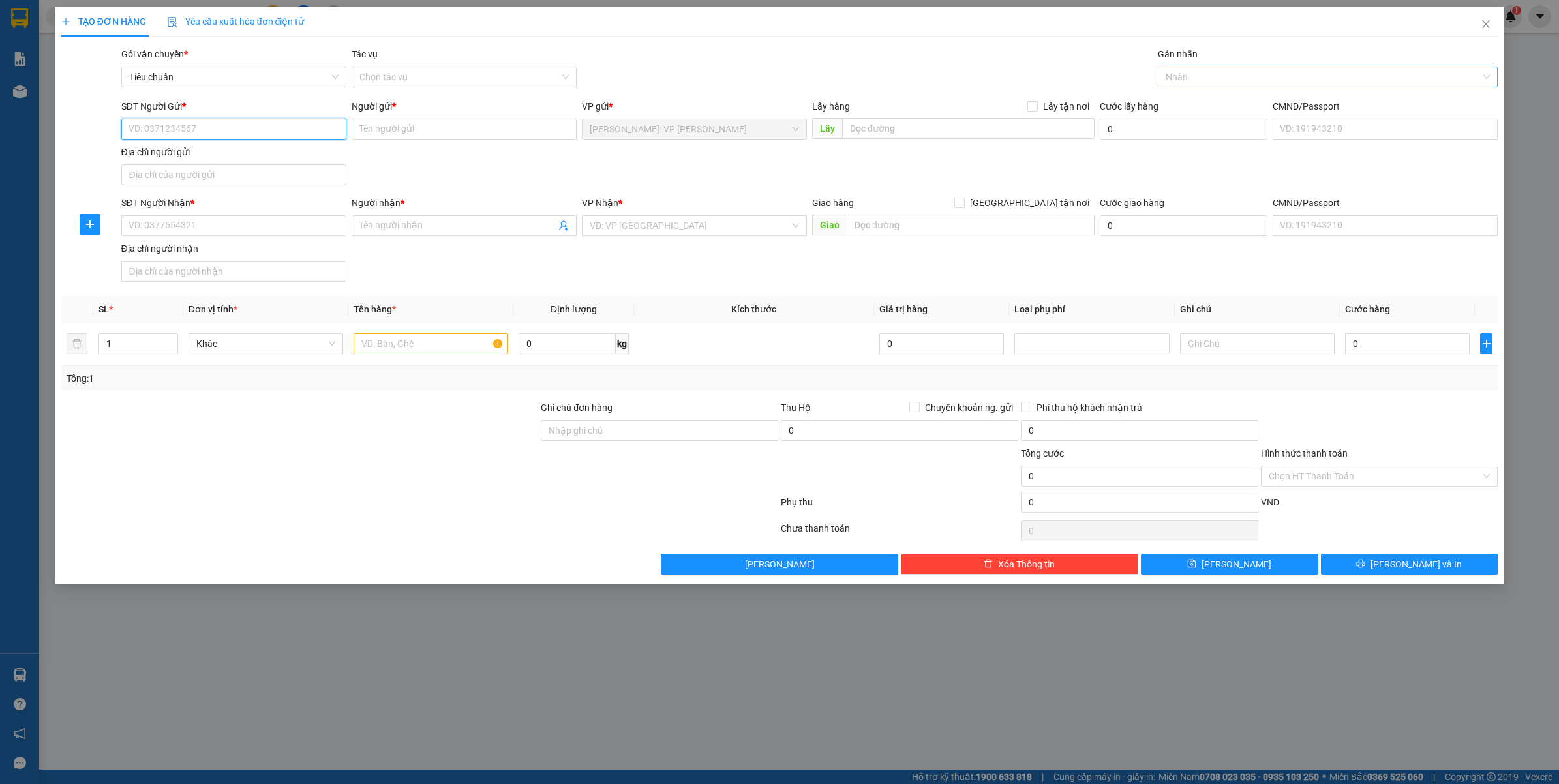
click at [1247, 87] on div "Nhãn" at bounding box center [1328, 76] width 340 height 21
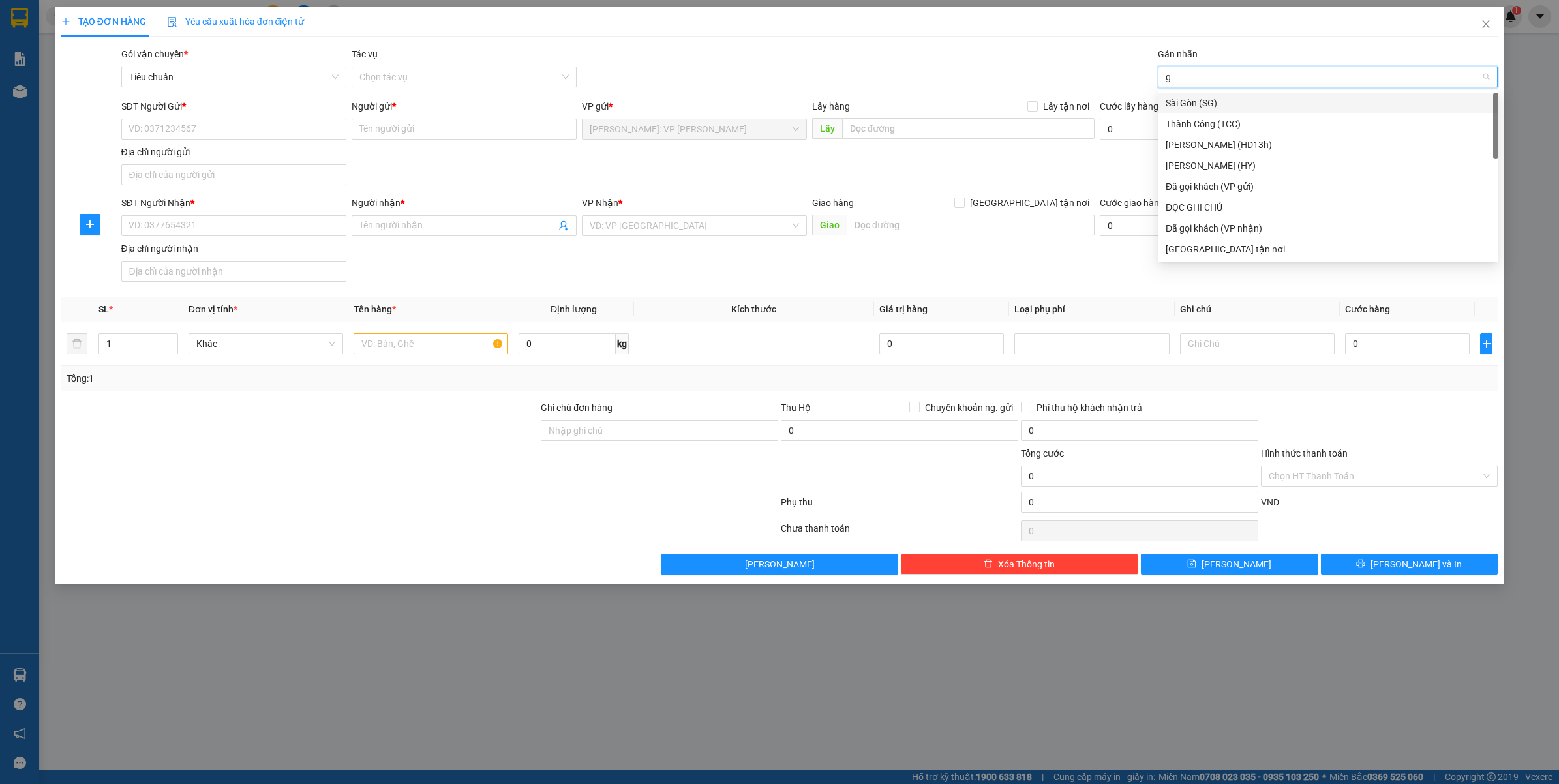
type input "gt"
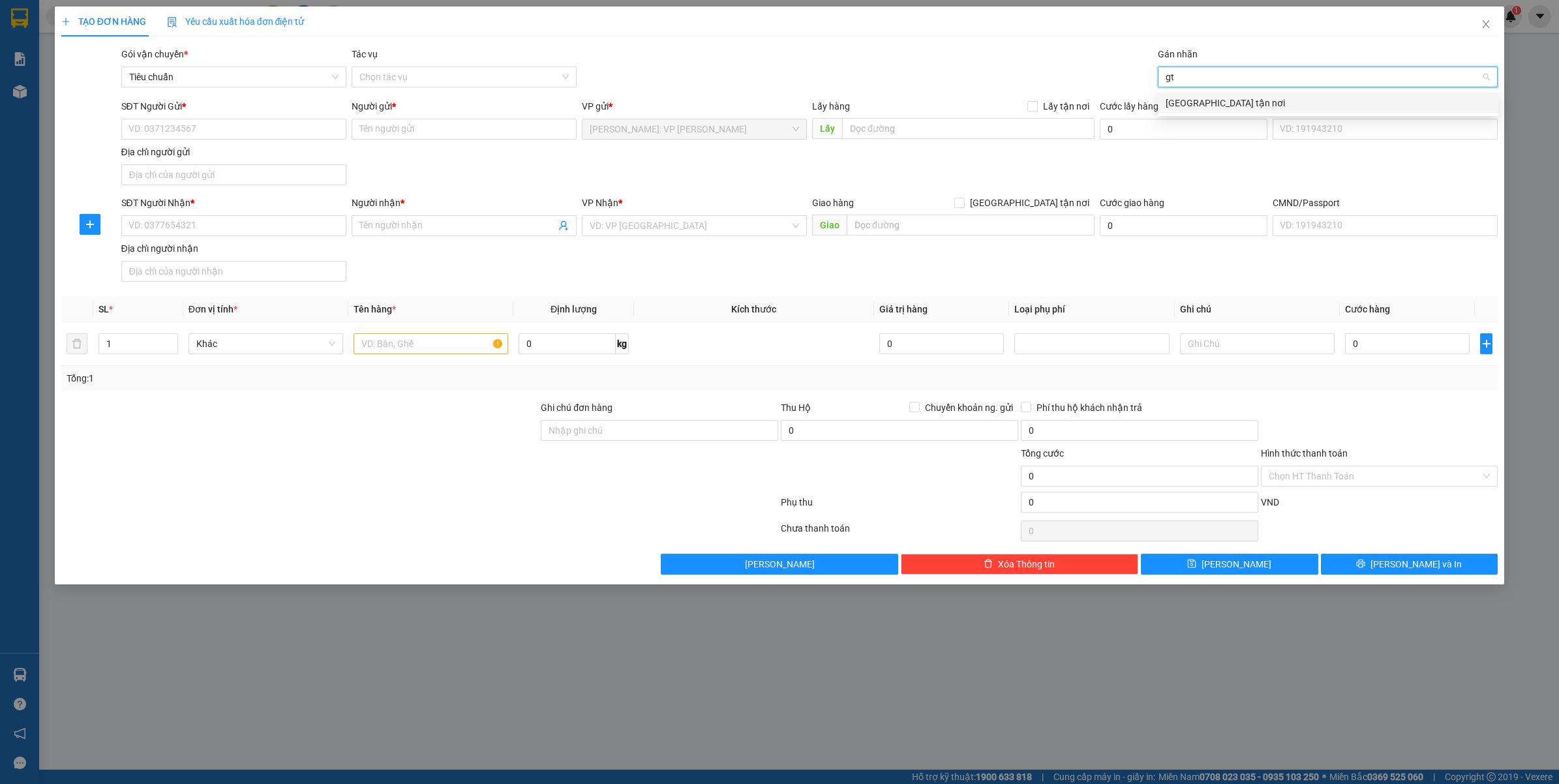
click at [1187, 103] on div "[GEOGRAPHIC_DATA] tận nơi" at bounding box center [1328, 103] width 324 height 14
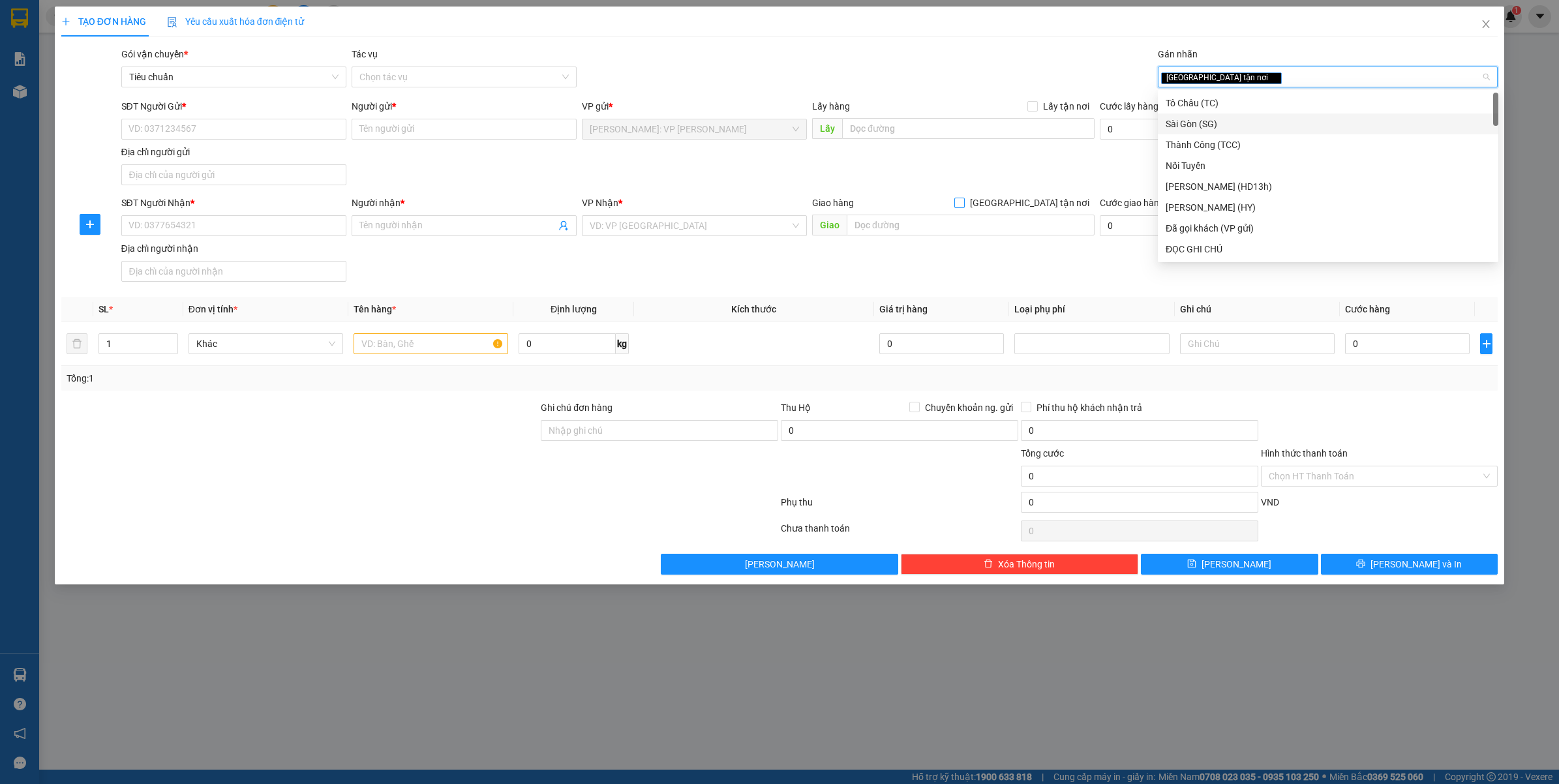
click at [963, 205] on input "[GEOGRAPHIC_DATA] tận nơi" at bounding box center [959, 202] width 9 height 9
checkbox input "true"
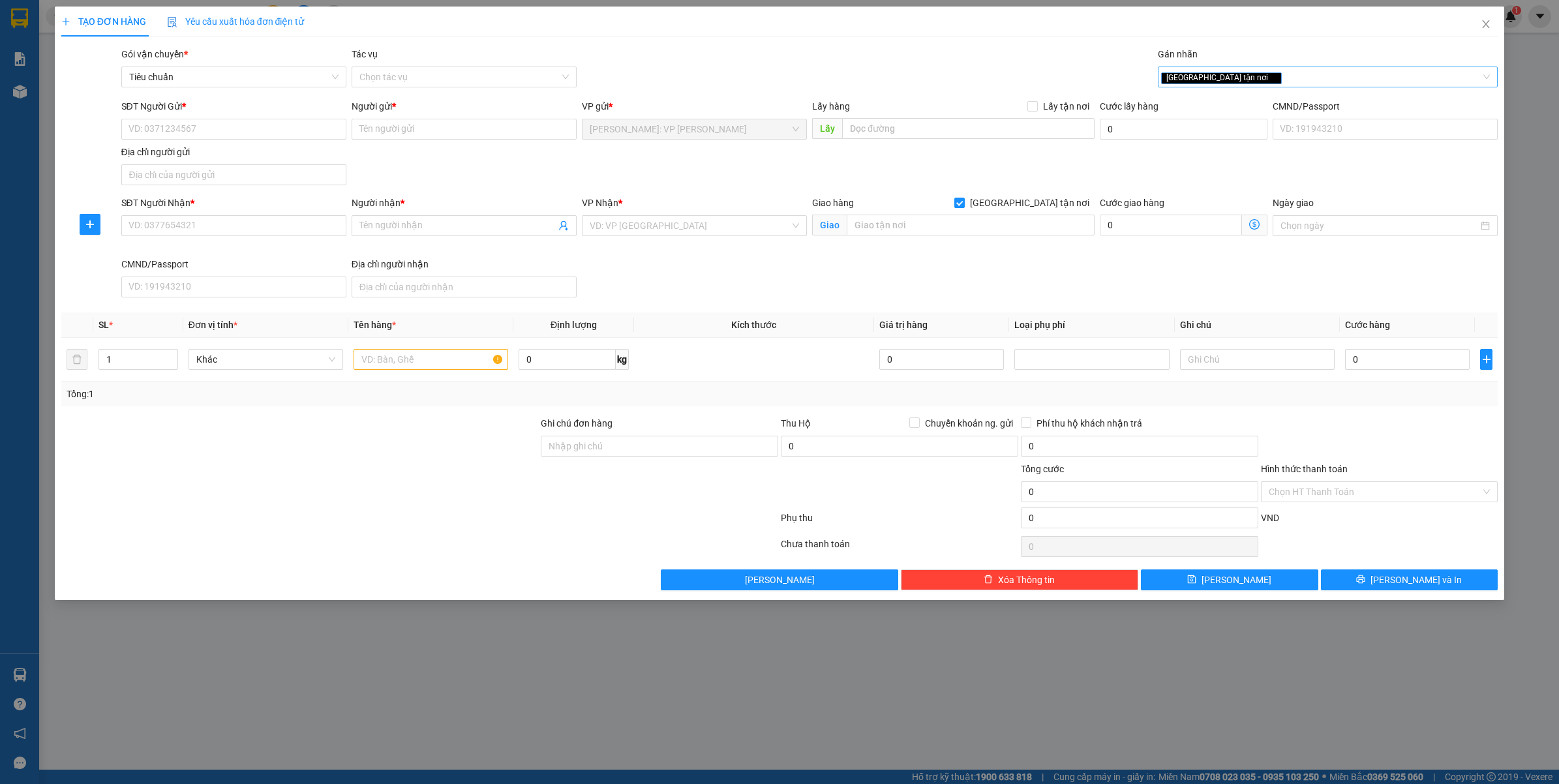
click at [1262, 69] on div "[GEOGRAPHIC_DATA] tận nơi" at bounding box center [1321, 76] width 321 height 16
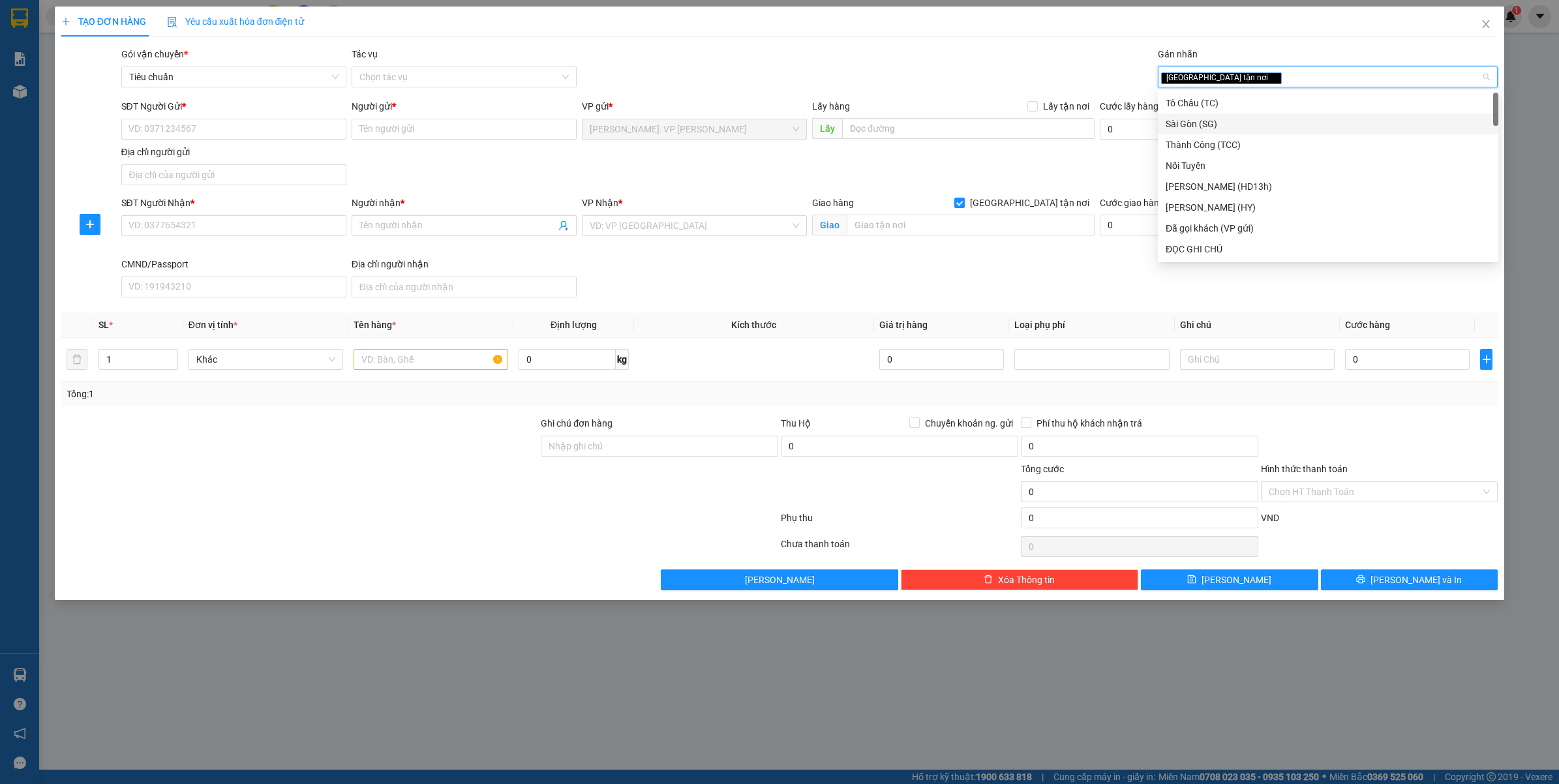
type input "d"
type input "đa"
click at [1206, 91] on body "Kết quả tìm kiếm ( 0 ) Bộ lọc No Data tranhuynhcongphu.longhoan 1 Báo cáo 1. Bá…" at bounding box center [780, 392] width 1559 height 784
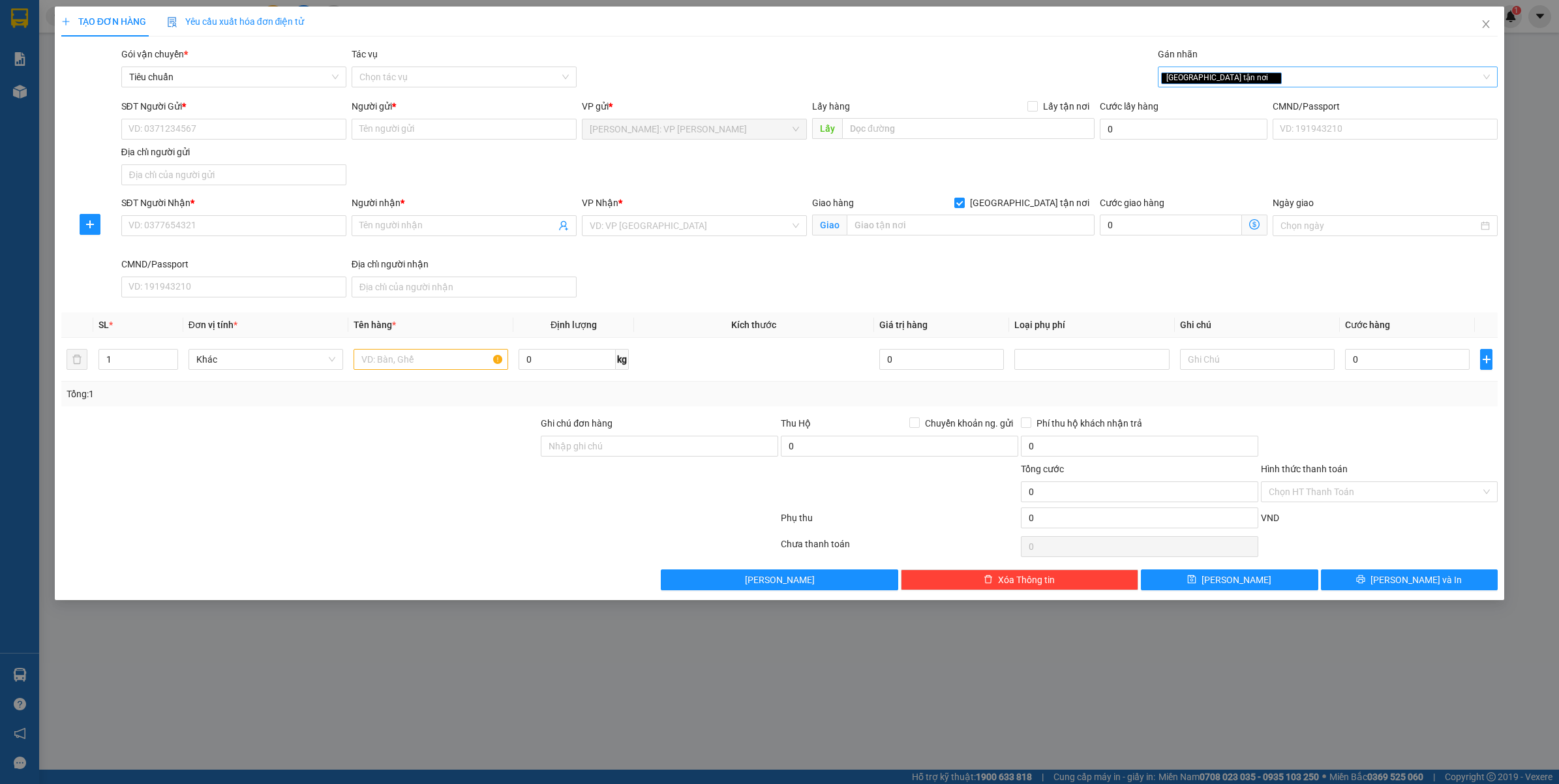
click at [1240, 85] on div "[GEOGRAPHIC_DATA] tận nơi" at bounding box center [1321, 76] width 321 height 16
type input "d"
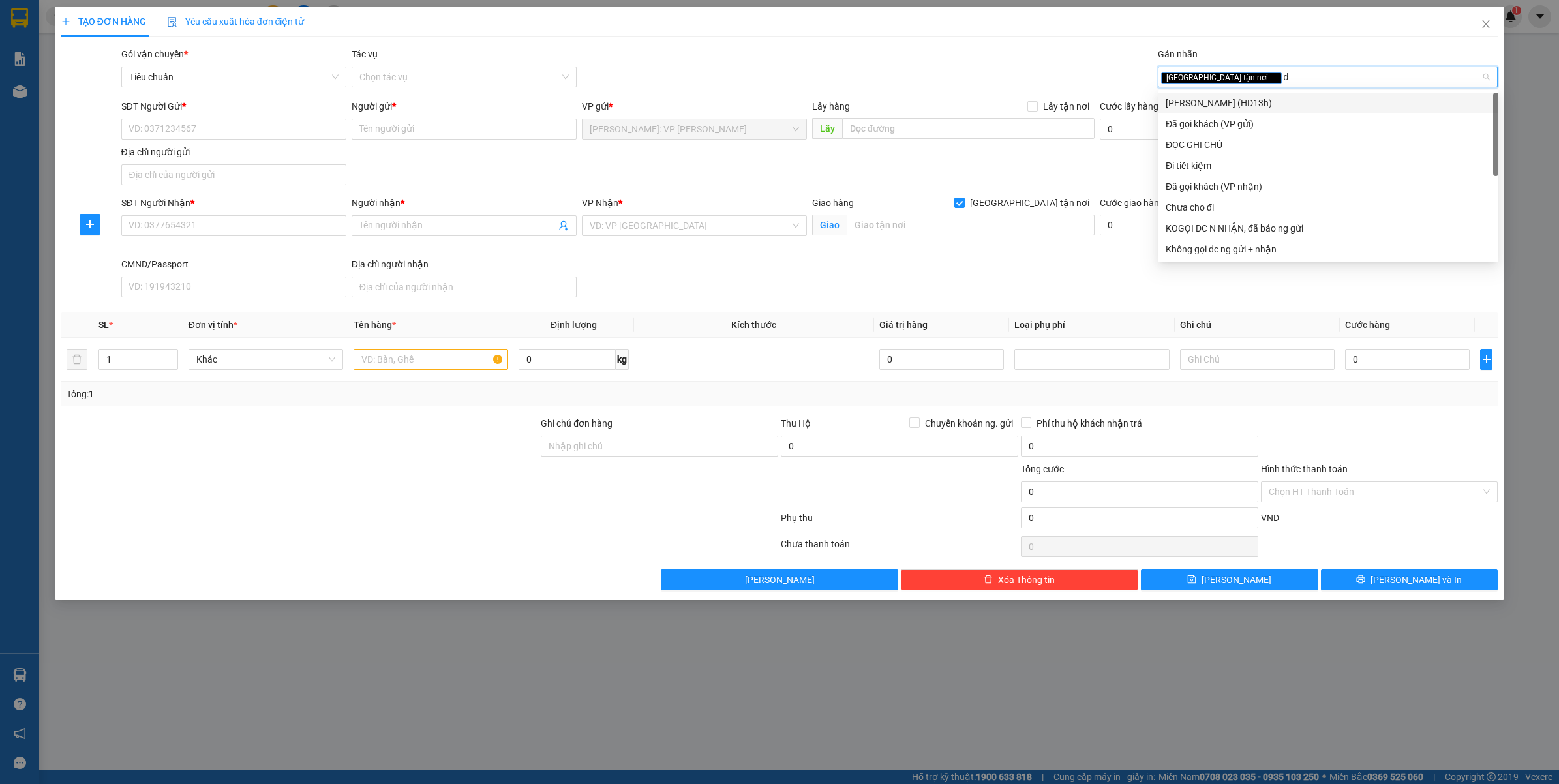
type input "đa"
click at [1231, 105] on div "Đã gọi khách (VP gửi)" at bounding box center [1328, 103] width 324 height 14
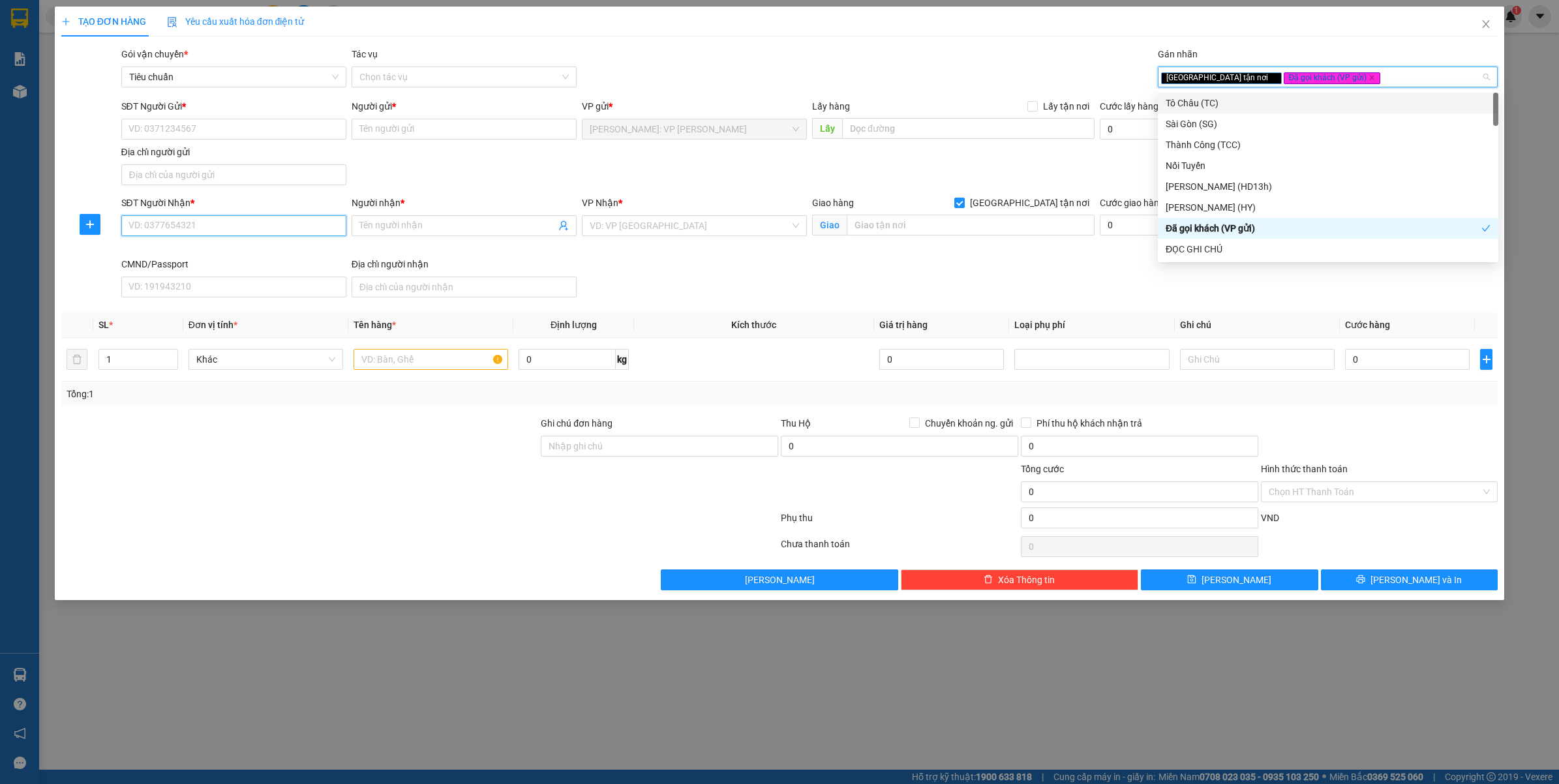
click at [210, 220] on input "SĐT Người Nhận *" at bounding box center [233, 226] width 225 height 21
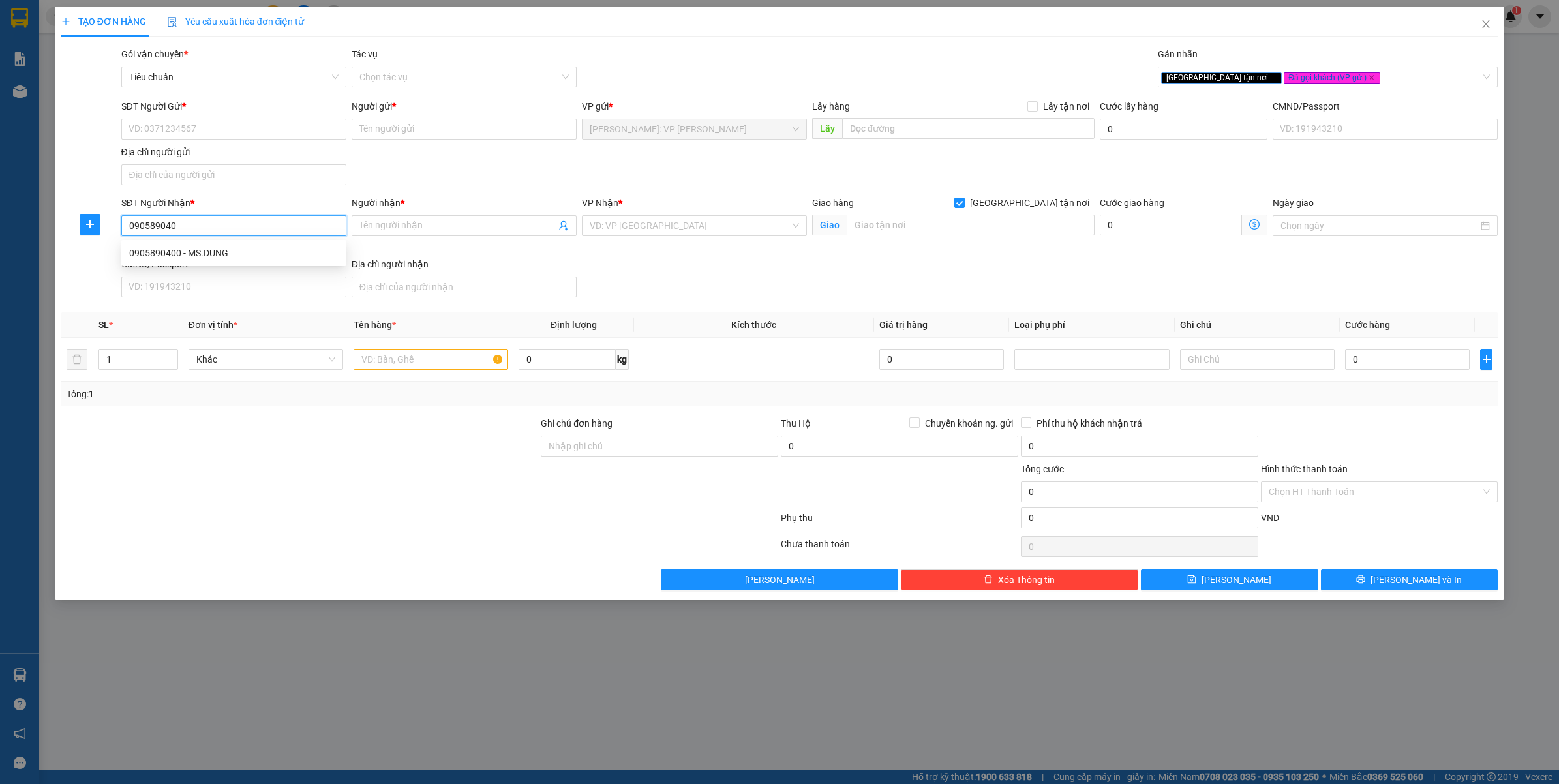
type input "0905890400"
click at [228, 257] on div "0905890400 - MS.DUNG" at bounding box center [233, 253] width 210 height 14
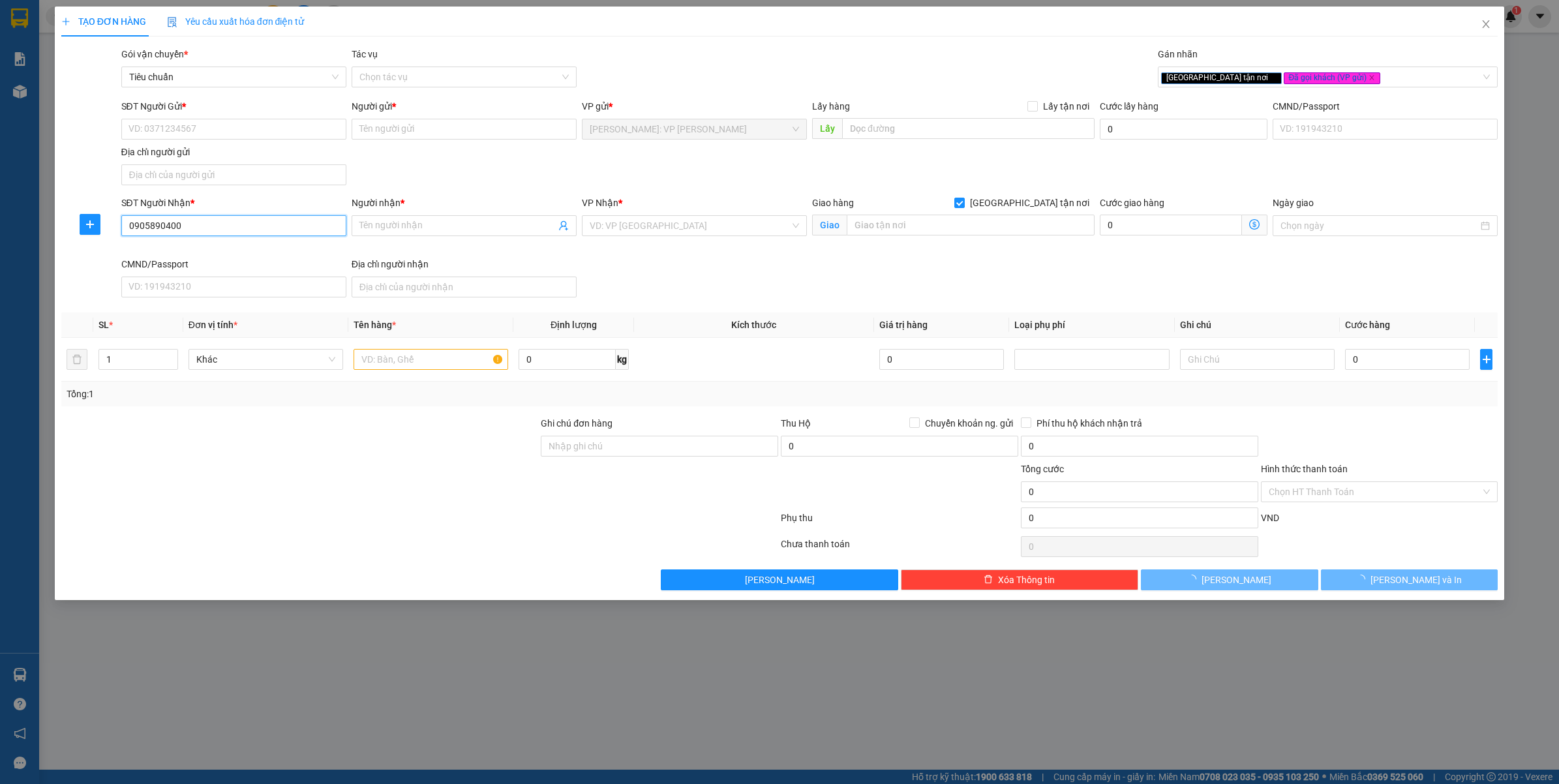
type input "MS.DUNG"
type input "K96/106A/ĐIỆN BIÊN PHỦ - THANH KHÊ - ĐÀ NẴNG"
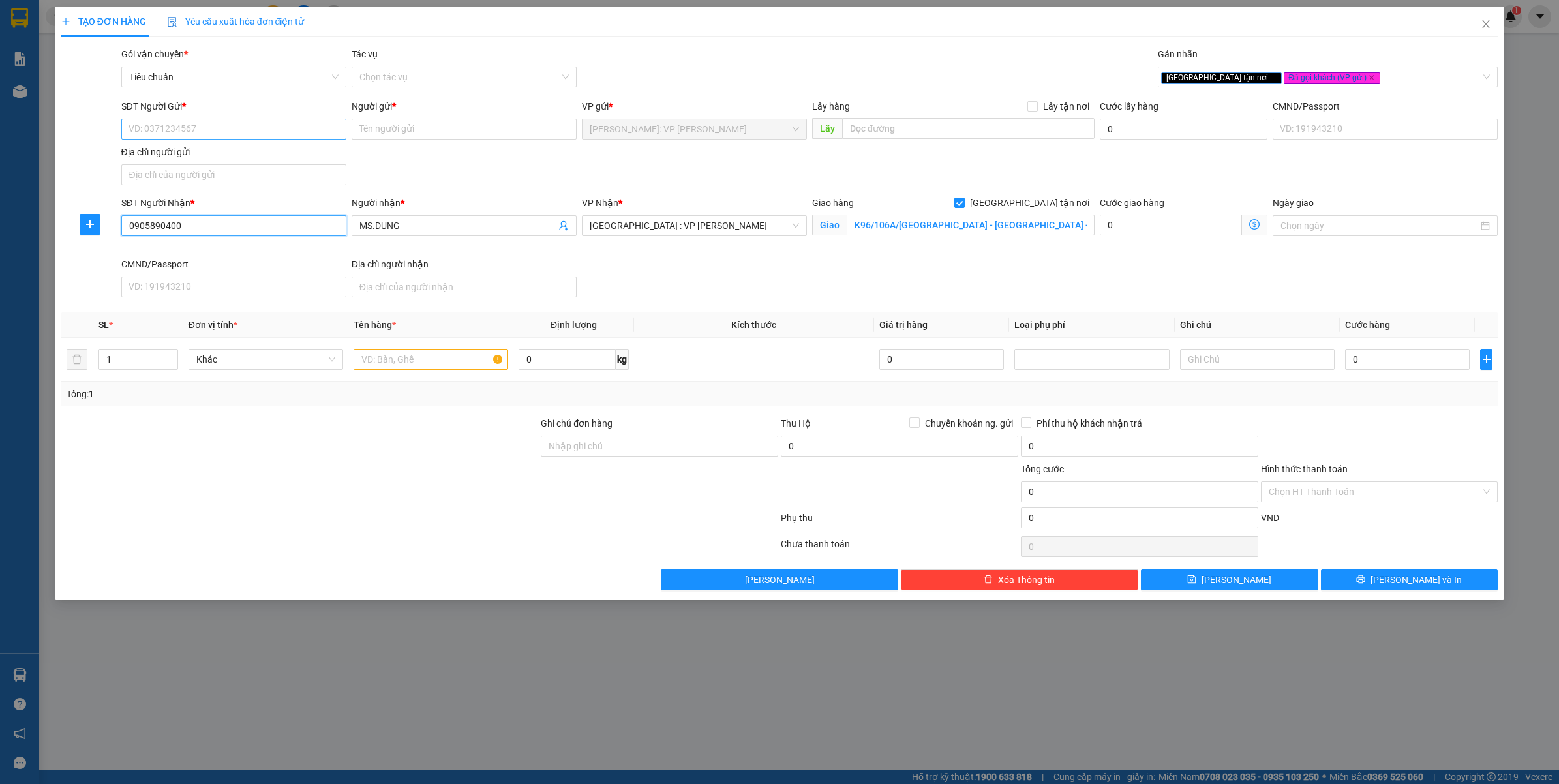
type input "0905890400"
click at [231, 137] on input "SĐT Người Gửi *" at bounding box center [233, 129] width 225 height 21
click at [210, 148] on div "0901188625 - VÕ CHÍ CẢNH" at bounding box center [233, 155] width 210 height 14
type input "0901188625"
type input "[PERSON_NAME]"
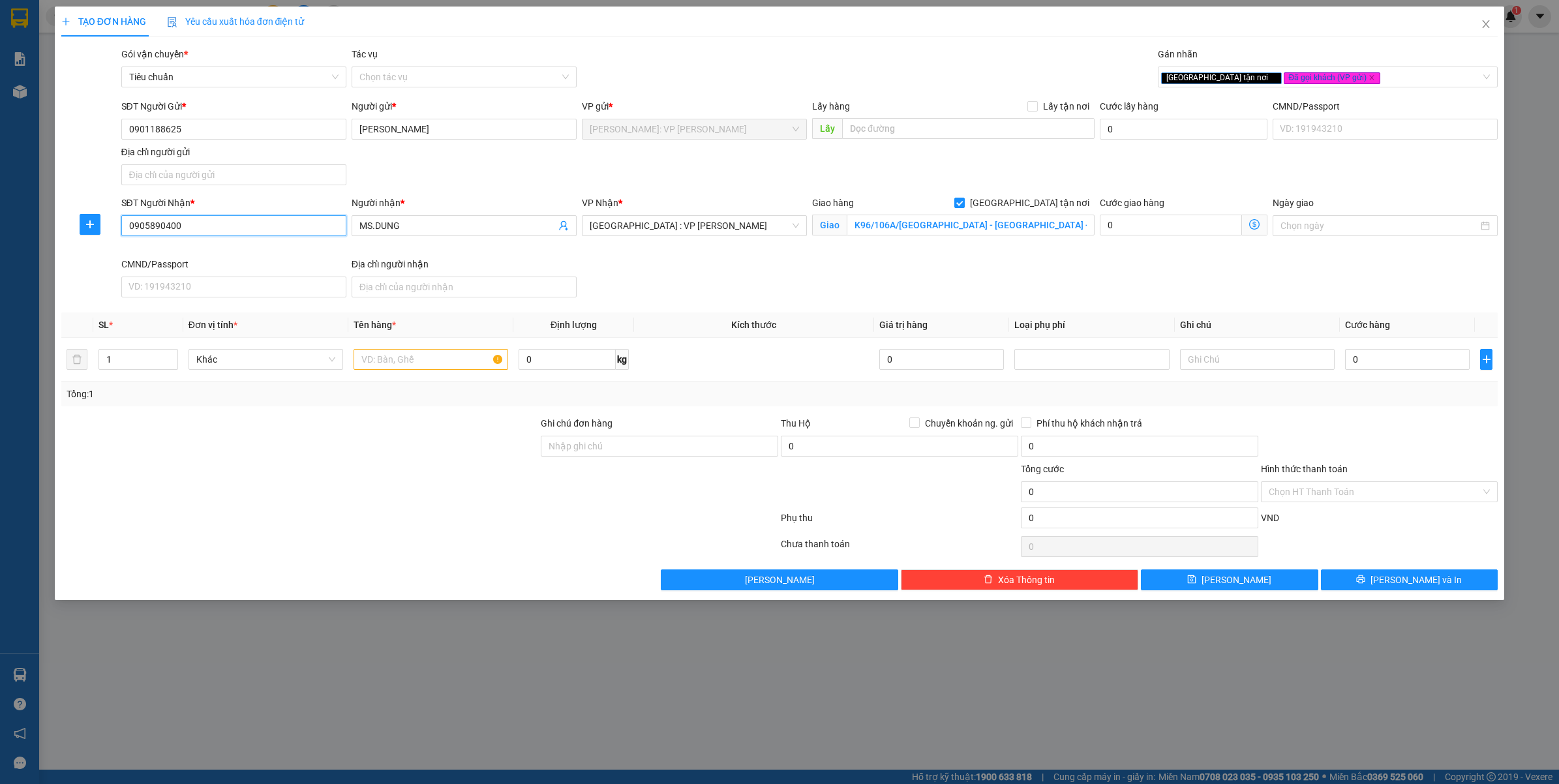
click at [216, 236] on input "0905890400" at bounding box center [233, 226] width 225 height 21
click at [242, 129] on input "0901188625" at bounding box center [233, 129] width 225 height 21
click at [951, 225] on input "K96/106A/ĐIỆN BIÊN PHỦ - THANH KHÊ - ĐÀ NẴNG" at bounding box center [971, 225] width 248 height 21
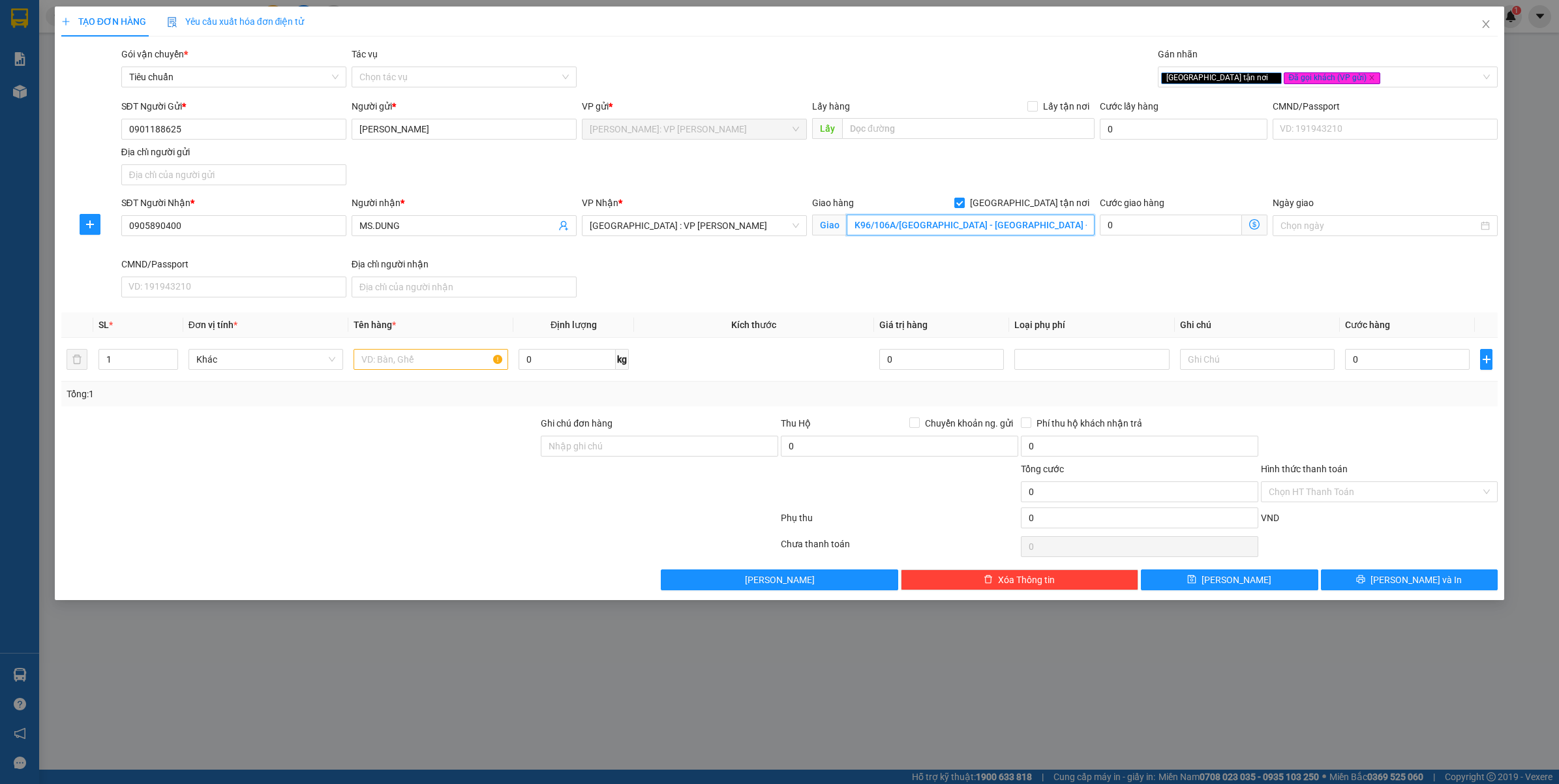
click at [951, 225] on input "K96/106A/ĐIỆN BIÊN PHỦ - THANH KHÊ - ĐÀ NẴNG" at bounding box center [971, 225] width 248 height 21
click at [395, 354] on input "text" at bounding box center [431, 359] width 155 height 21
type input "1 THÙNG GIẤY ( THỰC PHẨM KHÔ )"
click at [429, 504] on div at bounding box center [299, 484] width 480 height 46
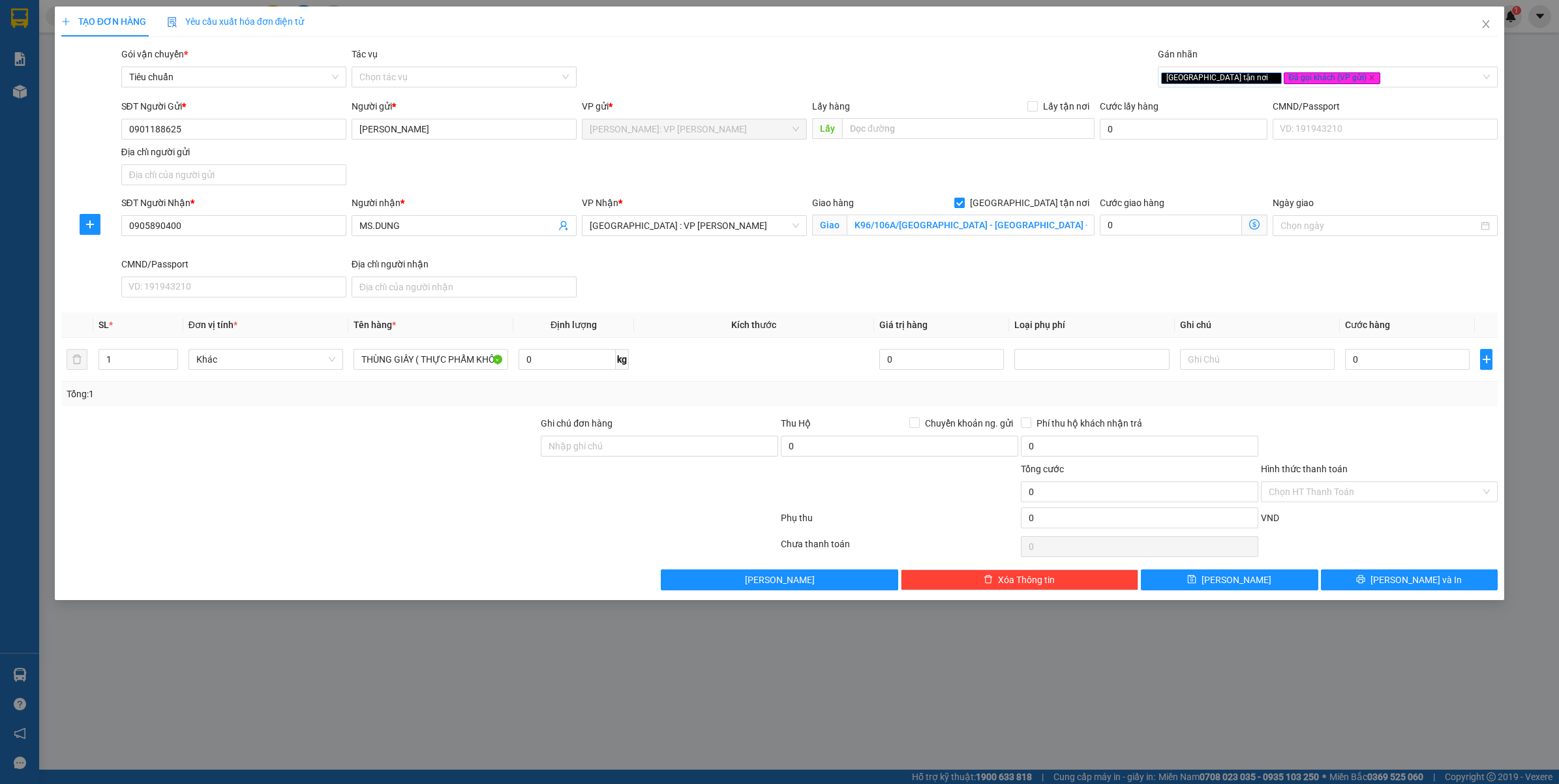
scroll to position [0, 0]
click at [604, 434] on div "Ghi chú đơn hàng" at bounding box center [659, 425] width 238 height 20
click at [609, 448] on input "Ghi chú đơn hàng" at bounding box center [659, 446] width 238 height 21
type input "VẬN CHUYỂN NHẸ TAY - HƯ VỠ KHÔNG ĐỀN"
drag, startPoint x: 457, startPoint y: 522, endPoint x: 548, endPoint y: 539, distance: 92.6
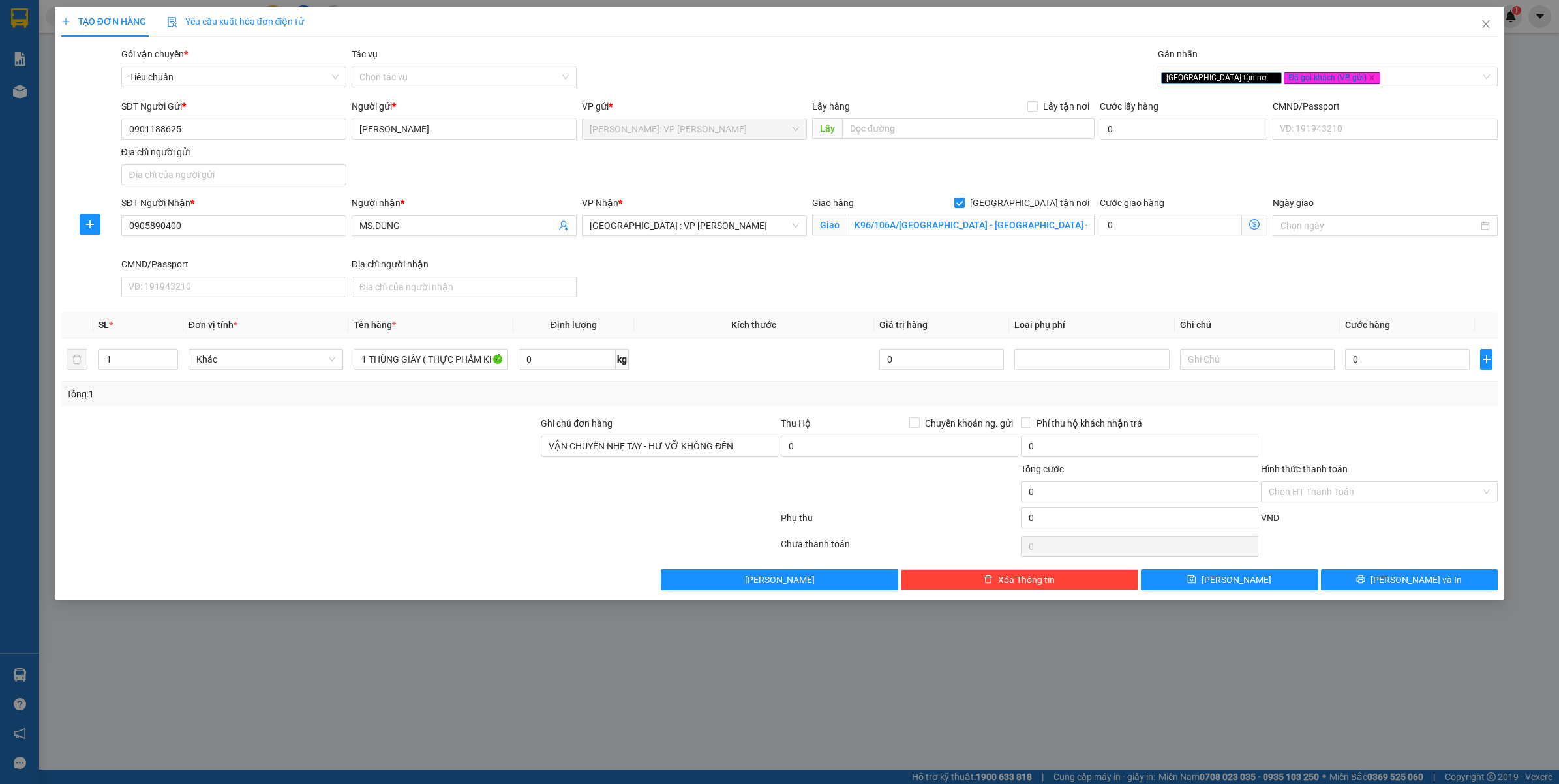
click at [457, 523] on div at bounding box center [420, 520] width 720 height 26
click at [1396, 374] on td "0" at bounding box center [1407, 359] width 135 height 44
click at [1398, 367] on input "0" at bounding box center [1407, 359] width 125 height 21
type input "1"
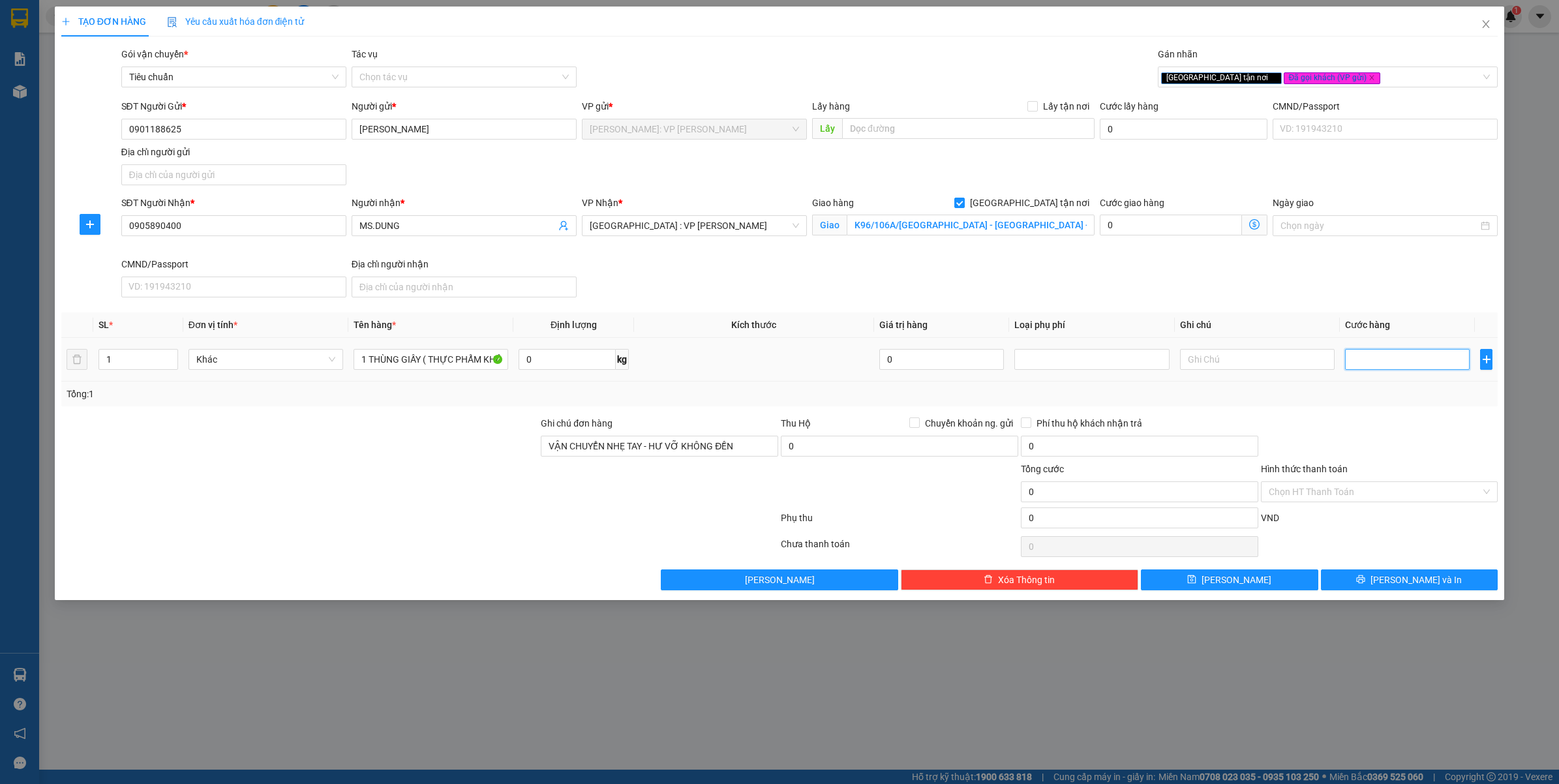
type input "1"
type input "17"
type input "170"
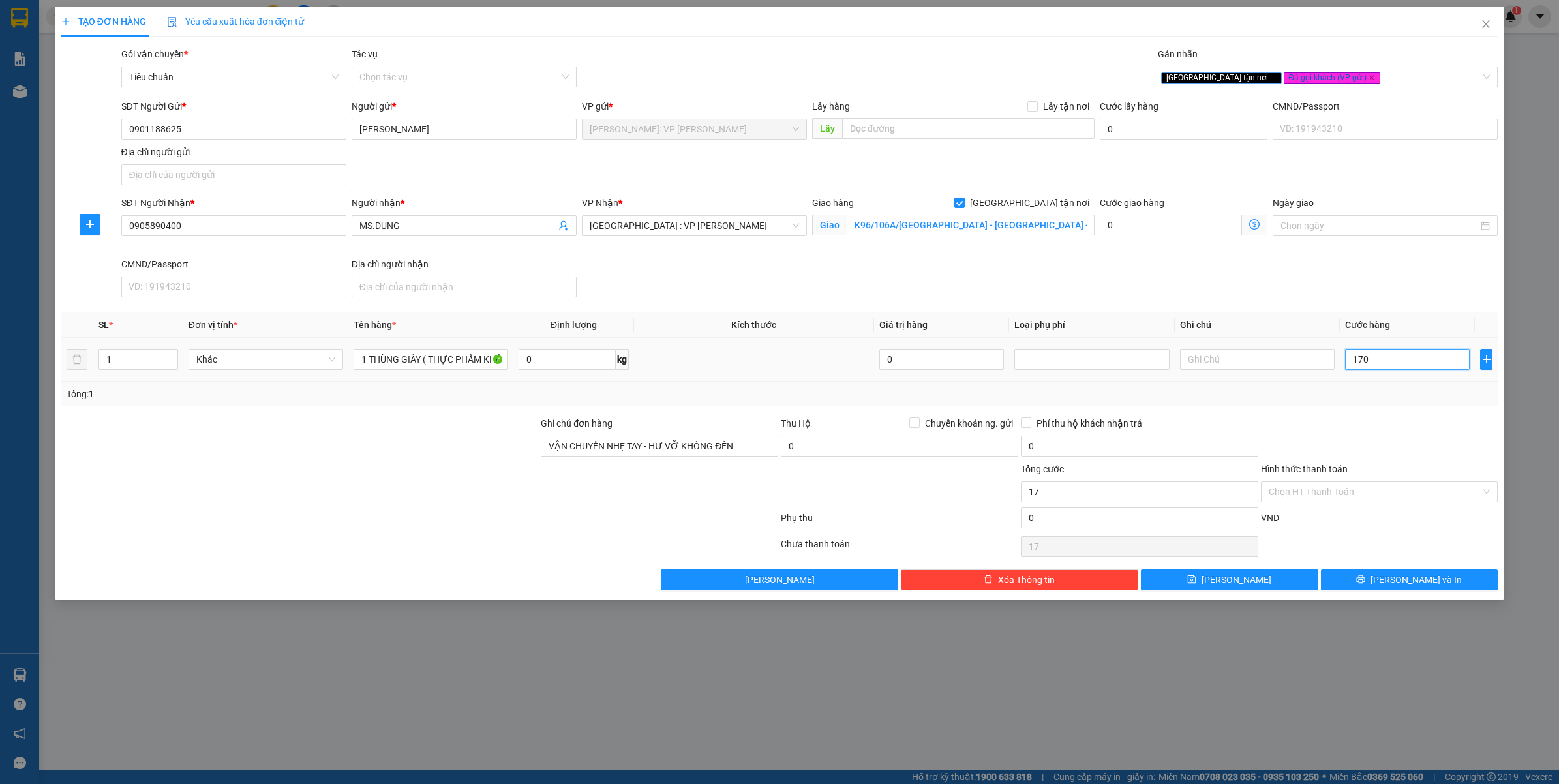
type input "170"
click at [1384, 405] on div "Tổng: 1" at bounding box center [780, 393] width 1437 height 25
type input "170.000"
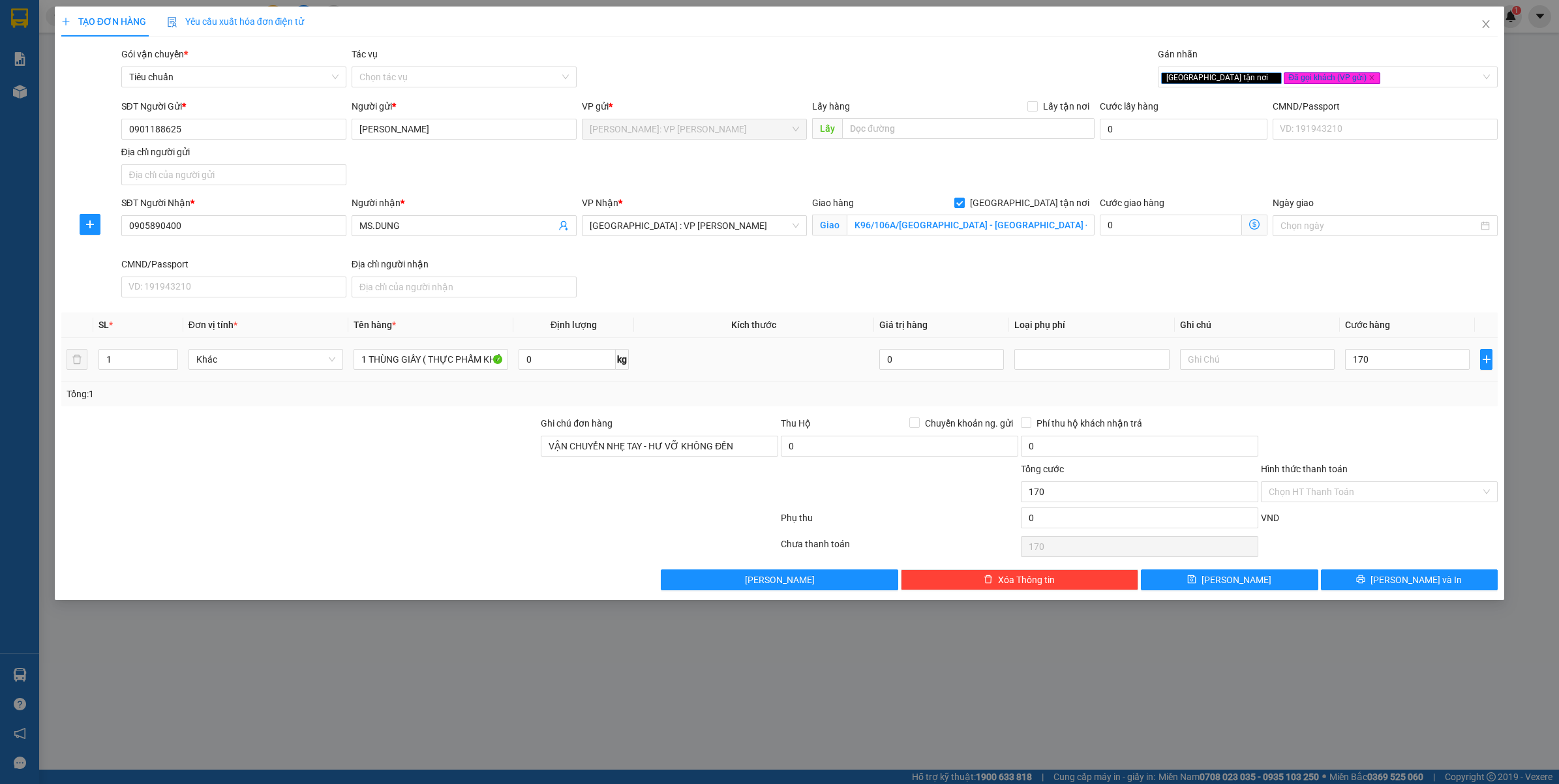
type input "170.000"
click at [1359, 585] on button "Lưu và In" at bounding box center [1409, 580] width 177 height 21
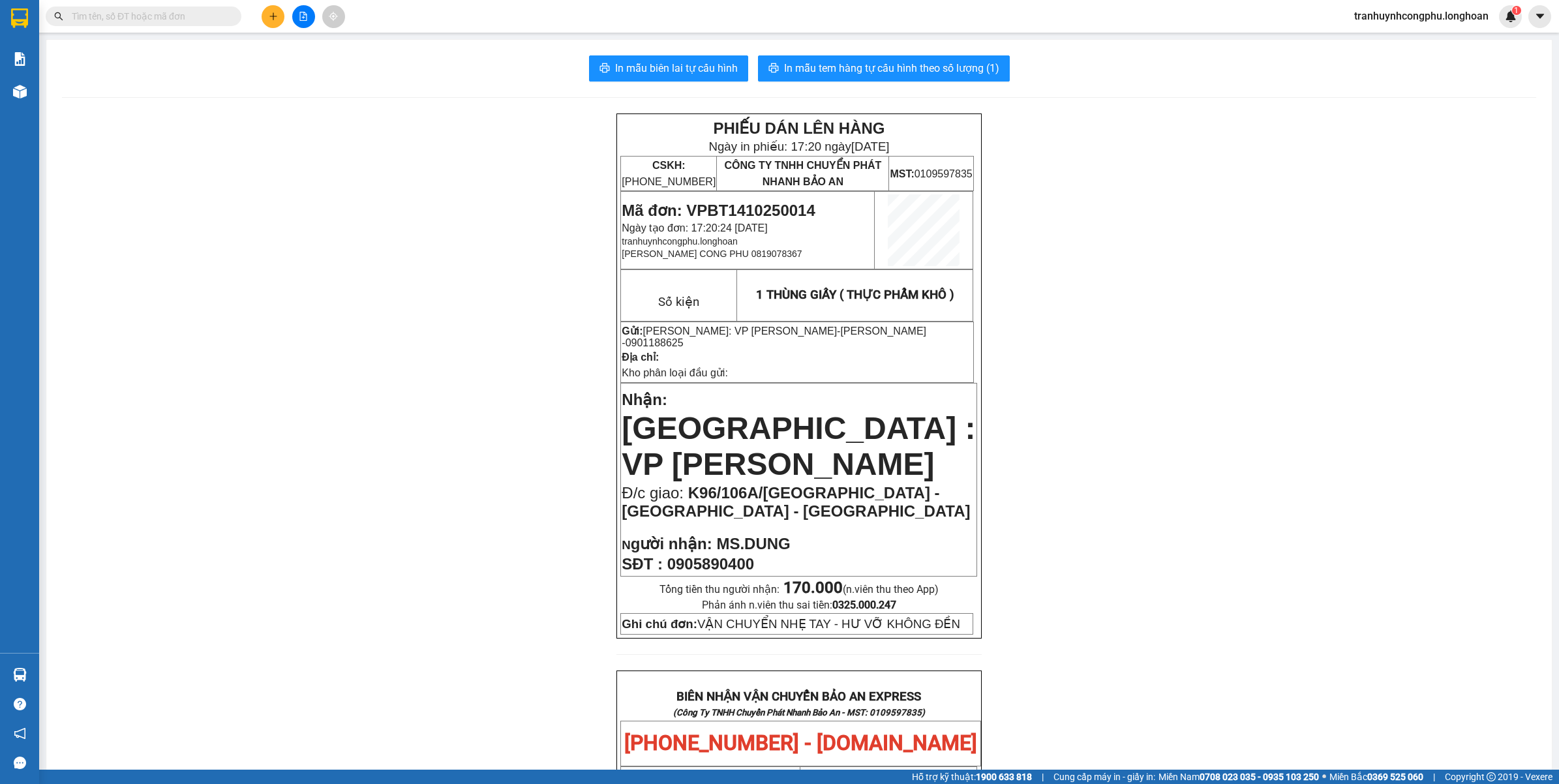
click at [141, 509] on div "PHIẾU DÁN LÊN HÀNG Ngày in phiếu: 17:20 ngày 14-10-2025 CSKH: 1900.06.88.33 CÔN…" at bounding box center [798, 767] width 1474 height 1307
click at [763, 207] on span "Mã đơn: VPBT1410250014" at bounding box center [718, 210] width 193 height 18
copy span "VPBT1410250014"
drag, startPoint x: 349, startPoint y: 551, endPoint x: 356, endPoint y: 552, distance: 7.1
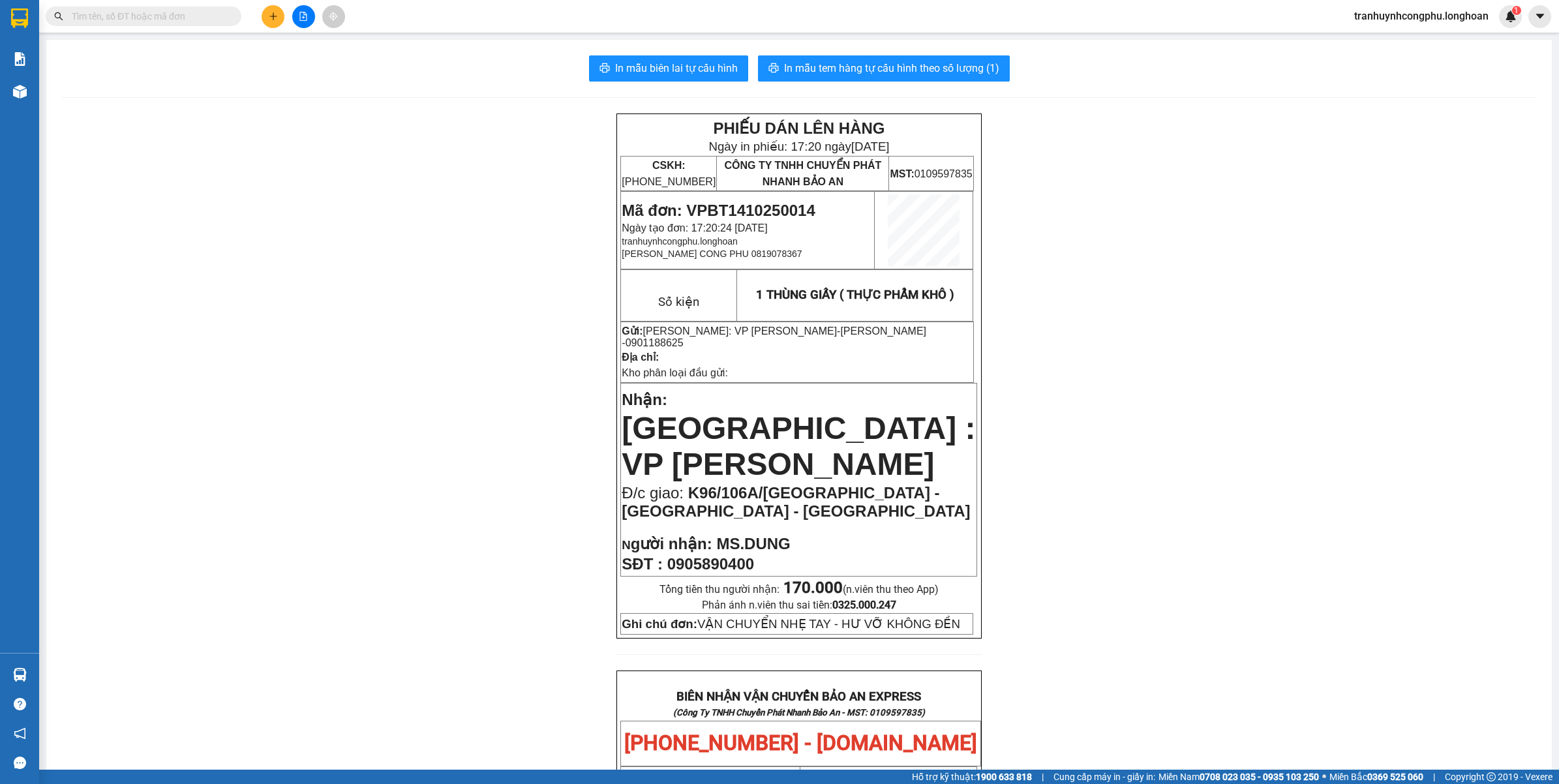
click at [353, 553] on div "PHIẾU DÁN LÊN HÀNG Ngày in phiếu: 17:20 ngày 14-10-2025 CSKH: 1900.06.88.33 CÔN…" at bounding box center [798, 767] width 1474 height 1307
click at [924, 55] on button "In mẫu tem hàng tự cấu hình theo số lượng (1)" at bounding box center [884, 68] width 252 height 26
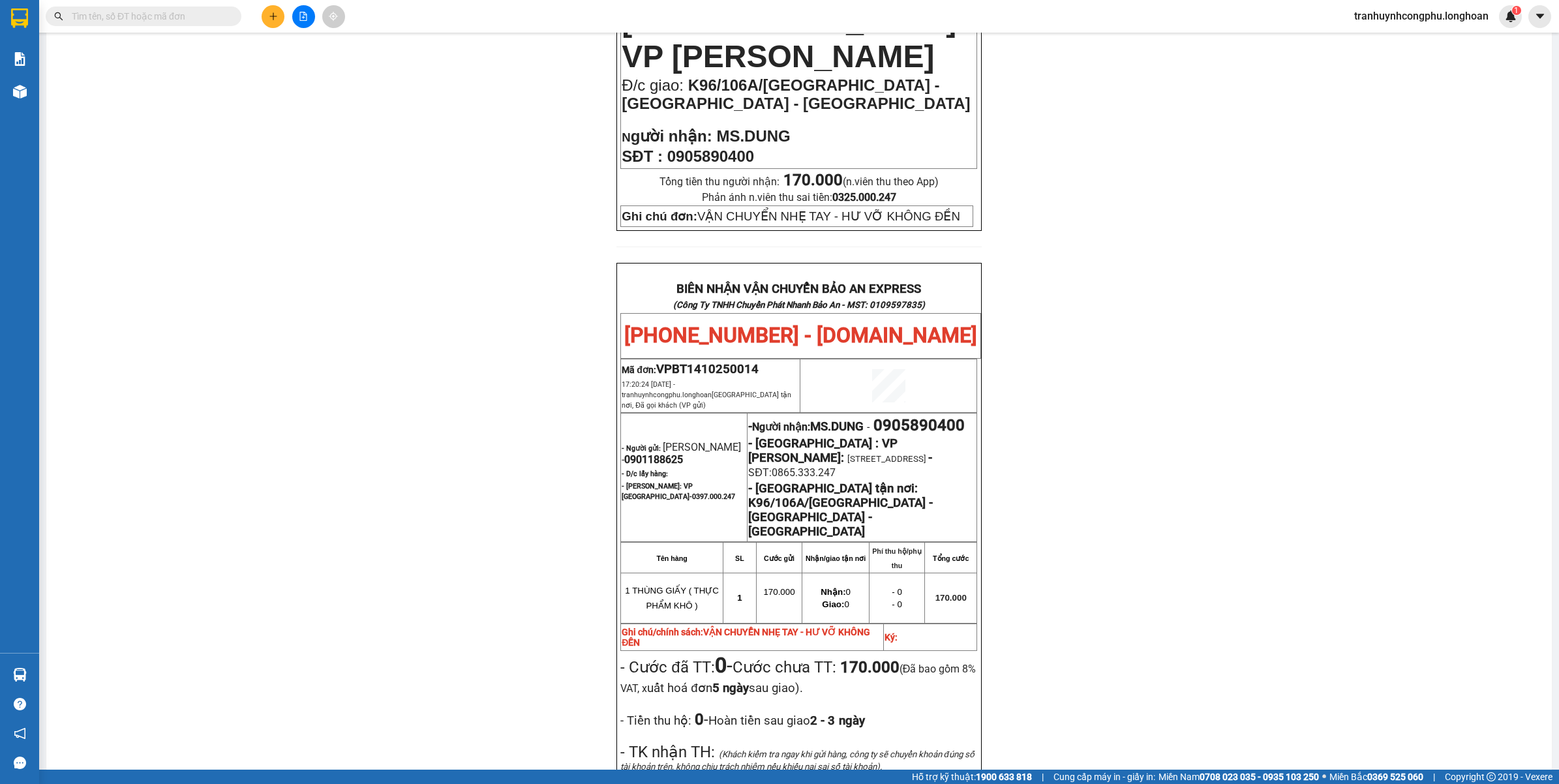
scroll to position [652, 0]
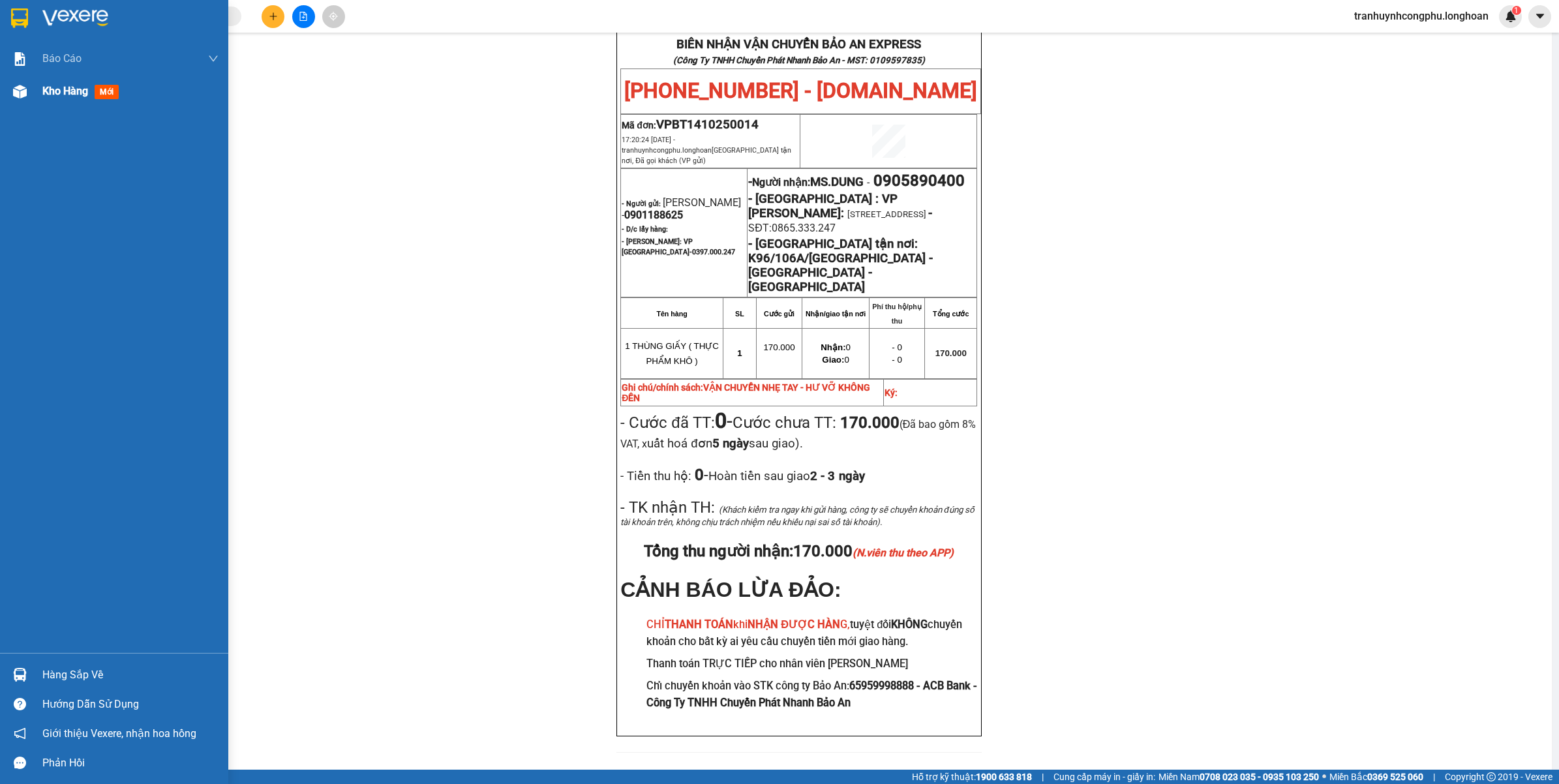
click at [52, 92] on span "Kho hàng" at bounding box center [64, 90] width 46 height 12
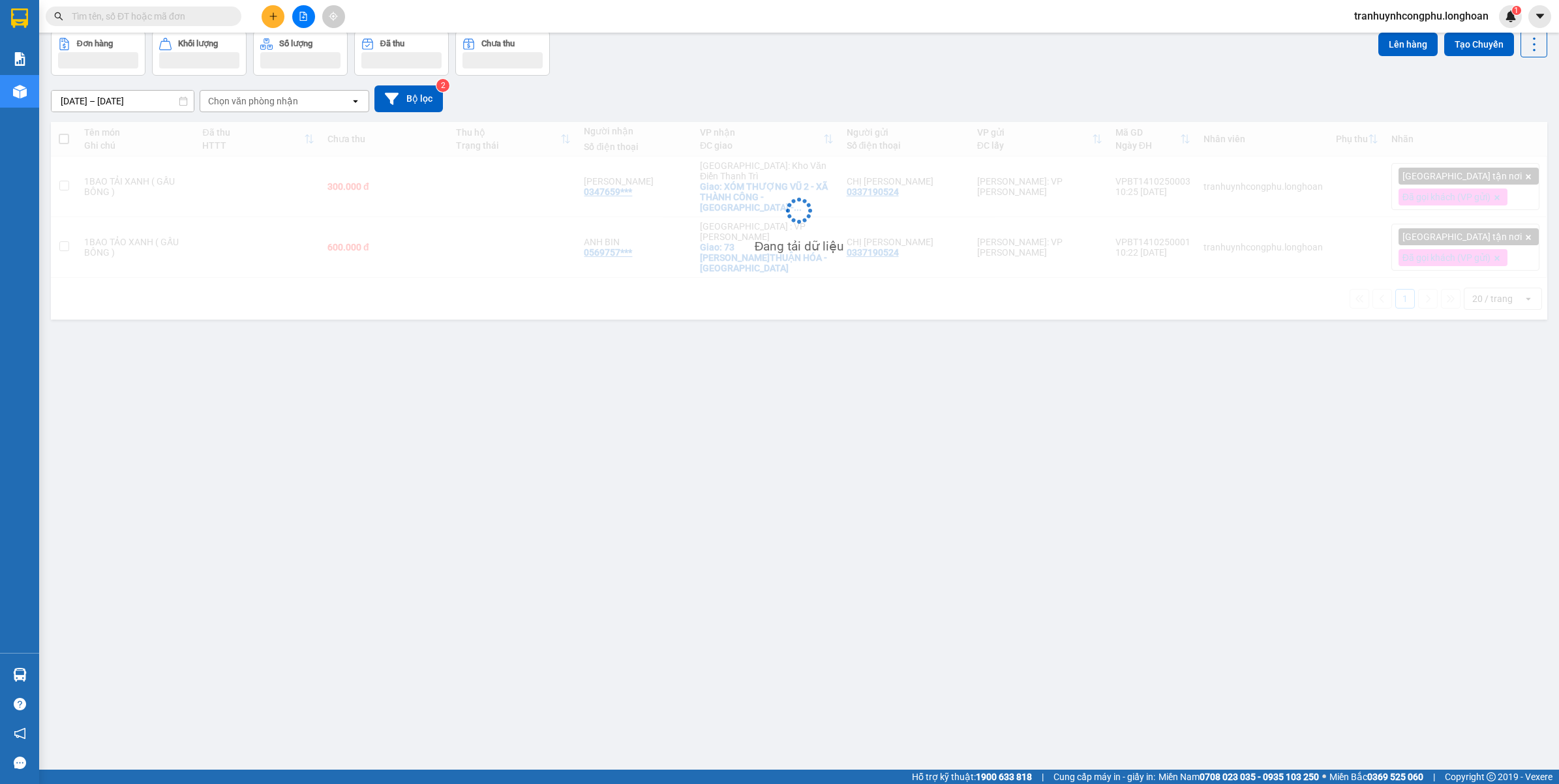
scroll to position [60, 0]
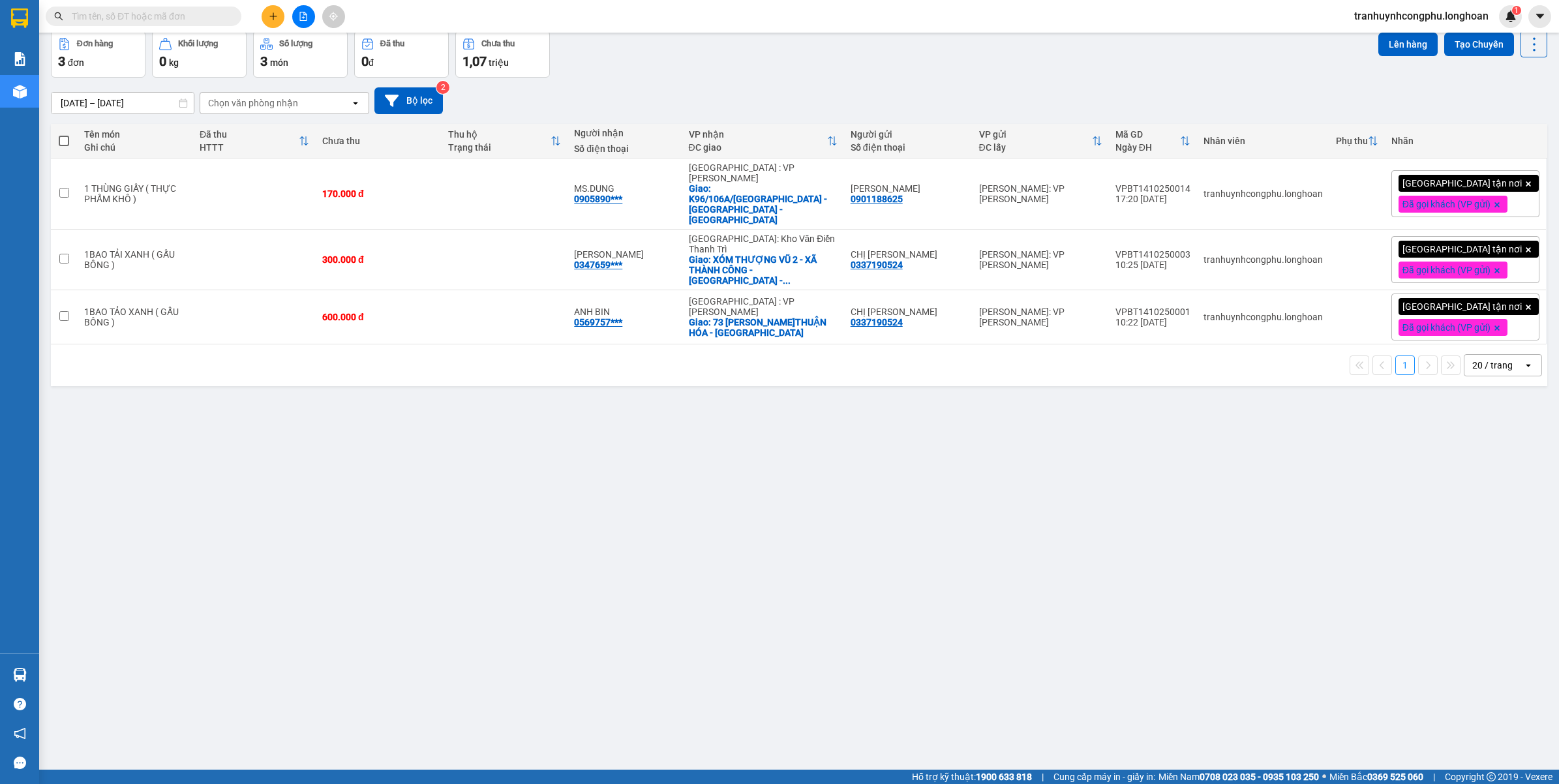
drag, startPoint x: 279, startPoint y: 452, endPoint x: 269, endPoint y: 441, distance: 14.9
click at [272, 446] on div "ver 1.8.147 Kho gửi Trên xe Kho nhận Kho công nợ Hàng đã giao Đơn hàng 3 đơn Kh…" at bounding box center [799, 371] width 1507 height 784
click at [279, 12] on button at bounding box center [272, 17] width 22 height 22
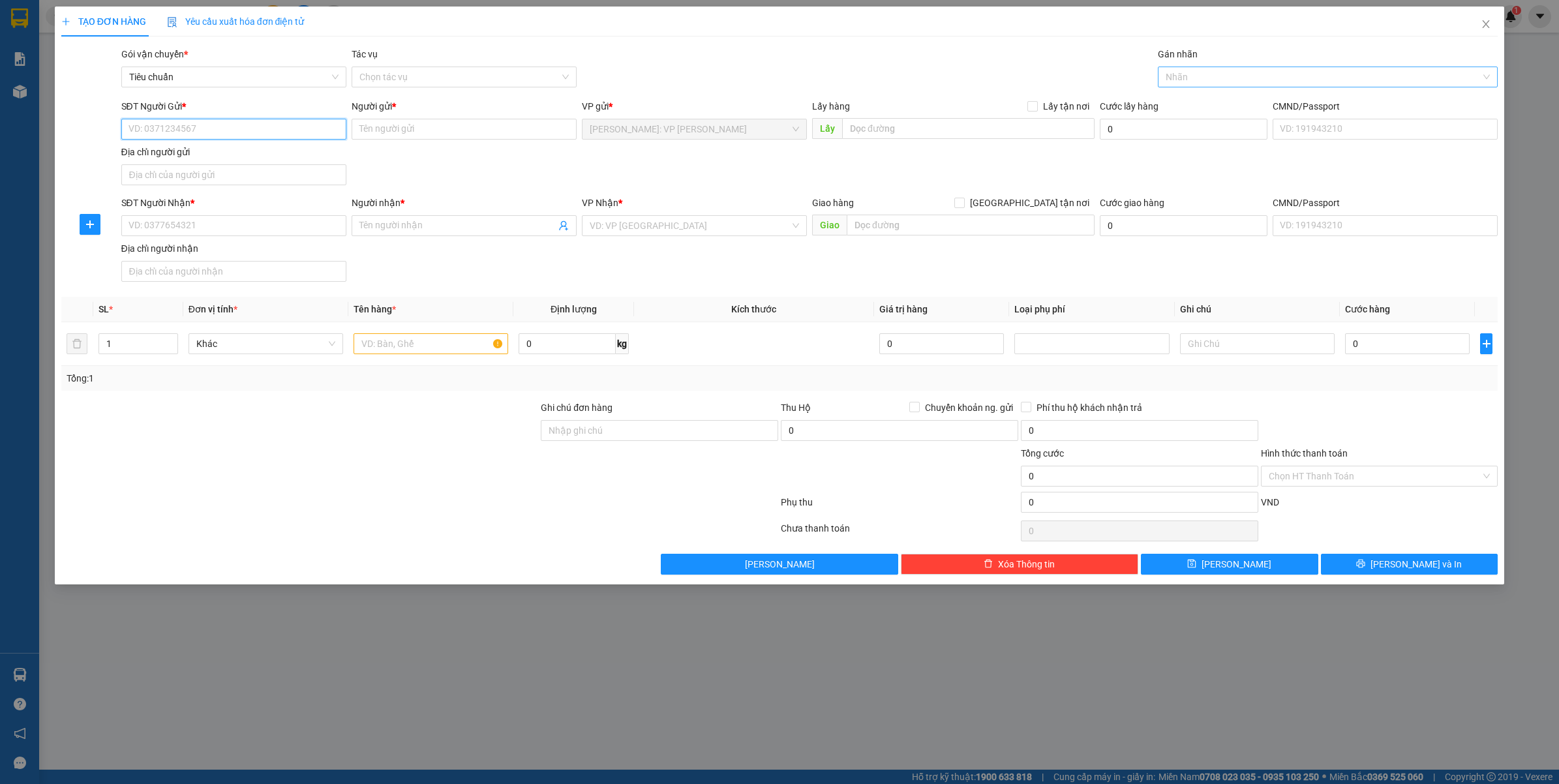
click at [1213, 72] on div at bounding box center [1321, 76] width 321 height 16
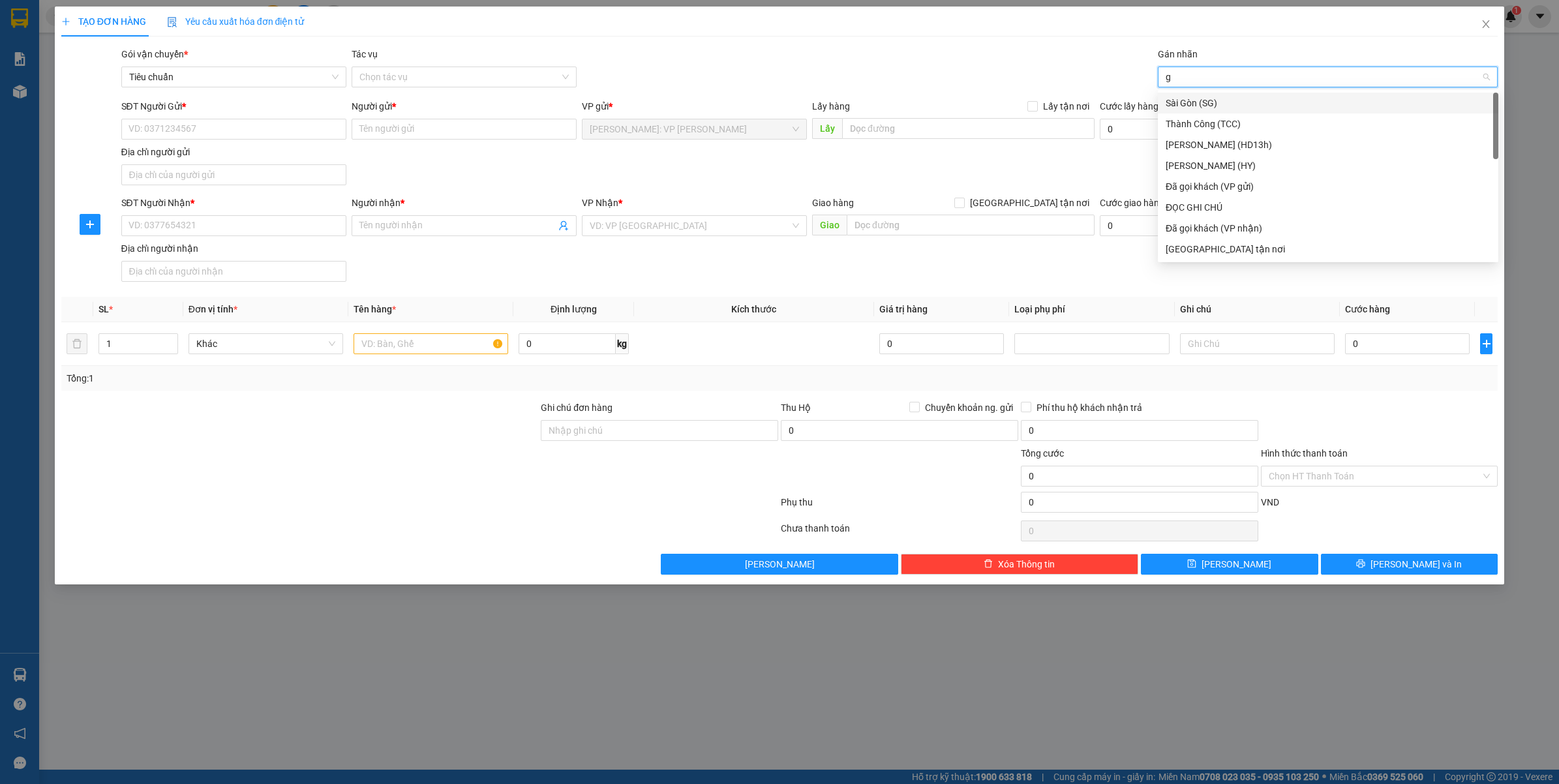
type input "gt"
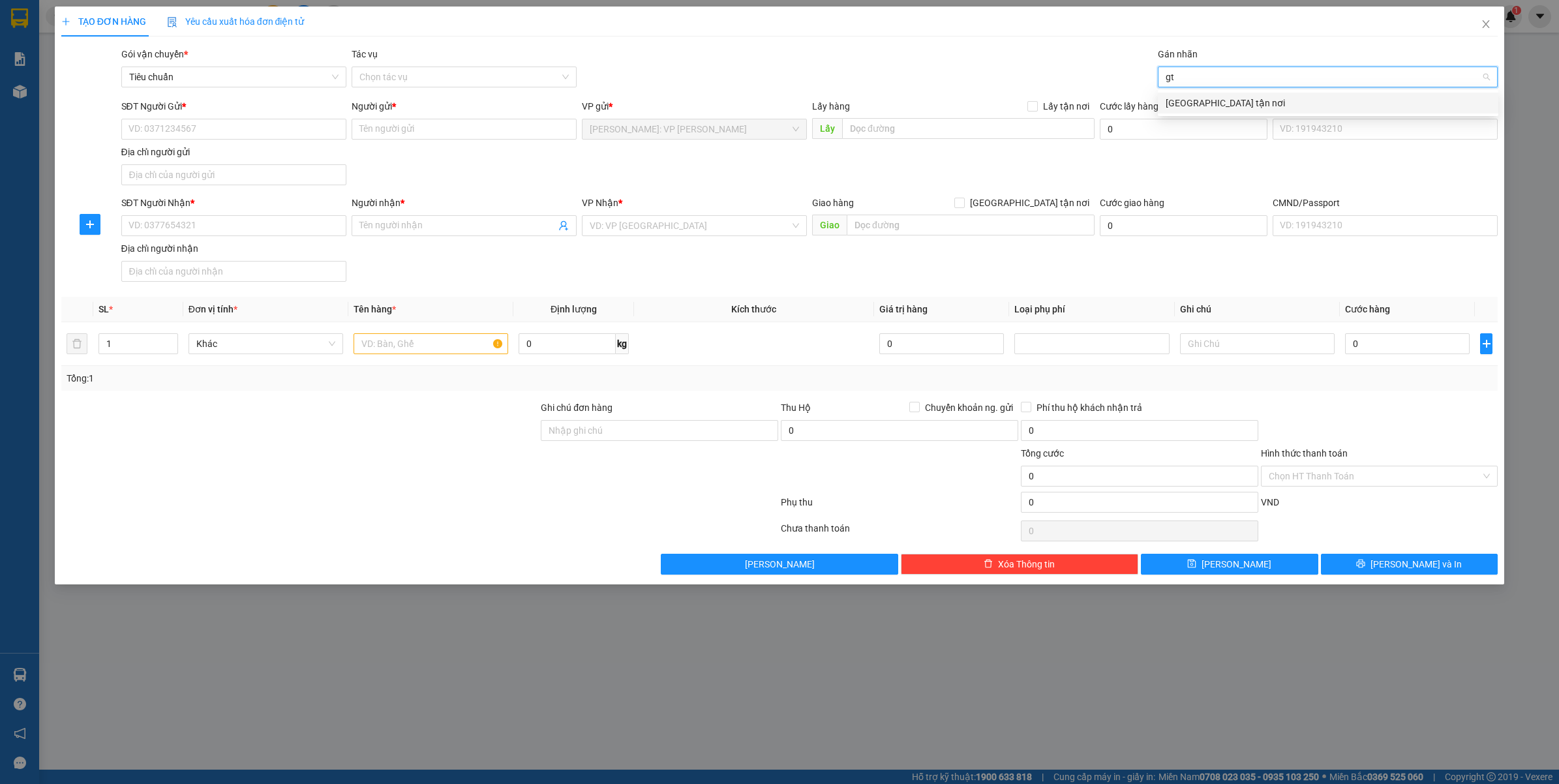
click at [1197, 105] on div "[GEOGRAPHIC_DATA] tận nơi" at bounding box center [1328, 103] width 324 height 14
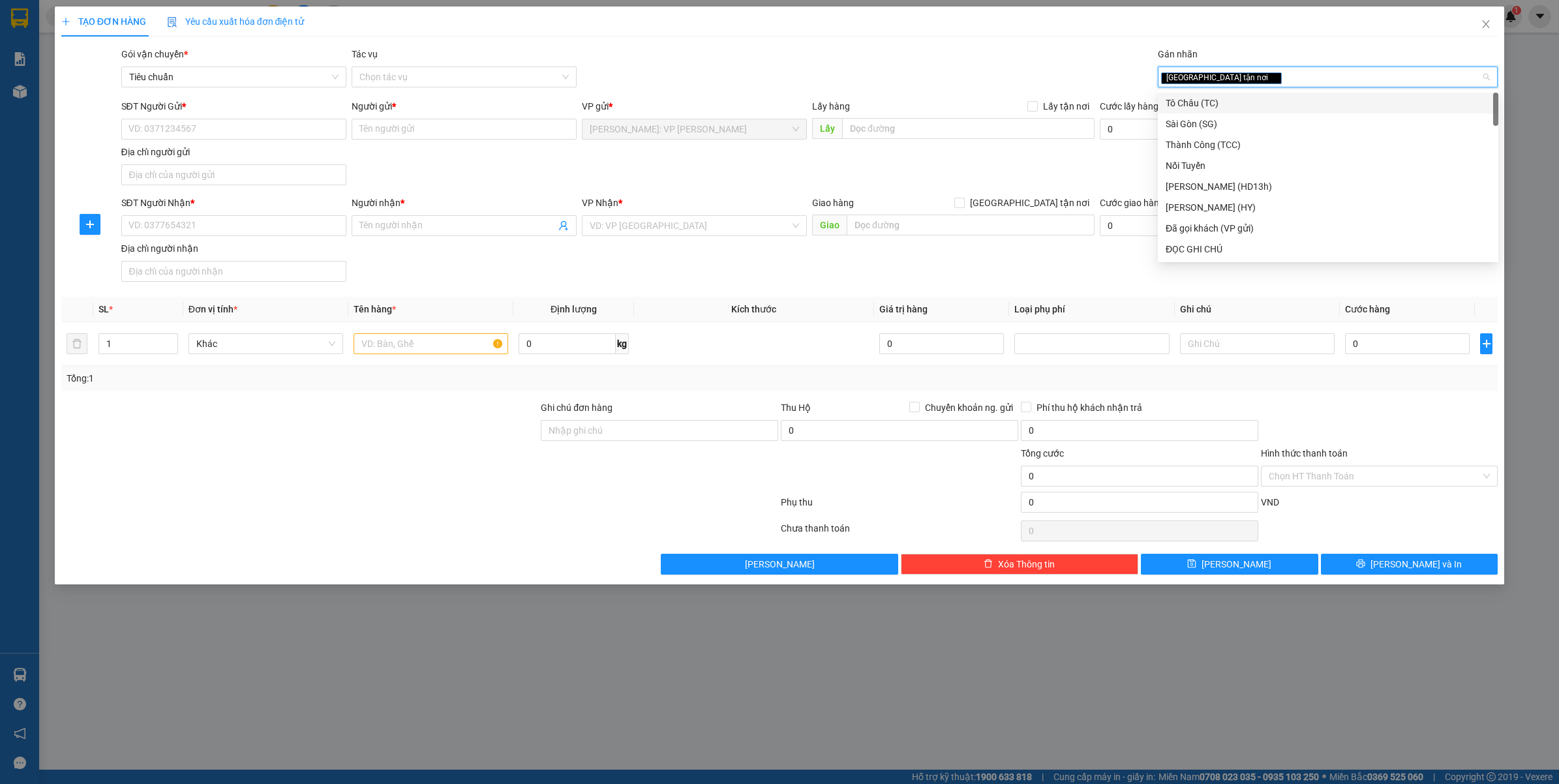
type input "d"
type input "đa"
click at [1193, 114] on div "Đã gọi khách (VP gửi)" at bounding box center [1328, 124] width 340 height 21
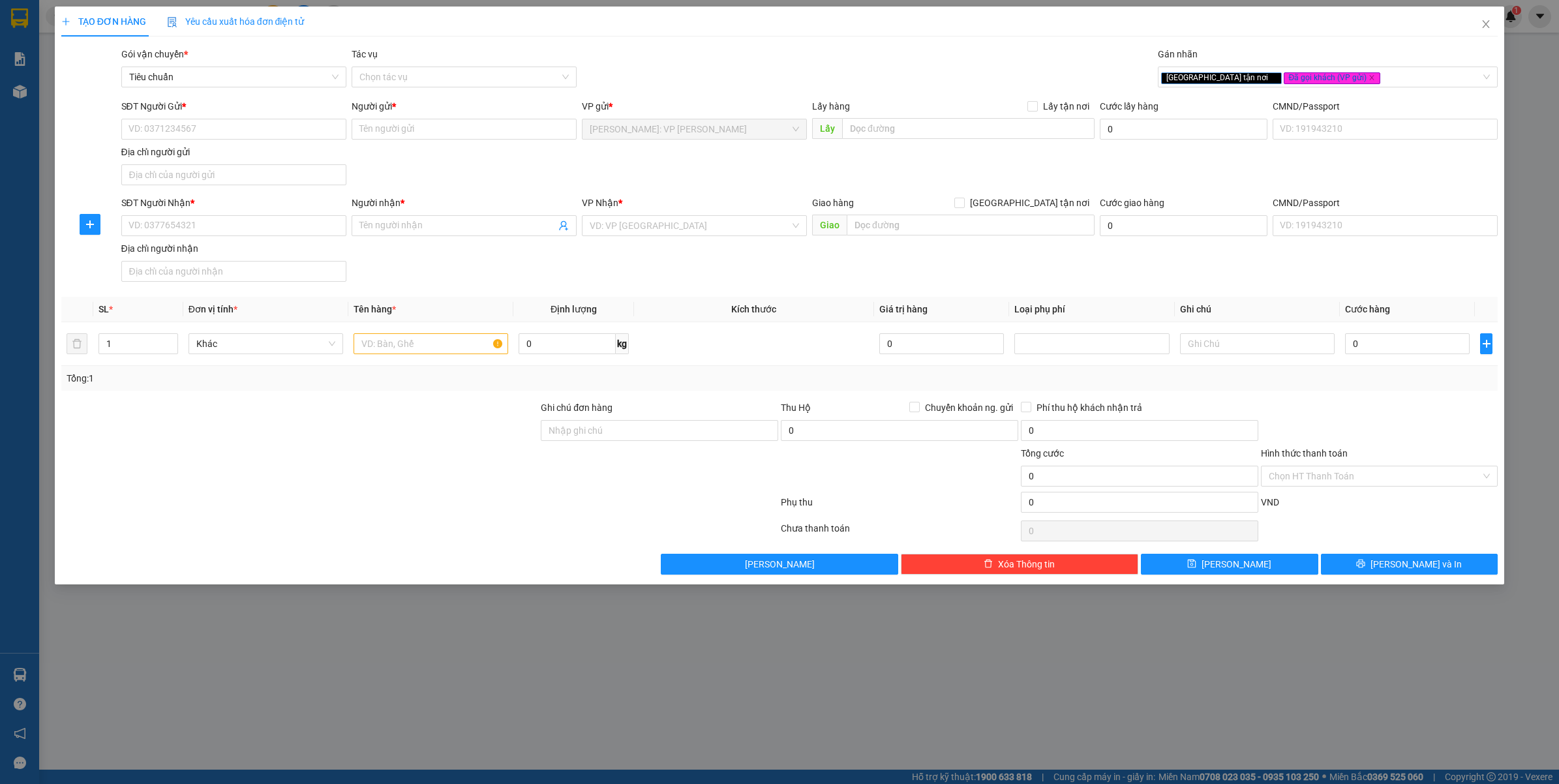
drag, startPoint x: 1054, startPoint y: 200, endPoint x: 686, endPoint y: 213, distance: 368.2
click at [1052, 202] on span "[GEOGRAPHIC_DATA] tận nơi" at bounding box center [1029, 202] width 130 height 14
click at [963, 202] on input "[GEOGRAPHIC_DATA] tận nơi" at bounding box center [959, 202] width 9 height 9
checkbox input "true"
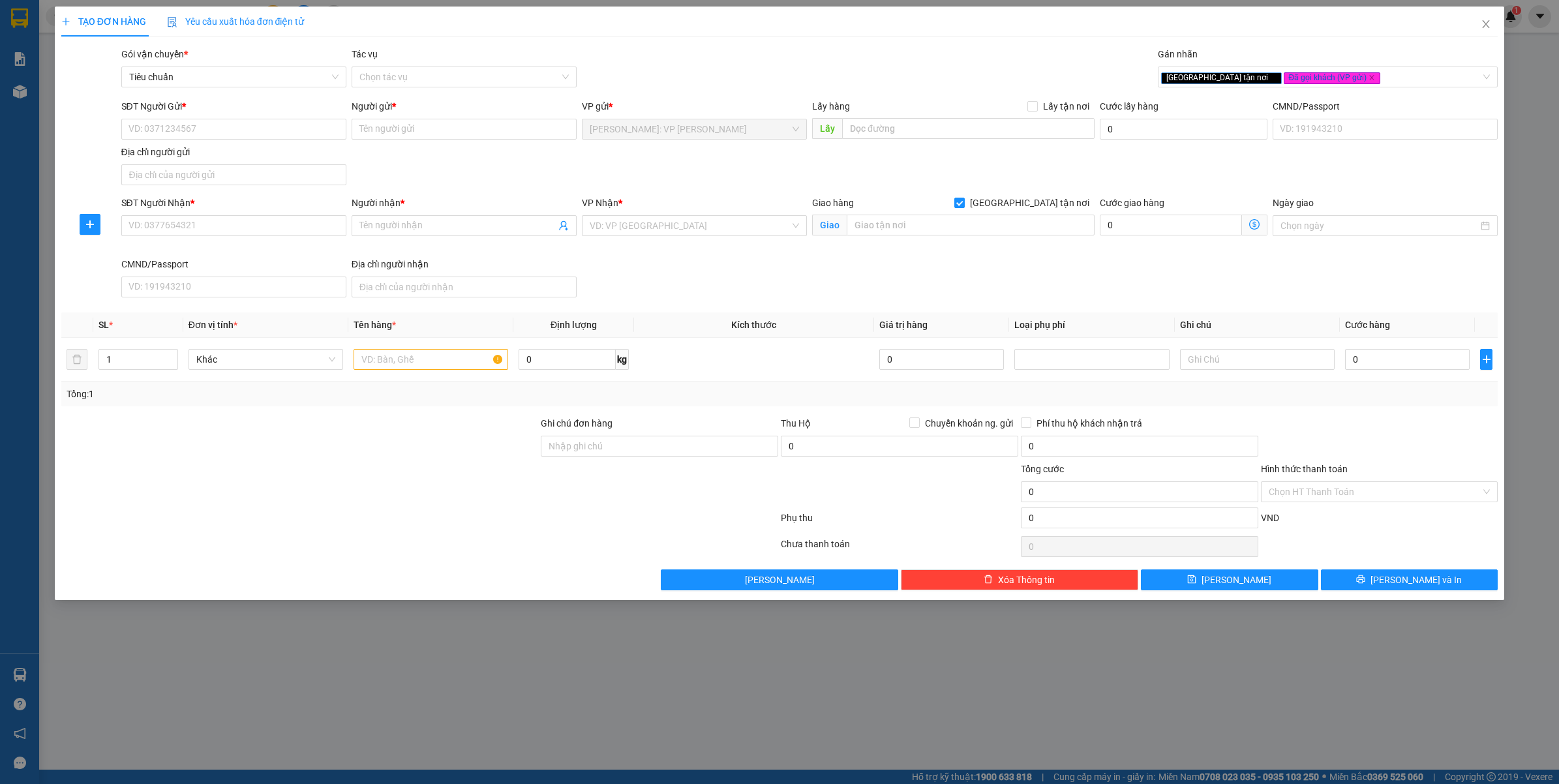
click at [673, 213] on div "VP Nhận *" at bounding box center [694, 205] width 225 height 20
click at [679, 227] on input "search" at bounding box center [689, 226] width 200 height 20
type input "văn"
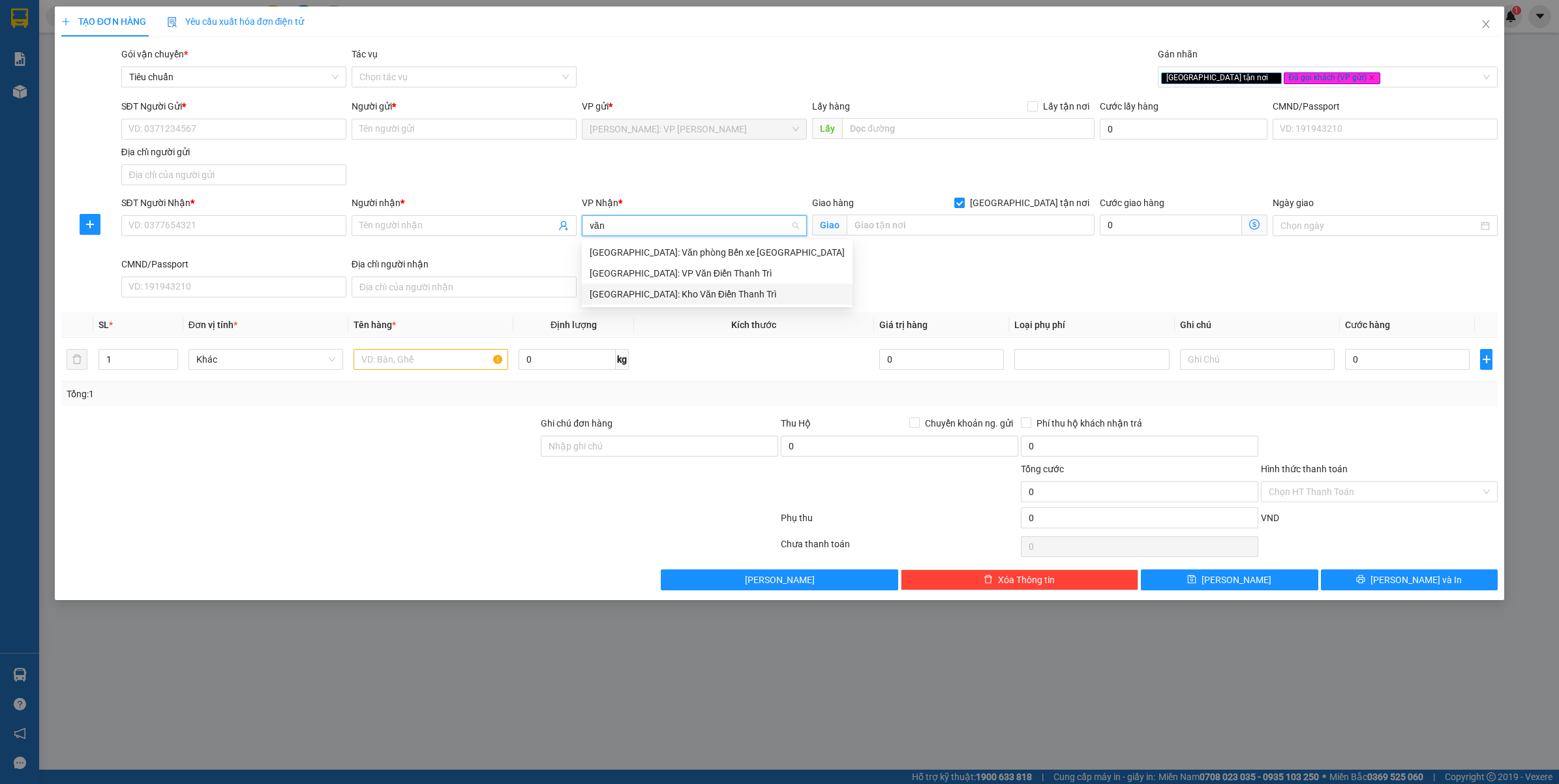
click at [658, 292] on div "[GEOGRAPHIC_DATA]: Kho Văn Điển Thanh Trì" at bounding box center [717, 294] width 255 height 14
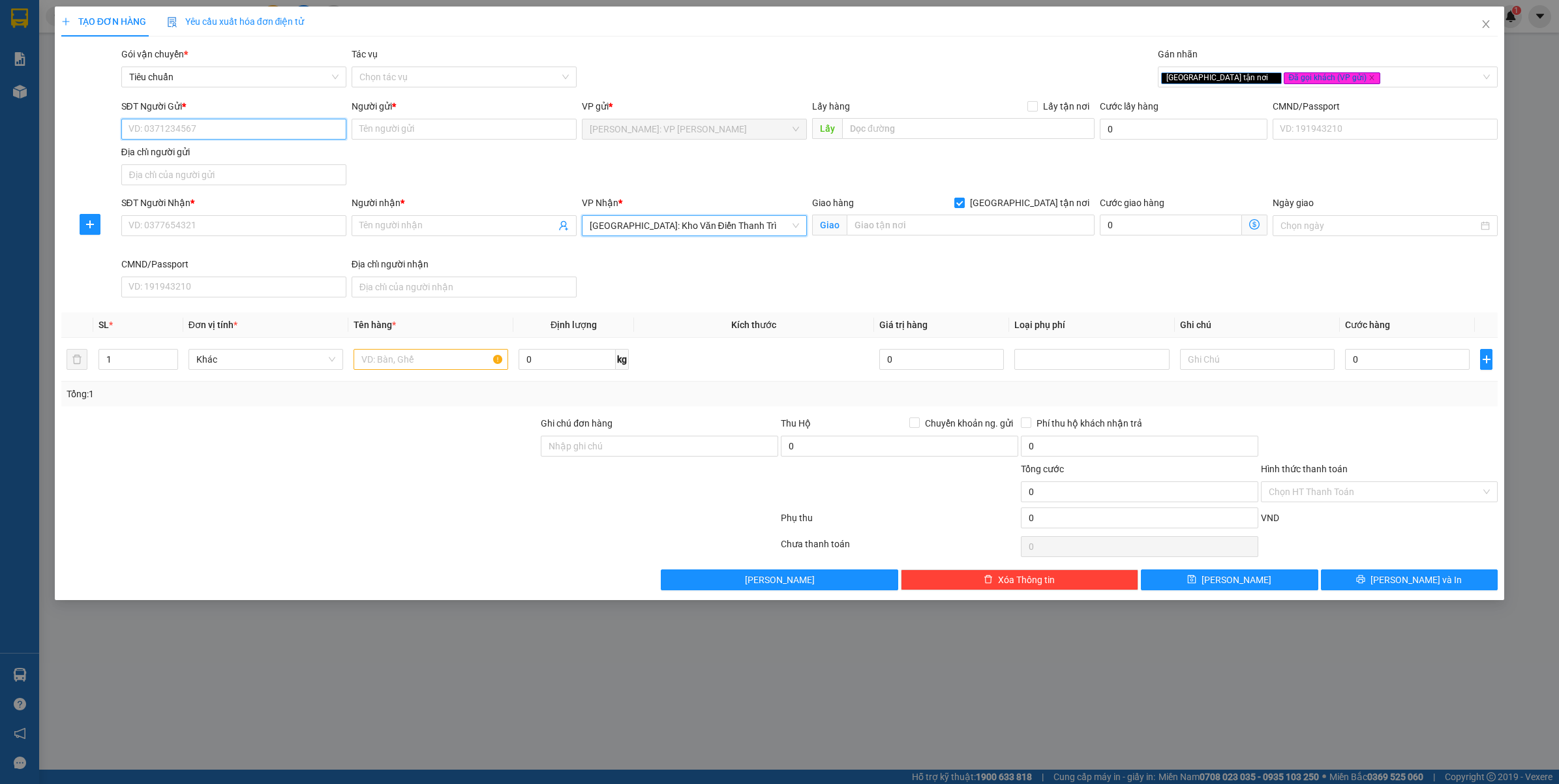
click at [257, 133] on input "SĐT Người Gửi *" at bounding box center [233, 129] width 225 height 21
paste input "0904981076"
type input "0904981076"
click at [416, 129] on input "Người gửi *" at bounding box center [463, 129] width 225 height 21
type input "[PERSON_NAME]"
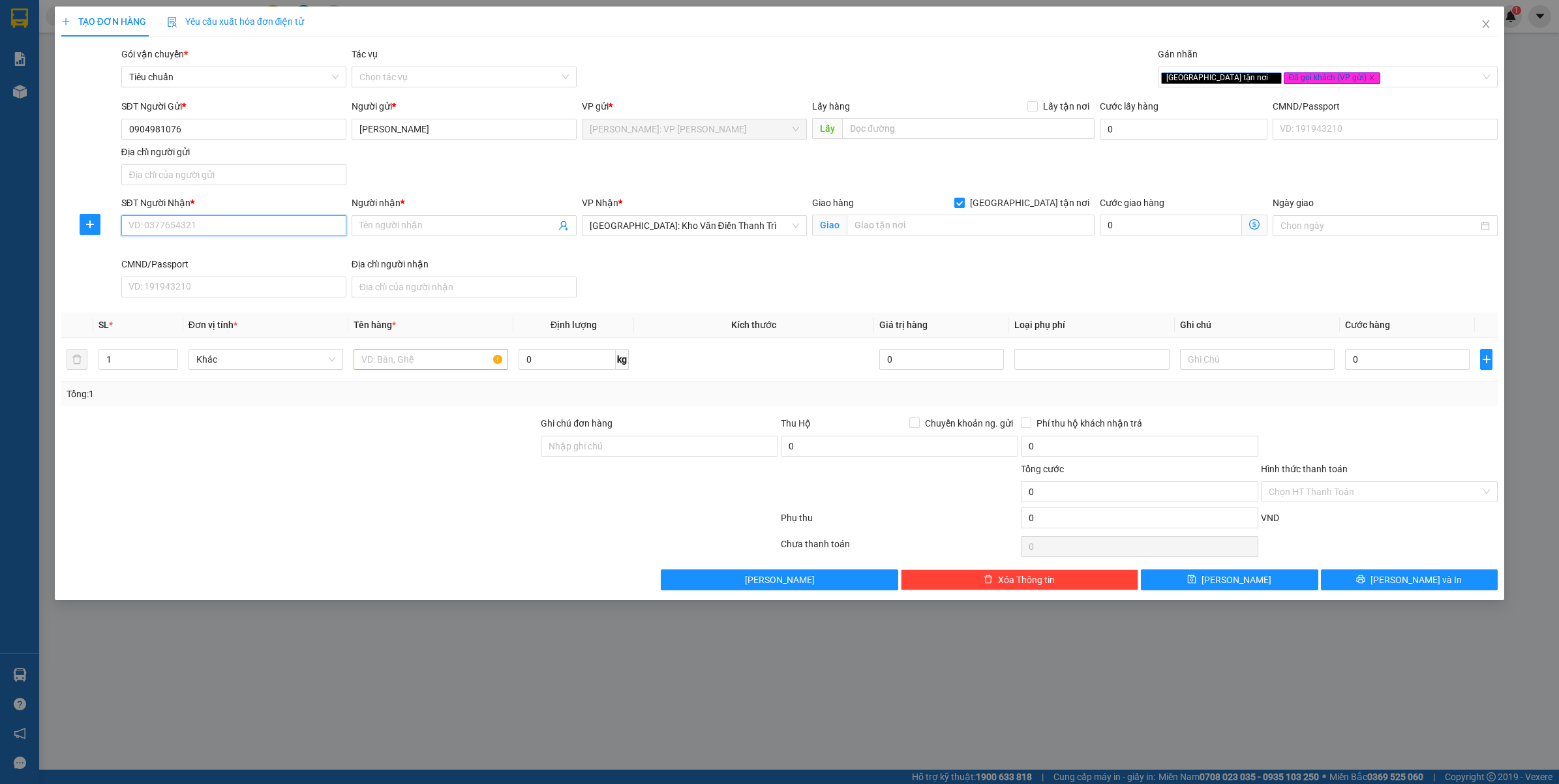
click at [177, 232] on input "SĐT Người Nhận *" at bounding box center [233, 226] width 225 height 21
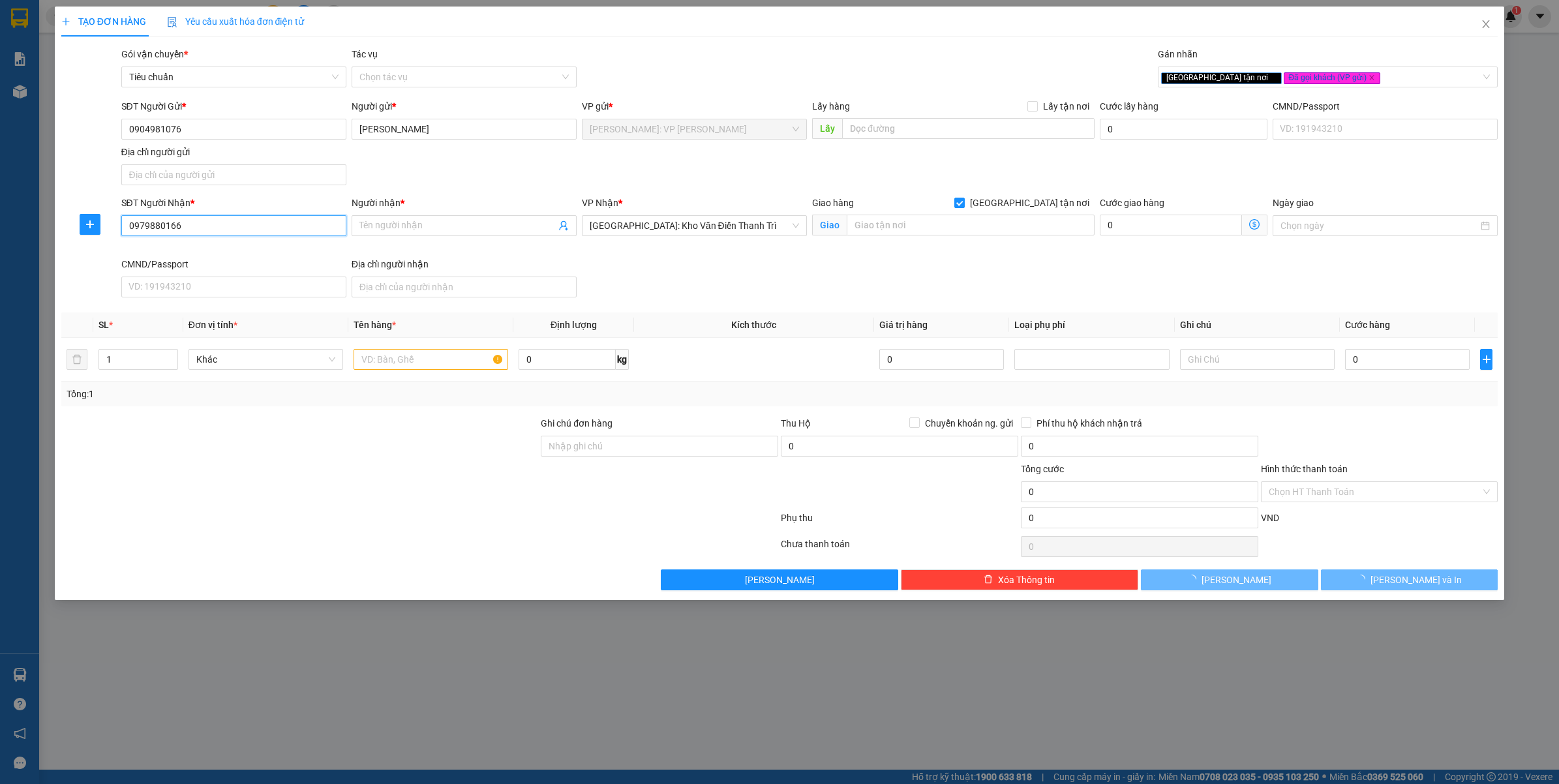
click at [177, 232] on input "0979880166" at bounding box center [233, 226] width 225 height 21
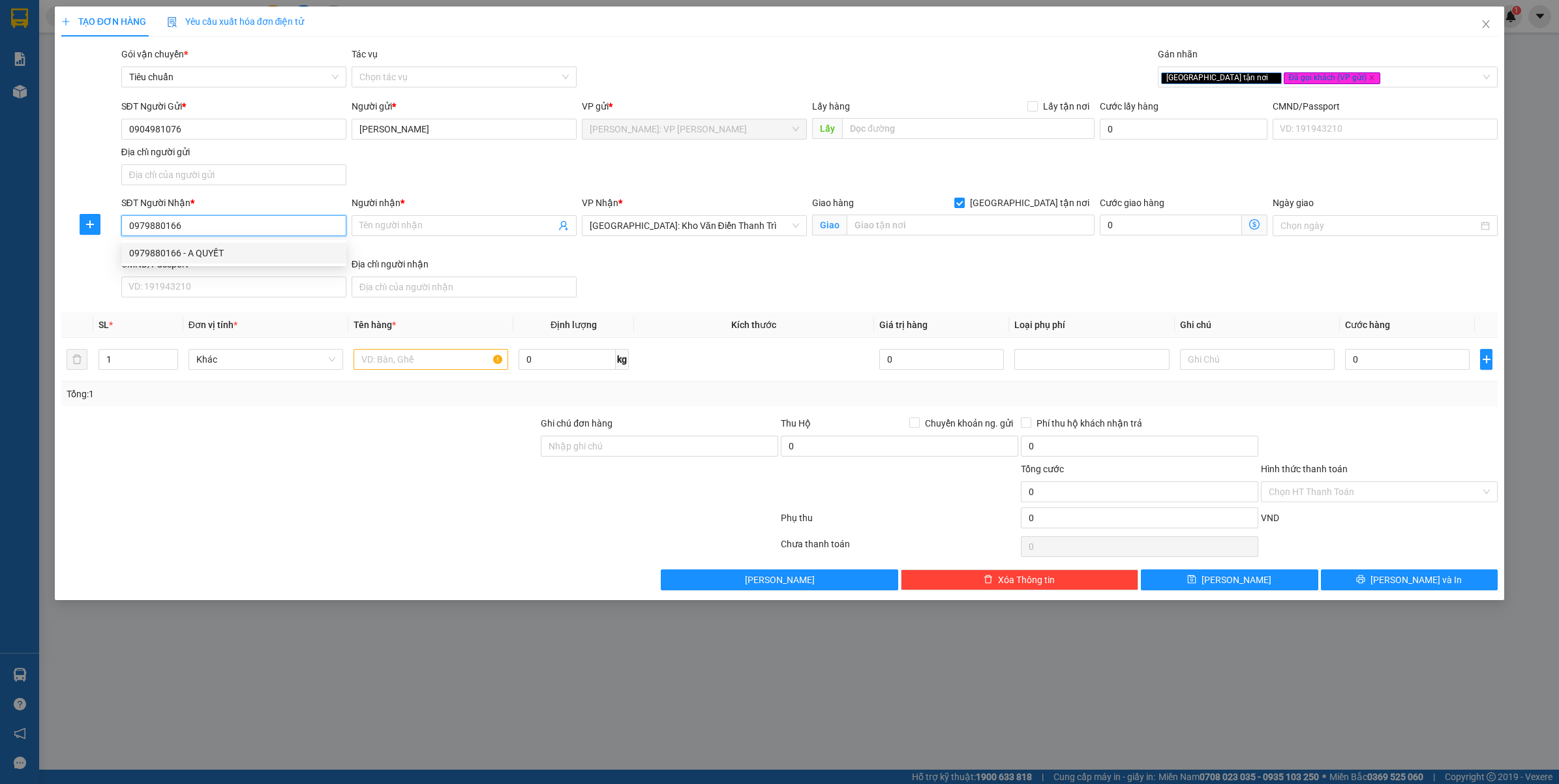
type input "0979880166"
click at [442, 224] on input "Người nhận *" at bounding box center [457, 225] width 197 height 14
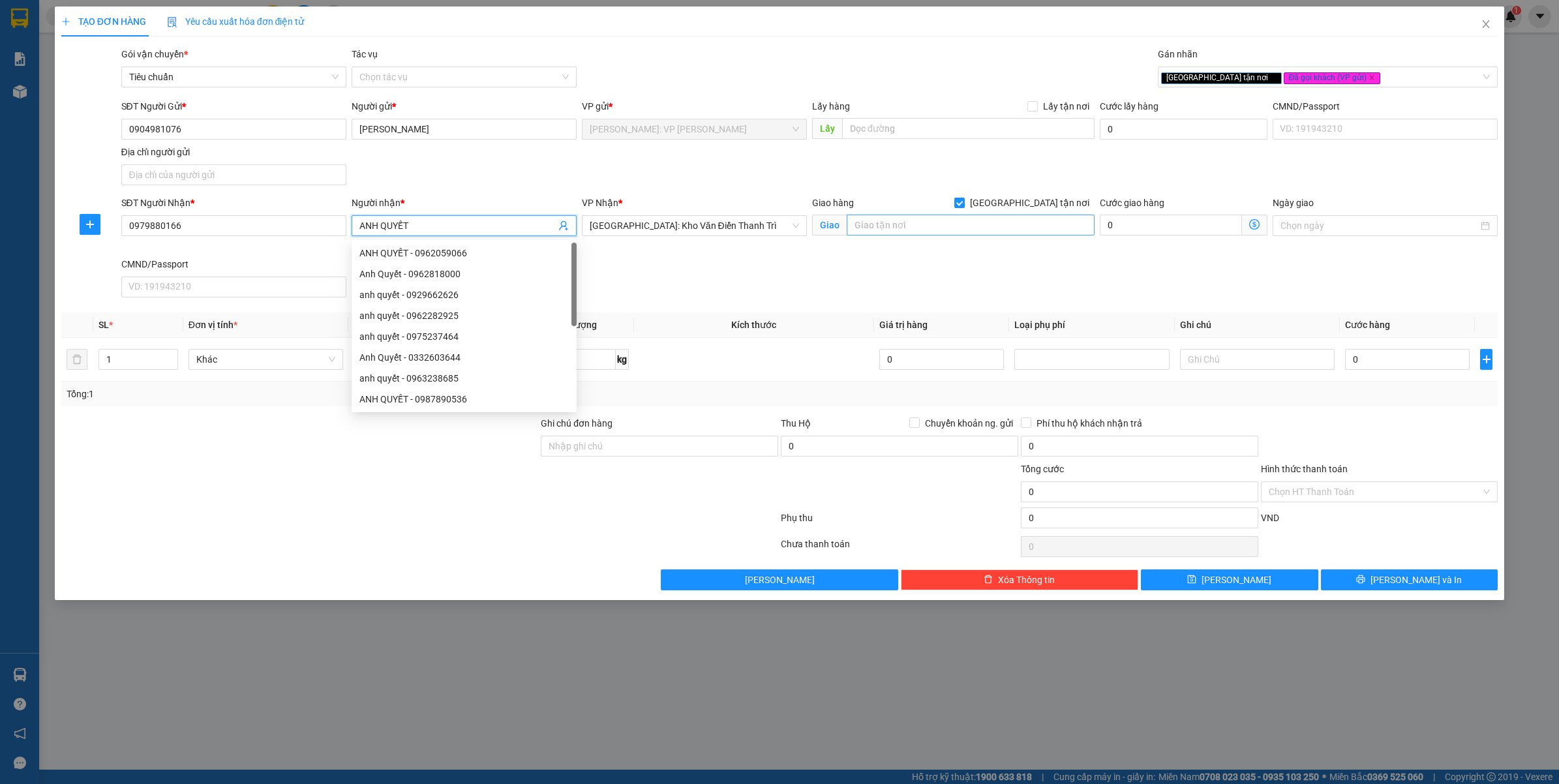
type input "ANH QUYẾT"
click at [889, 227] on input "text" at bounding box center [971, 225] width 248 height 21
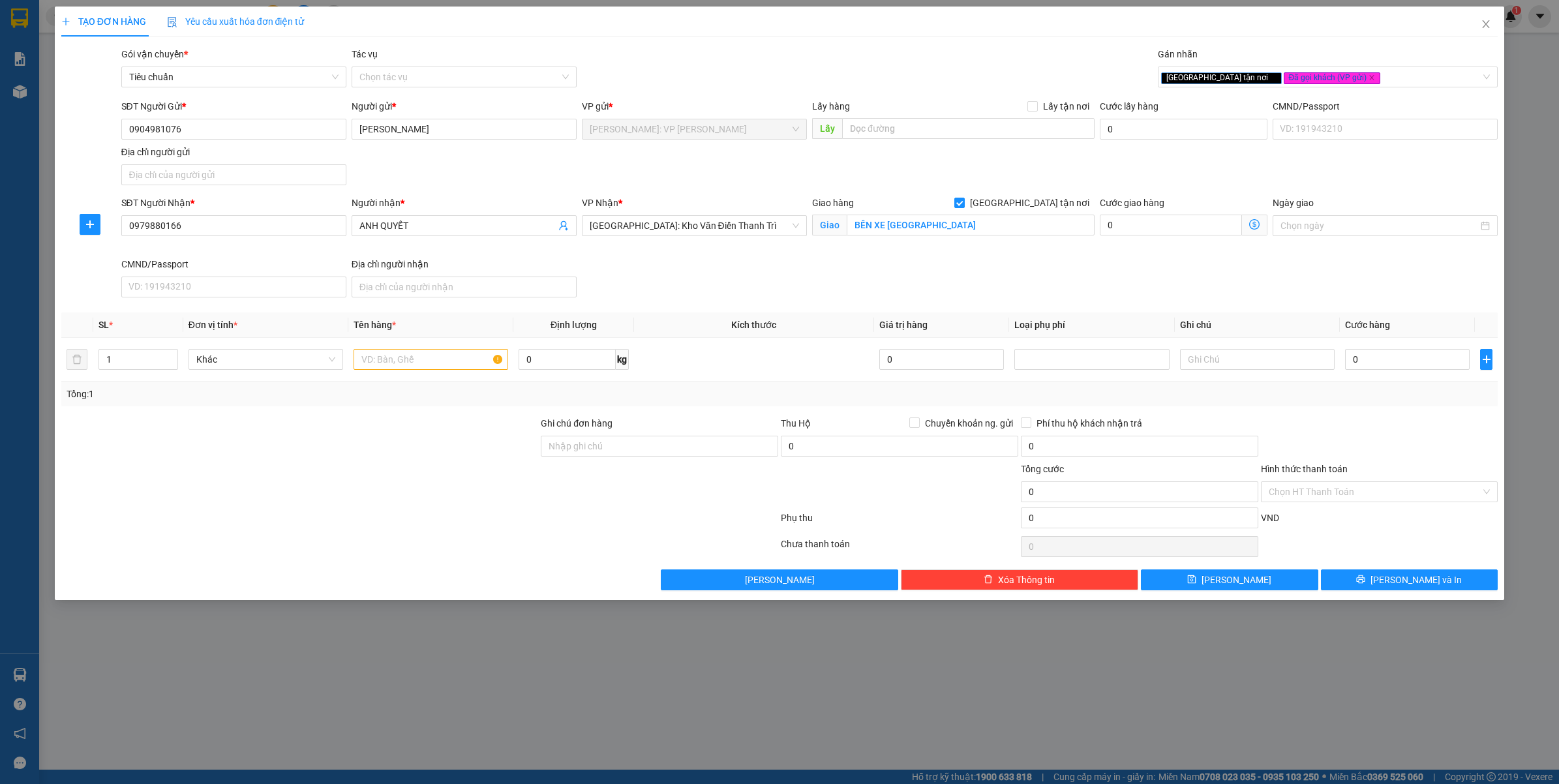
click at [782, 285] on div "SĐT Người Nhận * 0979880166 Người nhận * ANH QUYẾT VP Nhận * Hà Nội: Kho Văn Đi…" at bounding box center [809, 249] width 1382 height 107
click at [954, 224] on input "BẾN XE THÁI NGUYÊN" at bounding box center [971, 225] width 248 height 21
type input "B"
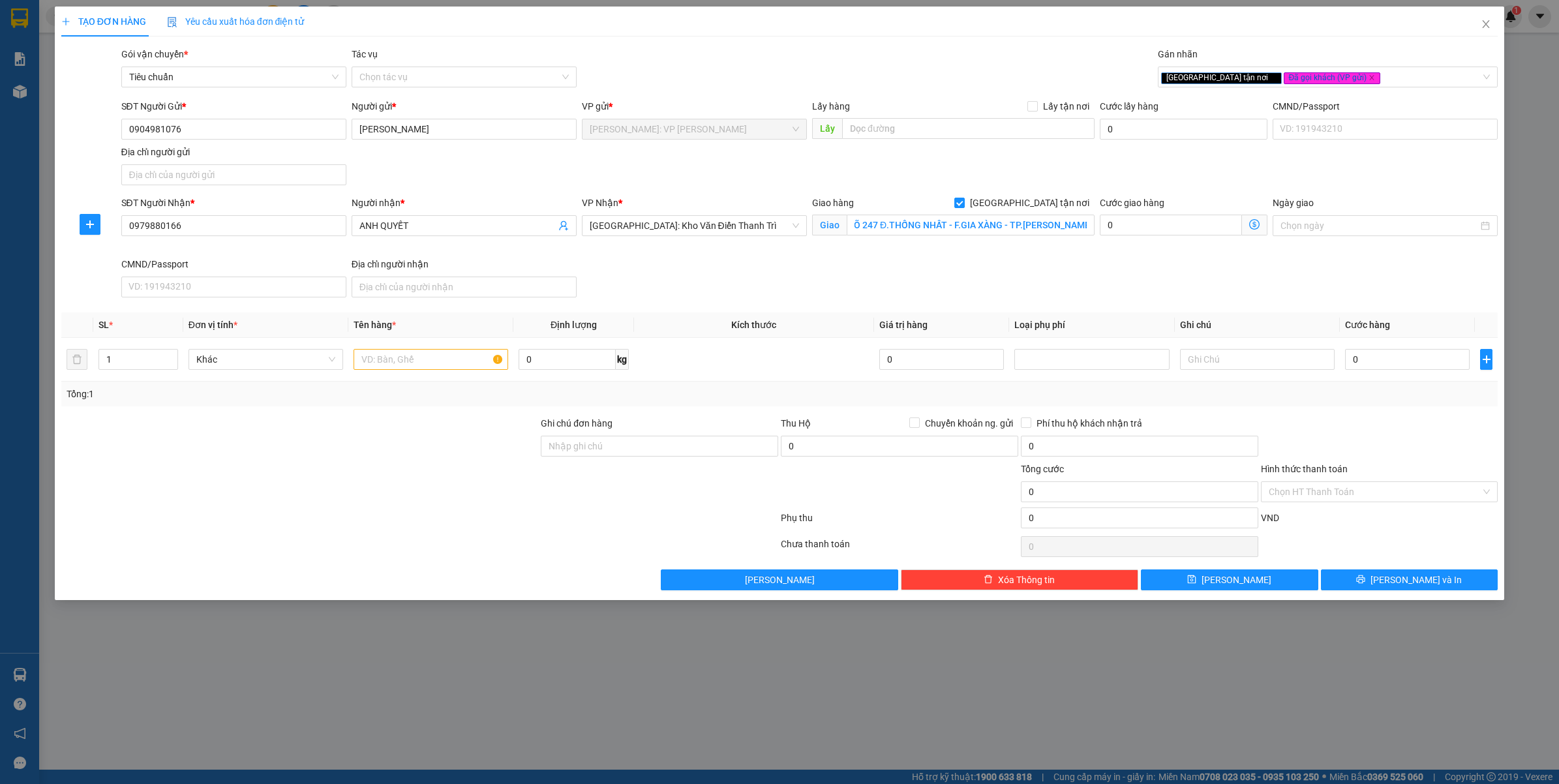
click at [943, 268] on div "SĐT Người Nhận * 0979880166 Người nhận * ANH QUYẾT VP Nhận * Hà Nội: Kho Văn Đi…" at bounding box center [809, 249] width 1382 height 107
click at [918, 282] on div "SĐT Người Nhận * 0979880166 Người nhận * ANH QUYẾT VP Nhận * Hà Nội: Kho Văn Đi…" at bounding box center [809, 249] width 1382 height 107
click at [1028, 222] on input "S.N 8 NGÕ 247 Đ.THỐNG NHẤT - F.GIA XÀNG - TP.THÁI NGUYÊN" at bounding box center [971, 225] width 248 height 21
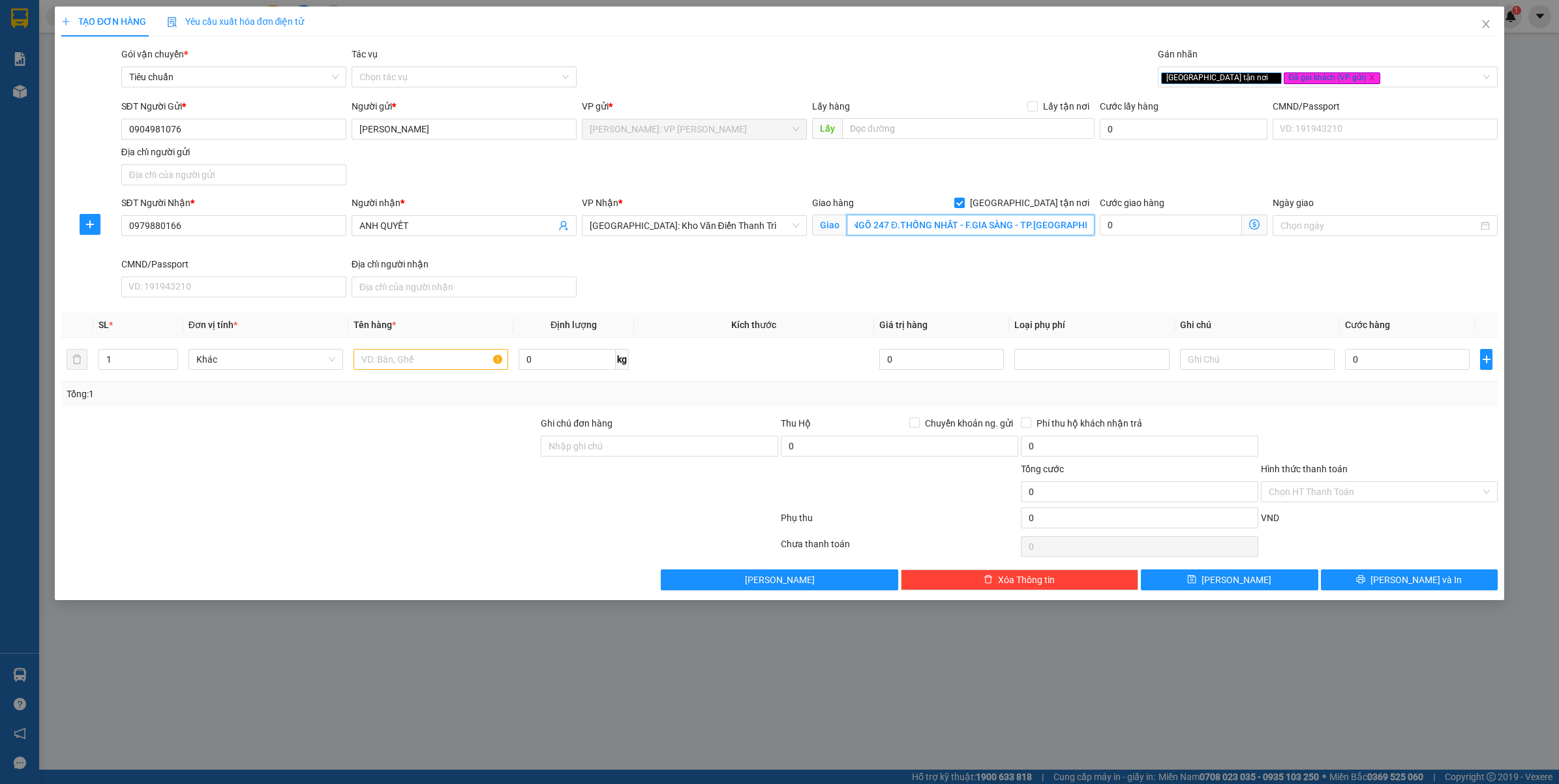
type input "S.N 8 NGÕ 247 Đ.THỐNG NHẤT - F.GIA SÀNG - TP.THÁI NGUYÊN"
click at [999, 285] on div "SĐT Người Nhận * 0979880166 Người nhận * ANH QUYẾT VP Nhận * Hà Nội: Kho Văn Đi…" at bounding box center [809, 249] width 1382 height 107
click at [921, 227] on input "S.N 8 NGÕ 247 Đ.THỐNG NHẤT - F.GIA SÀNG - TP.THÁI NGUYÊN" at bounding box center [971, 225] width 248 height 21
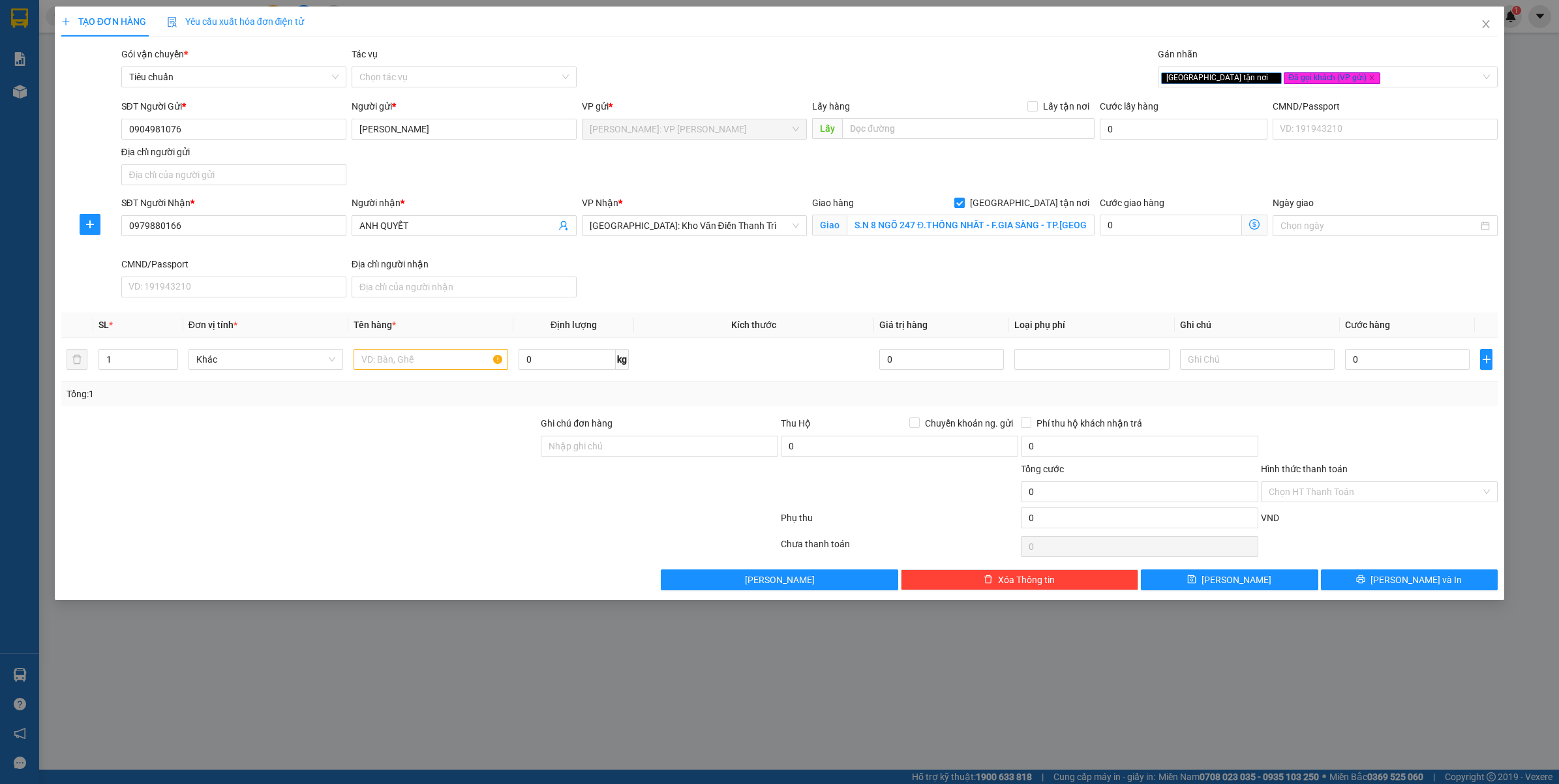
click at [483, 652] on div "TẠO ĐƠN HÀNG Yêu cầu xuất hóa đơn điện tử Transit Pickup Surcharge Ids Transit …" at bounding box center [780, 392] width 1559 height 784
click at [148, 360] on input "1" at bounding box center [138, 359] width 78 height 20
type input "2"
drag, startPoint x: 377, startPoint y: 356, endPoint x: 370, endPoint y: 357, distance: 7.1
click at [377, 357] on input "text" at bounding box center [431, 359] width 155 height 21
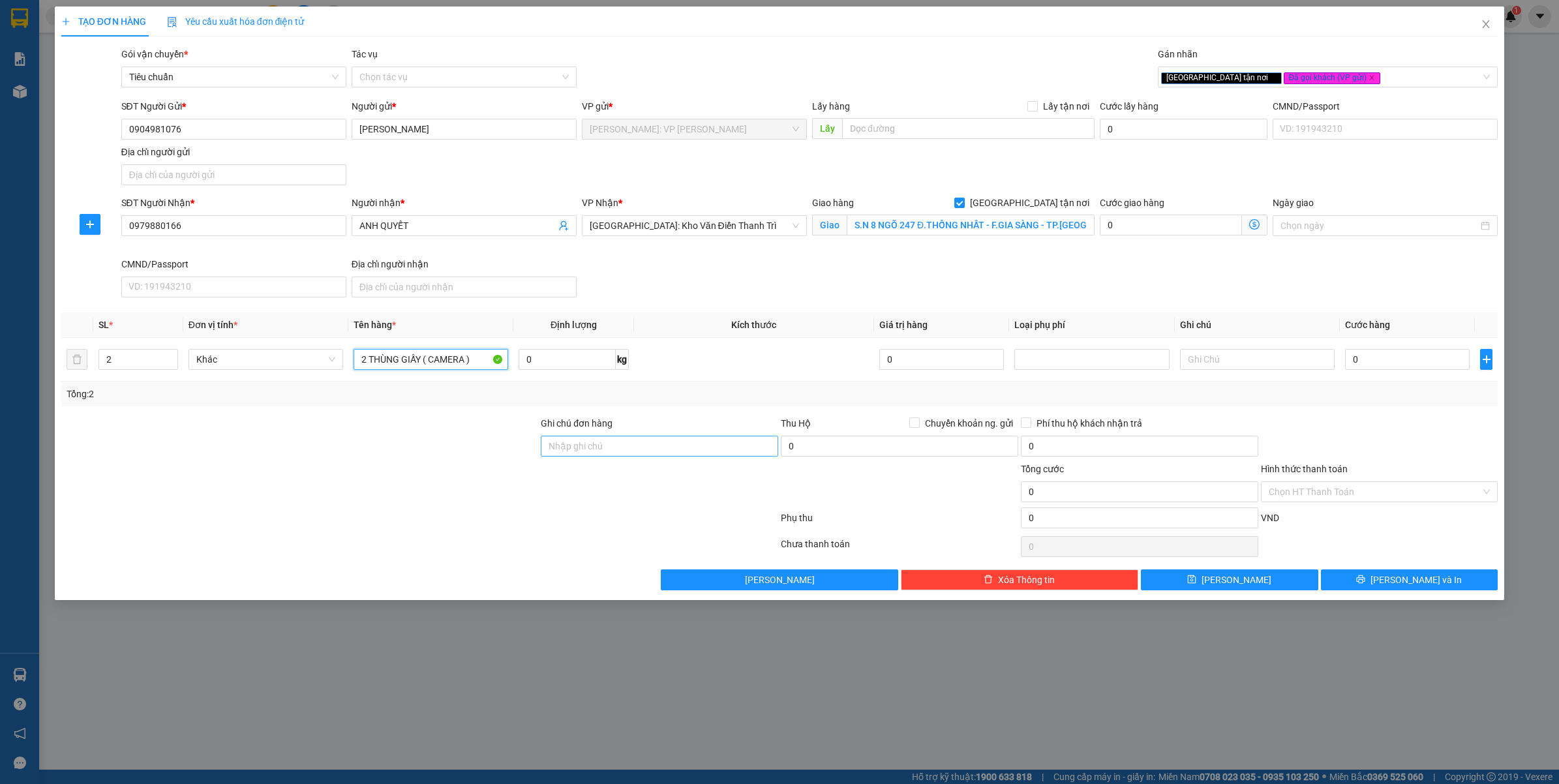
type input "2 THÙNG GIẤY ( CAMERA )"
click at [628, 454] on input "Ghi chú đơn hàng" at bounding box center [659, 446] width 238 height 21
type input "VẬN CHUYỂN NHẸ TAY - HƯ VỠ KHÔNG ĐỀN"
click at [476, 525] on div at bounding box center [420, 520] width 720 height 26
click at [1411, 361] on input "0" at bounding box center [1407, 359] width 125 height 21
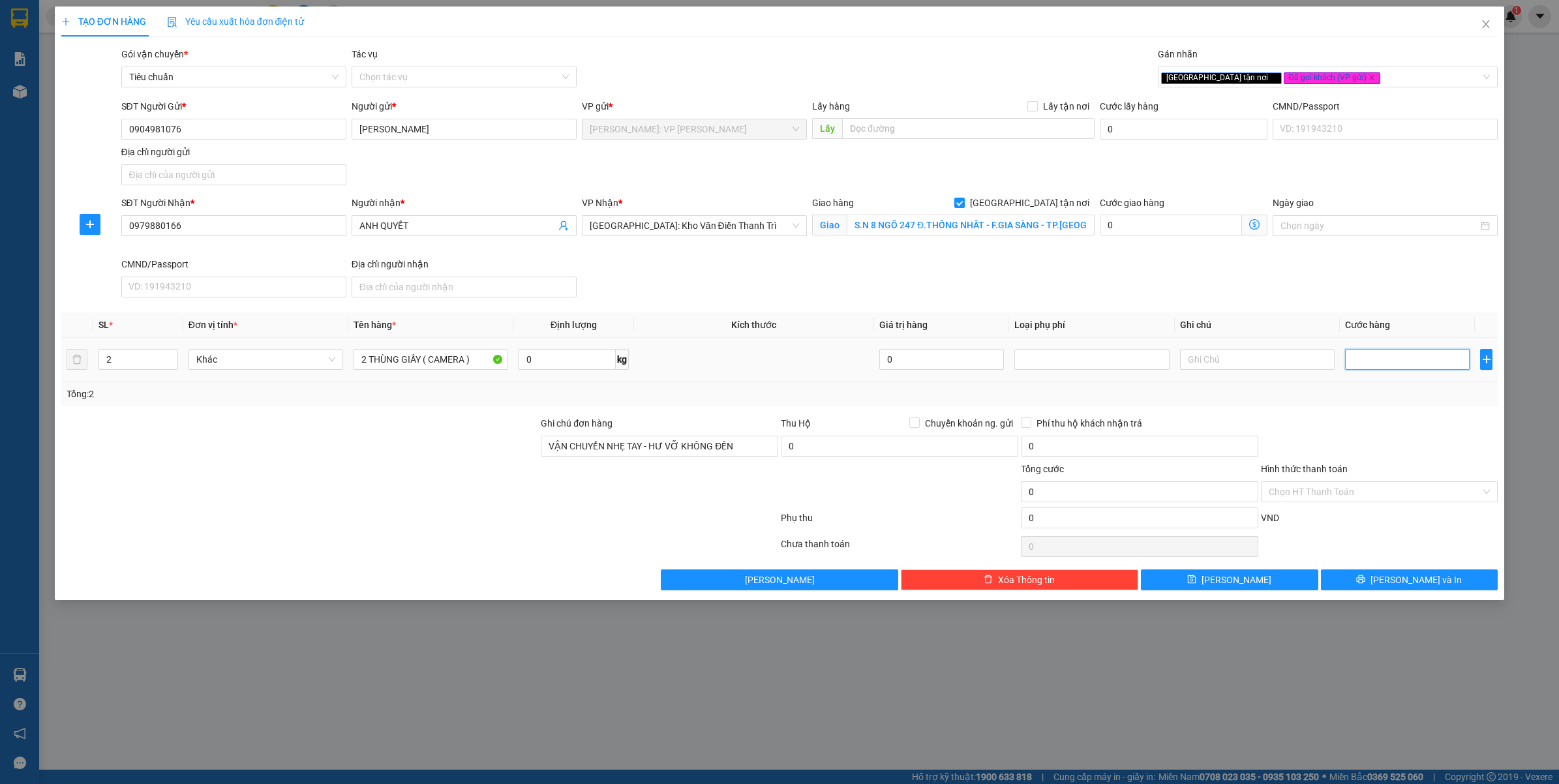
type input "3"
type input "33"
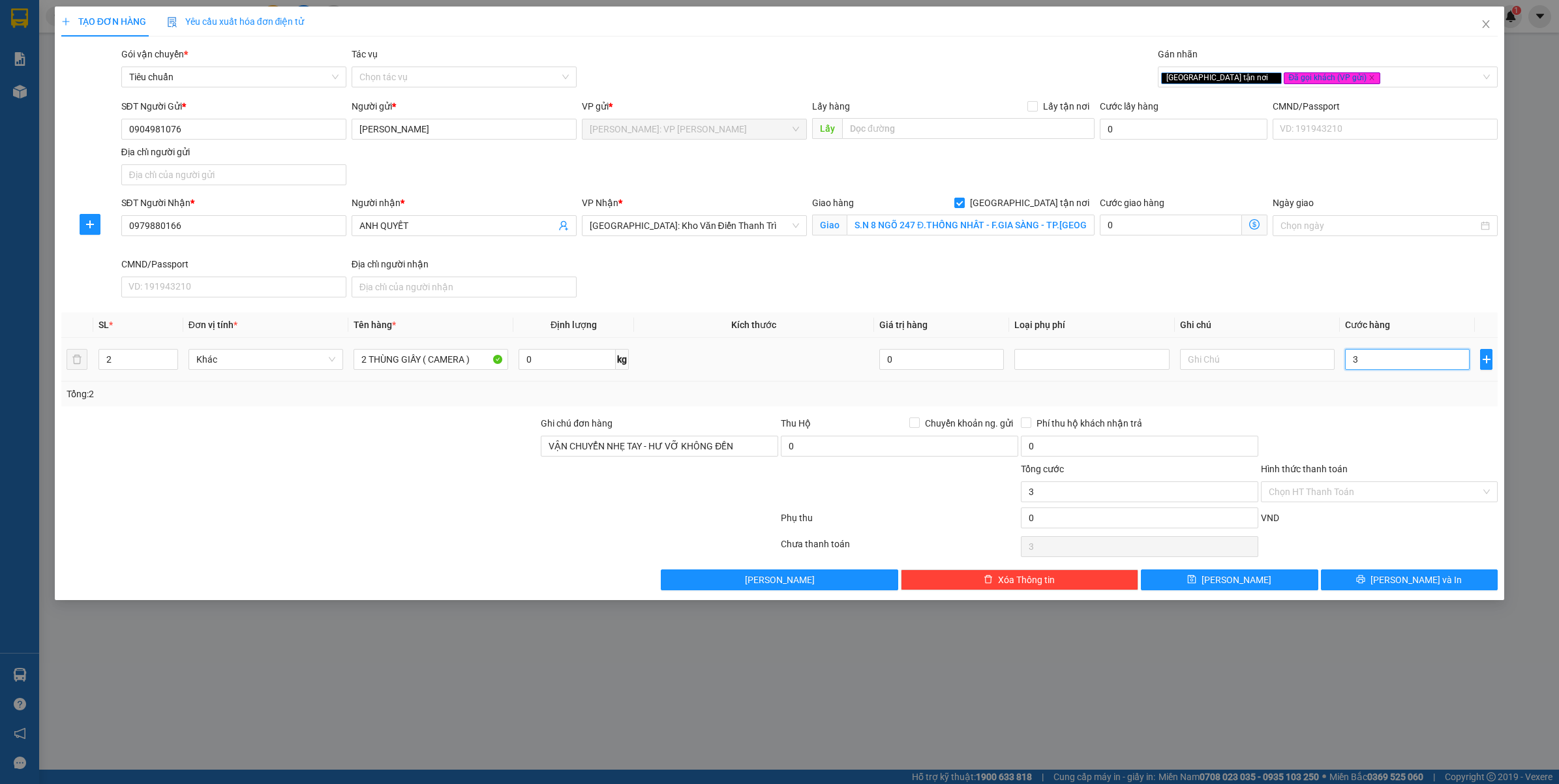
type input "33"
type input "330"
click at [1393, 437] on div at bounding box center [1379, 438] width 240 height 46
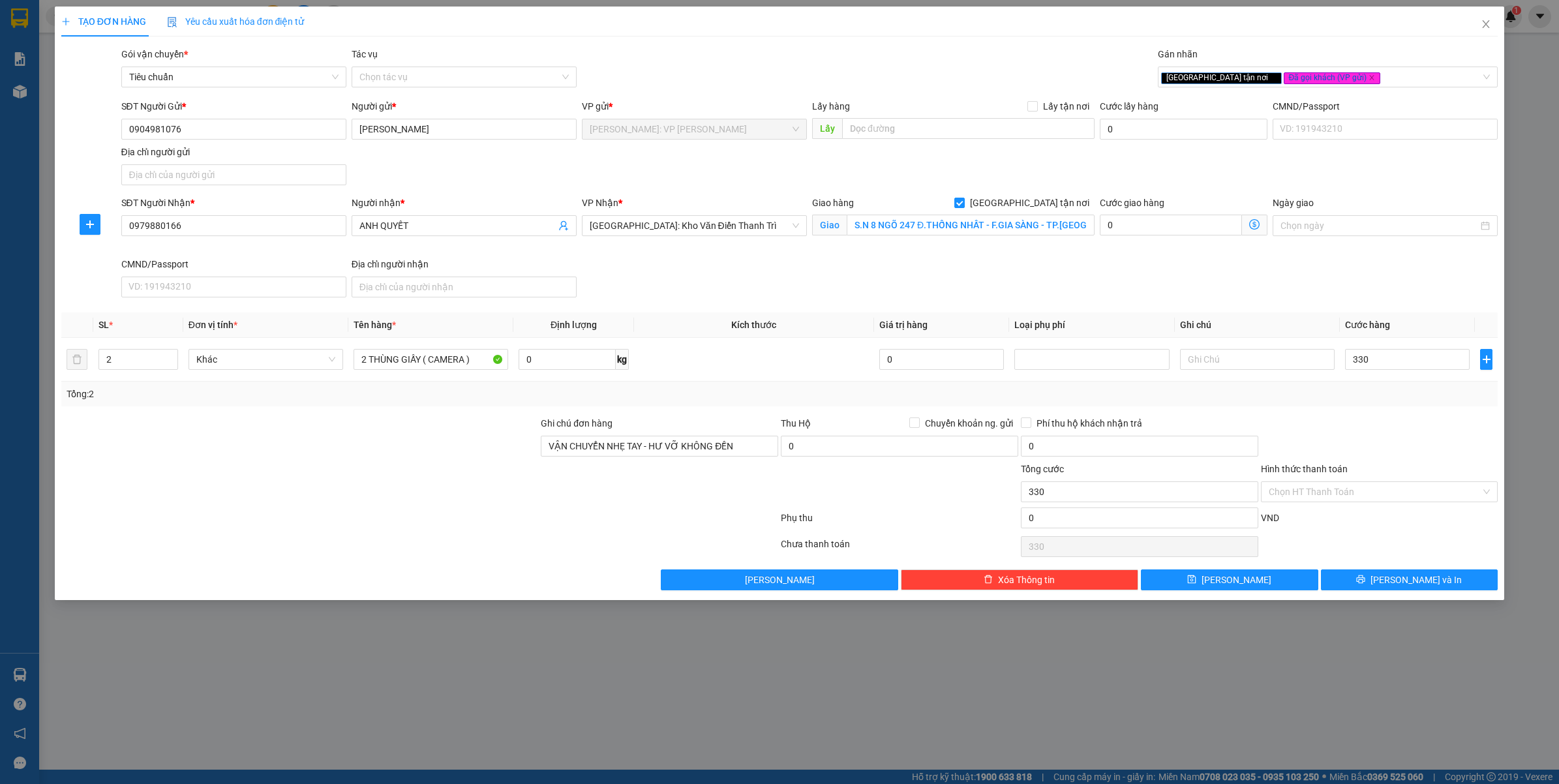
type input "330.000"
click at [1320, 499] on input "Hình thức thanh toán" at bounding box center [1375, 491] width 213 height 20
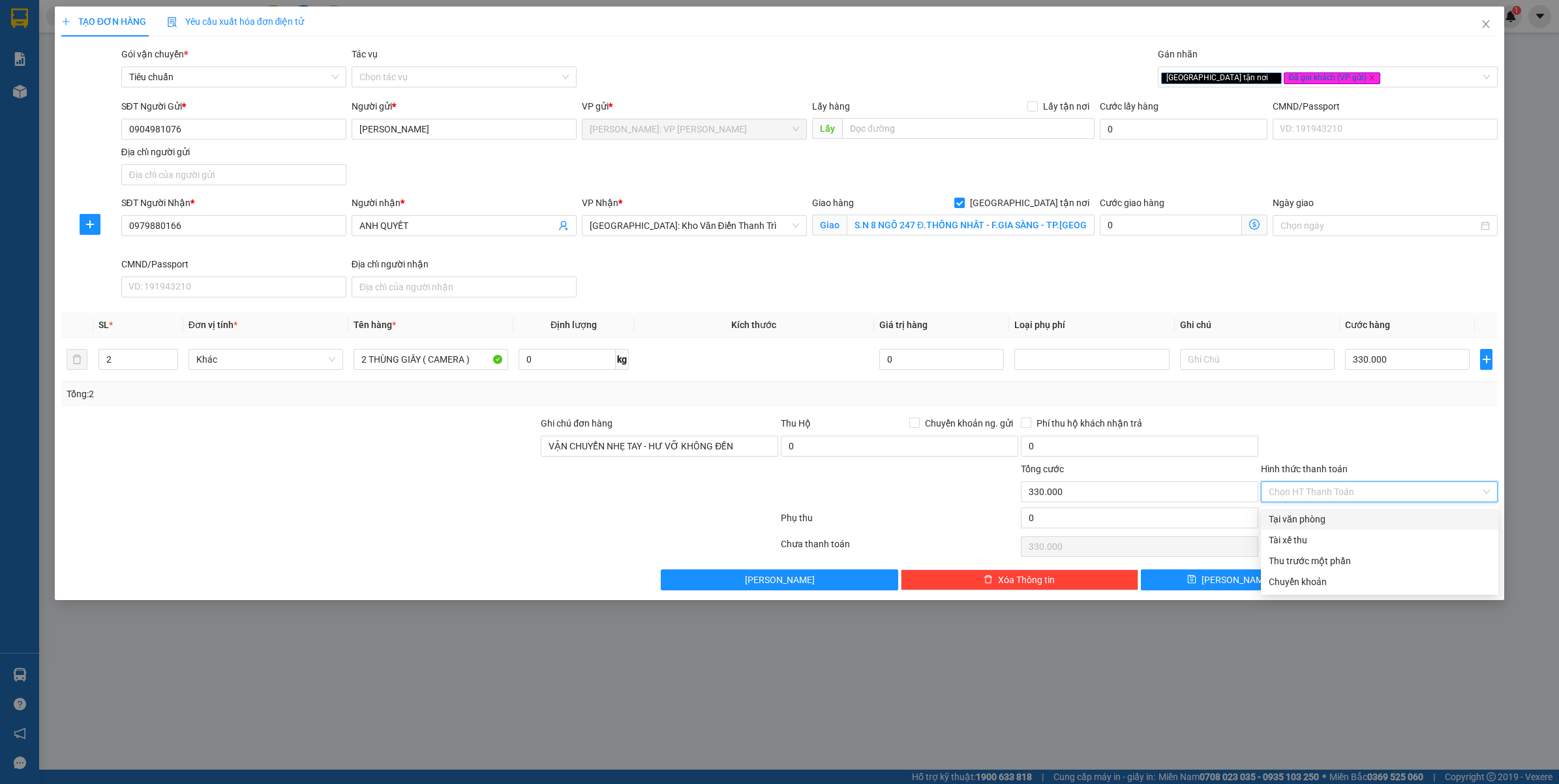
click at [1307, 517] on div "Tại văn phòng" at bounding box center [1380, 518] width 222 height 14
type input "0"
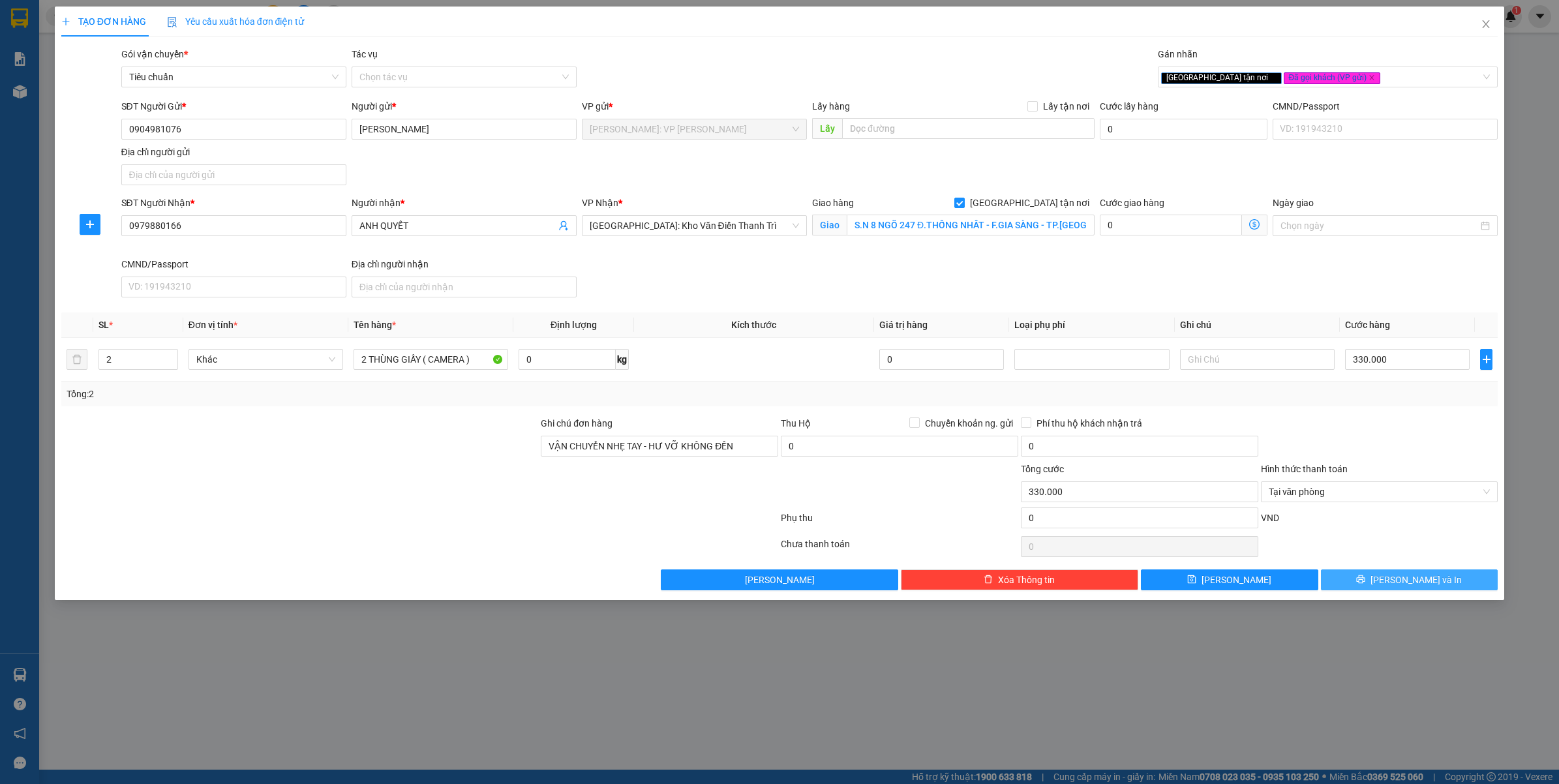
click at [1378, 585] on button "Lưu và In" at bounding box center [1409, 580] width 177 height 21
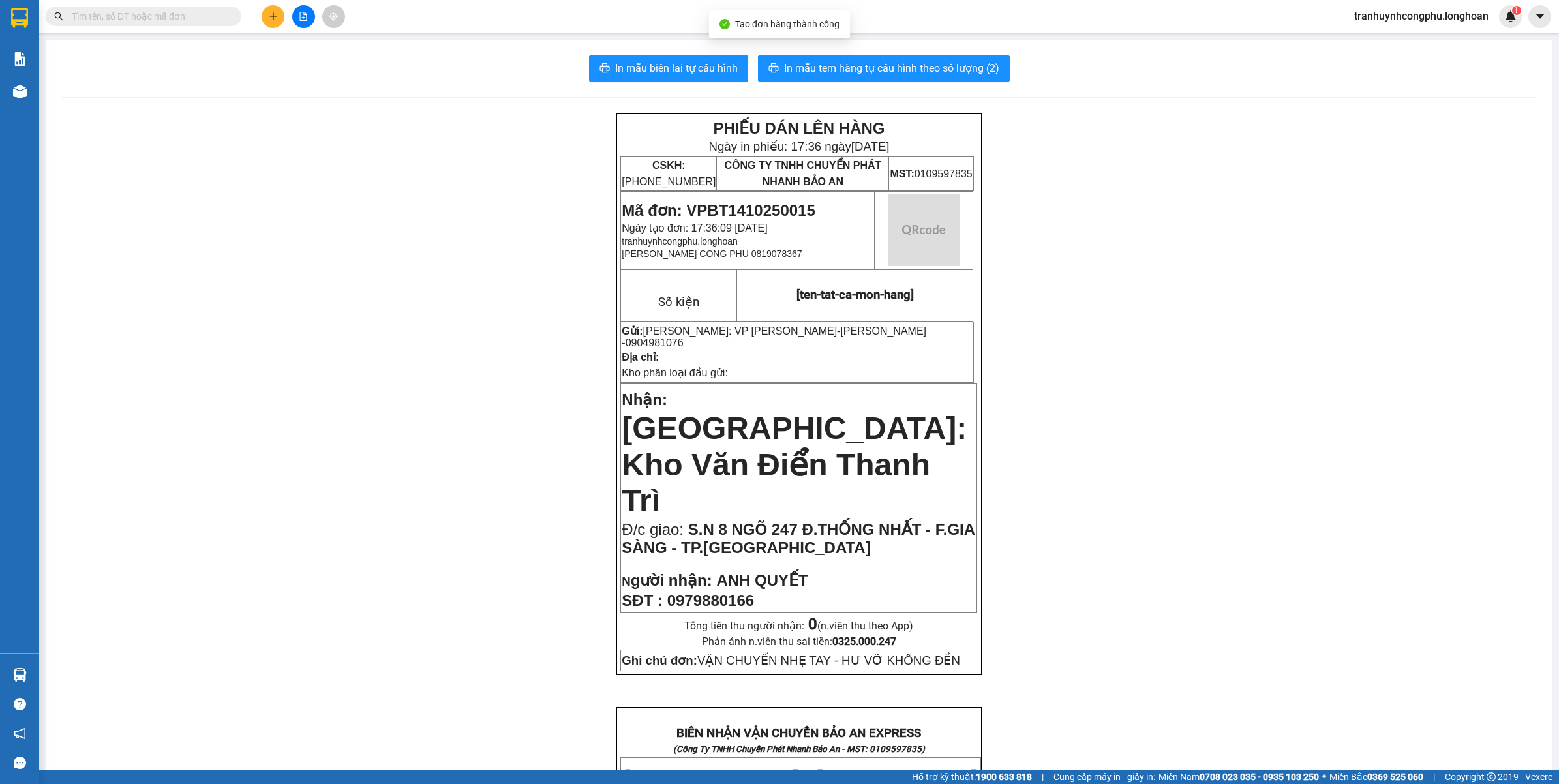
click at [1256, 480] on div "PHIẾU DÁN LÊN HÀNG Ngày in phiếu: 17:36 ngày 14-10-2025 CSKH: 1900.06.88.33 CÔN…" at bounding box center [798, 787] width 1474 height 1347
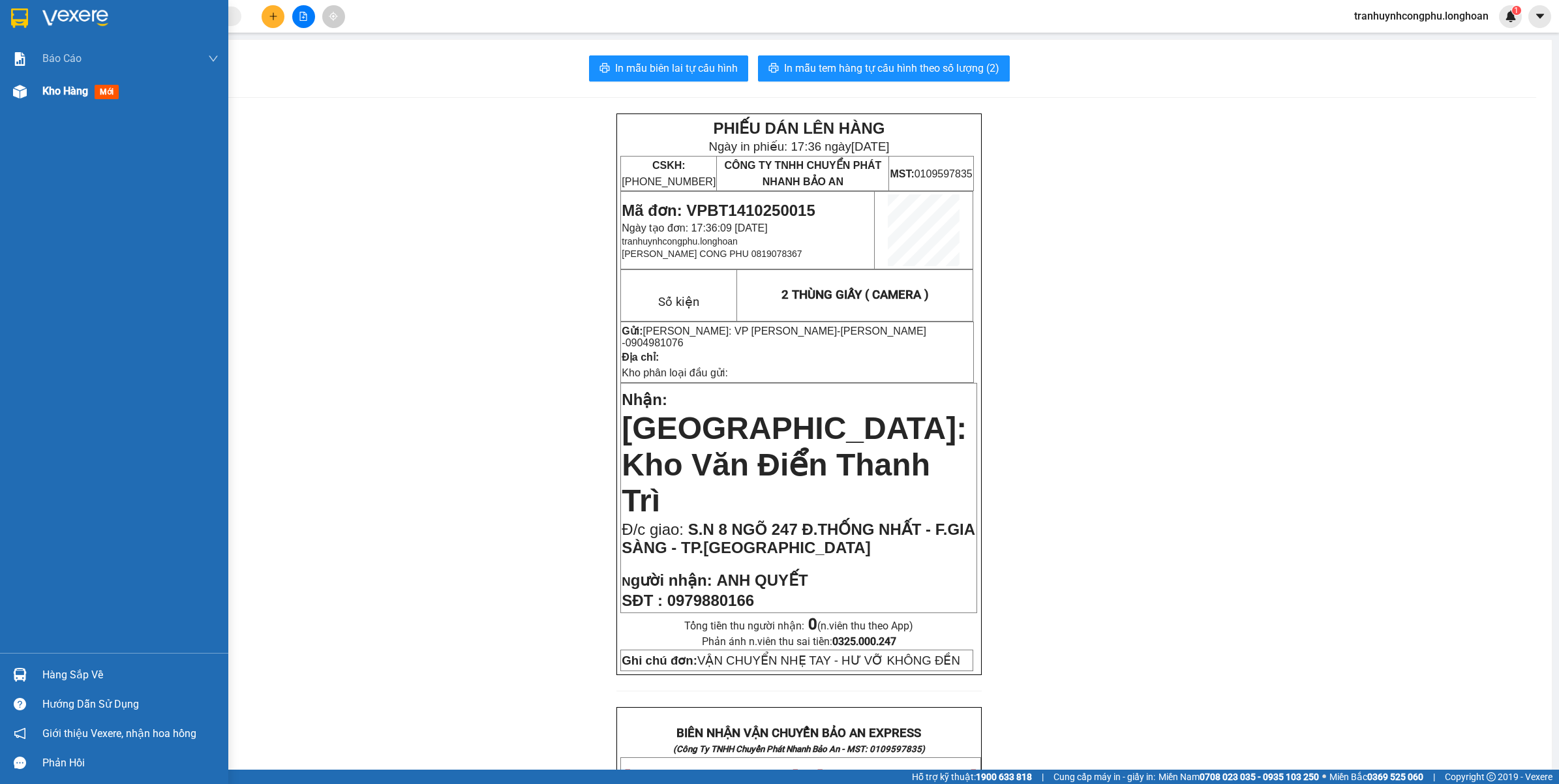
click at [36, 89] on div "Kho hàng mới" at bounding box center [114, 90] width 228 height 33
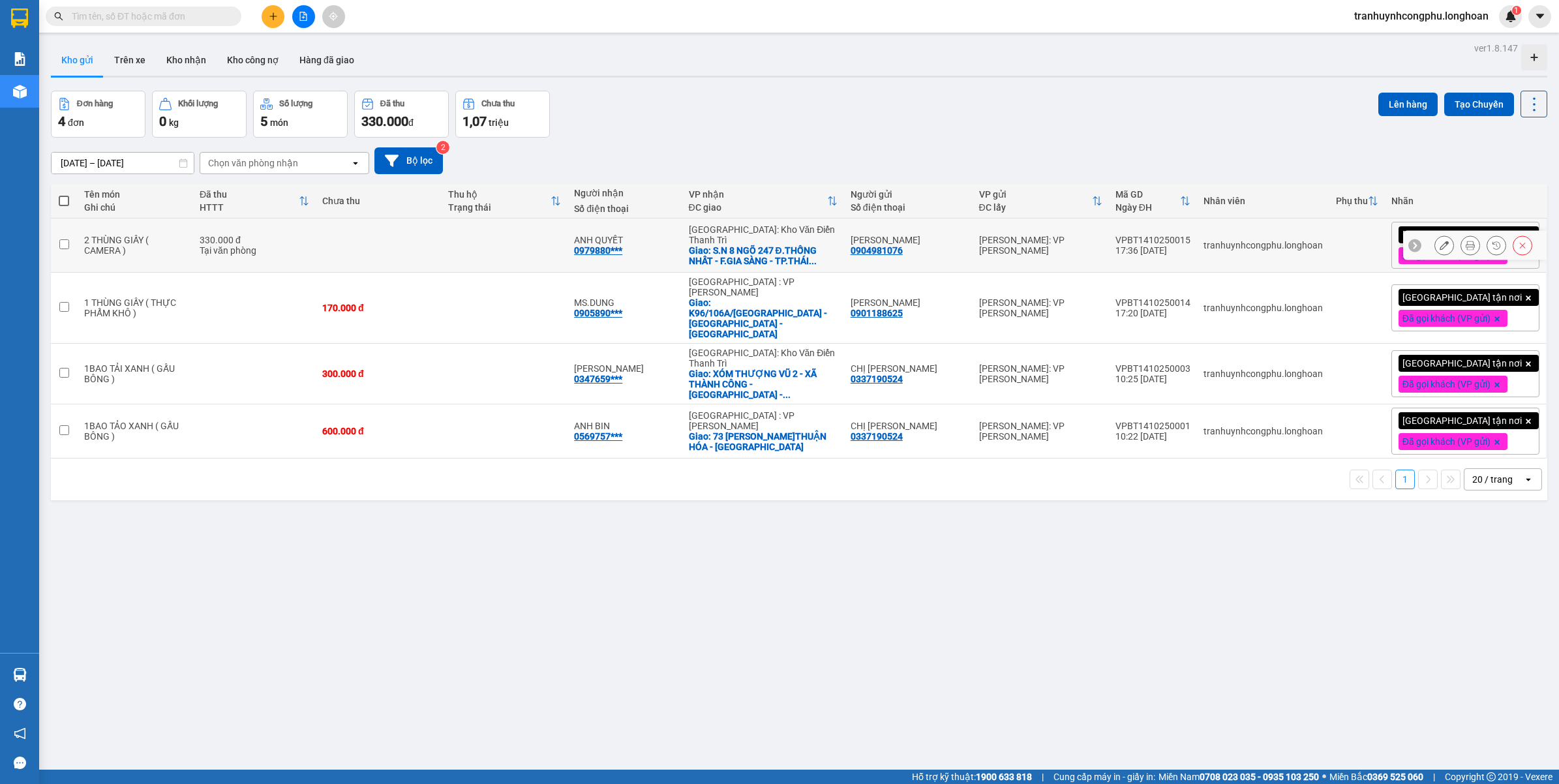
click at [1440, 248] on icon at bounding box center [1444, 245] width 9 height 9
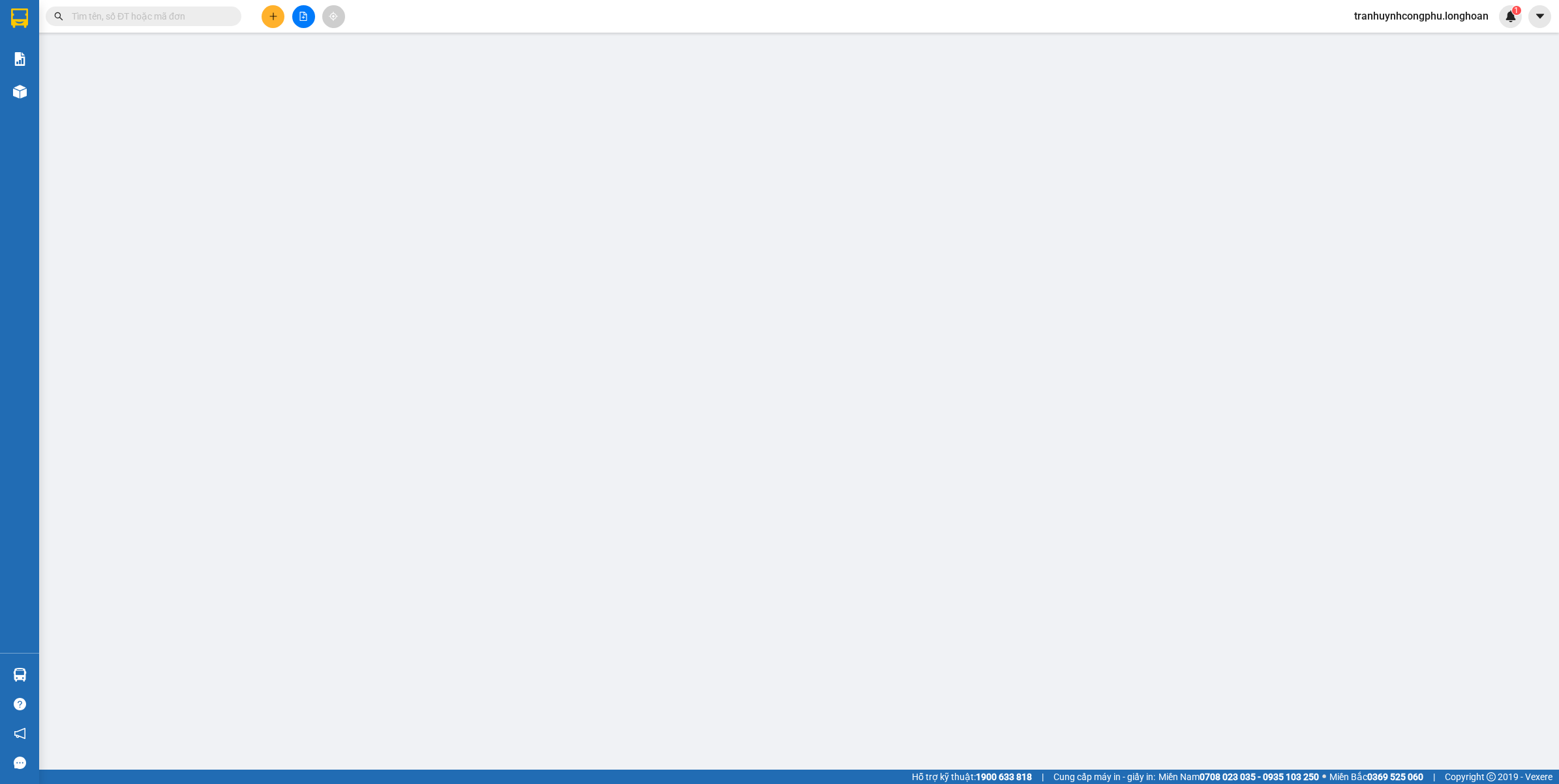
type input "0904981076"
type input "[PERSON_NAME]"
type input "0979880166"
type input "ANH QUYẾT"
checkbox input "true"
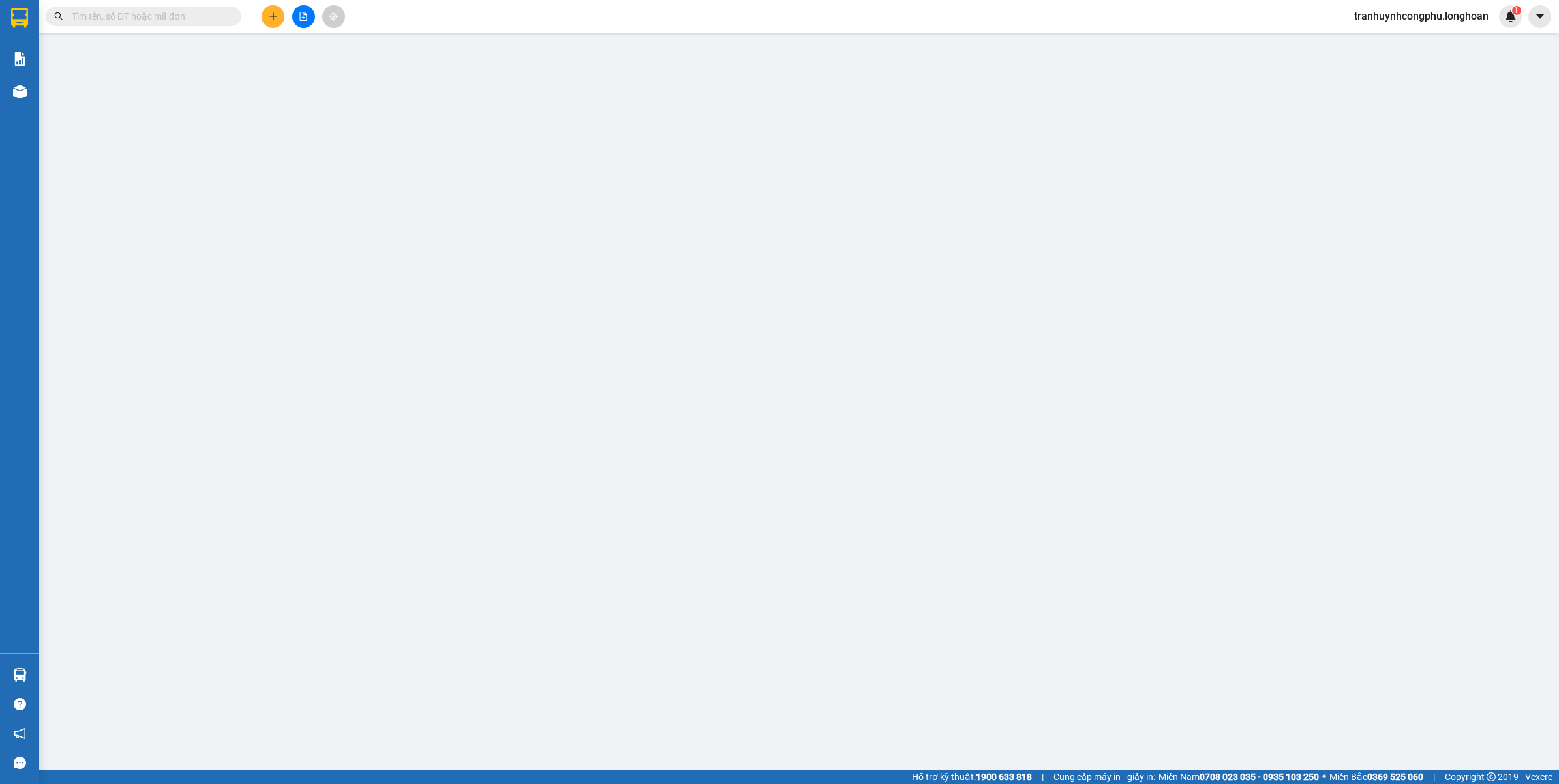
type input "S.N 8 NGÕ 247 Đ.THỐNG NHẤT - F.GIA SÀNG - TP.THÁI NGUYÊN"
type input "VẬN CHUYỂN NHẸ TAY - HƯ VỠ KHÔNG ĐỀN"
type input "0"
type input "330.000"
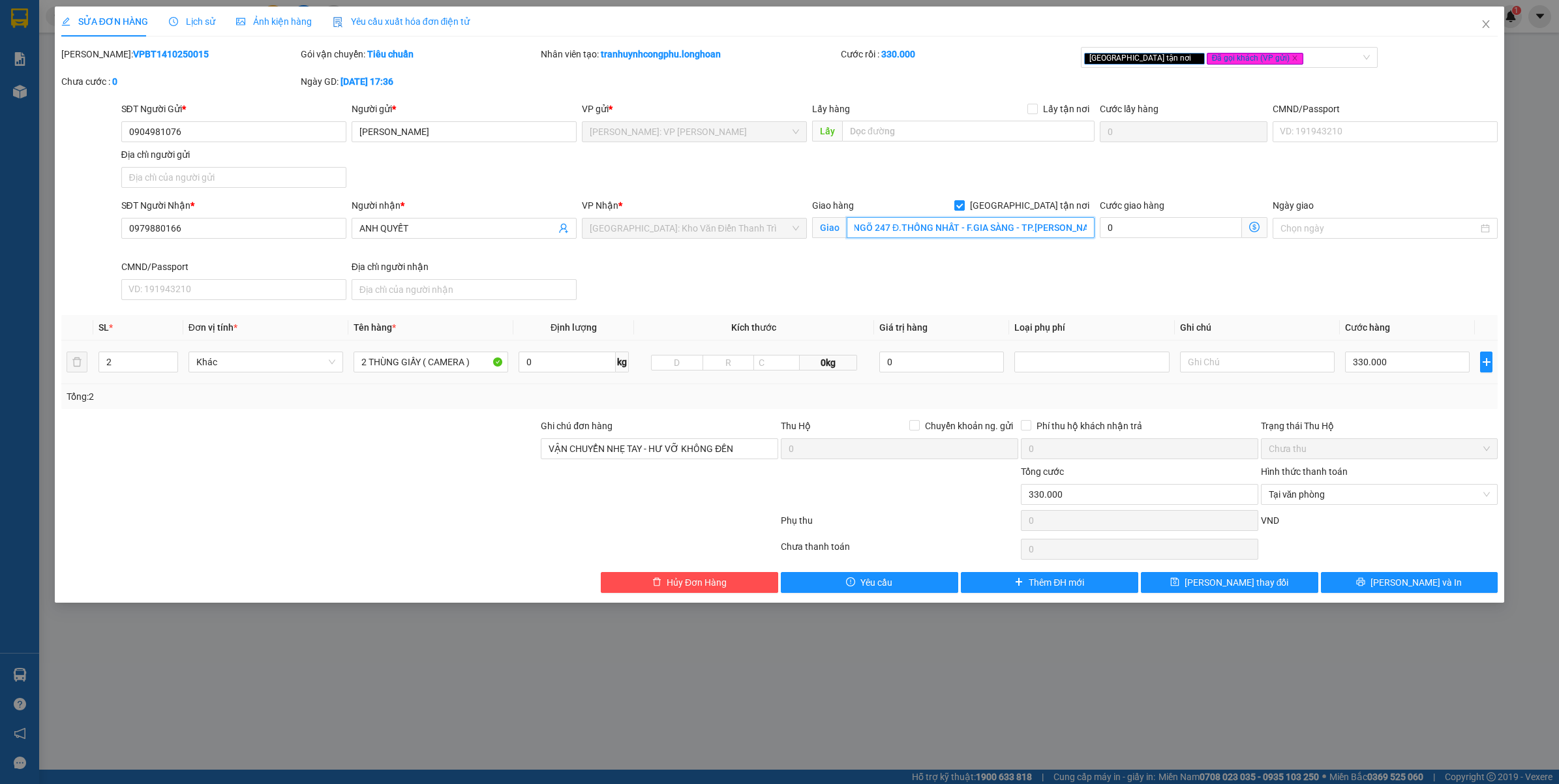
scroll to position [0, 42]
type input "S.N 8B NGÕ 247 Đ.THỐNG NHẤT - F.GIA SÀNG - TP.THÁI NGUYÊN"
click at [1408, 581] on span "Lưu và In" at bounding box center [1416, 582] width 91 height 14
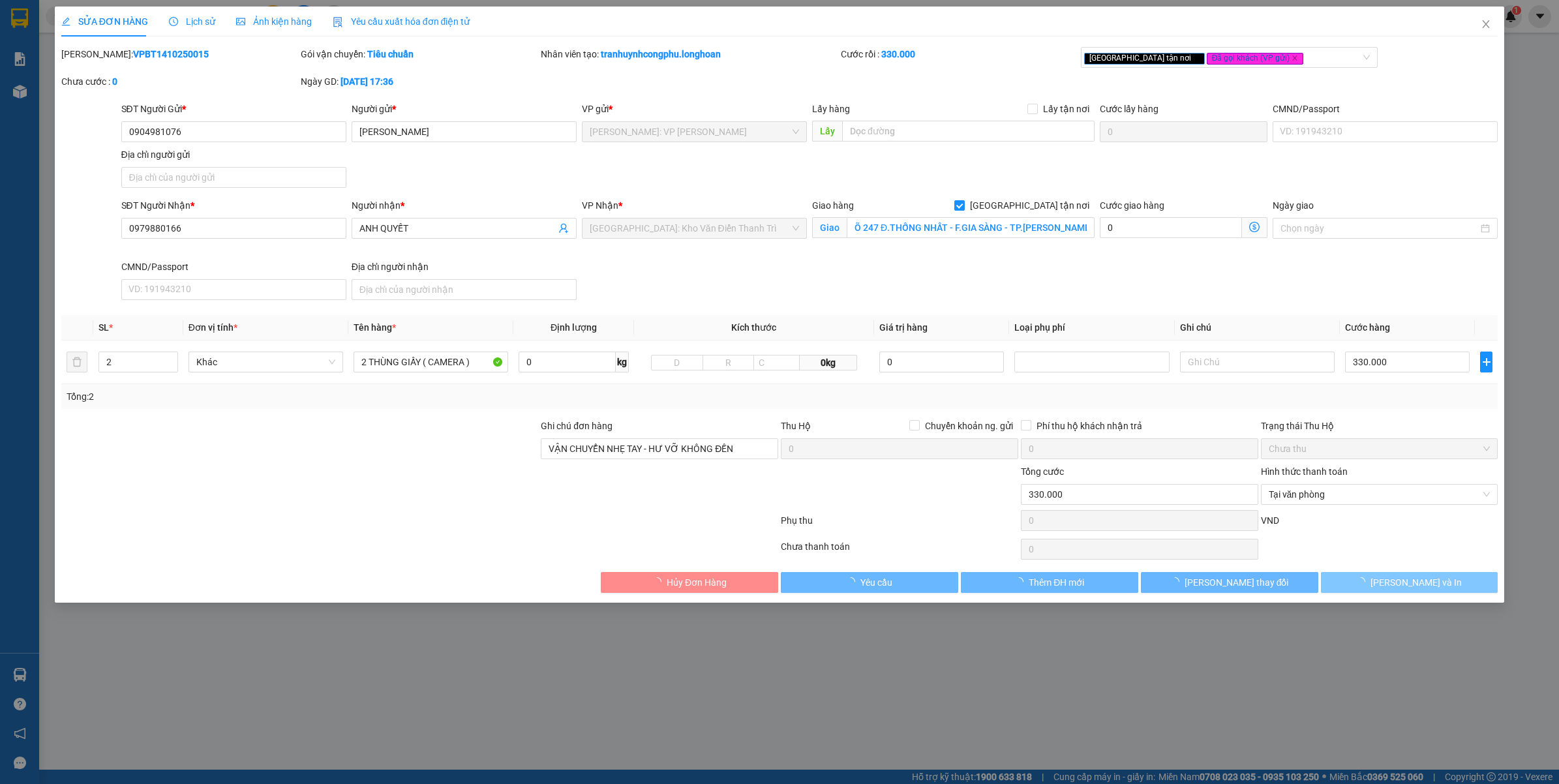
scroll to position [0, 0]
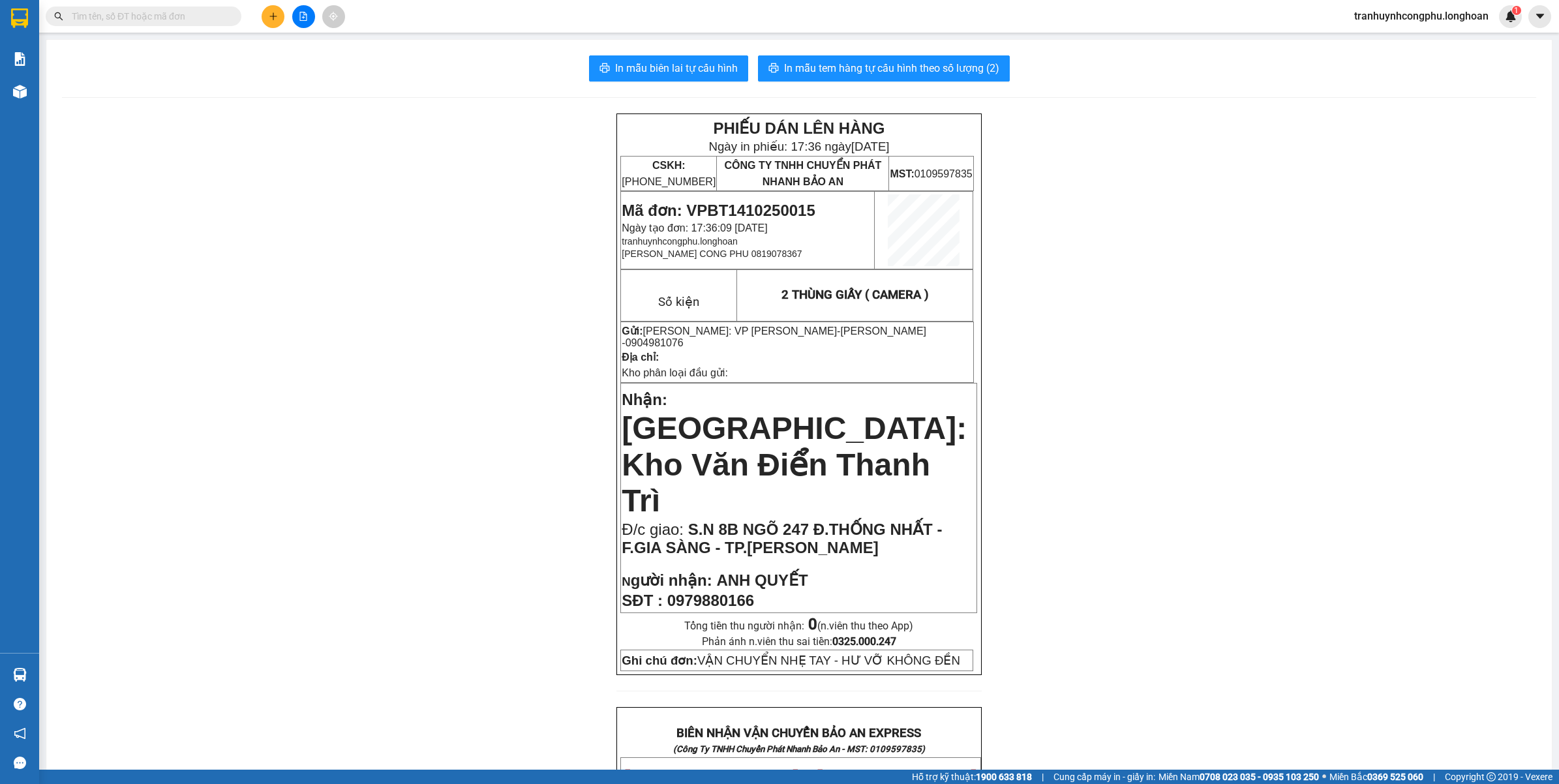
click at [723, 520] on span "S.N 8B NGÕ 247 Đ.THỐNG NHẤT - F.GIA SÀNG - TP.THÁI NGUYÊN" at bounding box center [781, 538] width 320 height 35
copy td "Đ/c giao: S.N 8B NGÕ 247 Đ.THỐNG NHẤT - F.GIA SÀNG - TP.THÁI NGUYÊN"
click at [692, 571] on span "gười nhận:" at bounding box center [670, 580] width 81 height 18
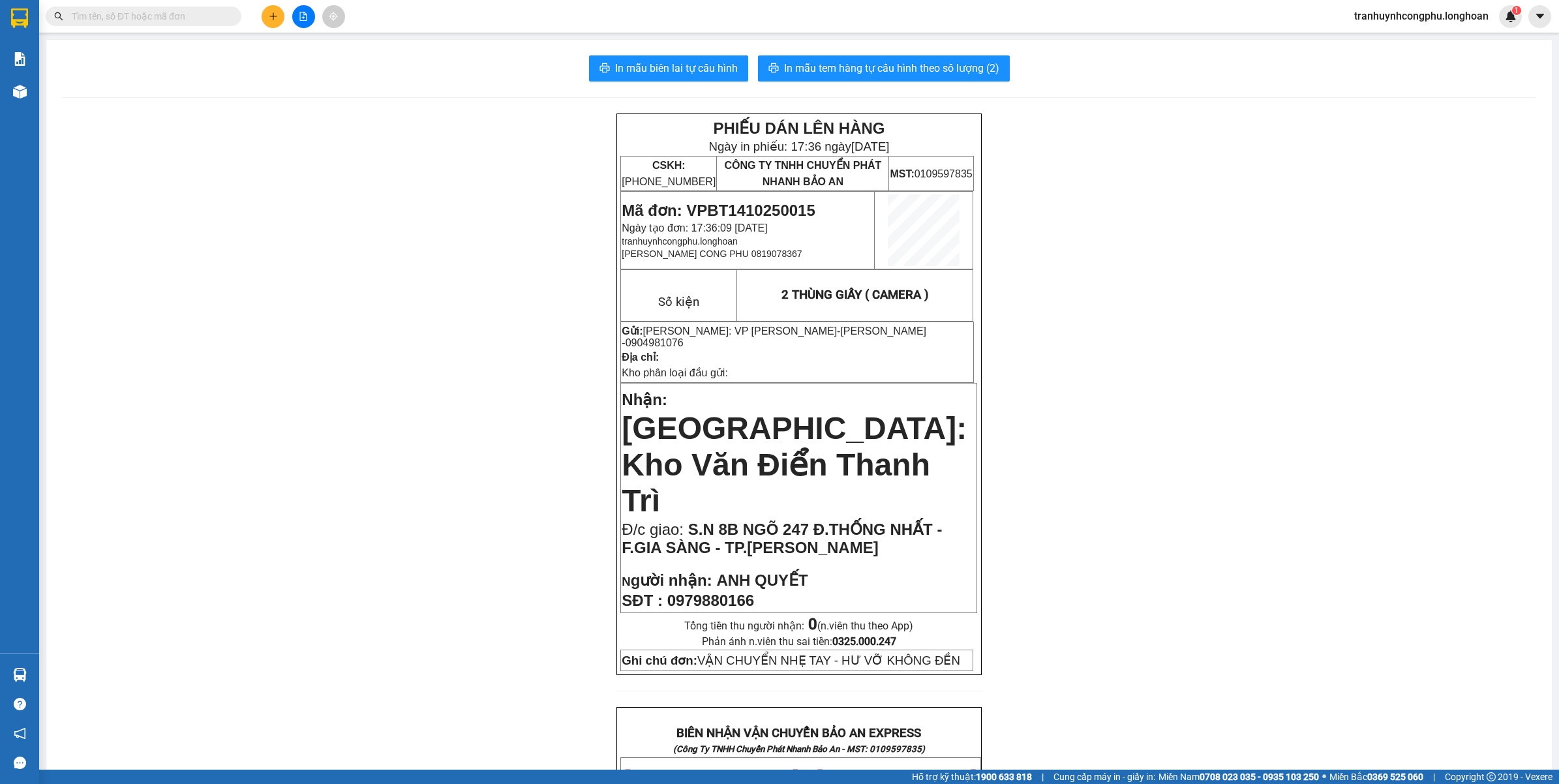
click at [481, 549] on div "PHIẾU DÁN LÊN HÀNG Ngày in phiếu: 17:36 ngày 14-10-2025 CSKH: 1900.06.88.33 CÔN…" at bounding box center [798, 787] width 1474 height 1347
click at [1155, 571] on div "PHIẾU DÁN LÊN HÀNG Ngày in phiếu: 17:36 ngày 14-10-2025 CSKH: 1900.06.88.33 CÔN…" at bounding box center [798, 787] width 1474 height 1347
click at [786, 210] on span "Mã đơn: VPBT1410250015" at bounding box center [718, 210] width 193 height 18
copy span "VPBT1410250015"
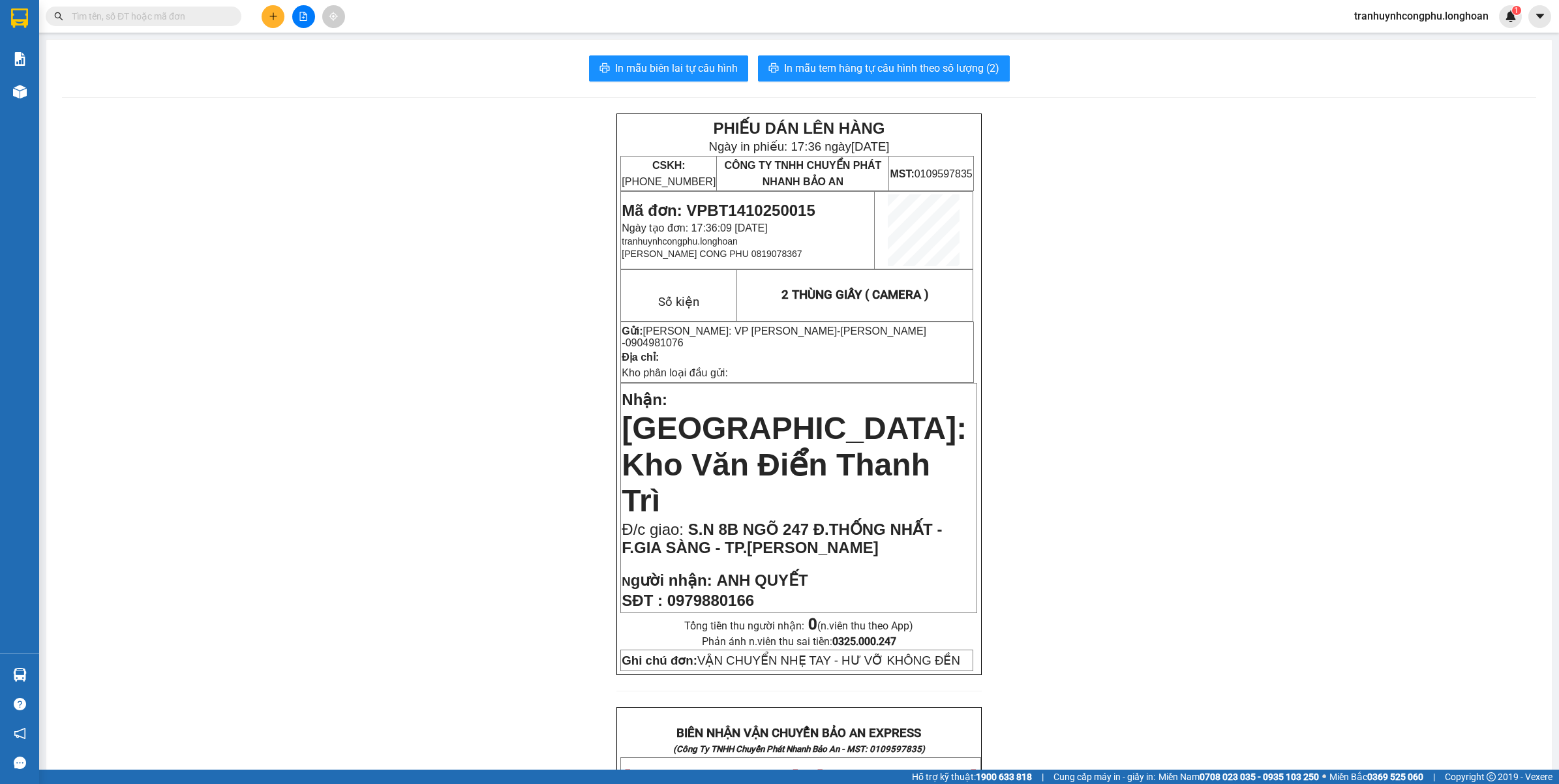
drag, startPoint x: 545, startPoint y: 193, endPoint x: 836, endPoint y: 104, distance: 304.3
click at [552, 194] on div "PHIẾU DÁN LÊN HÀNG Ngày in phiếu: 17:36 ngày 14-10-2025 CSKH: 1900.06.88.33 CÔN…" at bounding box center [798, 787] width 1474 height 1347
click at [904, 69] on span "In mẫu tem hàng tự cấu hình theo số lượng (2)" at bounding box center [891, 67] width 215 height 16
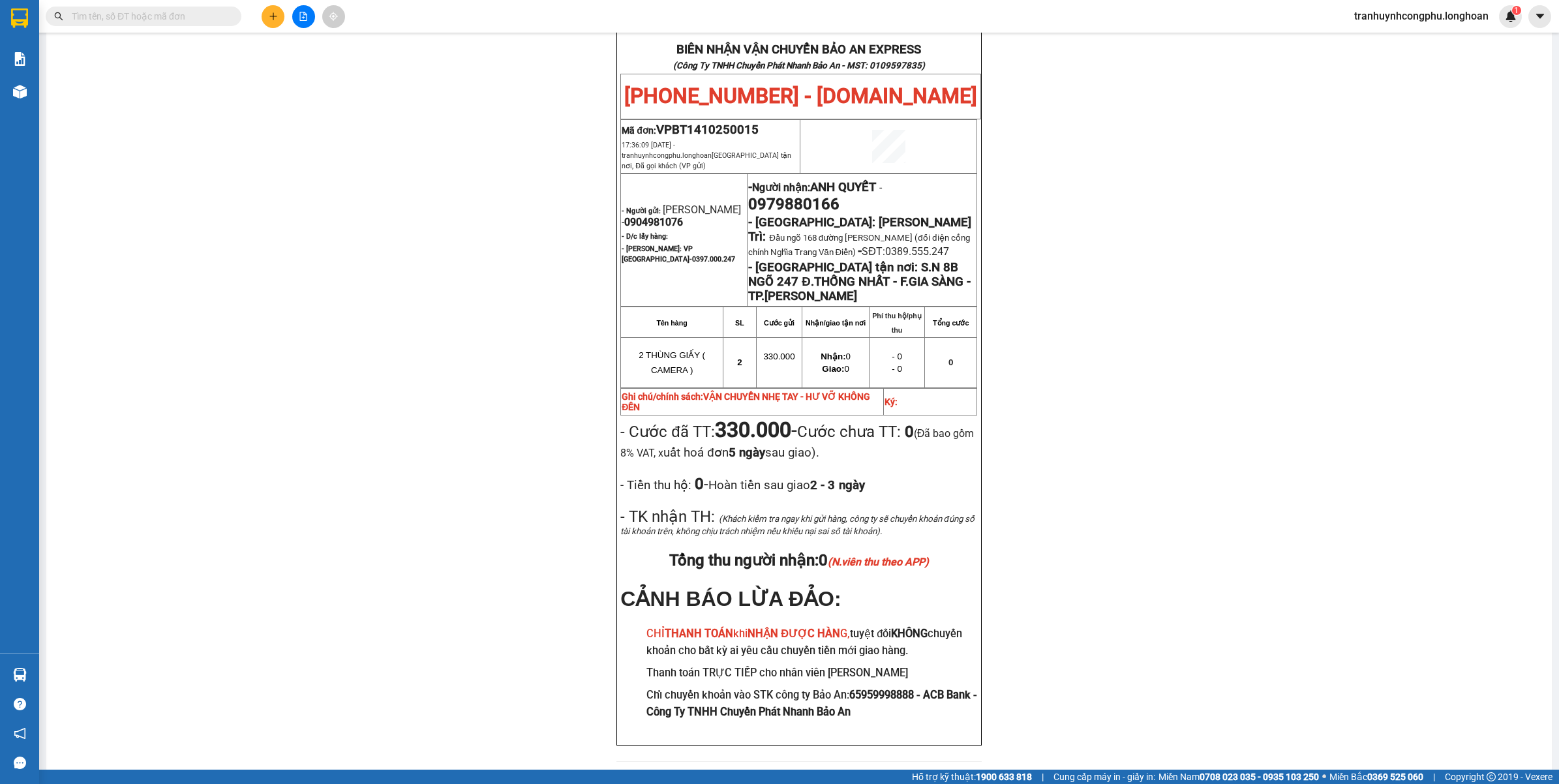
scroll to position [693, 0]
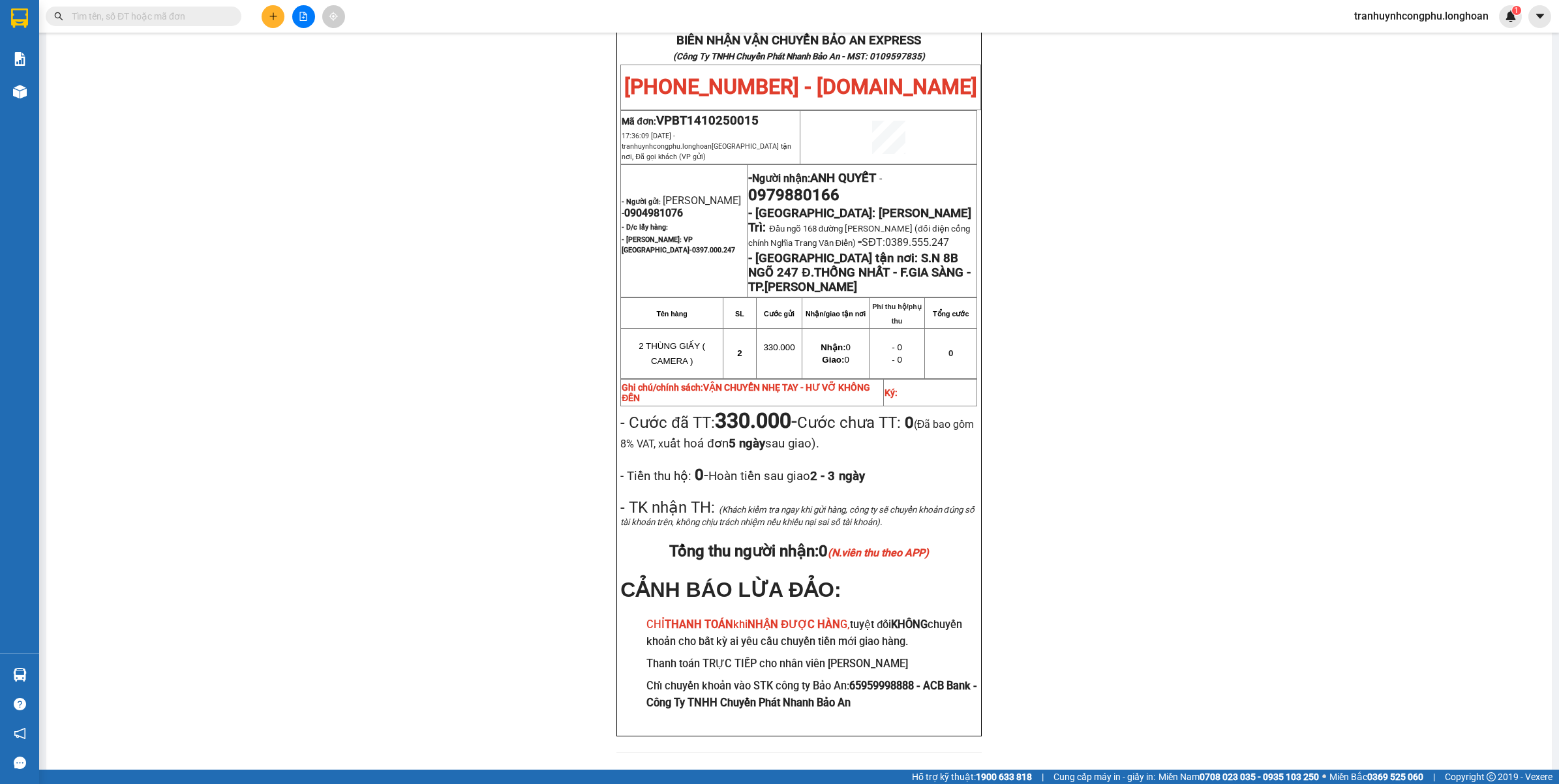
click at [7, 76] on div "Kho hàng mới" at bounding box center [20, 90] width 39 height 33
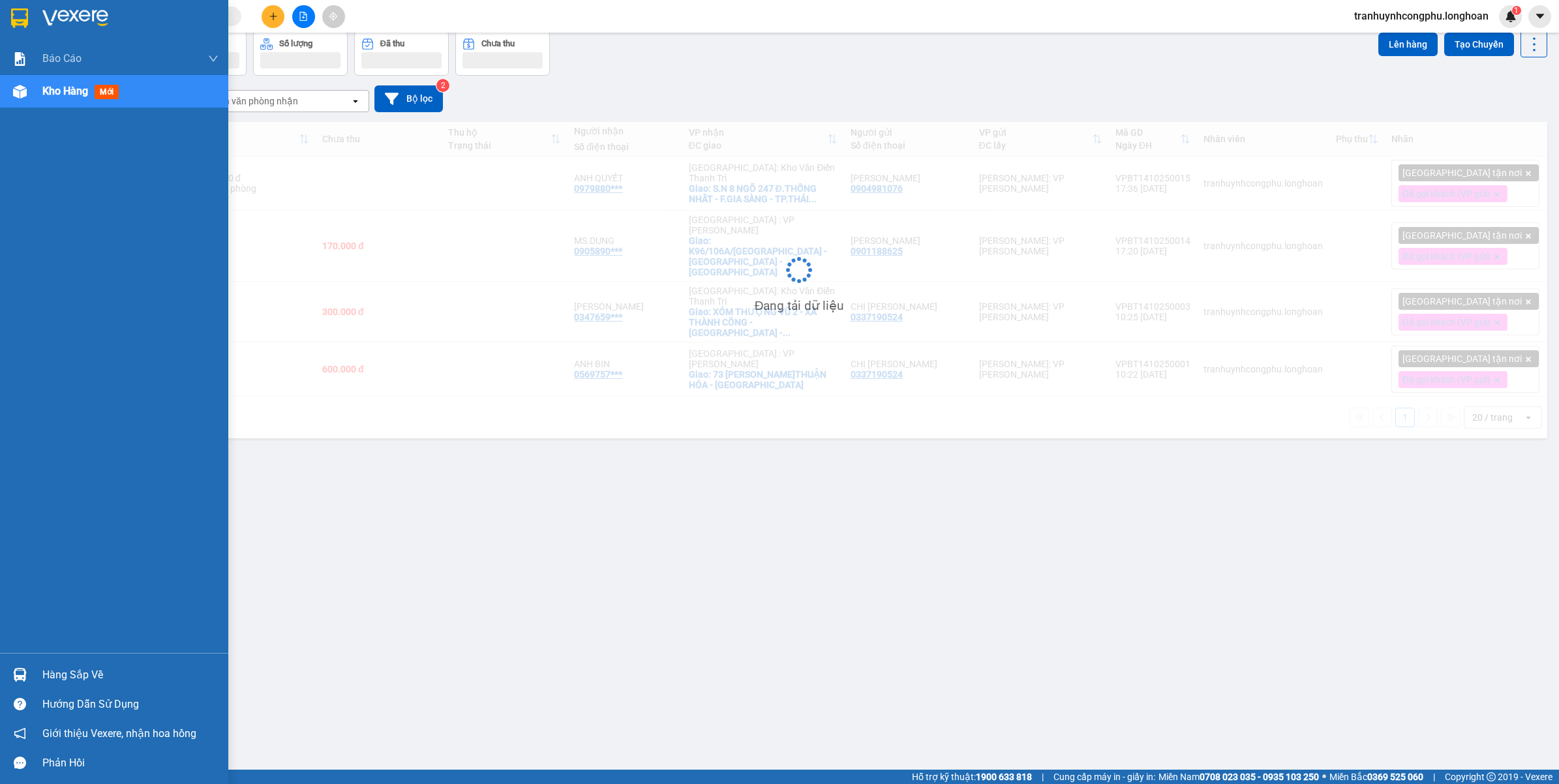
scroll to position [60, 0]
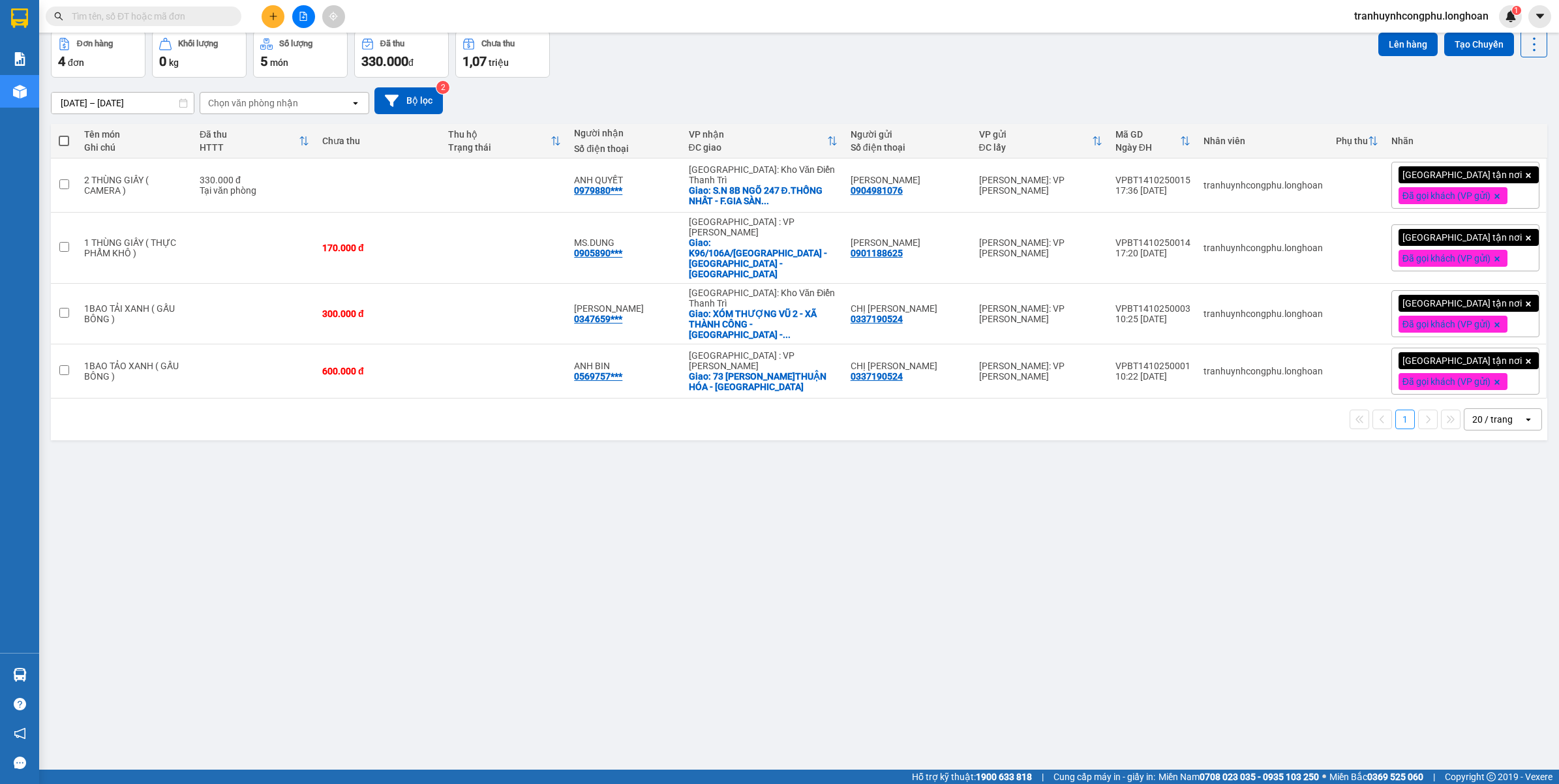
drag, startPoint x: 925, startPoint y: 611, endPoint x: 1397, endPoint y: 714, distance: 483.1
click at [926, 611] on div "ver 1.8.147 Kho gửi Trên xe Kho nhận Kho công nợ Hàng đã giao Đơn hàng 4 đơn Kh…" at bounding box center [799, 371] width 1507 height 784
click at [602, 501] on div "ver 1.8.147 Kho gửi Trên xe Kho nhận Kho công nợ Hàng đã giao Đơn hàng 4 đơn Kh…" at bounding box center [799, 371] width 1507 height 784
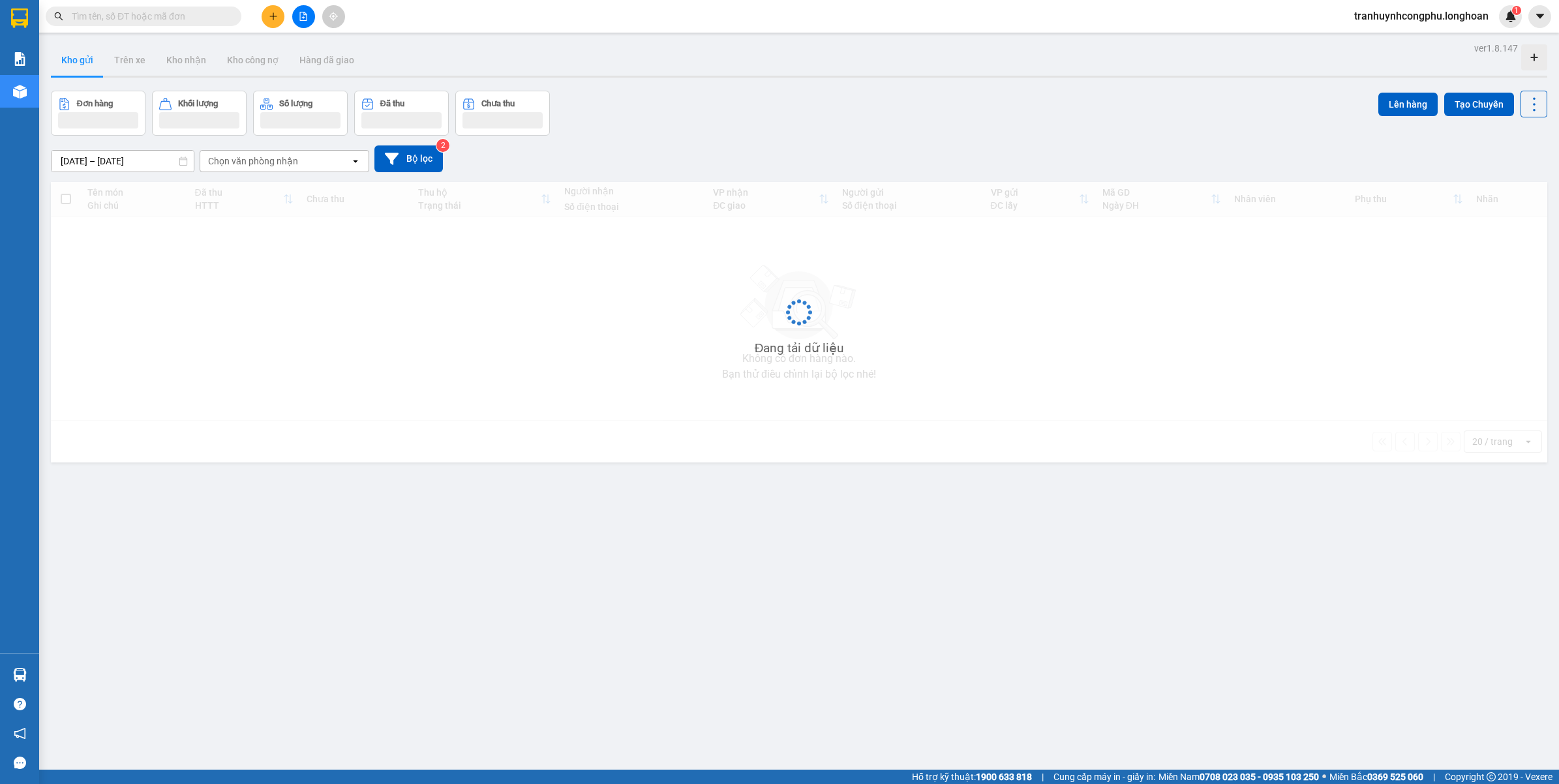
drag, startPoint x: 501, startPoint y: 524, endPoint x: 516, endPoint y: 571, distance: 49.3
click at [501, 524] on div "ver 1.8.147 Kho gửi Trên xe Kho nhận Kho công nợ Hàng đã giao Đơn hàng Khối lượ…" at bounding box center [799, 431] width 1507 height 784
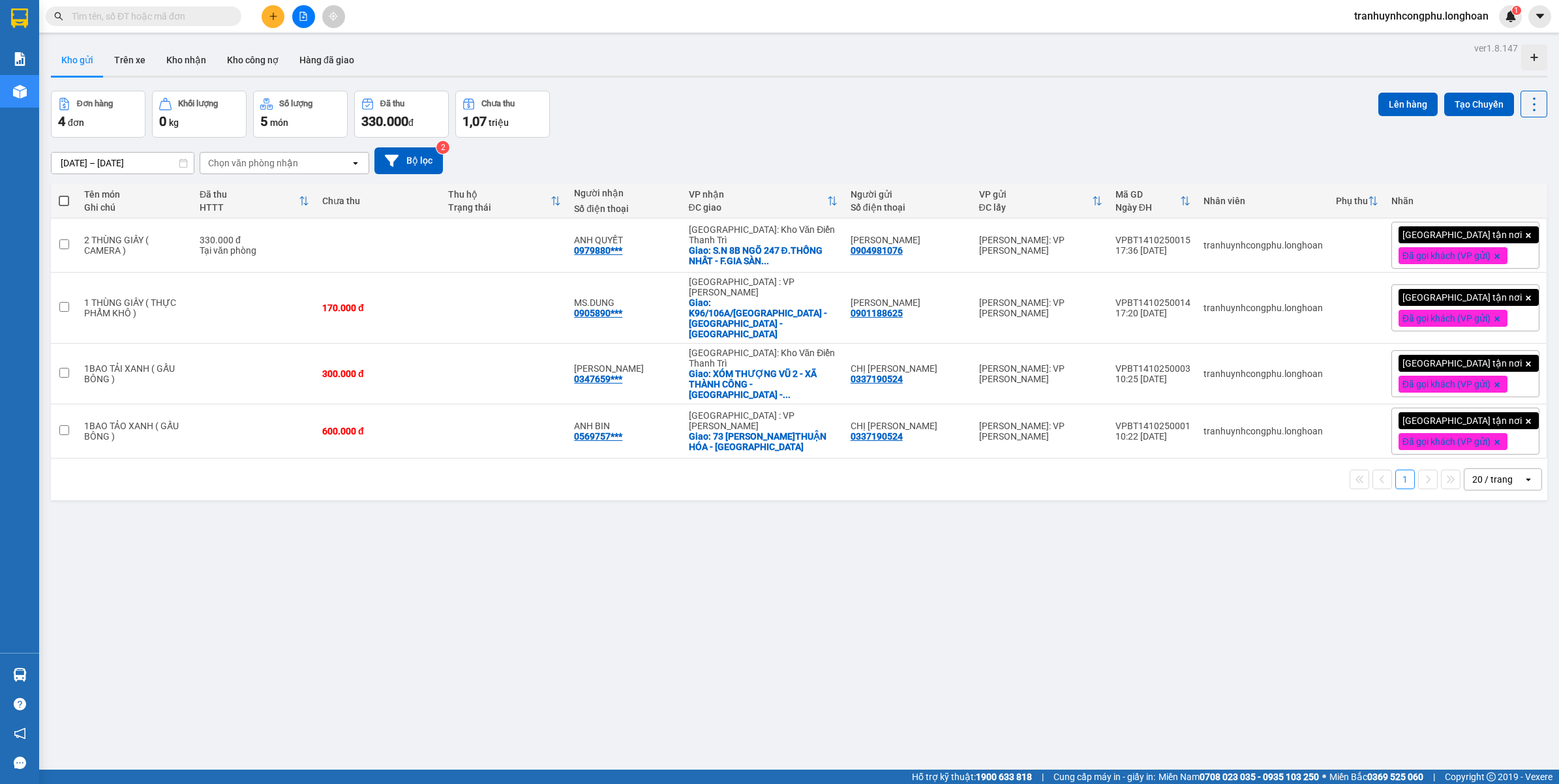
click at [406, 546] on div "ver 1.8.147 Kho gửi Trên xe Kho nhận Kho công nợ Hàng đã giao Đơn hàng 4 đơn Kh…" at bounding box center [799, 431] width 1507 height 784
click at [374, 600] on div "ver 1.8.147 Kho gửi Trên xe Kho nhận Kho công nợ Hàng đã giao Đơn hàng 4 đơn Kh…" at bounding box center [799, 431] width 1507 height 784
click at [784, 138] on div "[DATE] – [DATE] Press the down arrow key to interact with the calendar and sele…" at bounding box center [799, 161] width 1497 height 47
click at [630, 551] on div "ver 1.8.147 Kho gửi Trên xe Kho nhận Kho công nợ Hàng đã giao Đơn hàng 4 đơn Kh…" at bounding box center [799, 431] width 1507 height 784
drag, startPoint x: 412, startPoint y: 641, endPoint x: 460, endPoint y: 629, distance: 49.5
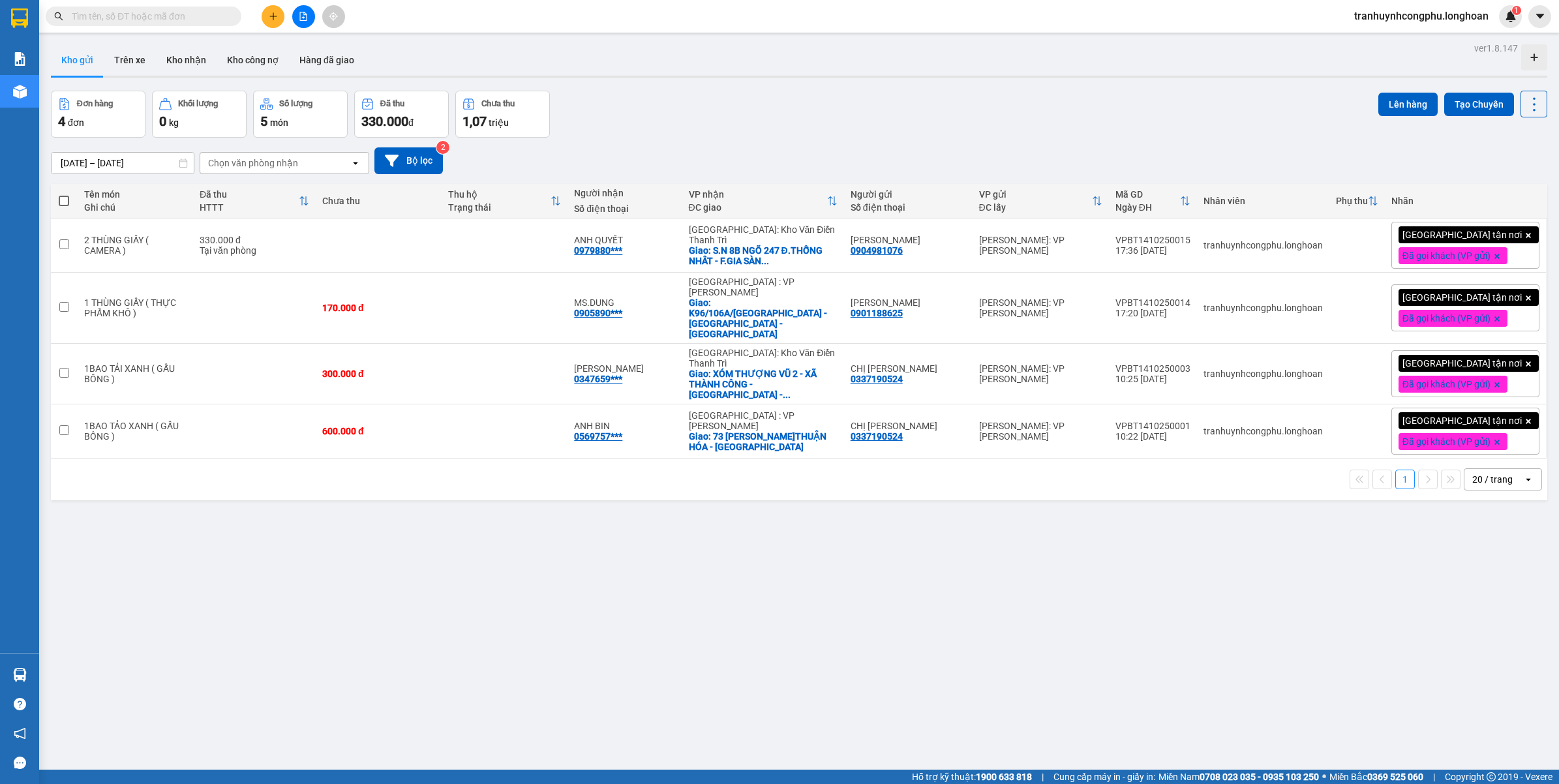
click at [421, 640] on div "ver 1.8.147 Kho gửi Trên xe Kho nhận Kho công nợ Hàng đã giao Đơn hàng 4 đơn Kh…" at bounding box center [799, 431] width 1507 height 784
click at [266, 7] on button at bounding box center [272, 17] width 22 height 22
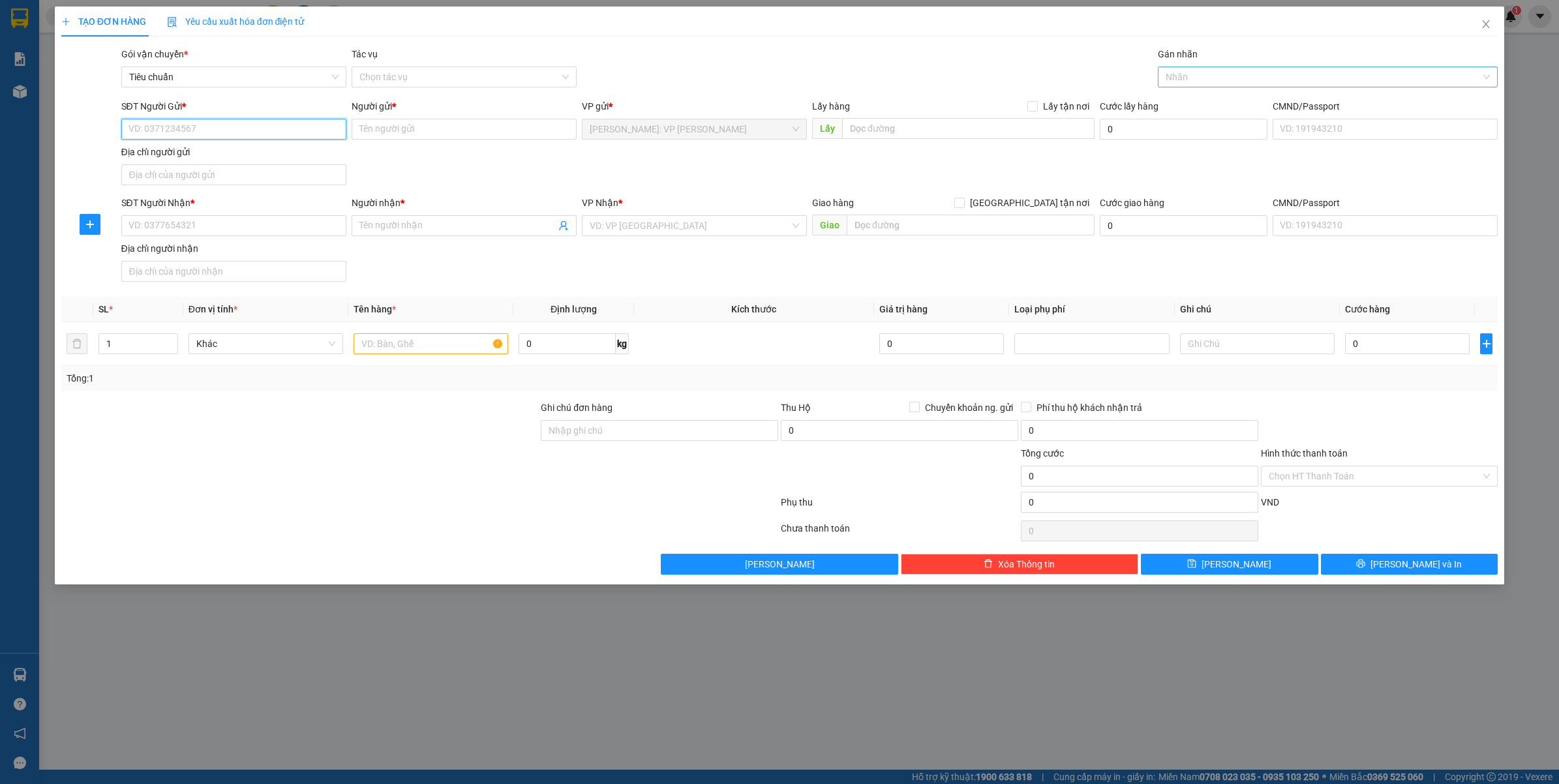
click at [1289, 73] on div at bounding box center [1321, 76] width 321 height 16
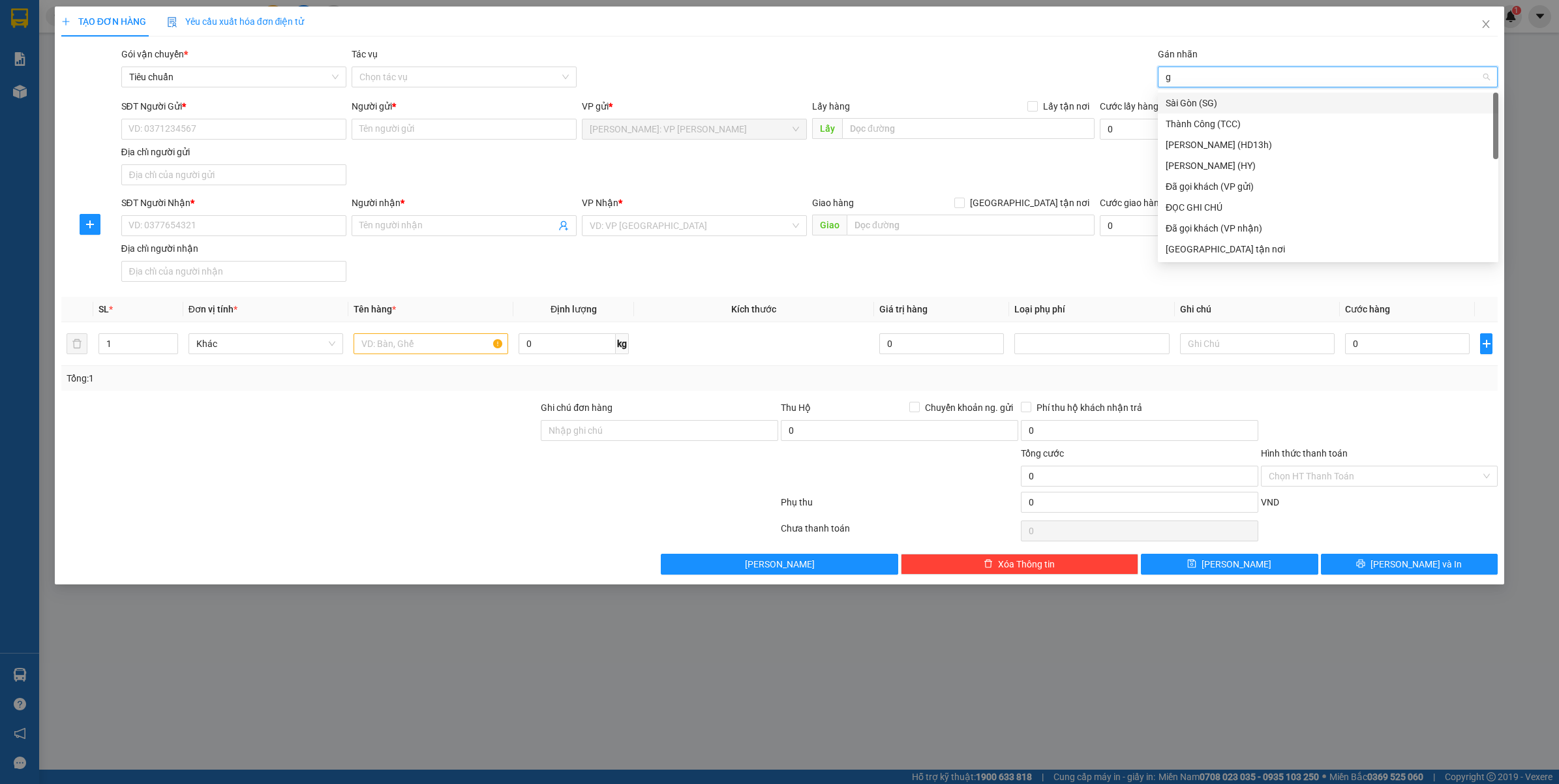
type input "gt"
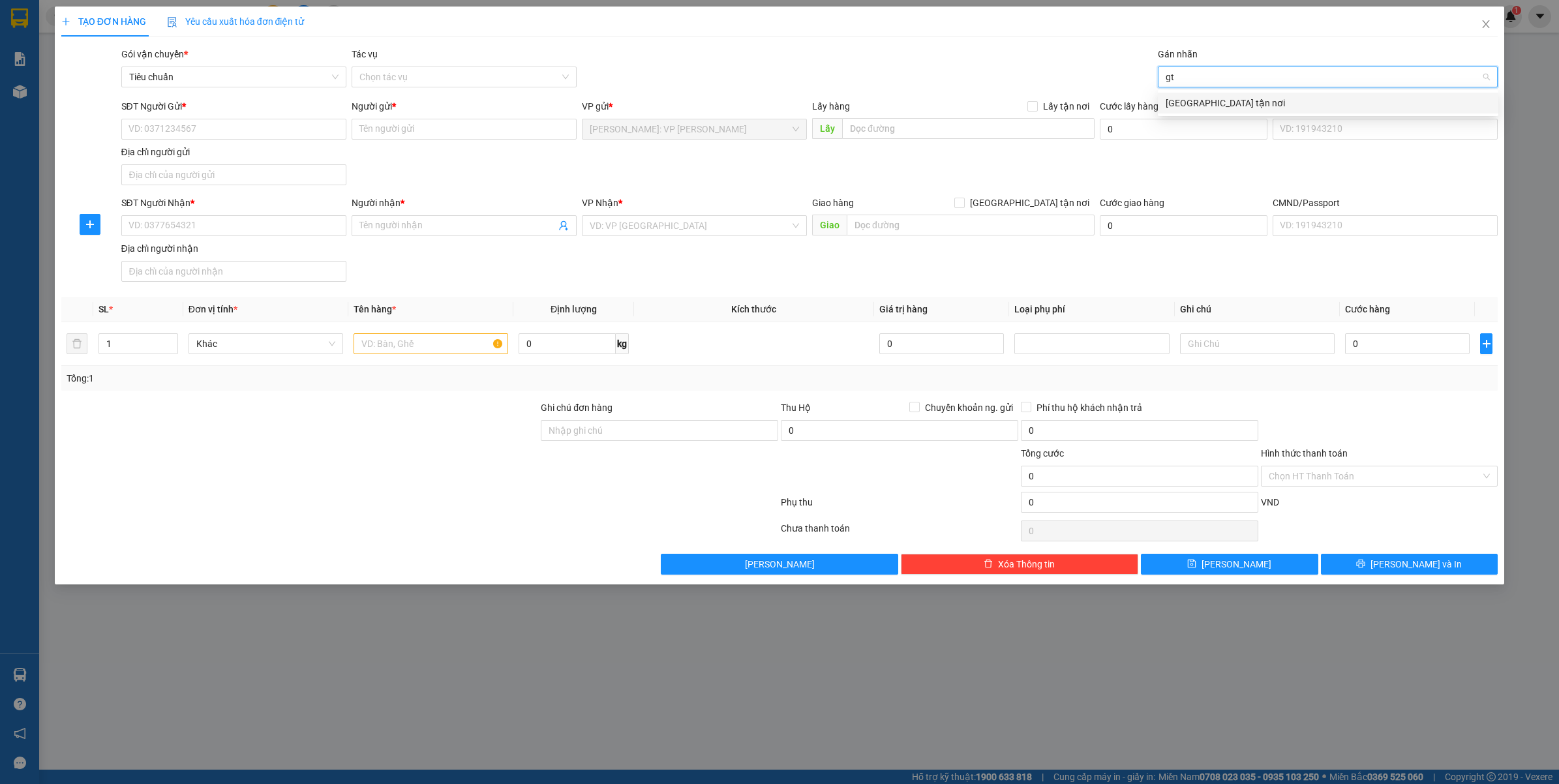
click at [1232, 100] on div "[GEOGRAPHIC_DATA] tận nơi" at bounding box center [1328, 103] width 324 height 14
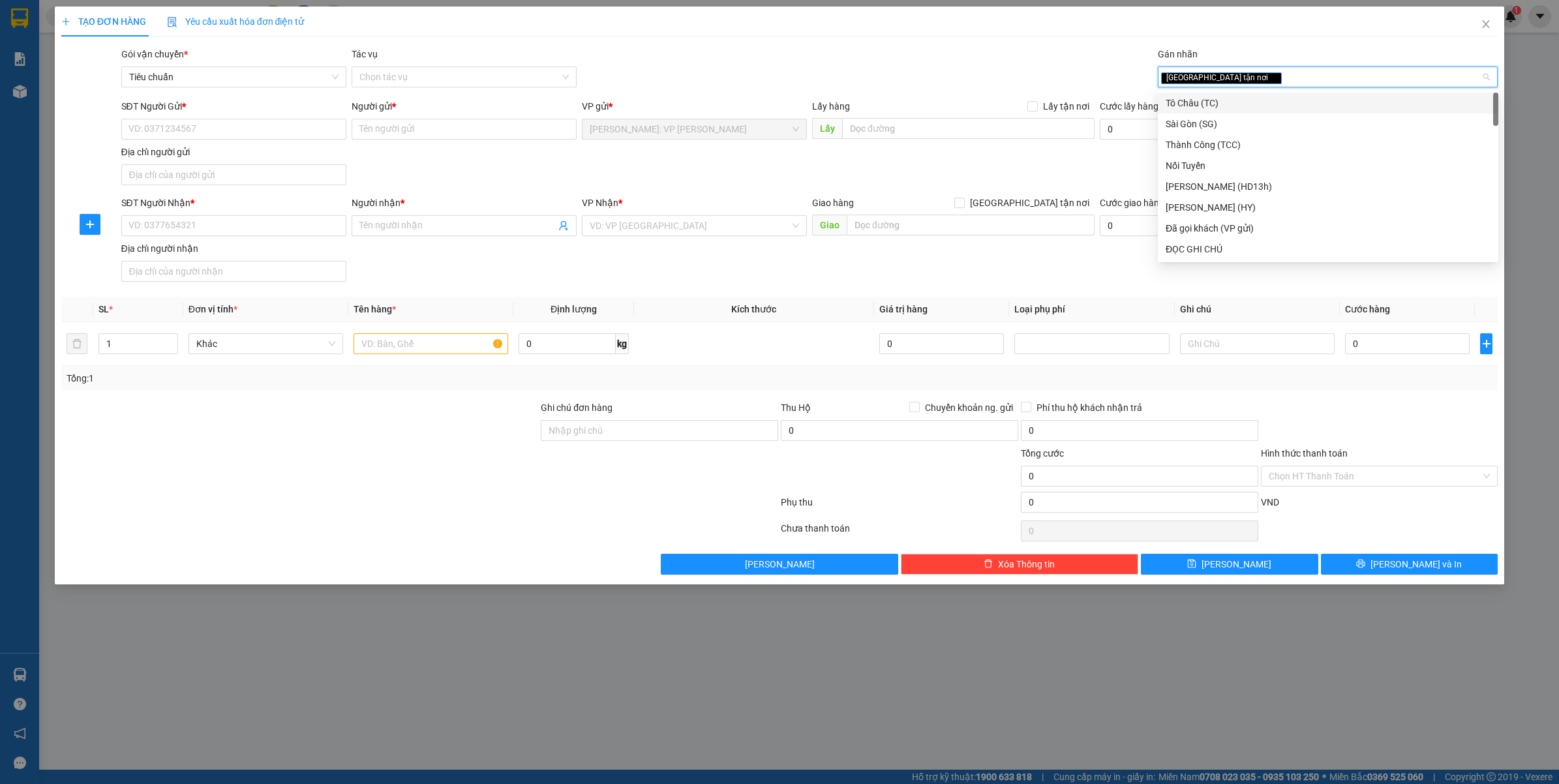
type input "d"
type input "đa"
click at [1232, 100] on div "Đã gọi khách (VP gửi)" at bounding box center [1328, 103] width 324 height 14
click at [272, 212] on div "SĐT Người Nhận *" at bounding box center [233, 205] width 225 height 20
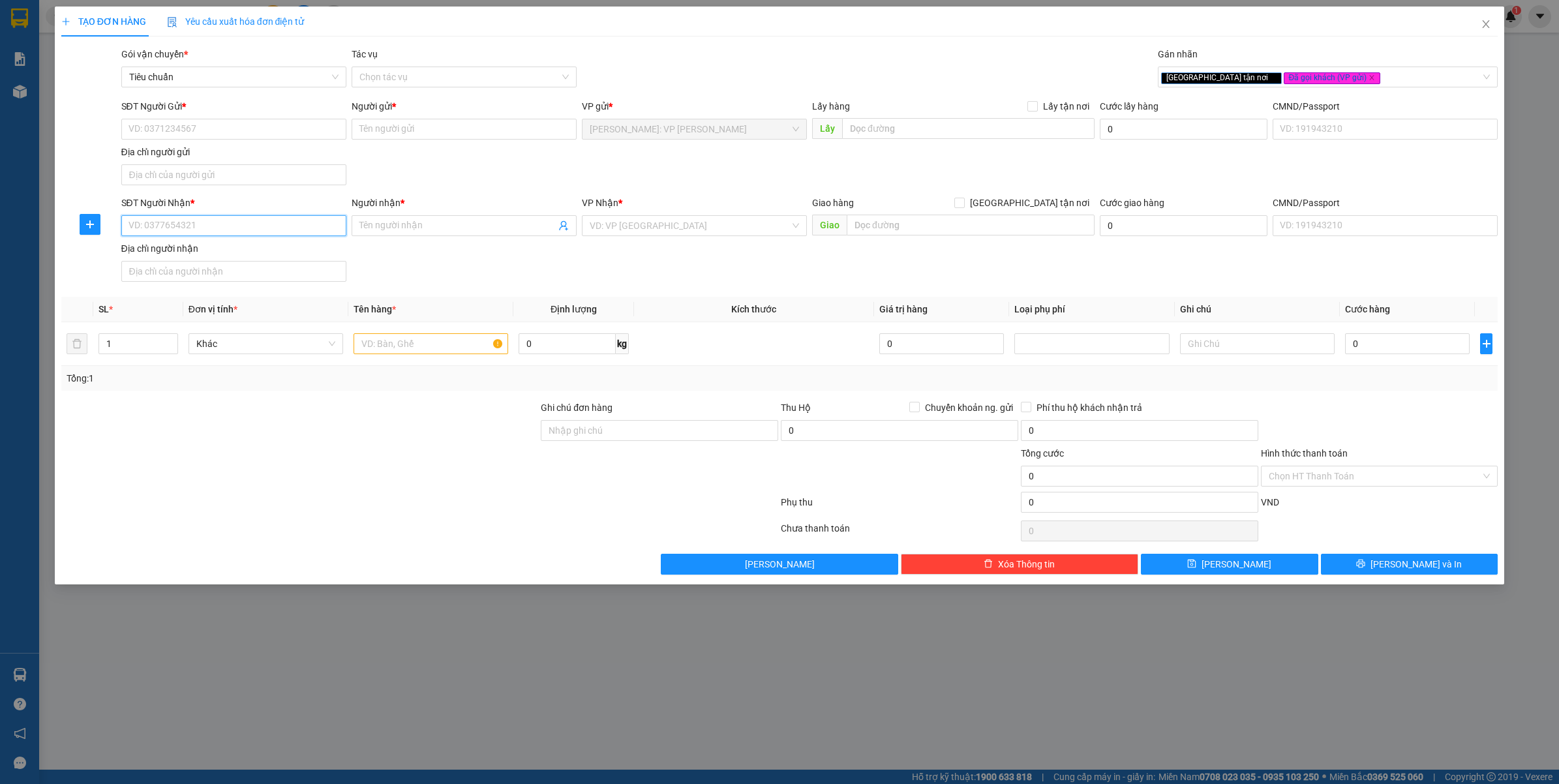
click at [266, 220] on input "SĐT Người Nhận *" at bounding box center [233, 226] width 225 height 21
type input "0939633152"
click at [207, 131] on input "SĐT Người Gửi *" at bounding box center [233, 129] width 225 height 21
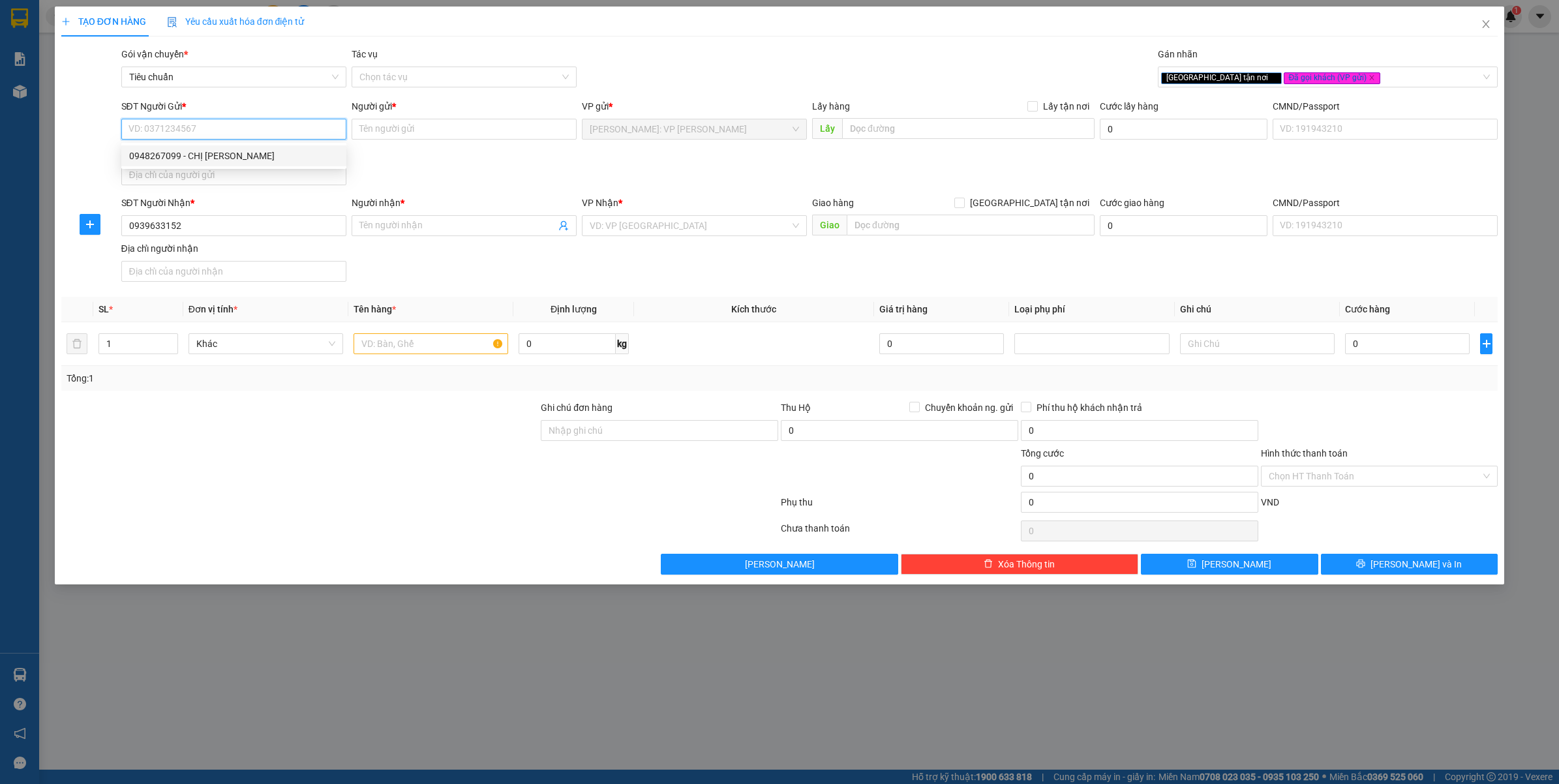
click at [213, 155] on div "0948267099 - CHỊ KHÁNH" at bounding box center [233, 155] width 210 height 14
type input "0948267099"
type input "CHỊ [PERSON_NAME]"
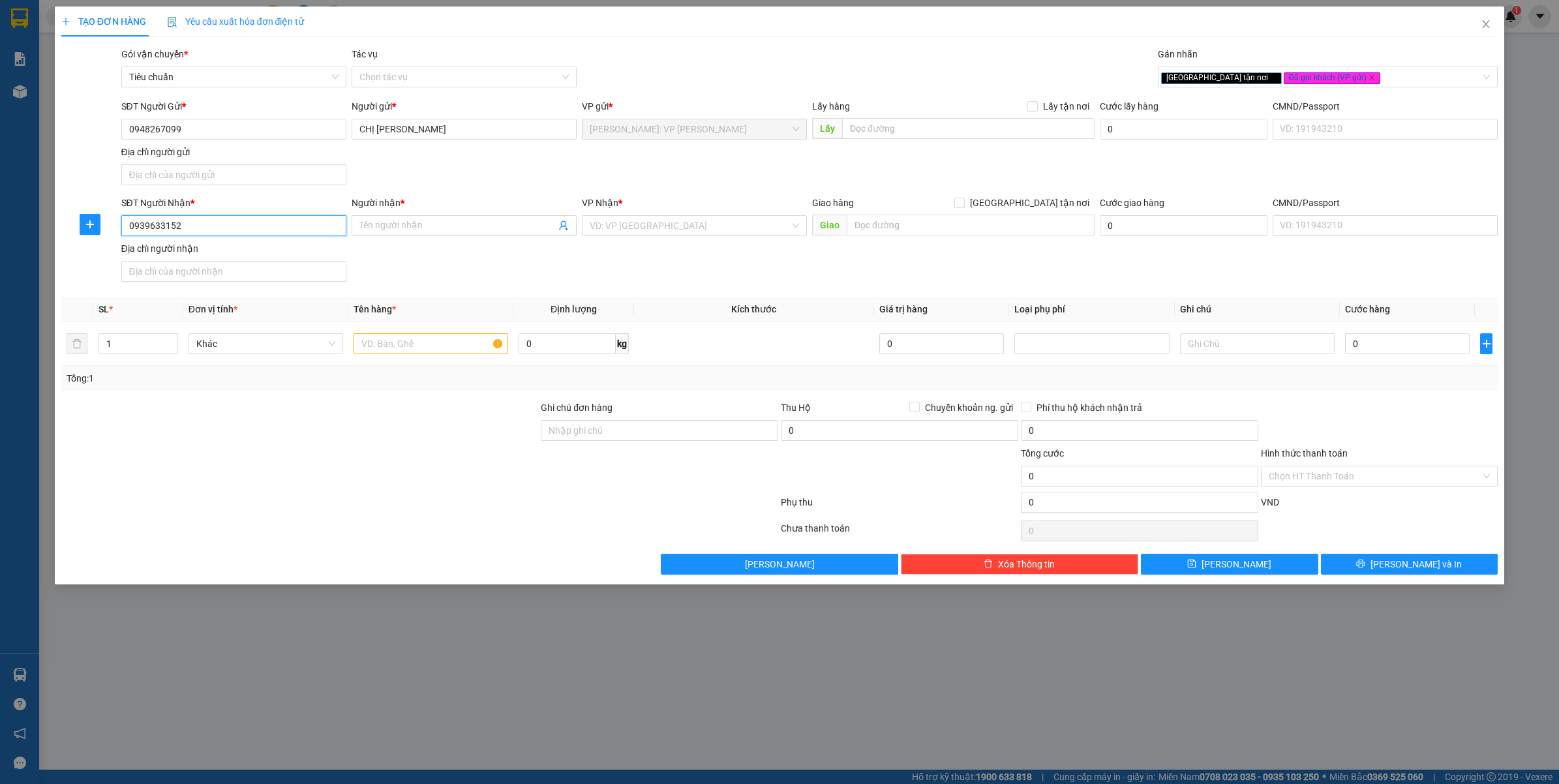
click at [220, 229] on input "0939633152" at bounding box center [233, 226] width 225 height 21
click at [205, 254] on div "0939633152 - B" at bounding box center [233, 253] width 210 height 14
type input "0939633152"
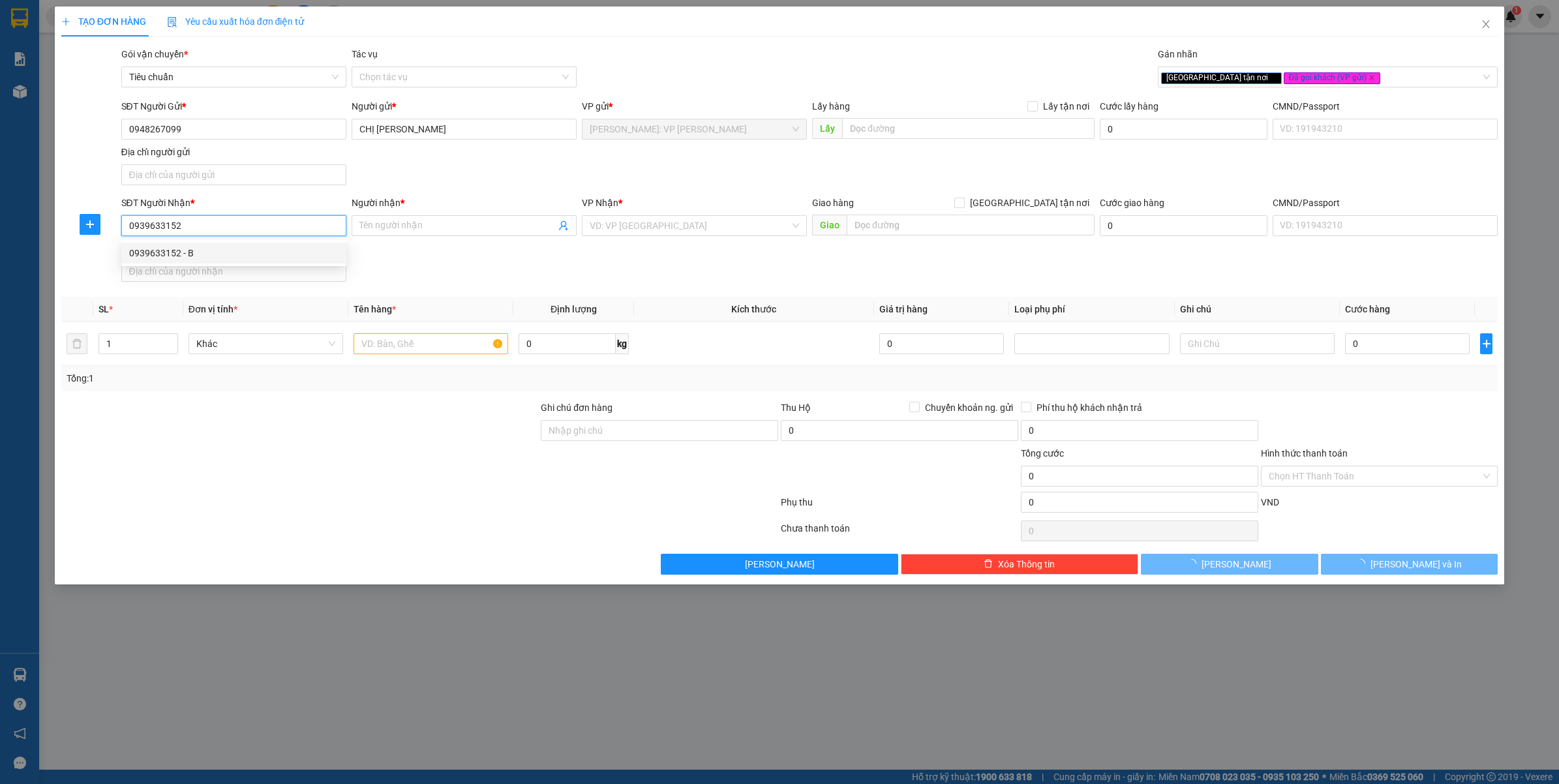
type input "B"
checkbox input "true"
type input "SỐ 999 TỈNH LỘ 846 - ẤP TÂY - XÃ KIM SƠN - HUYỆN CHÂU THÀNH - TIỀN GIANG"
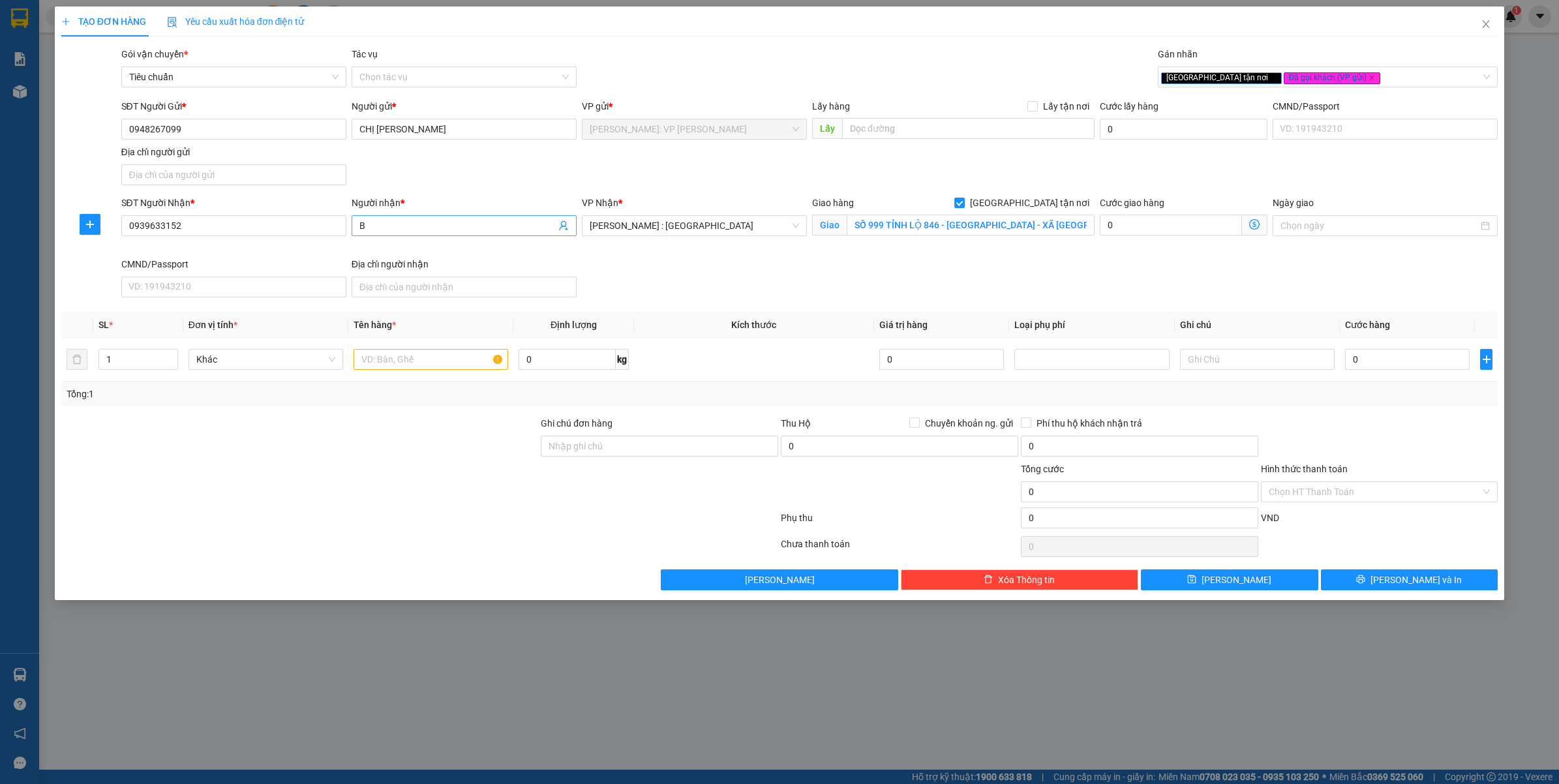
click at [414, 229] on input "B" at bounding box center [457, 225] width 197 height 14
type input "MS.[PERSON_NAME]"
click at [699, 183] on div "SĐT Người Gửi * 0948267099 Người gửi * CHỊ KHÁNH VP gửi * Hồ Chí Minh: VP Bình …" at bounding box center [809, 144] width 1382 height 91
type input "2"
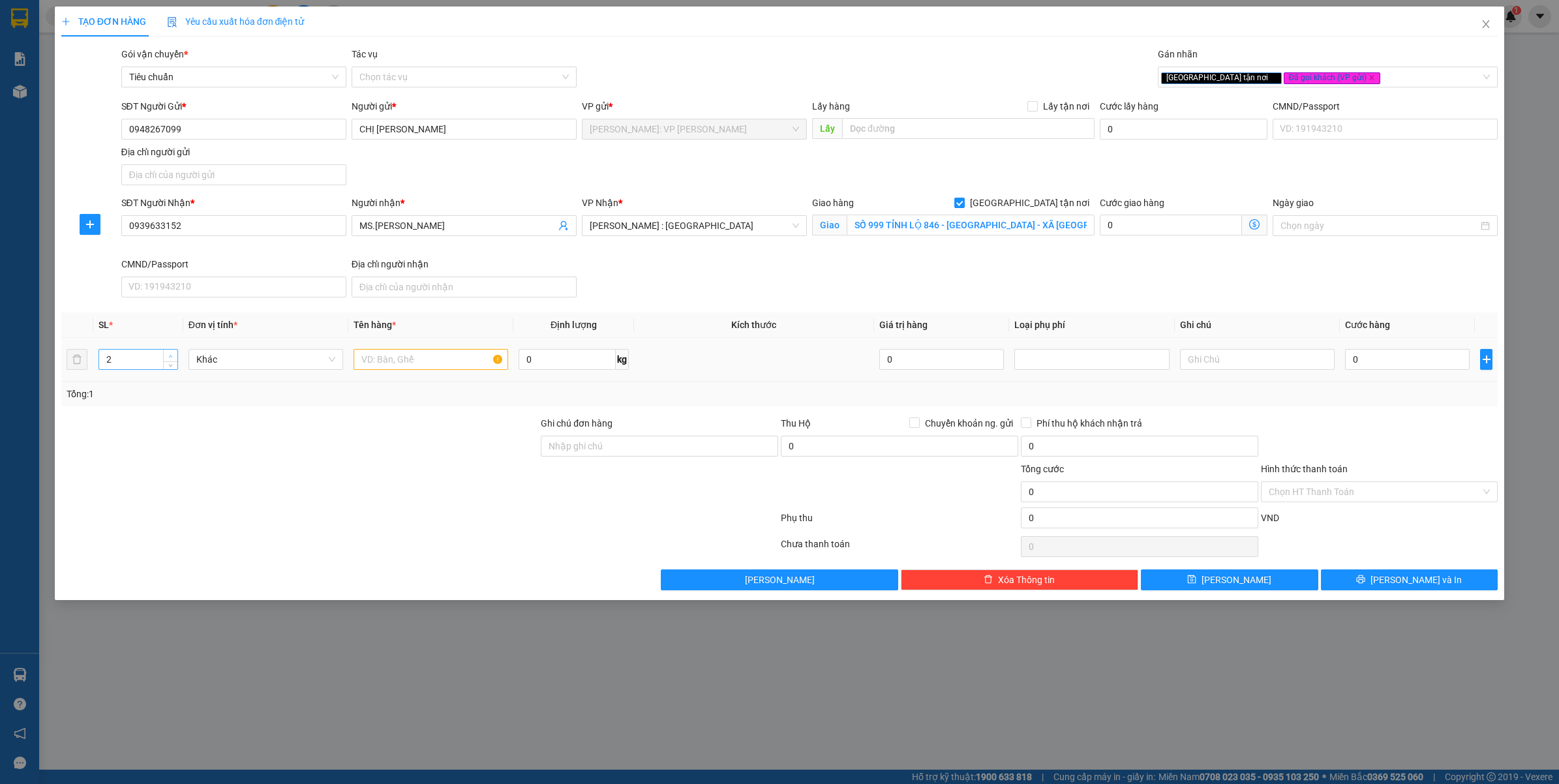
click at [165, 357] on span "Increase Value" at bounding box center [170, 355] width 14 height 12
click at [400, 370] on input "text" at bounding box center [431, 359] width 155 height 21
type input "2 THÙNG GIẤY BỌC PE"
drag, startPoint x: 385, startPoint y: 429, endPoint x: 501, endPoint y: 444, distance: 117.0
click at [387, 429] on div at bounding box center [299, 438] width 480 height 46
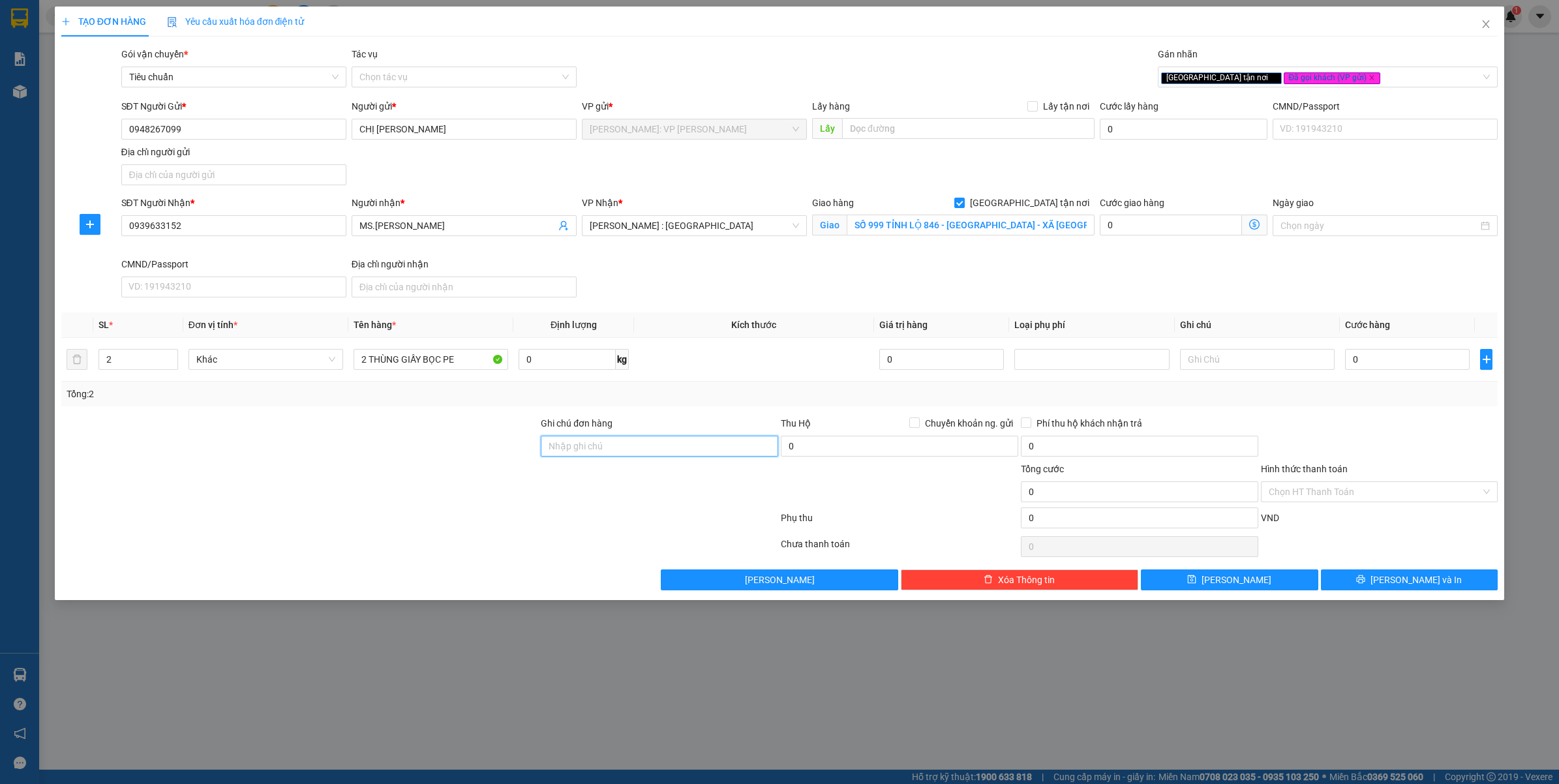
click at [647, 457] on input "Ghi chú đơn hàng" at bounding box center [659, 446] width 238 height 21
type input "VẬN CHUYỂN NHẸ TAY - HƯ VỠ KHÔNG ĐỀN"
drag, startPoint x: 504, startPoint y: 498, endPoint x: 558, endPoint y: 426, distance: 90.0
click at [504, 498] on div at bounding box center [299, 484] width 480 height 46
click at [917, 232] on input "SỐ 999 TỈNH LỘ 846 - ẤP TÂY - XÃ KIM SƠN - HUYỆN CHÂU THÀNH - TIỀN GIANG" at bounding box center [971, 225] width 248 height 21
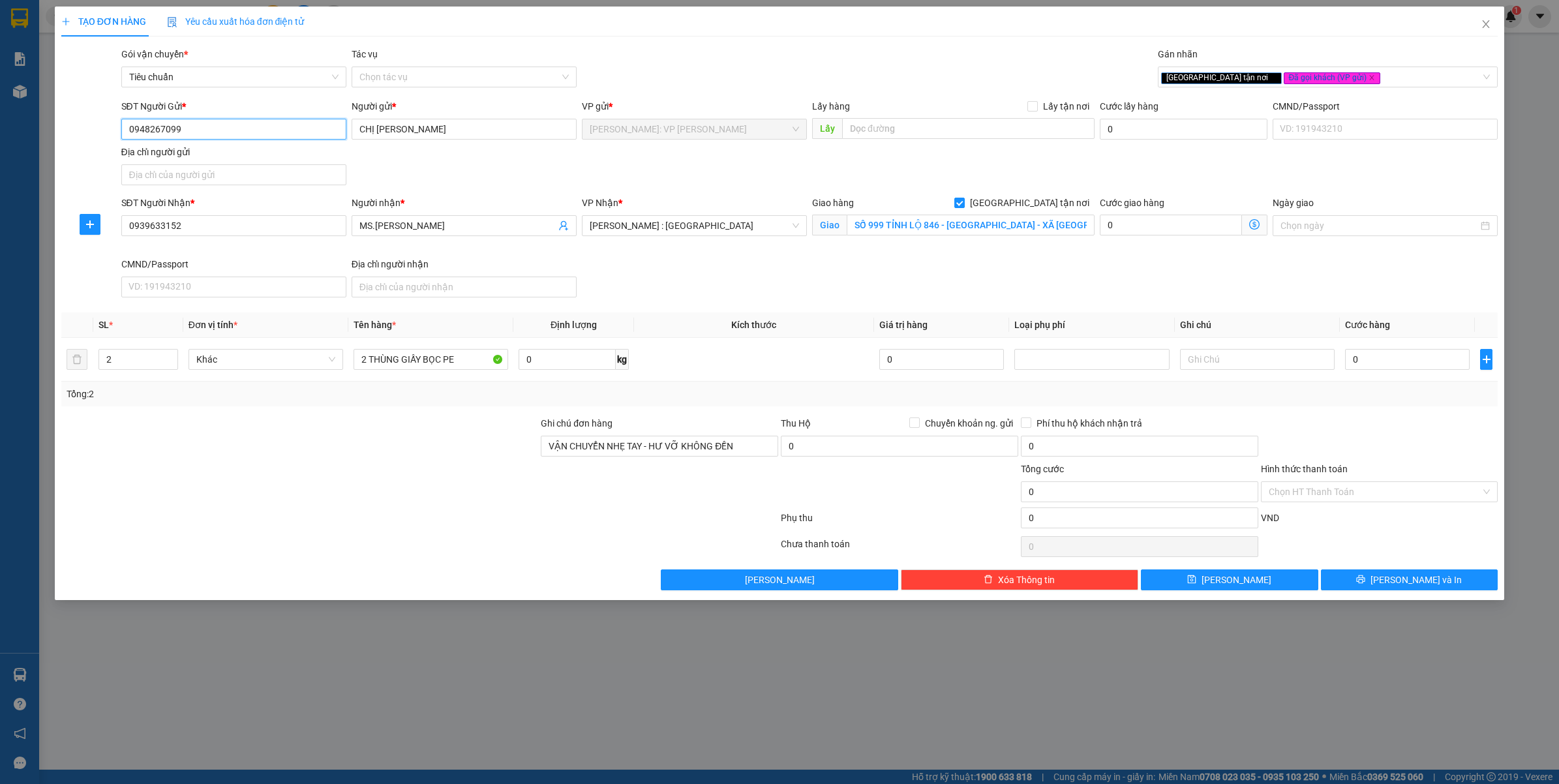
click at [213, 124] on input "0948267099" at bounding box center [233, 129] width 225 height 21
click at [231, 229] on input "0939633152" at bounding box center [233, 226] width 225 height 21
click at [364, 662] on div "TẠO ĐƠN HÀNG Yêu cầu xuất hóa đơn điện tử Transit Pickup Surcharge Ids Transit …" at bounding box center [780, 392] width 1559 height 784
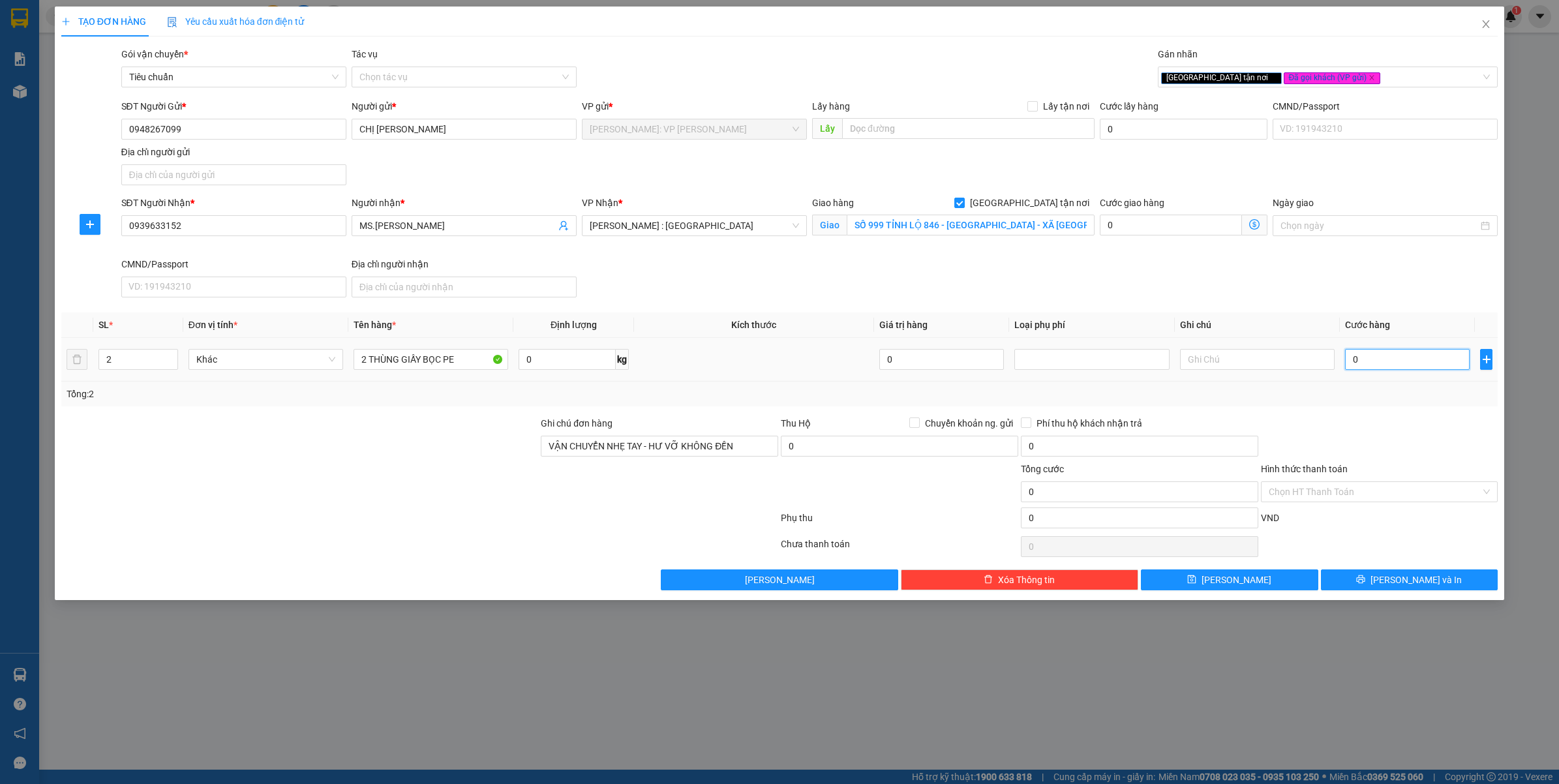
click at [1409, 365] on input "0" at bounding box center [1407, 359] width 125 height 21
type input "2"
type input "20"
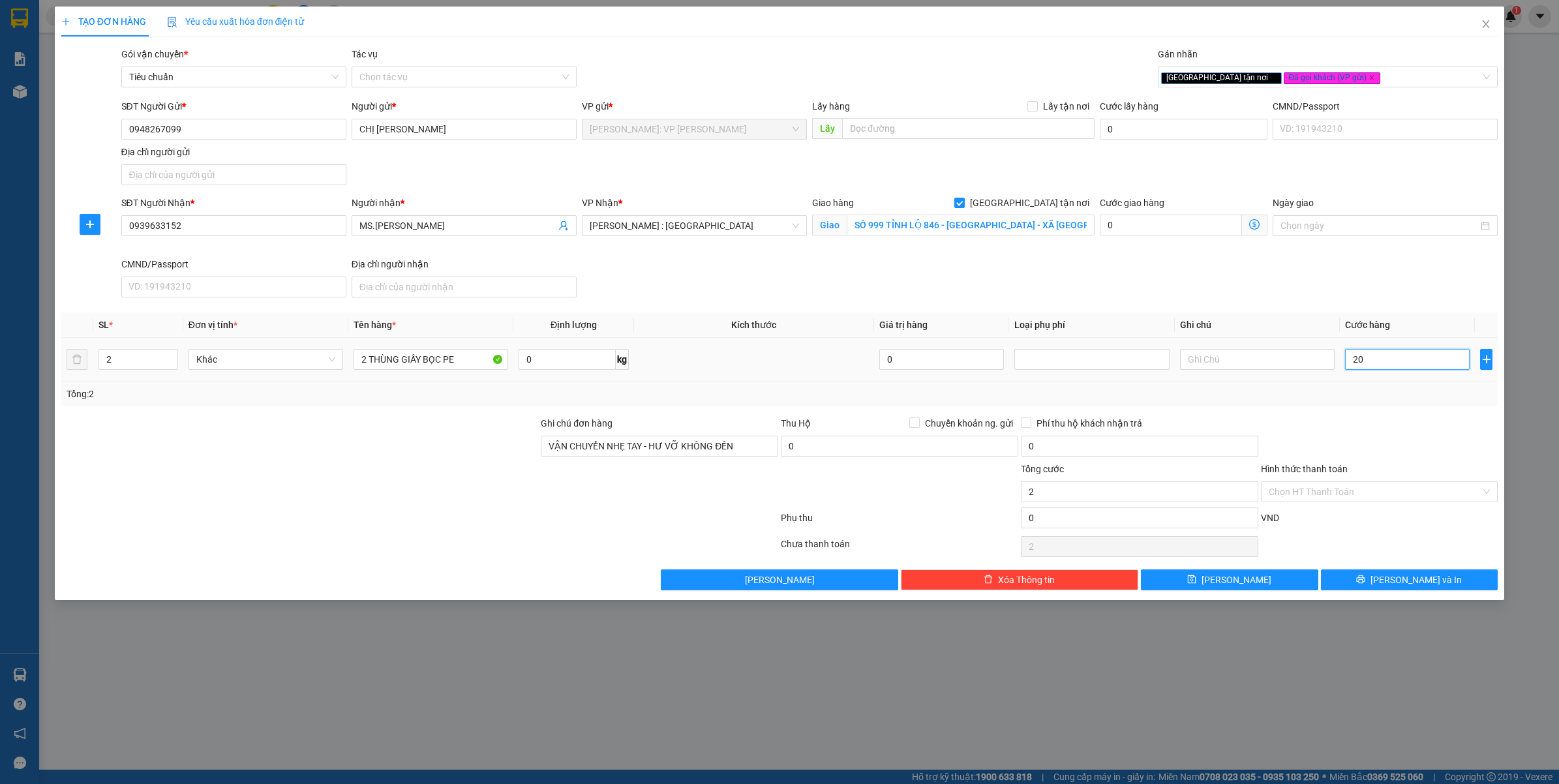
type input "20"
type input "200"
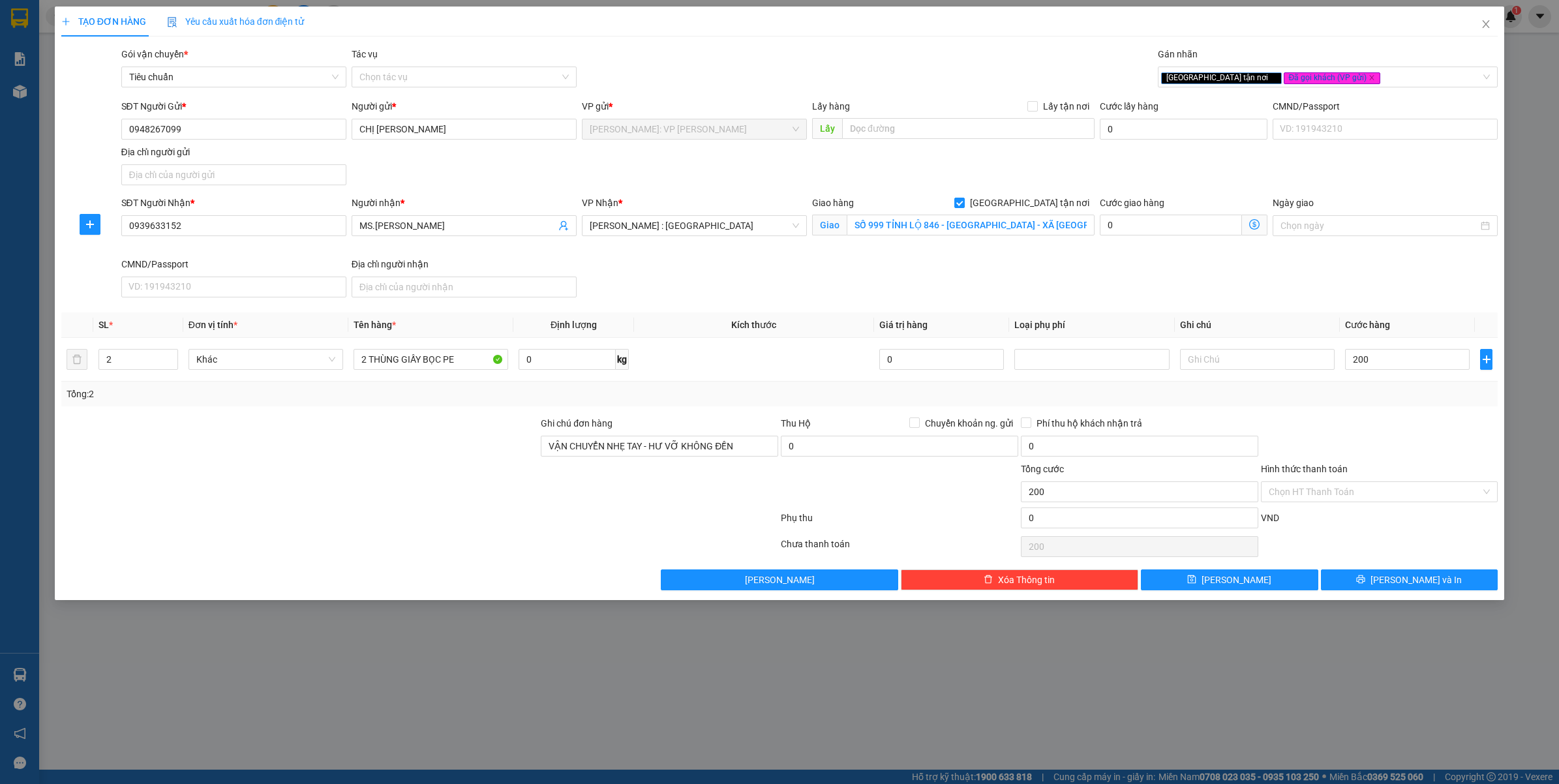
drag, startPoint x: 1328, startPoint y: 433, endPoint x: 1335, endPoint y: 433, distance: 7.0
click at [1332, 433] on div at bounding box center [1379, 438] width 240 height 46
type input "200.000"
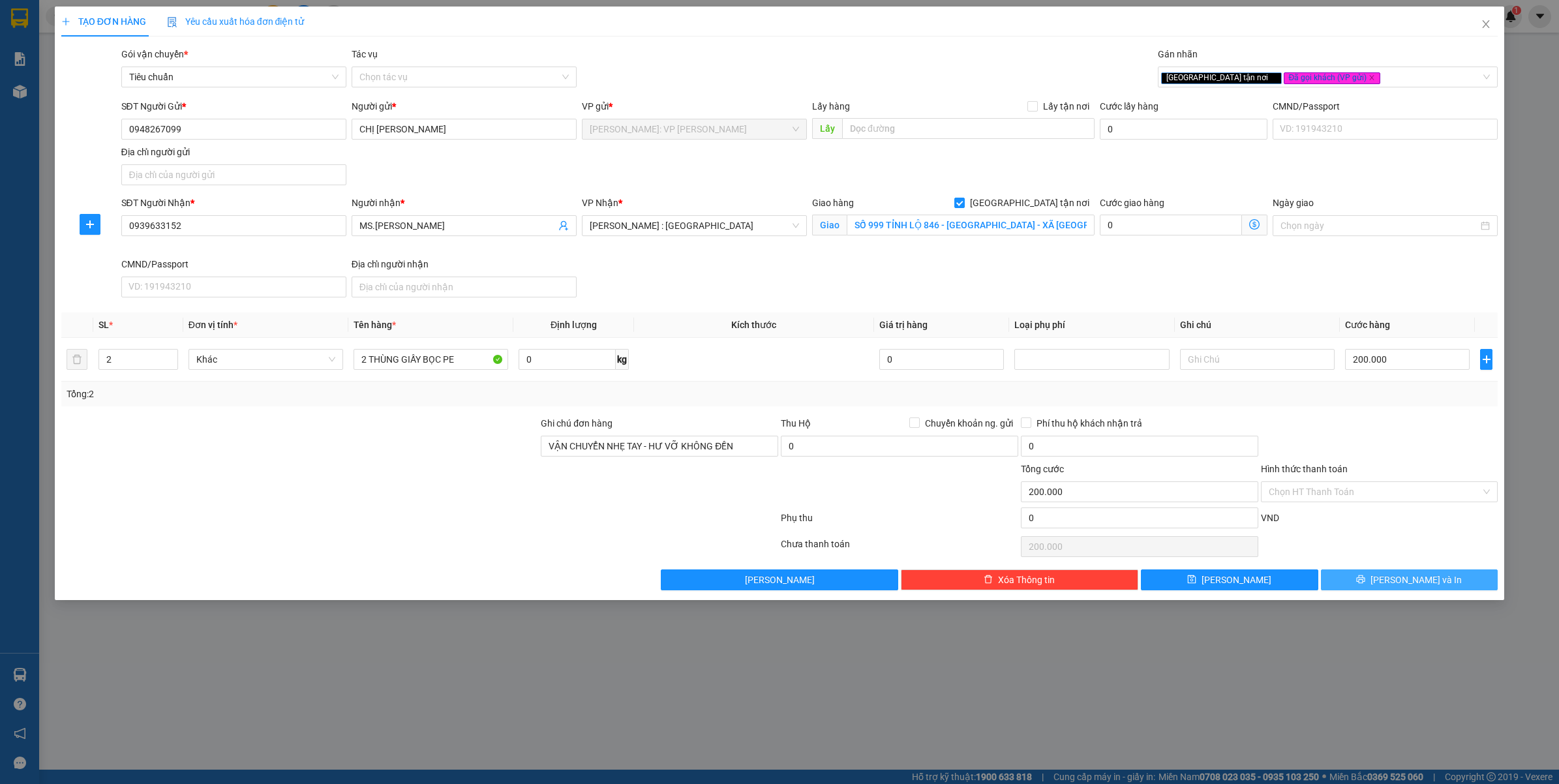
click at [1423, 579] on span "Lưu và In" at bounding box center [1416, 579] width 91 height 14
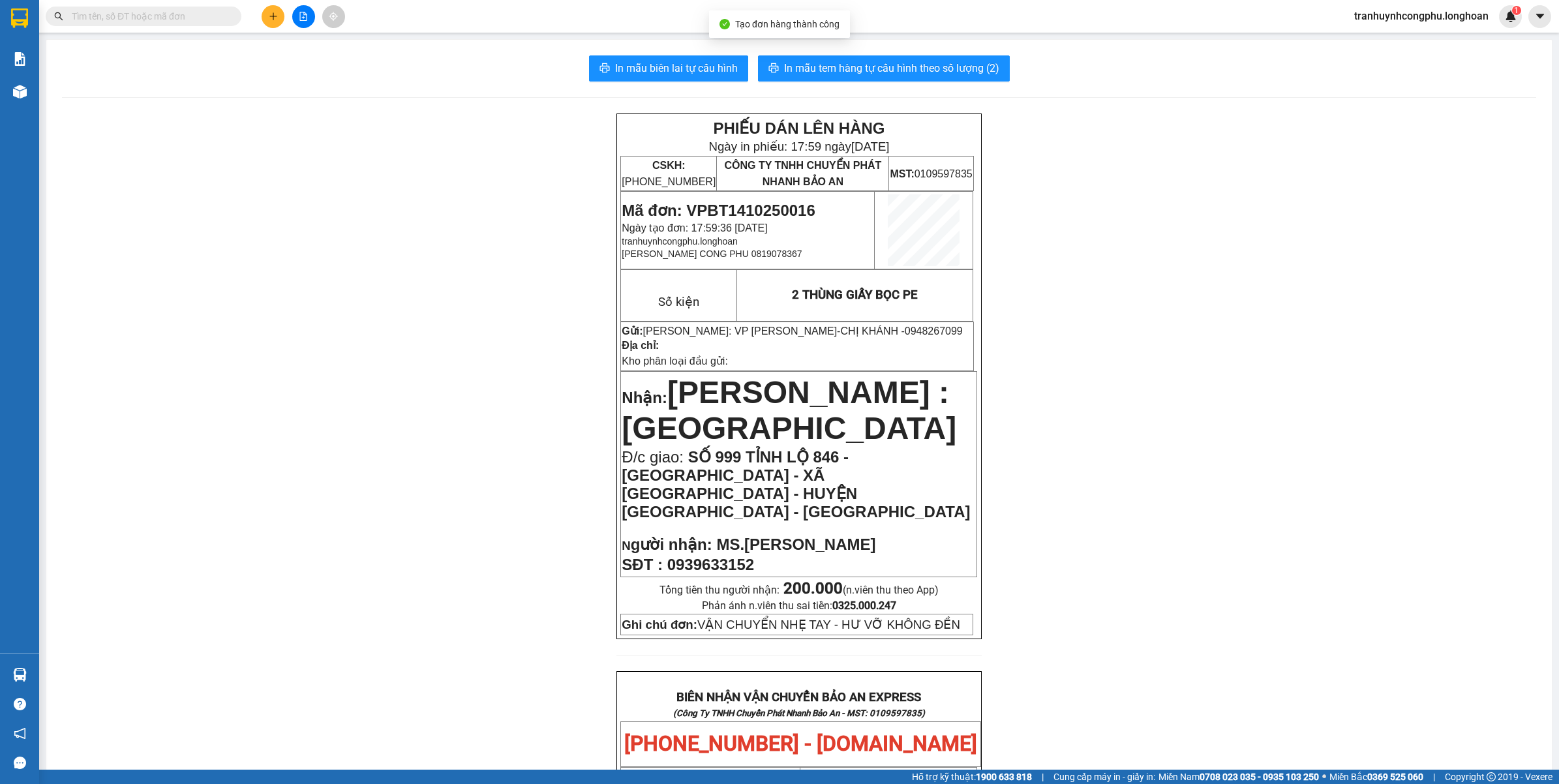
click at [1143, 578] on div "PHIẾU DÁN LÊN HÀNG Ngày in phiếu: 17:59 ngày 14-10-2025 CSKH: 1900.06.88.33 CÔN…" at bounding box center [798, 783] width 1474 height 1340
click at [763, 209] on span "Mã đơn: VPBT1410250016" at bounding box center [718, 210] width 193 height 18
copy span "VPBT1410250016"
click at [1338, 359] on div "PHIẾU DÁN LÊN HÀNG Ngày in phiếu: 17:59 ngày 14-10-2025 CSKH: 1900.06.88.33 CÔN…" at bounding box center [798, 783] width 1474 height 1340
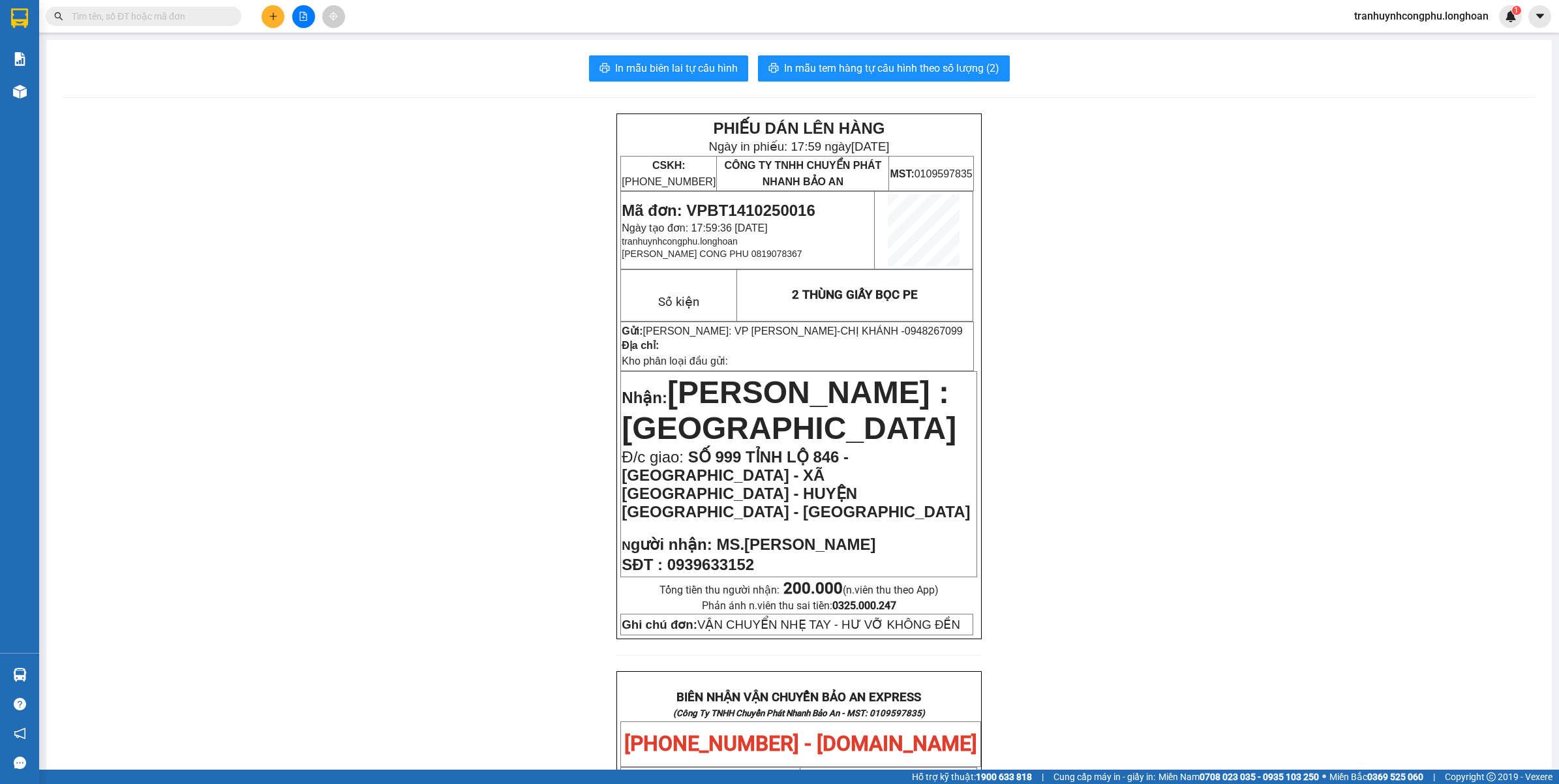
click at [186, 236] on div "PHIẾU DÁN LÊN HÀNG Ngày in phiếu: 17:59 ngày 14-10-2025 CSKH: 1900.06.88.33 CÔN…" at bounding box center [798, 783] width 1474 height 1340
click at [932, 66] on span "In mẫu tem hàng tự cấu hình theo số lượng (2)" at bounding box center [891, 67] width 215 height 16
click at [437, 442] on div "PHIẾU DÁN LÊN HÀNG Ngày in phiếu: 18:01 ngày 14-10-2025 CSKH: 1900.06.88.33 CÔN…" at bounding box center [798, 783] width 1474 height 1340
click at [200, 461] on div "PHIẾU DÁN LÊN HÀNG Ngày in phiếu: 18:01 ngày 14-10-2025 CSKH: 1900.06.88.33 CÔN…" at bounding box center [798, 783] width 1474 height 1340
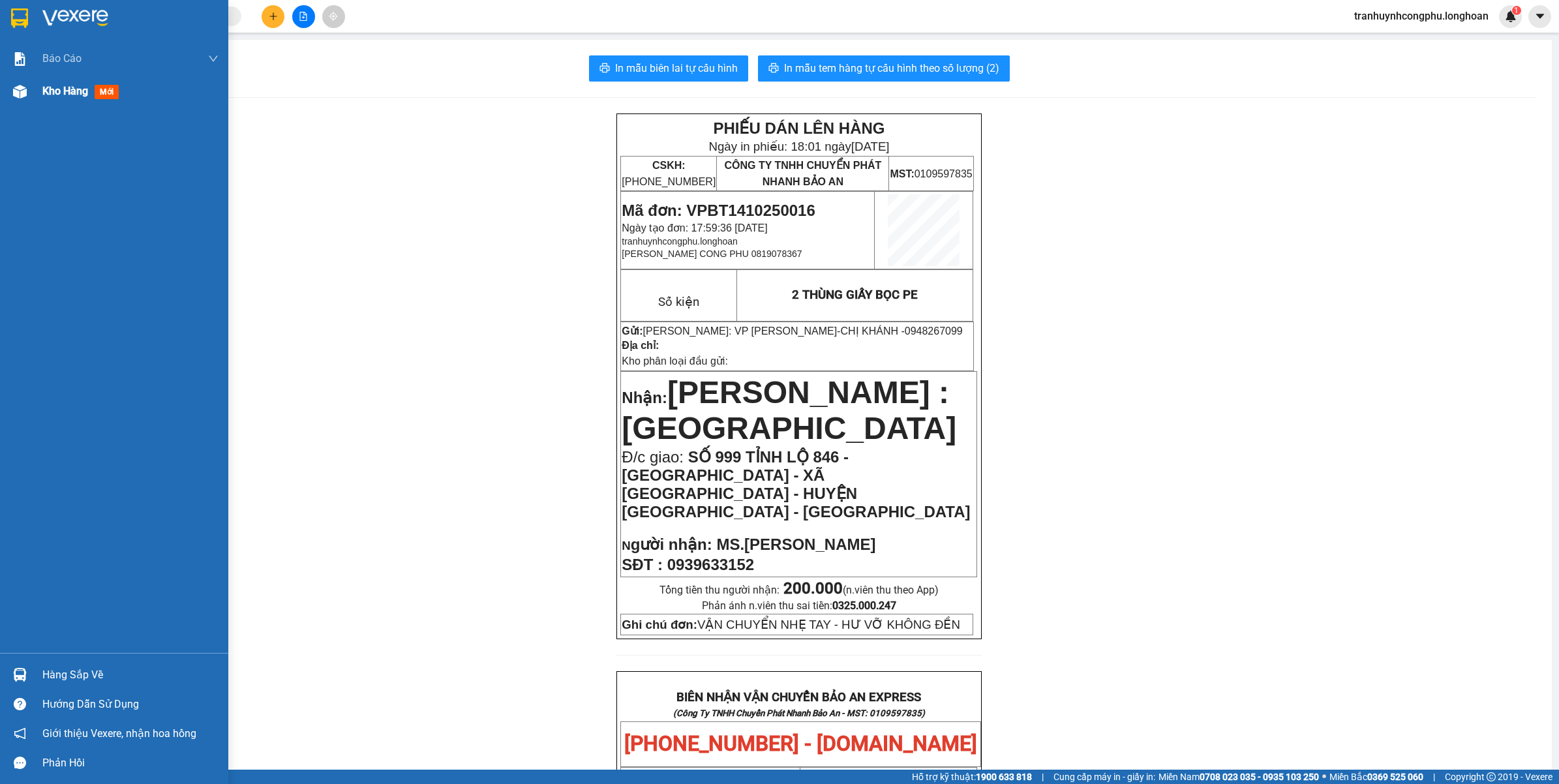
click at [53, 88] on span "Kho hàng" at bounding box center [64, 90] width 46 height 12
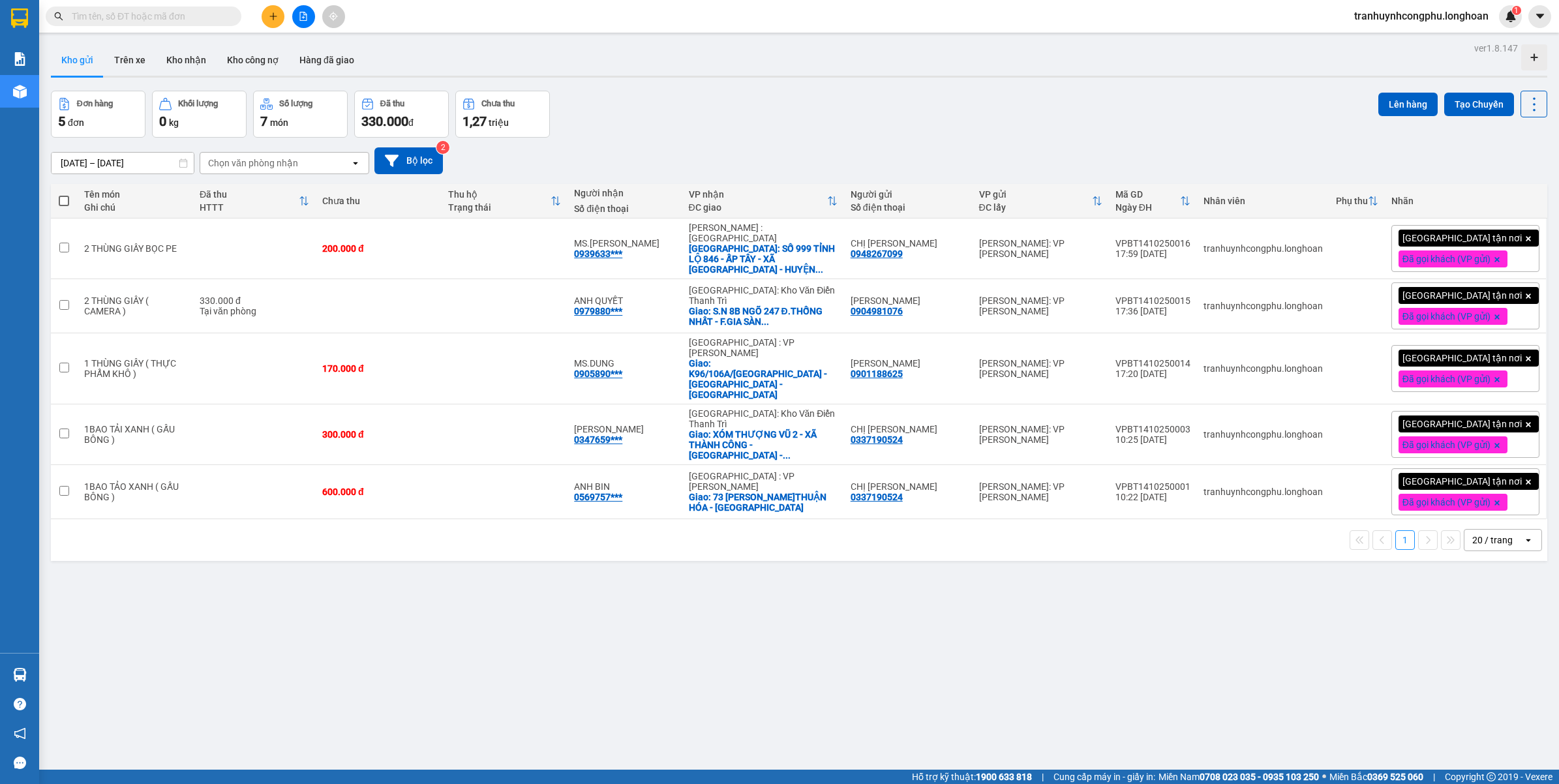
click at [562, 600] on div "ver 1.8.147 Kho gửi Trên xe Kho nhận Kho công nợ Hàng đã giao Đơn hàng 5 đơn Kh…" at bounding box center [799, 431] width 1507 height 784
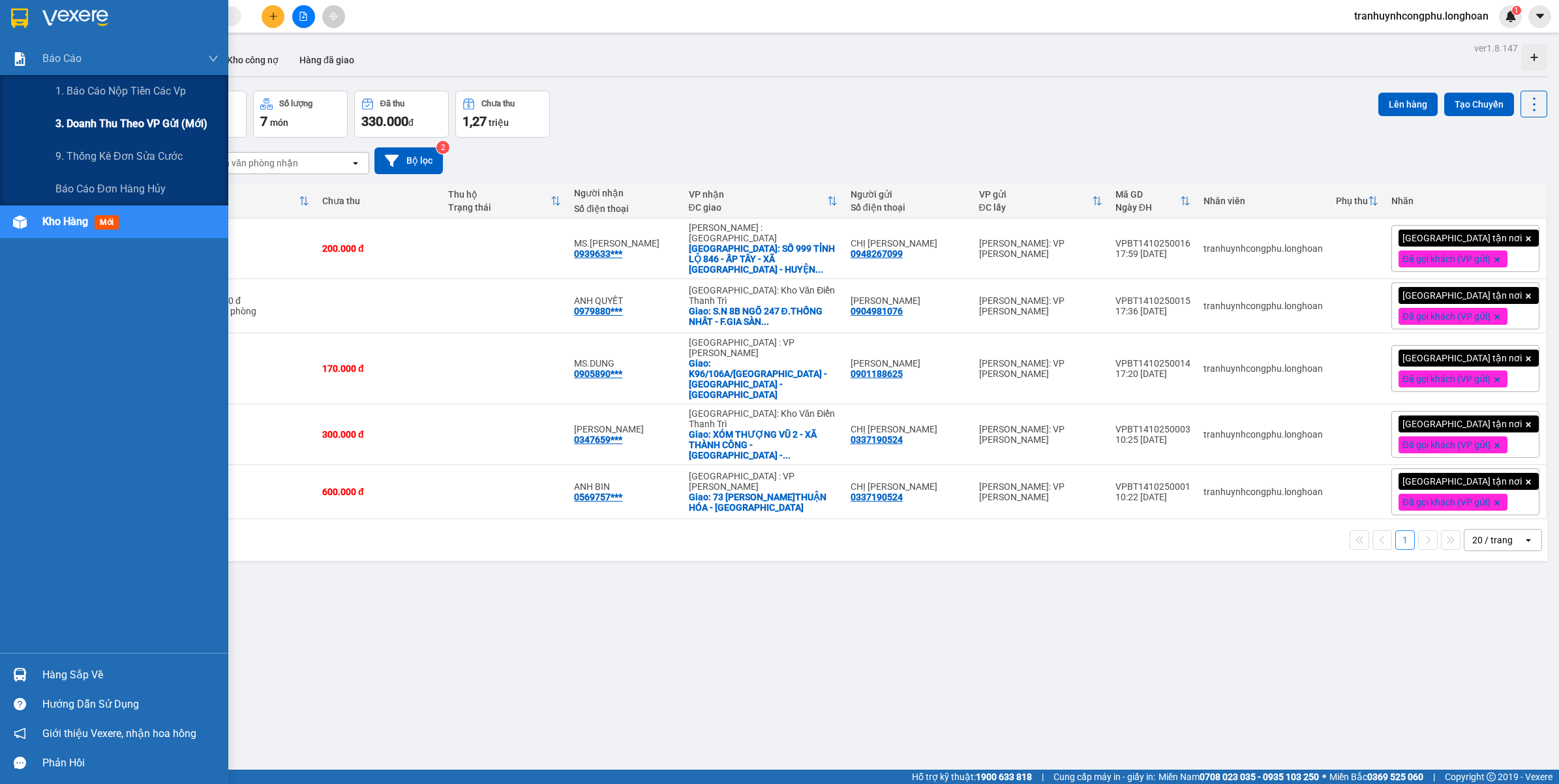
click at [97, 129] on span "3. Doanh Thu theo VP Gửi (mới)" at bounding box center [131, 123] width 152 height 16
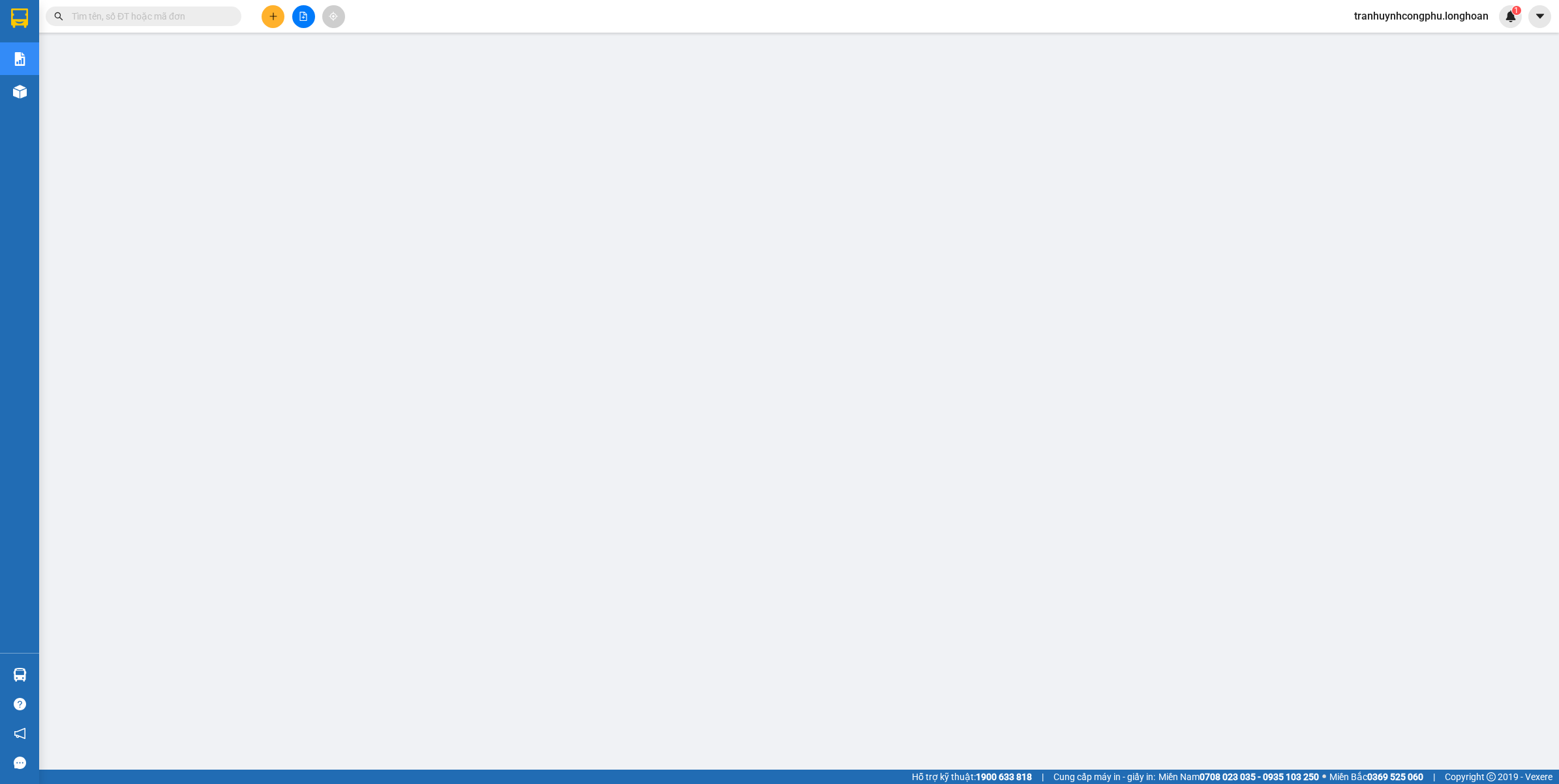
click at [1394, 9] on span "tranhuynhcongphu.longhoan" at bounding box center [1421, 15] width 155 height 16
click at [1373, 40] on span "Đăng xuất" at bounding box center [1426, 40] width 131 height 14
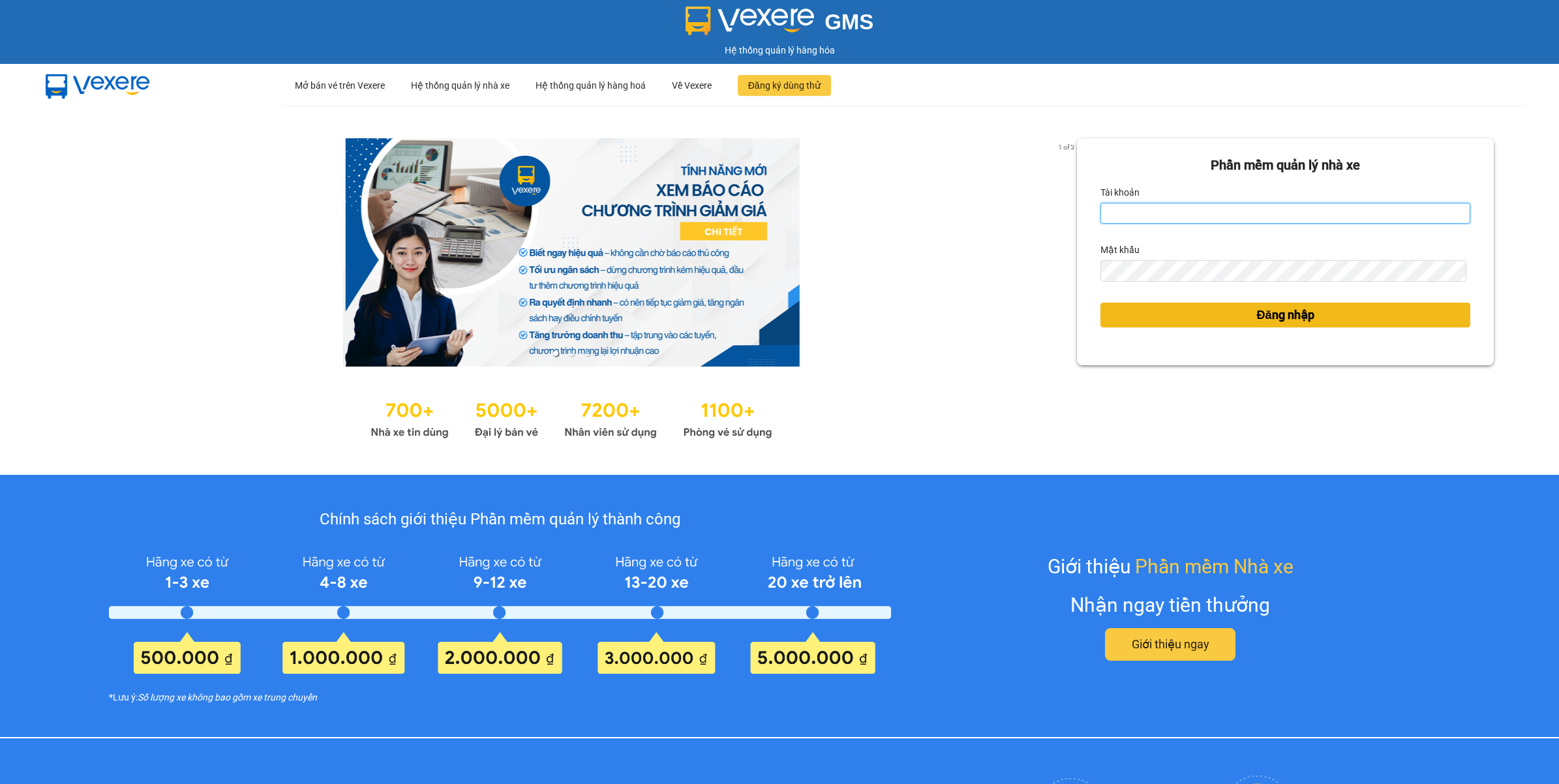
type input "tranhuynhcongphu.longhoan"
click at [1155, 318] on button "Đăng nhập" at bounding box center [1285, 315] width 370 height 25
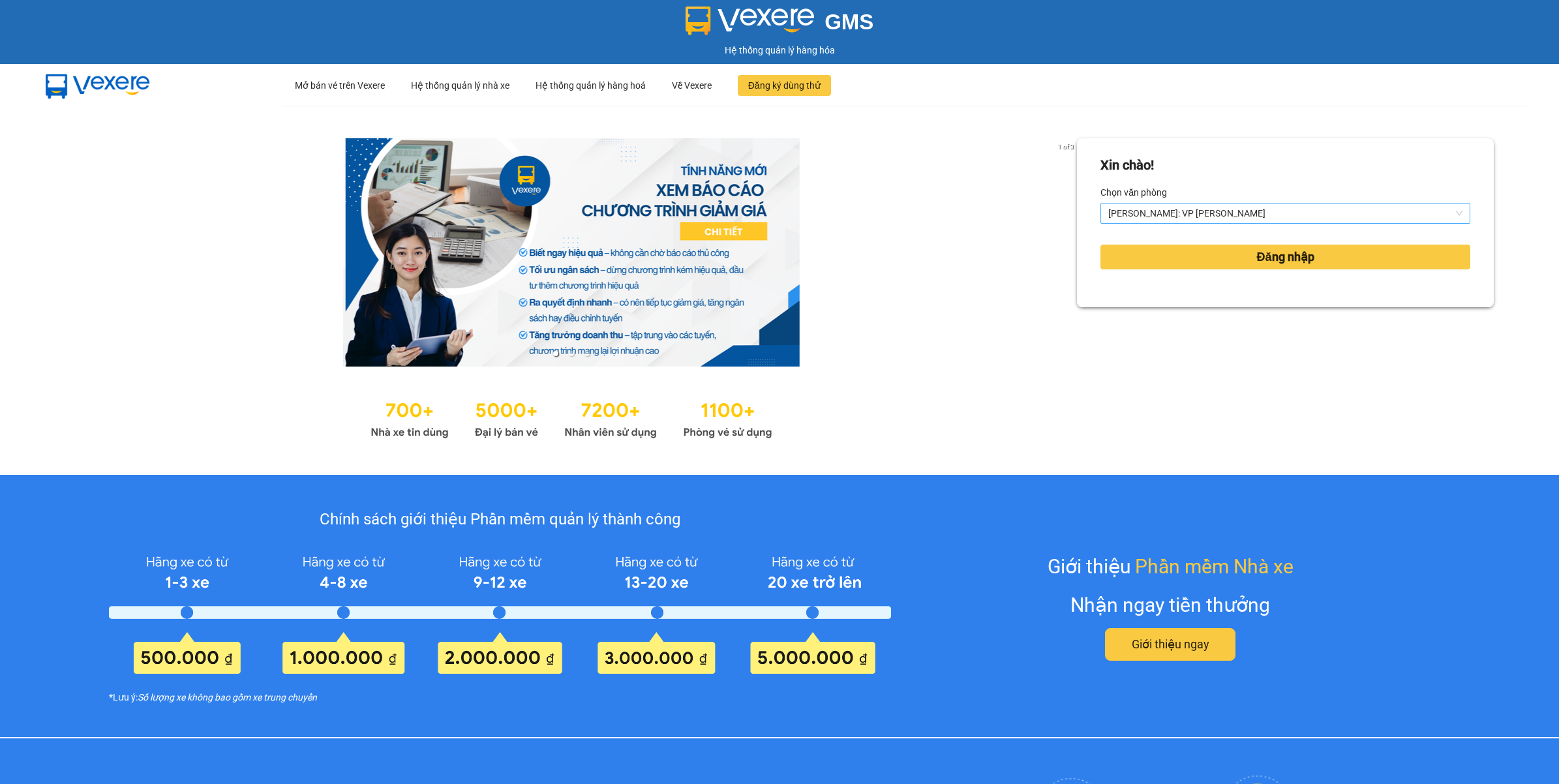
click at [1165, 213] on span "[PERSON_NAME]: VP [PERSON_NAME]" at bounding box center [1285, 213] width 354 height 20
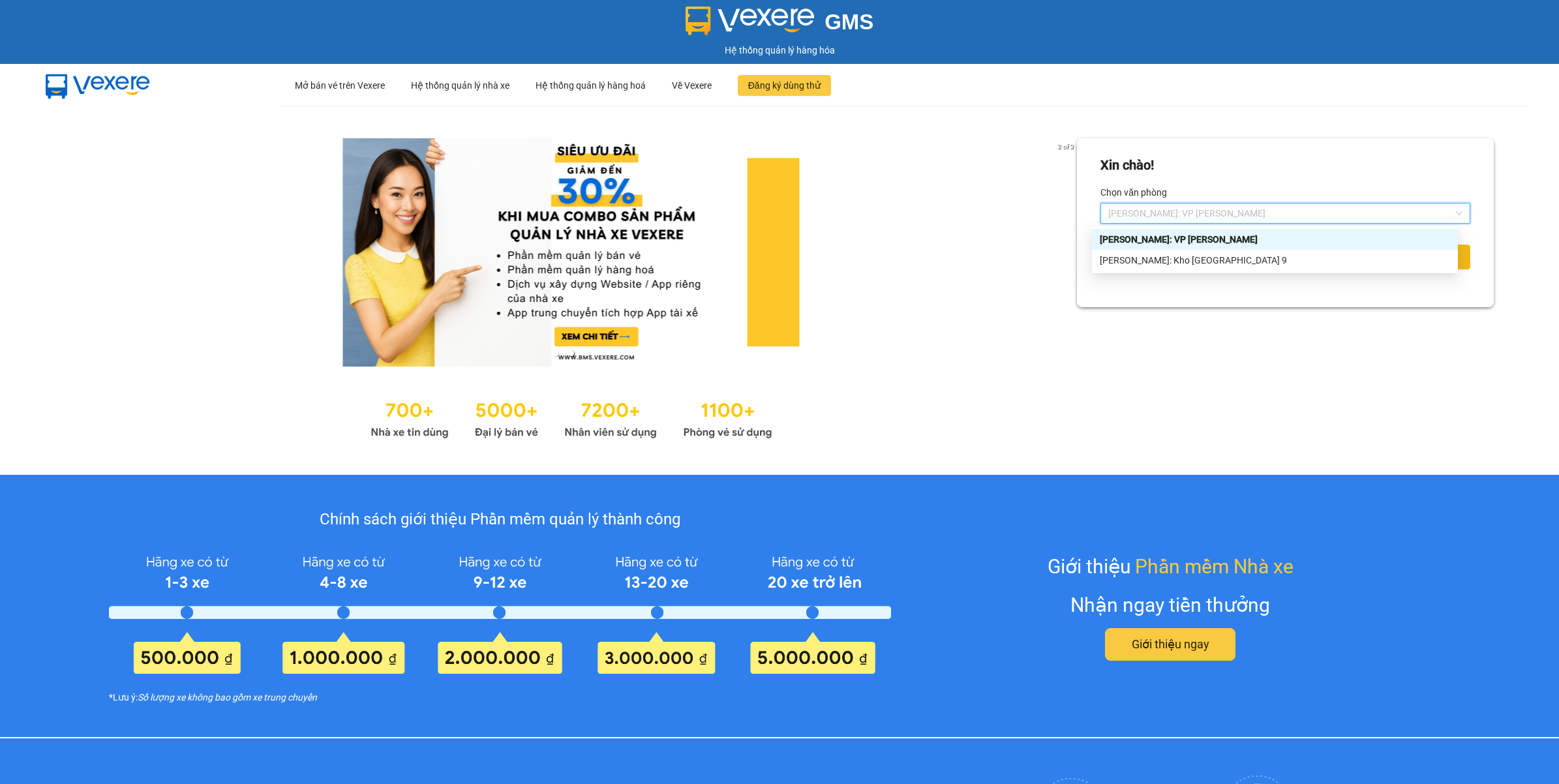
click at [1159, 256] on div "[PERSON_NAME]: Kho [GEOGRAPHIC_DATA] 9" at bounding box center [1275, 259] width 351 height 14
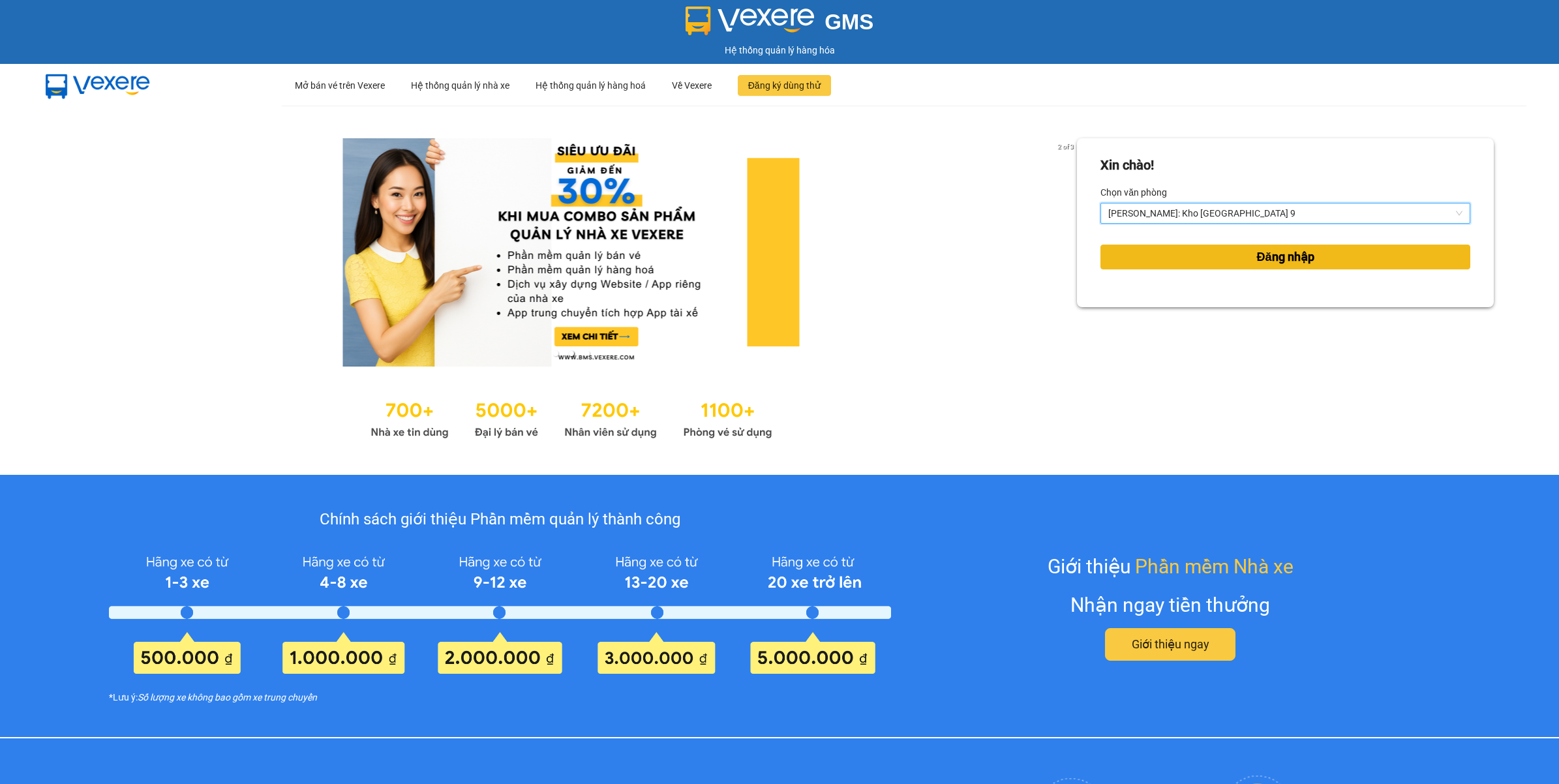
click at [1159, 256] on button "Đăng nhập" at bounding box center [1285, 256] width 370 height 25
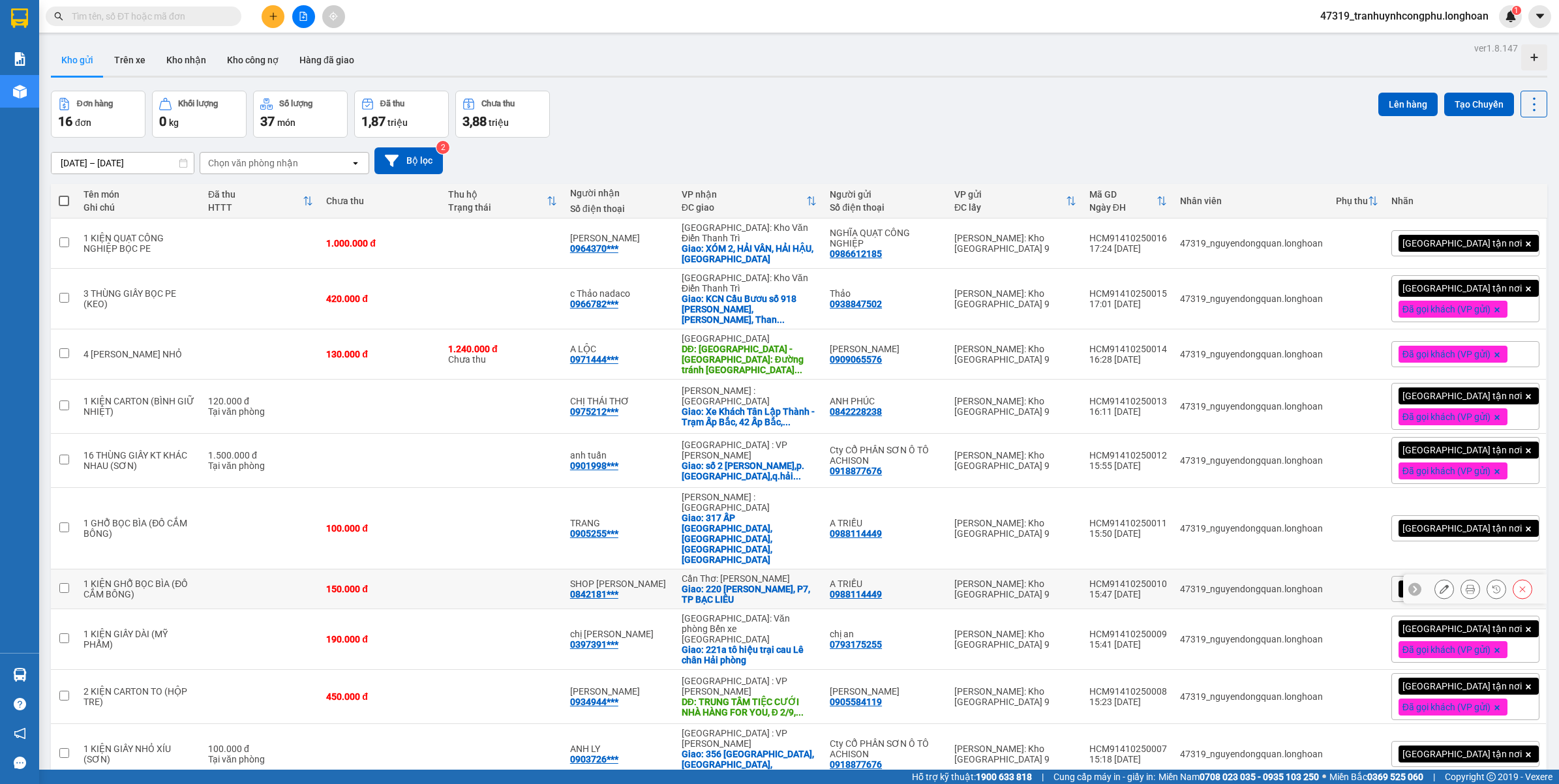
scroll to position [60, 0]
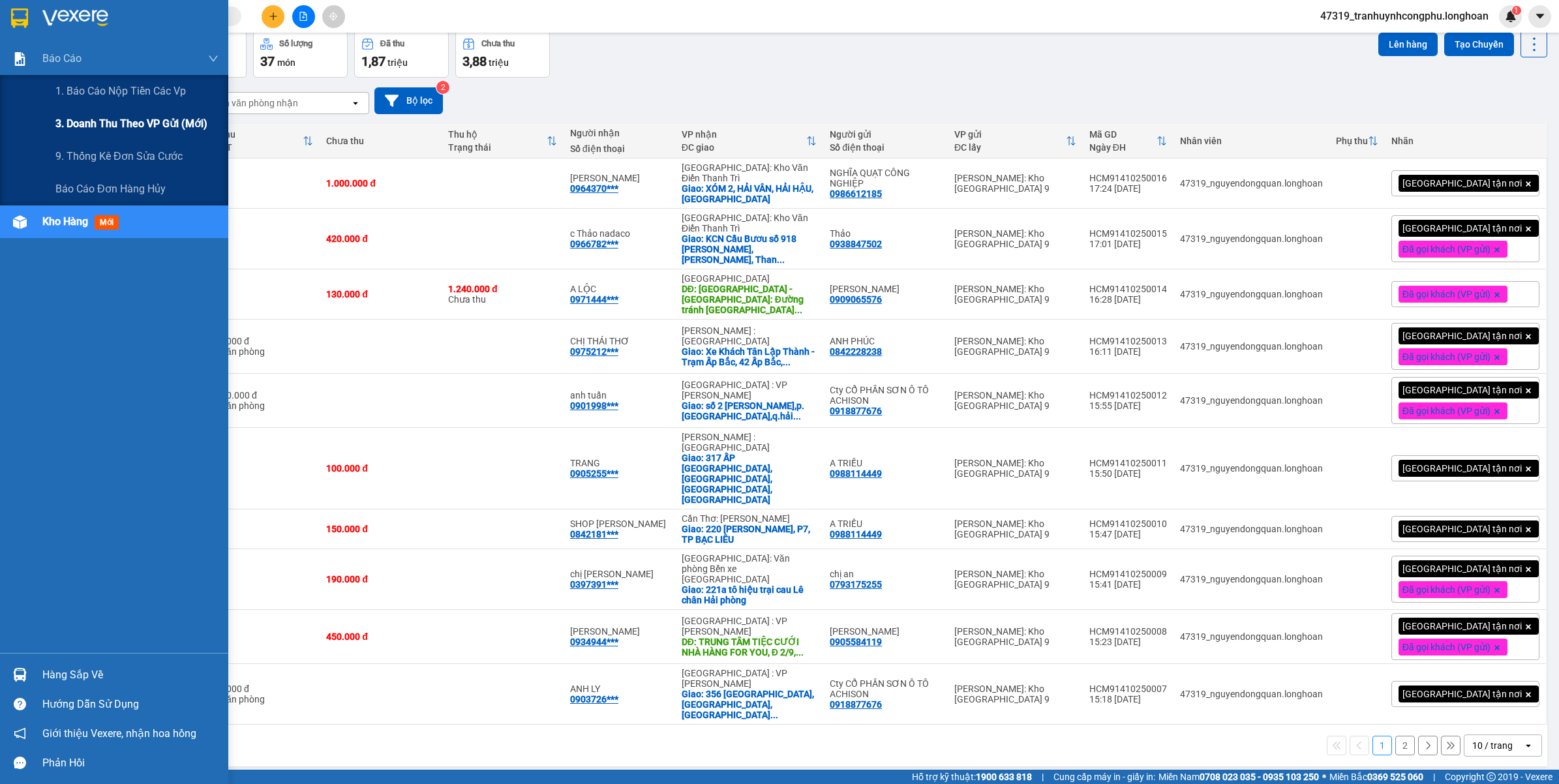
click at [117, 125] on span "3. Doanh Thu theo VP Gửi (mới)" at bounding box center [131, 123] width 152 height 16
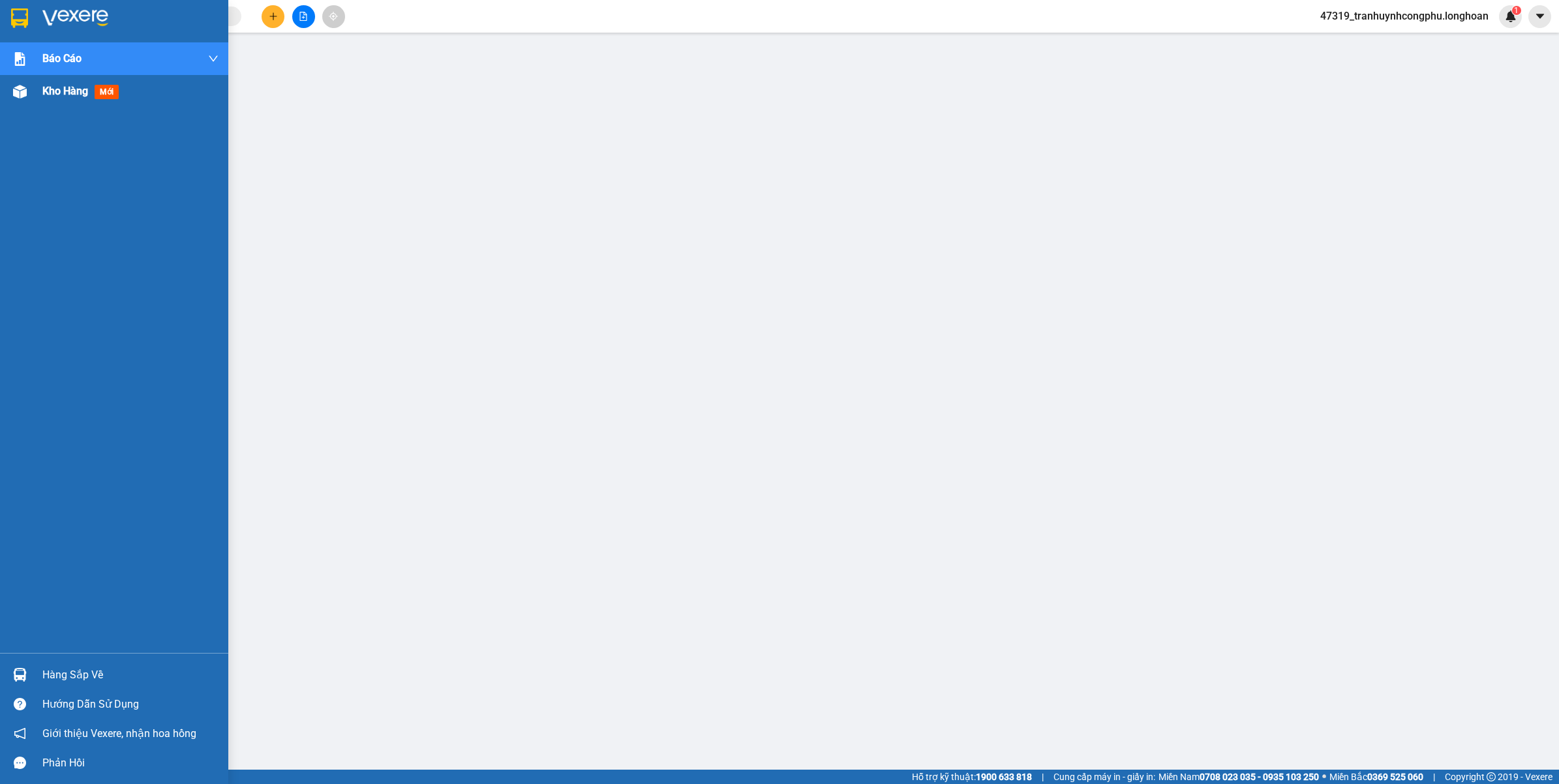
click at [13, 95] on img at bounding box center [20, 91] width 14 height 14
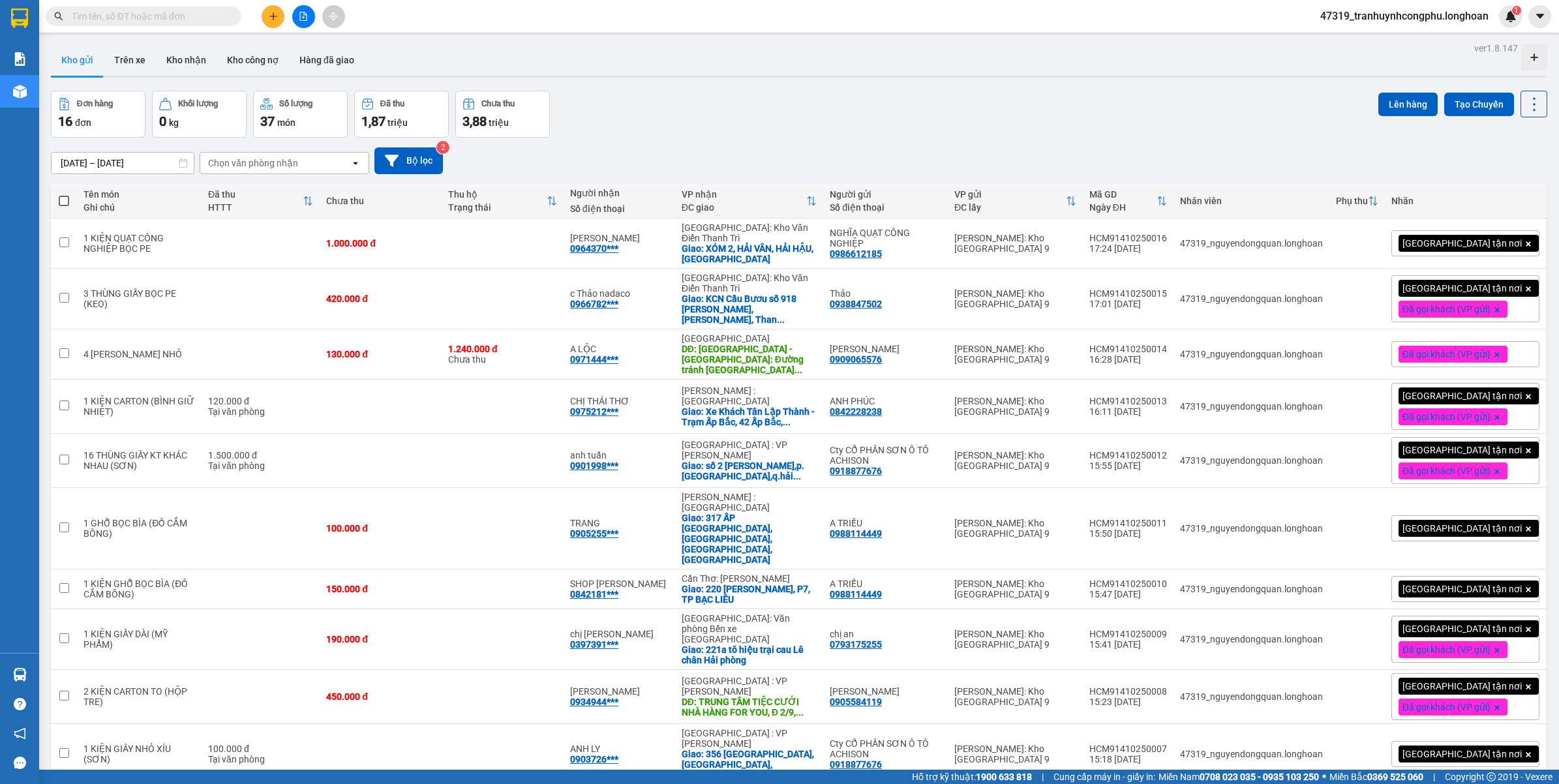
drag, startPoint x: 1367, startPoint y: 21, endPoint x: 1360, endPoint y: 23, distance: 7.3
click at [1367, 21] on span "47319_tranhuynhcongphu.longhoan" at bounding box center [1404, 15] width 189 height 16
click at [1327, 41] on span "Đăng xuất" at bounding box center [1409, 40] width 164 height 14
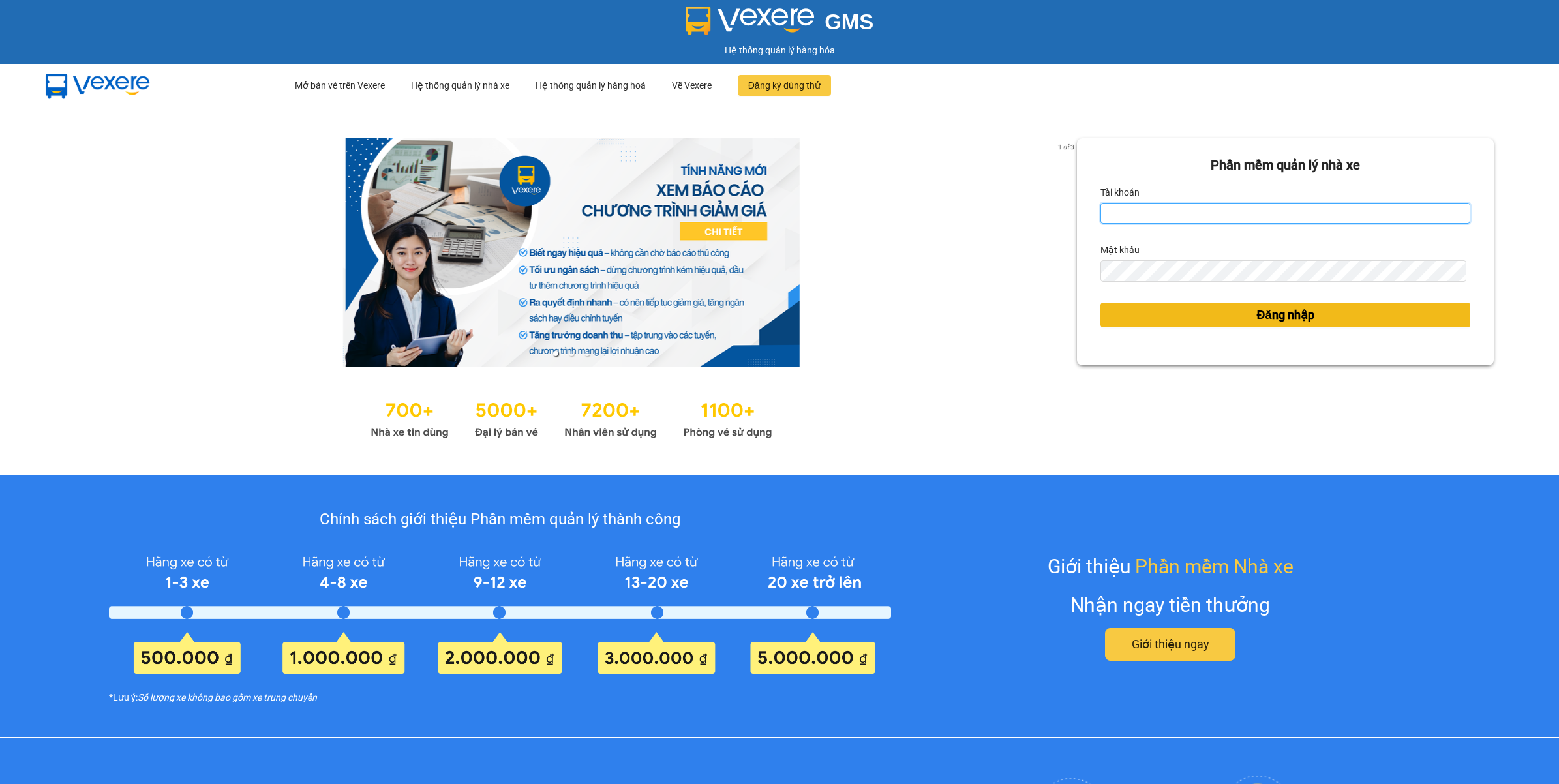
type input "tranhuynhcongphu.longhoan"
click at [1181, 313] on button "Đăng nhập" at bounding box center [1285, 315] width 370 height 25
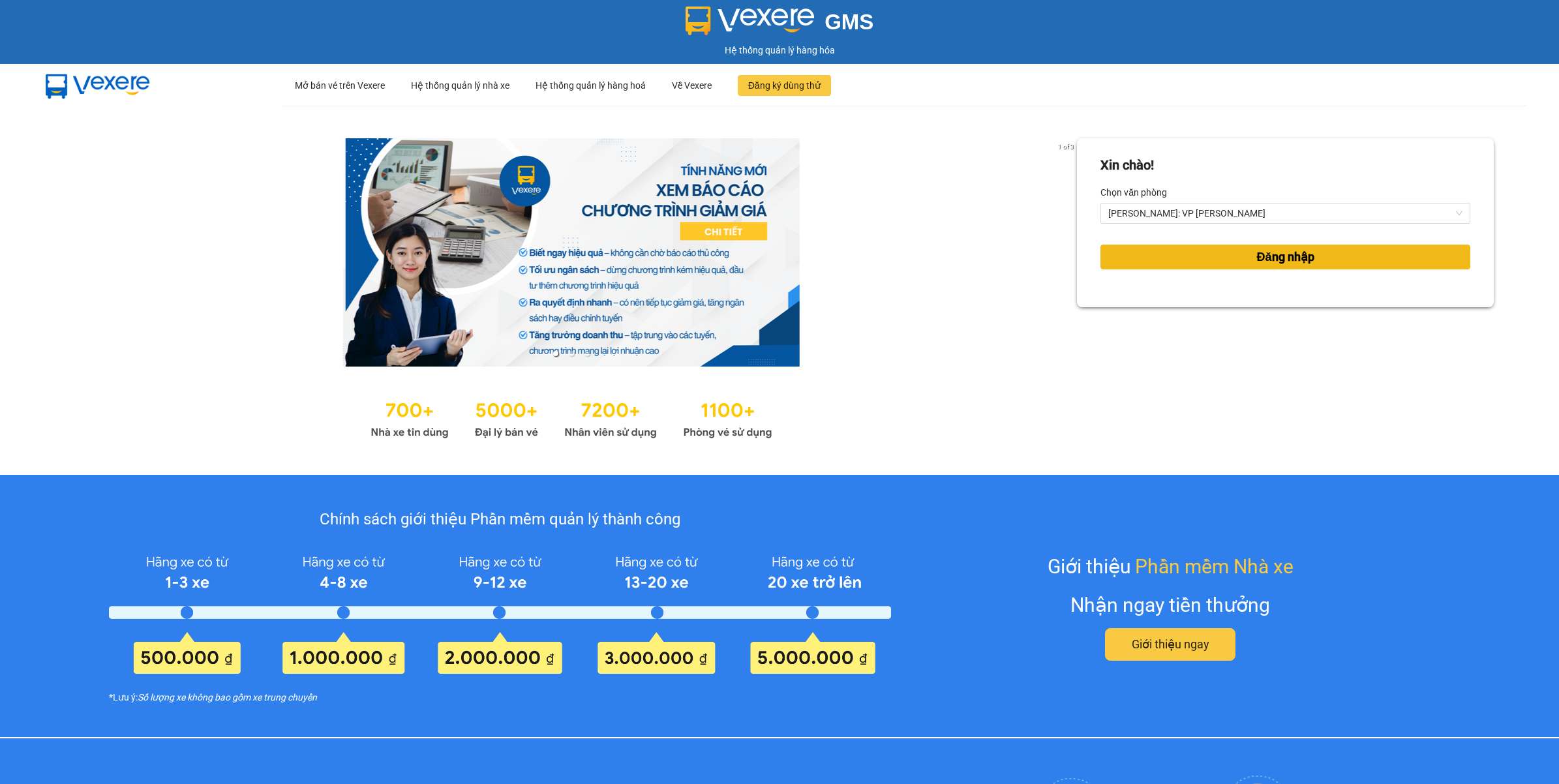
click at [1132, 261] on button "Đăng nhập" at bounding box center [1285, 256] width 370 height 25
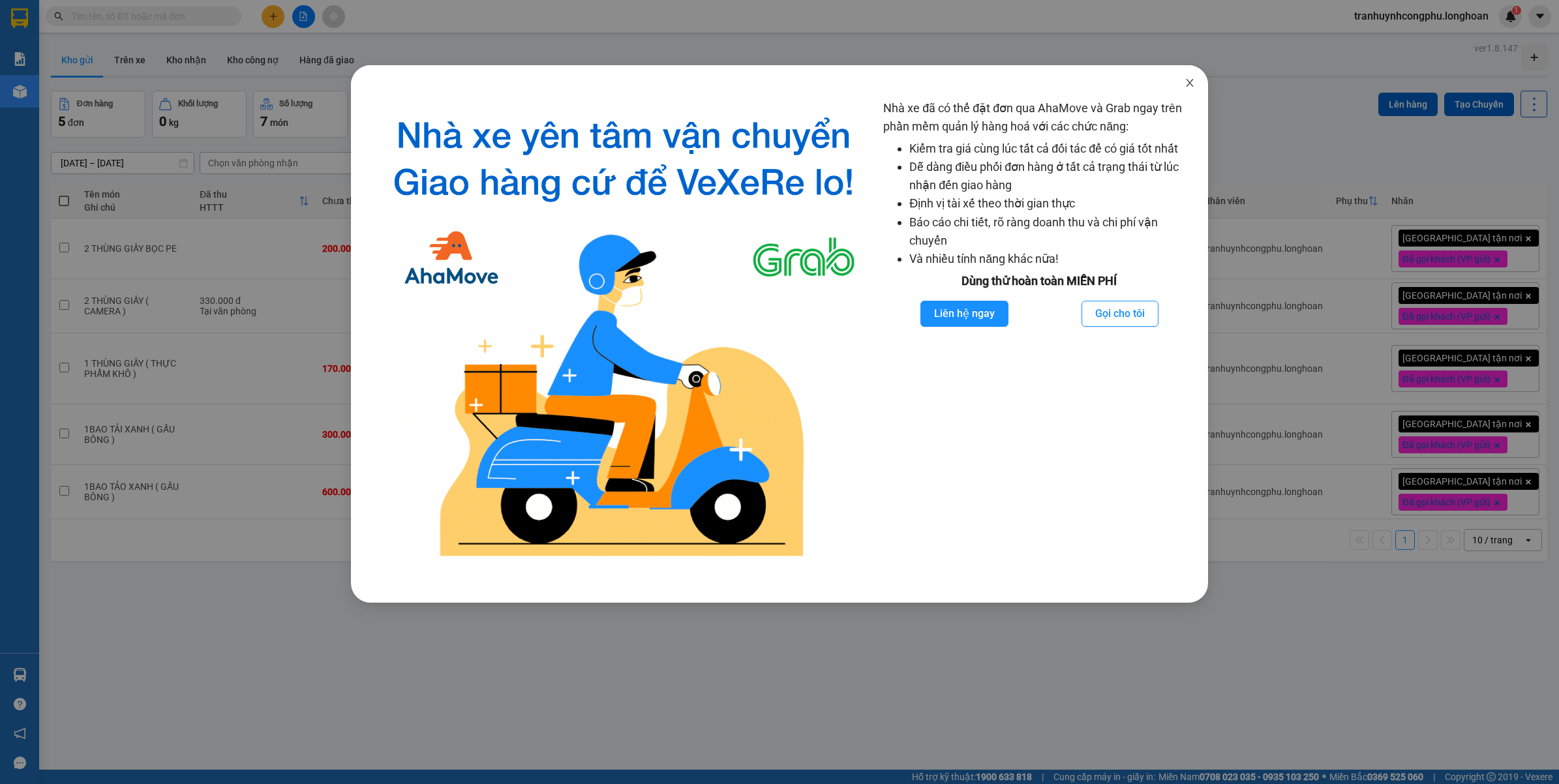
click at [1187, 82] on icon "close" at bounding box center [1189, 82] width 10 height 10
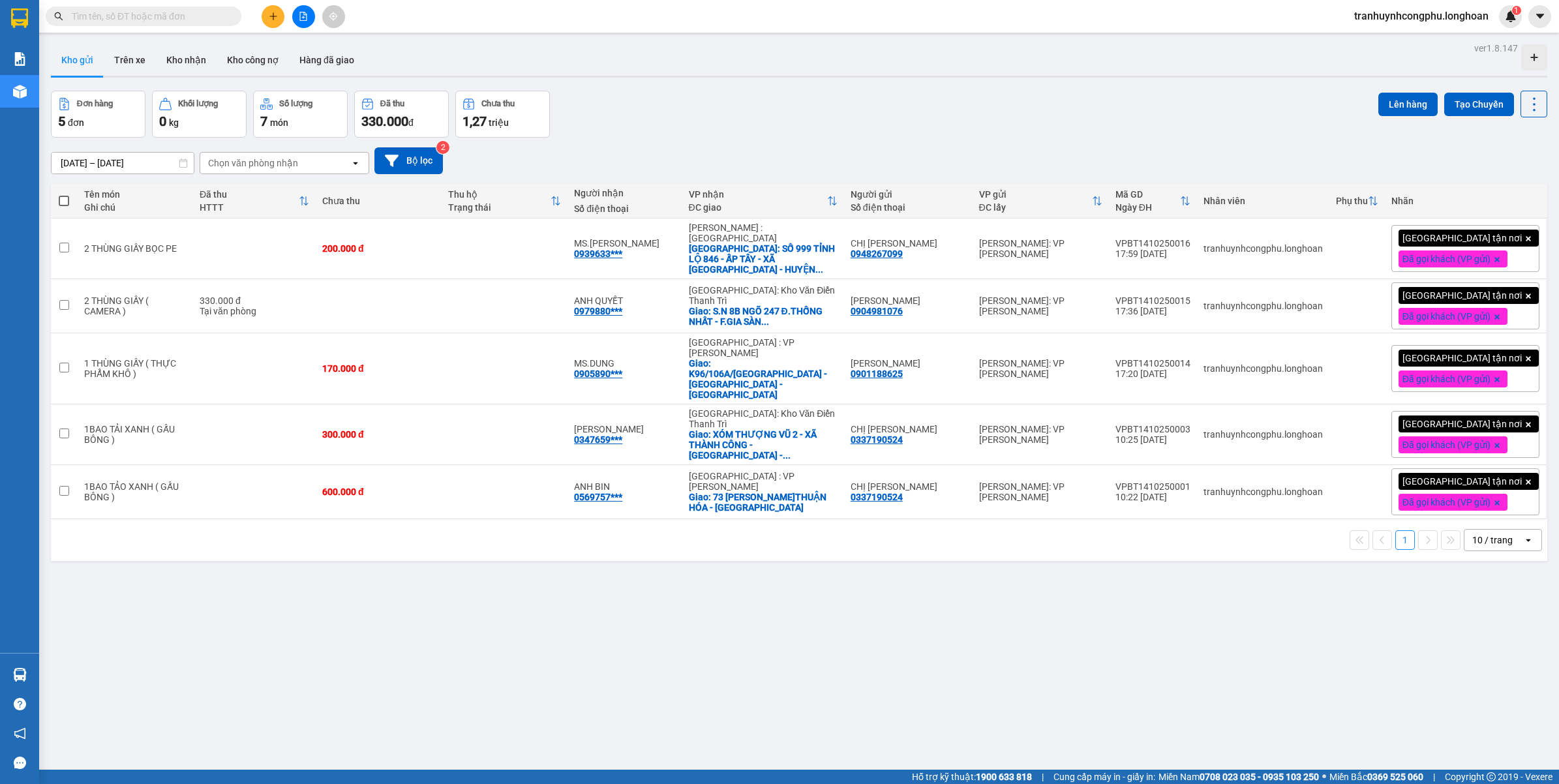
click at [684, 125] on div "Đơn hàng 5 đơn Khối lượng 0 kg Số lượng 7 món Đã thu 330.000 đ Chưa thu 1,27 tr…" at bounding box center [799, 114] width 1497 height 47
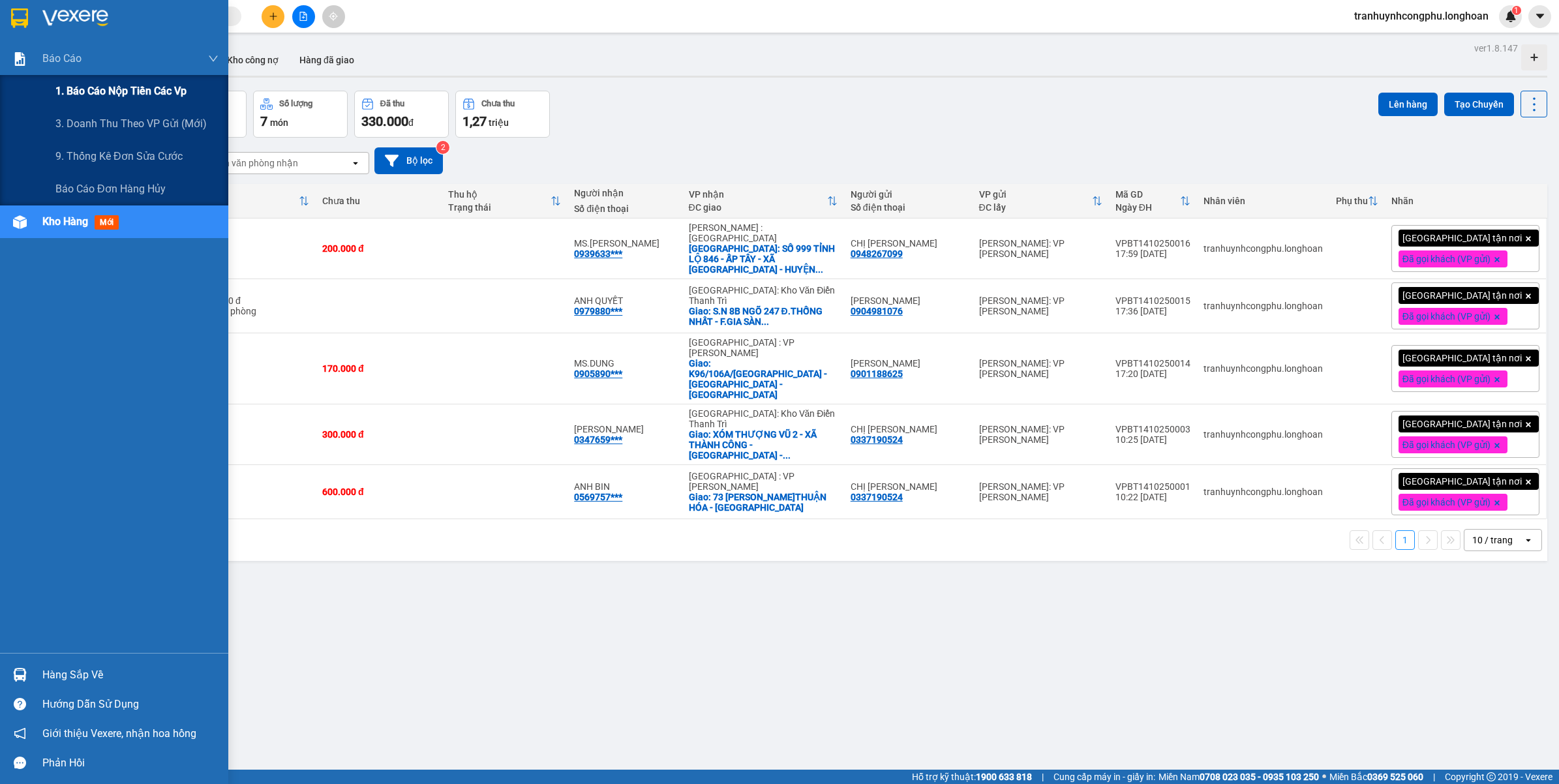
click at [120, 88] on span "1. Báo cáo nộp tiền các vp" at bounding box center [120, 90] width 131 height 16
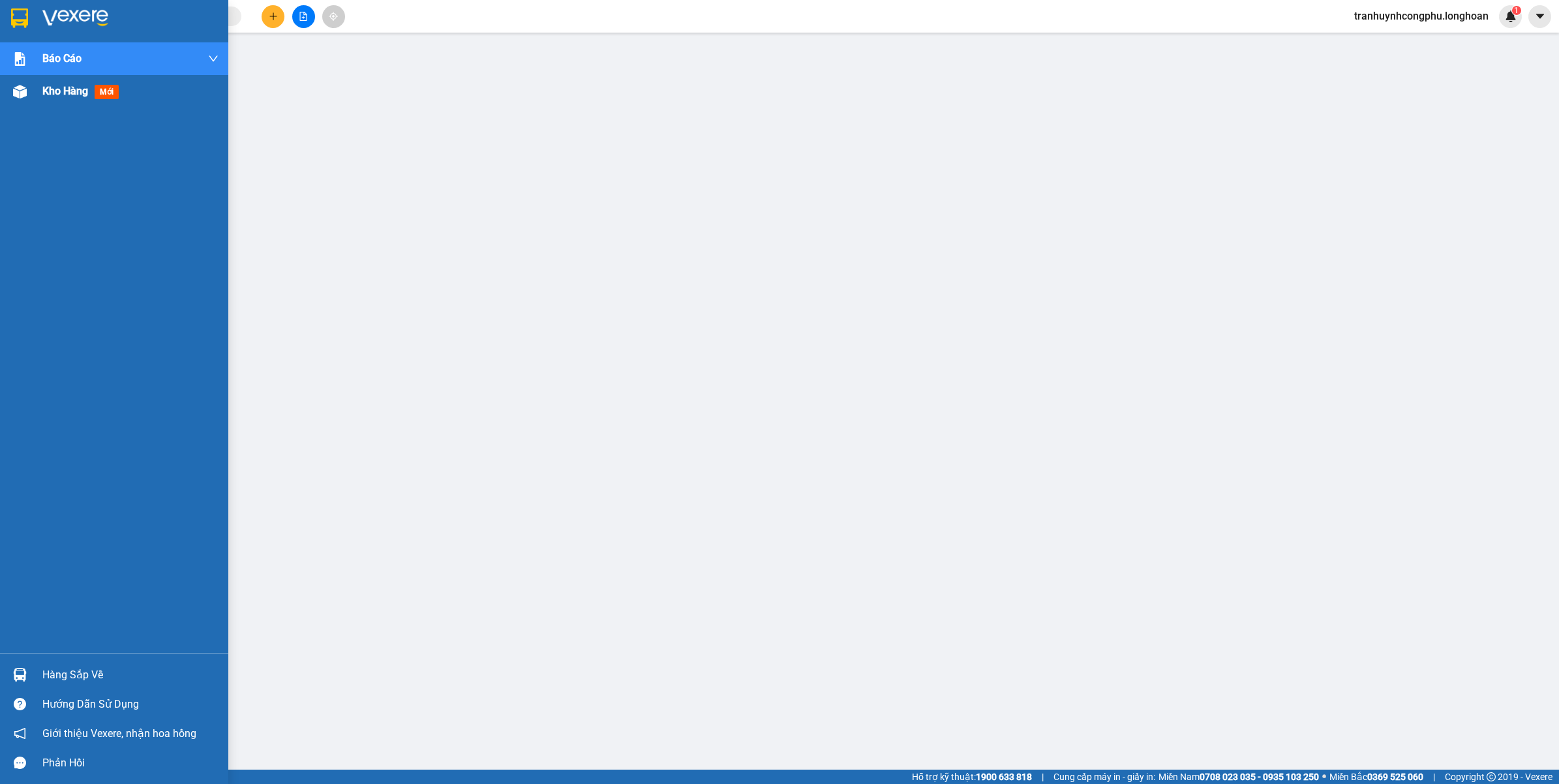
click at [61, 99] on div "Kho hàng mới" at bounding box center [82, 90] width 81 height 16
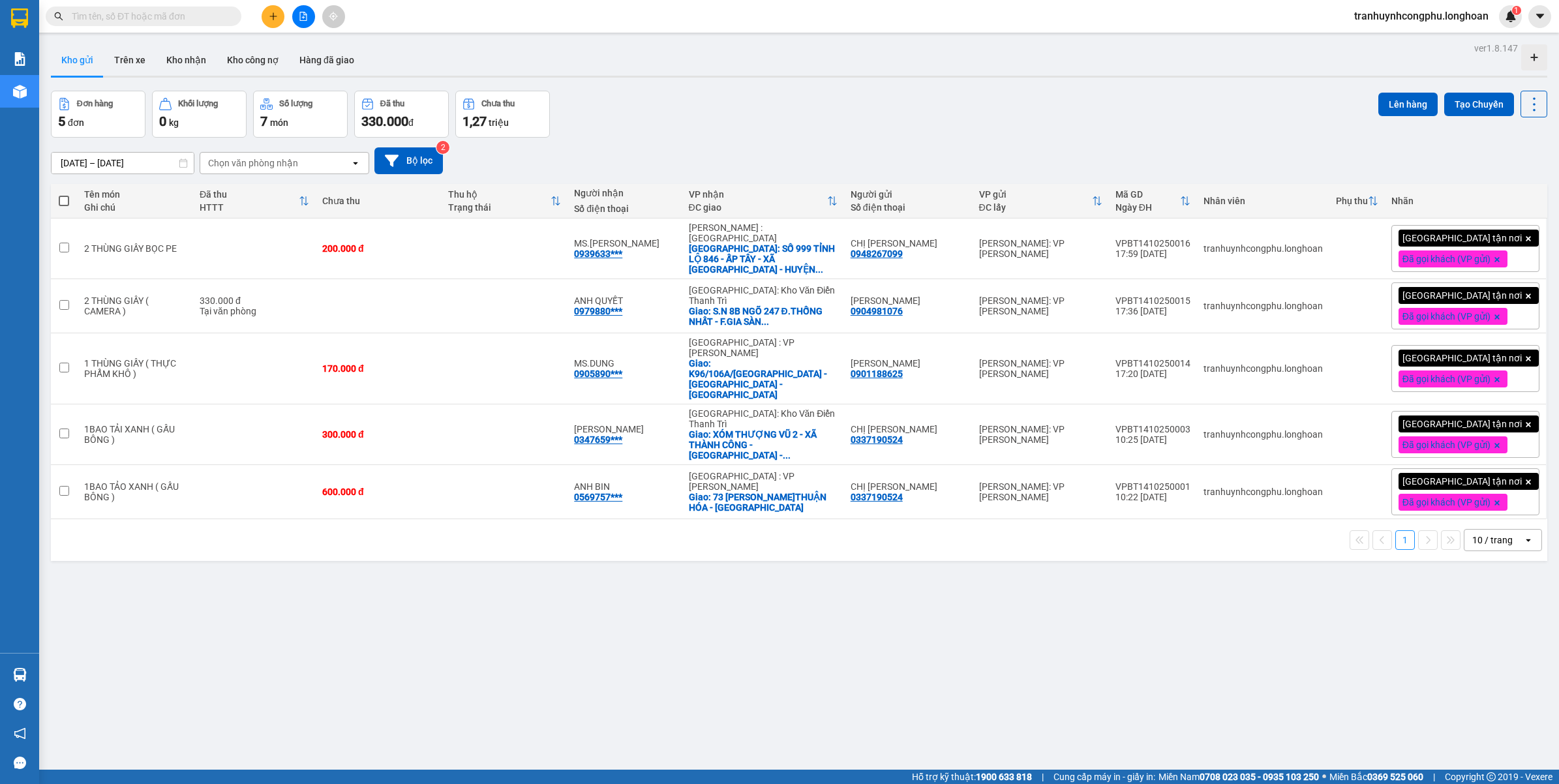
click at [514, 693] on div "ver 1.8.147 Kho gửi Trên xe Kho nhận Kho công nợ Hàng đã giao Đơn hàng 5 đơn Kh…" at bounding box center [799, 431] width 1507 height 784
click at [745, 145] on div "[DATE] – [DATE] Press the down arrow key to interact with the calendar and sele…" at bounding box center [799, 161] width 1497 height 47
click at [713, 129] on div "Đơn hàng 5 đơn Khối lượng 0 kg Số lượng 7 món Đã thu 330.000 đ Chưa thu 1,27 tr…" at bounding box center [799, 114] width 1497 height 47
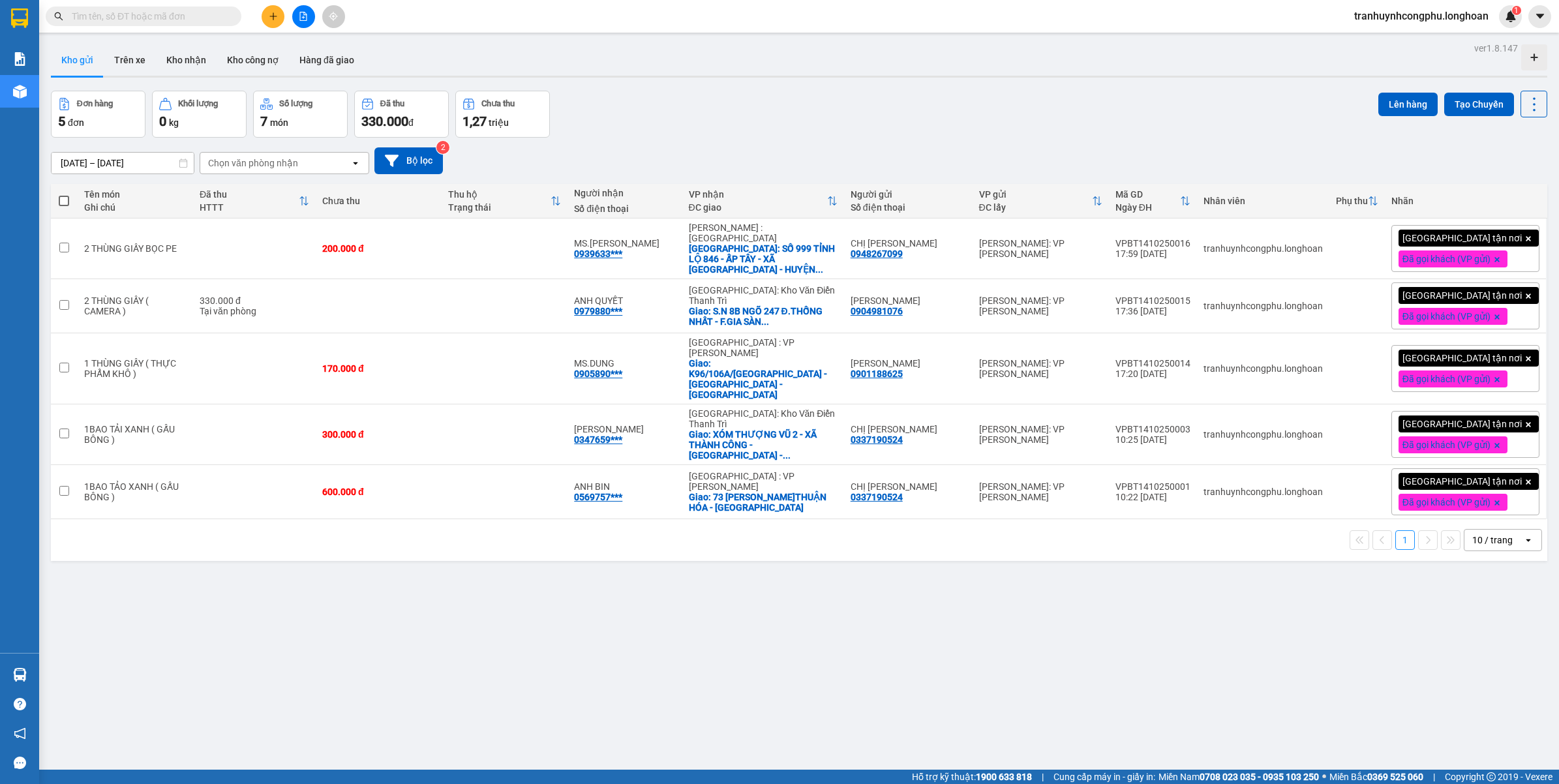
click at [989, 625] on div "ver 1.8.147 Kho gửi Trên xe Kho nhận Kho công nợ Hàng đã giao Đơn hàng 5 đơn Kh…" at bounding box center [799, 431] width 1507 height 784
click at [572, 601] on div "ver 1.8.147 Kho gửi Trên xe Kho nhận Kho công nợ Hàng đã giao Đơn hàng 5 đơn Kh…" at bounding box center [799, 431] width 1507 height 784
click at [122, 22] on input "text" at bounding box center [148, 16] width 154 height 14
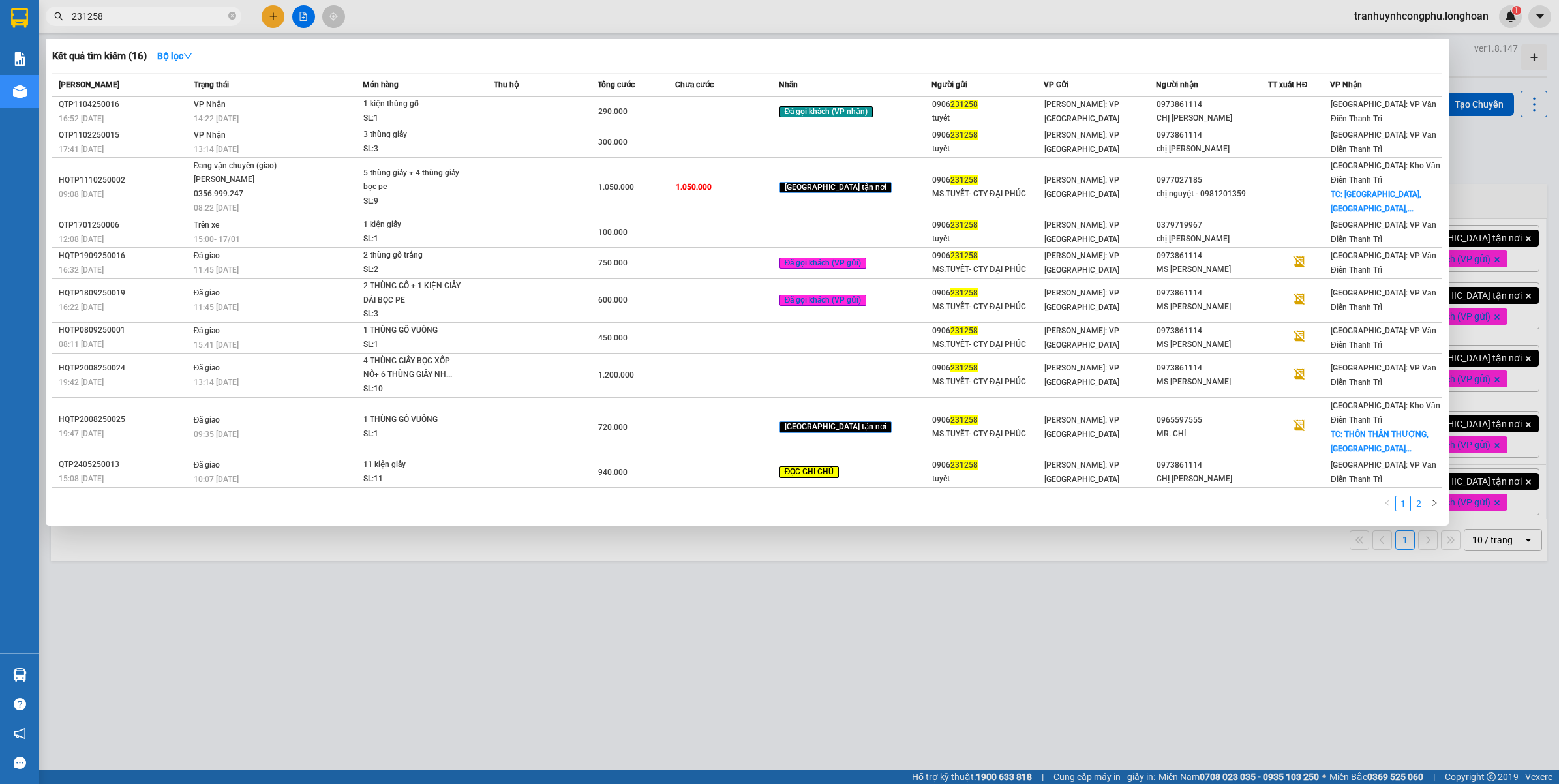
type input "231258"
click at [1420, 496] on link "2" at bounding box center [1418, 502] width 14 height 14
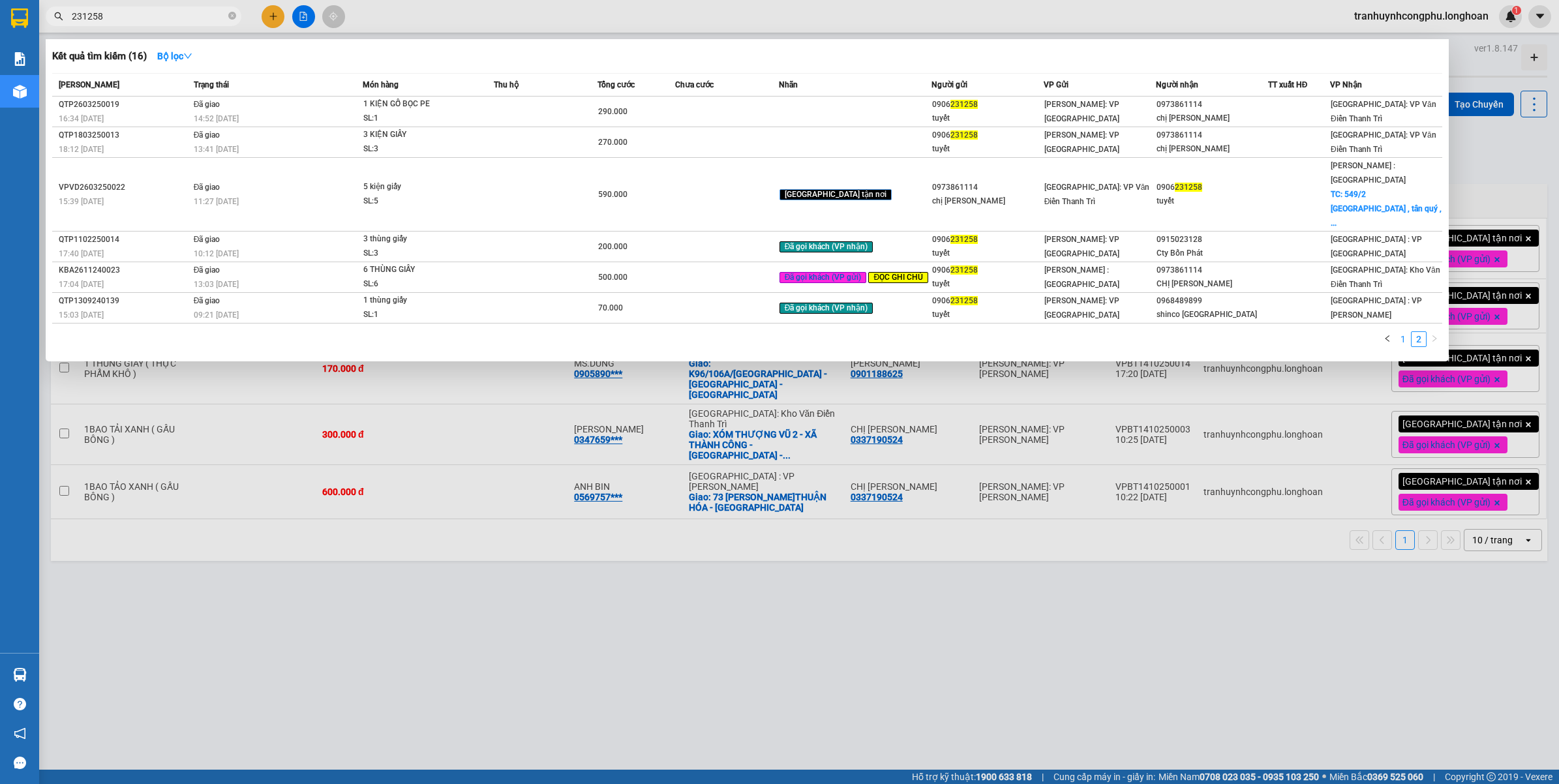
click at [1401, 332] on link "1" at bounding box center [1402, 338] width 14 height 14
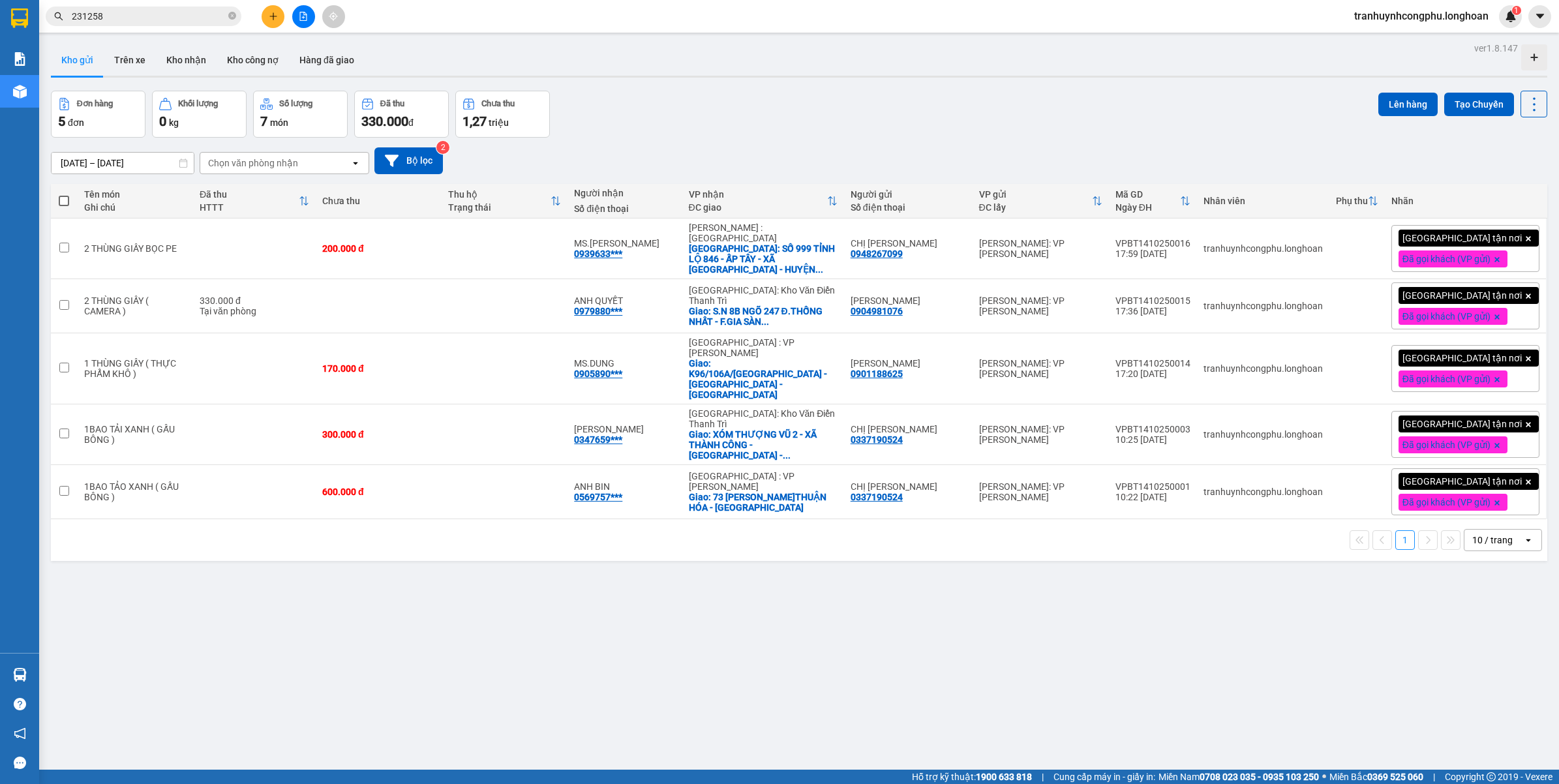
click at [666, 643] on div "ver 1.8.147 Kho gửi Trên xe Kho nhận Kho công nợ Hàng đã giao Đơn hàng 5 đơn Kh…" at bounding box center [799, 431] width 1507 height 784
